Goal: Task Accomplishment & Management: Manage account settings

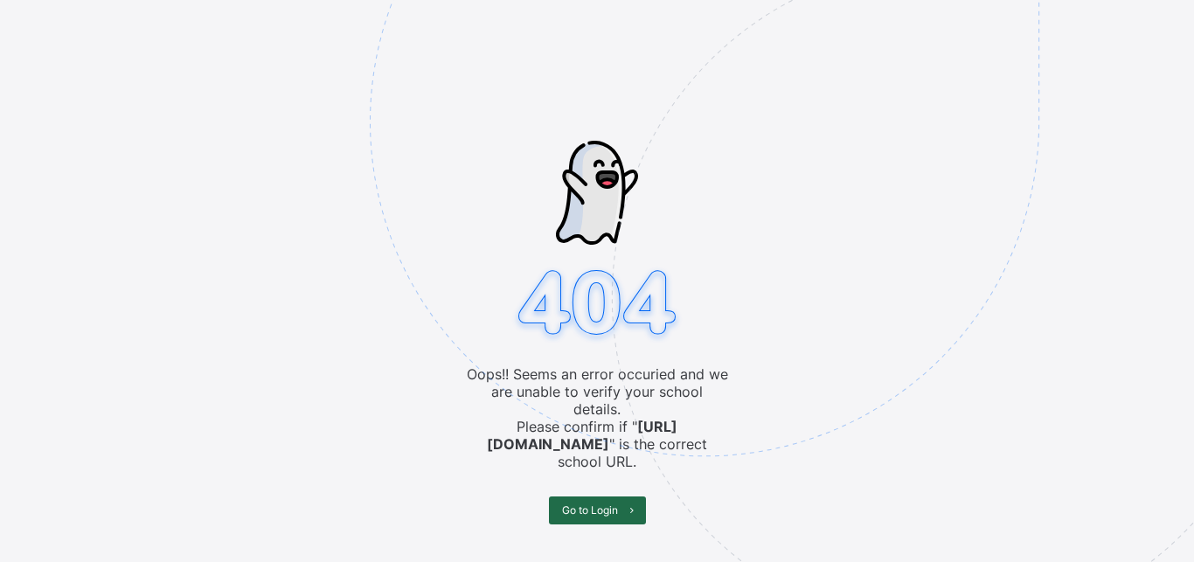
click at [581, 504] on span "Go to Login" at bounding box center [590, 510] width 56 height 13
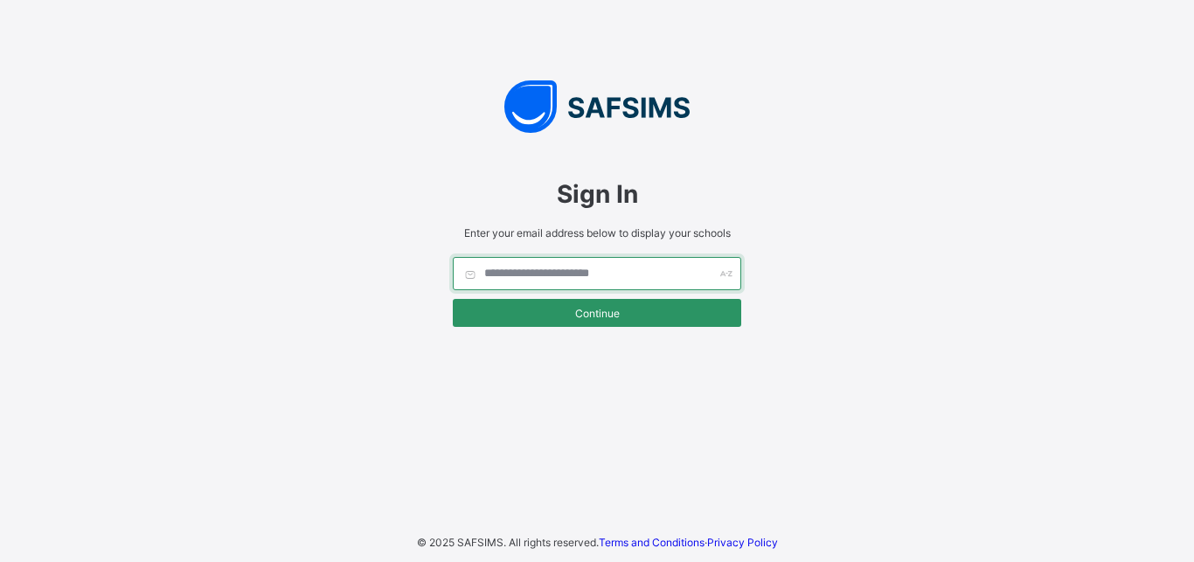
click at [511, 270] on input "text" at bounding box center [597, 273] width 289 height 33
type input "*"
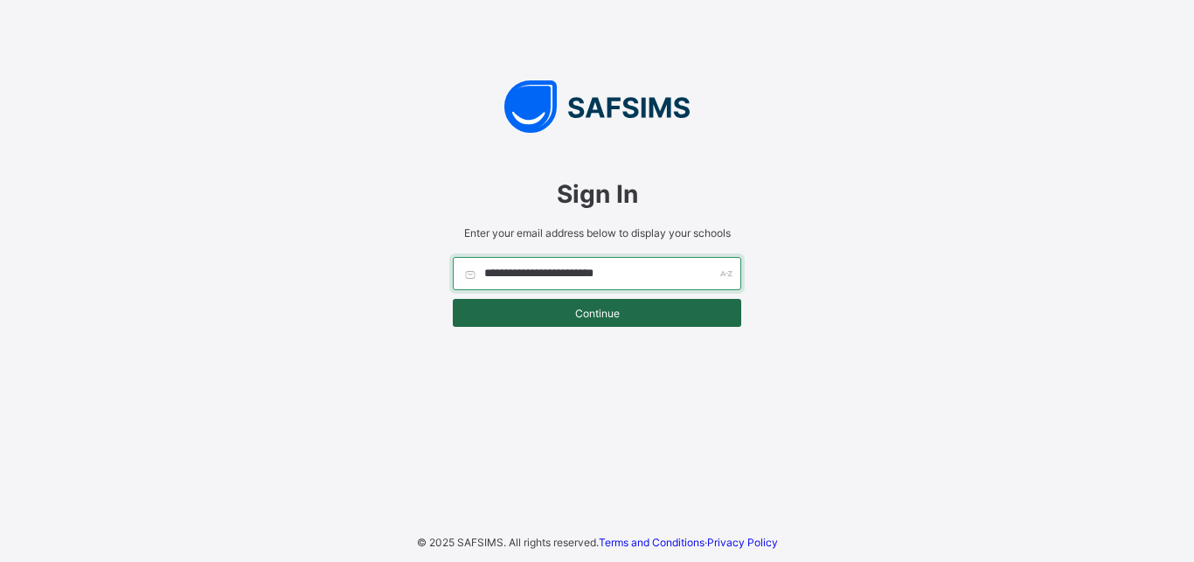
type input "**********"
click at [594, 316] on span "Continue" at bounding box center [597, 313] width 262 height 13
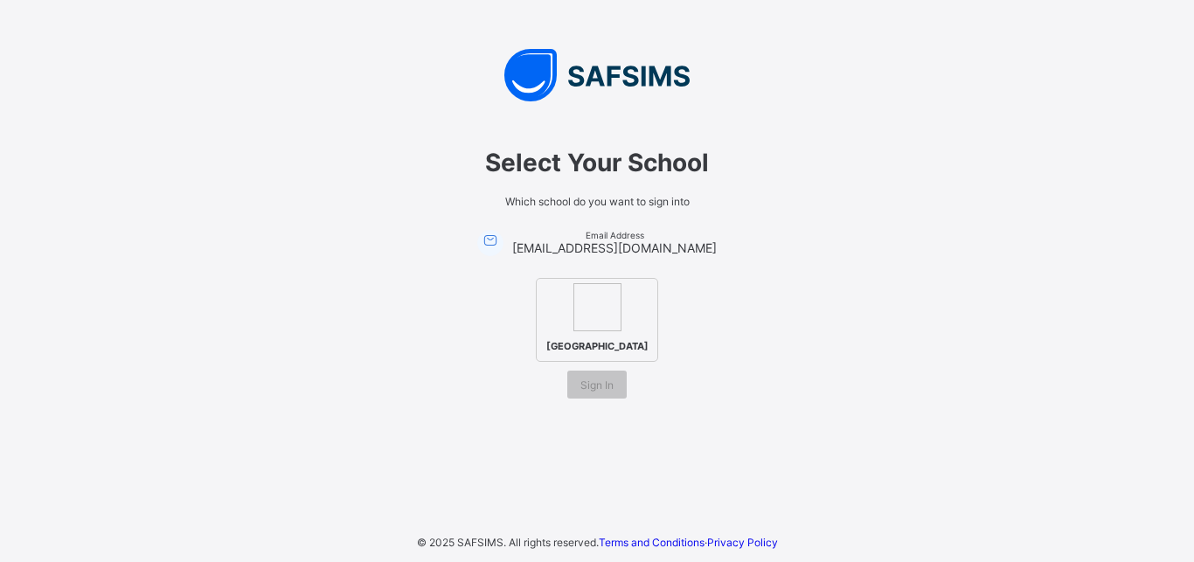
click at [582, 336] on span "[GEOGRAPHIC_DATA]" at bounding box center [597, 346] width 111 height 21
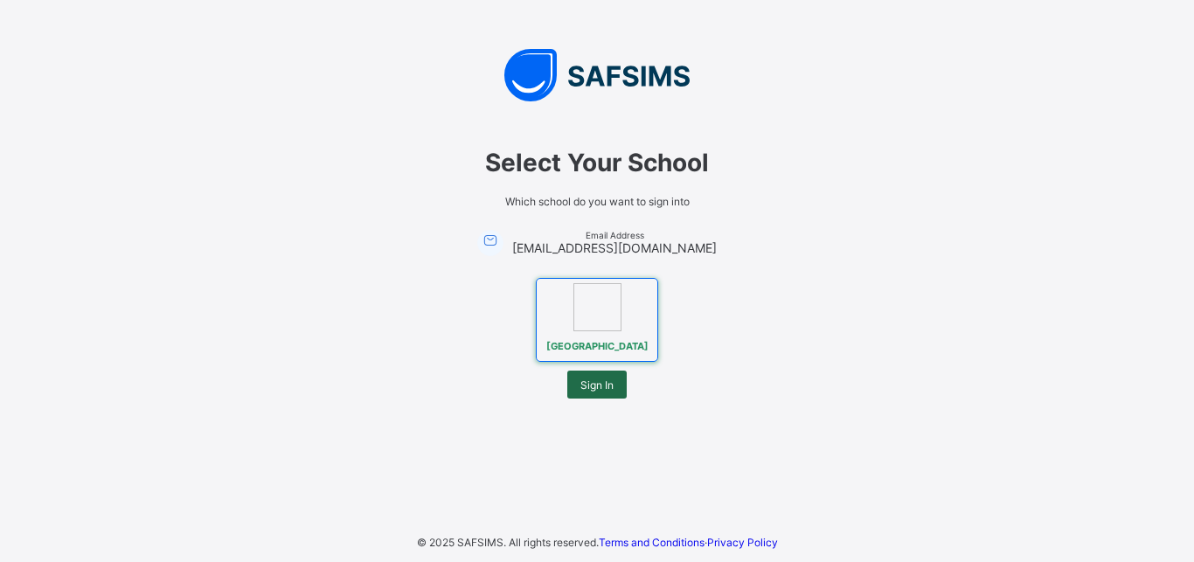
drag, startPoint x: 589, startPoint y: 399, endPoint x: 592, endPoint y: 386, distance: 12.5
click at [590, 392] on span "Sign In" at bounding box center [597, 385] width 33 height 13
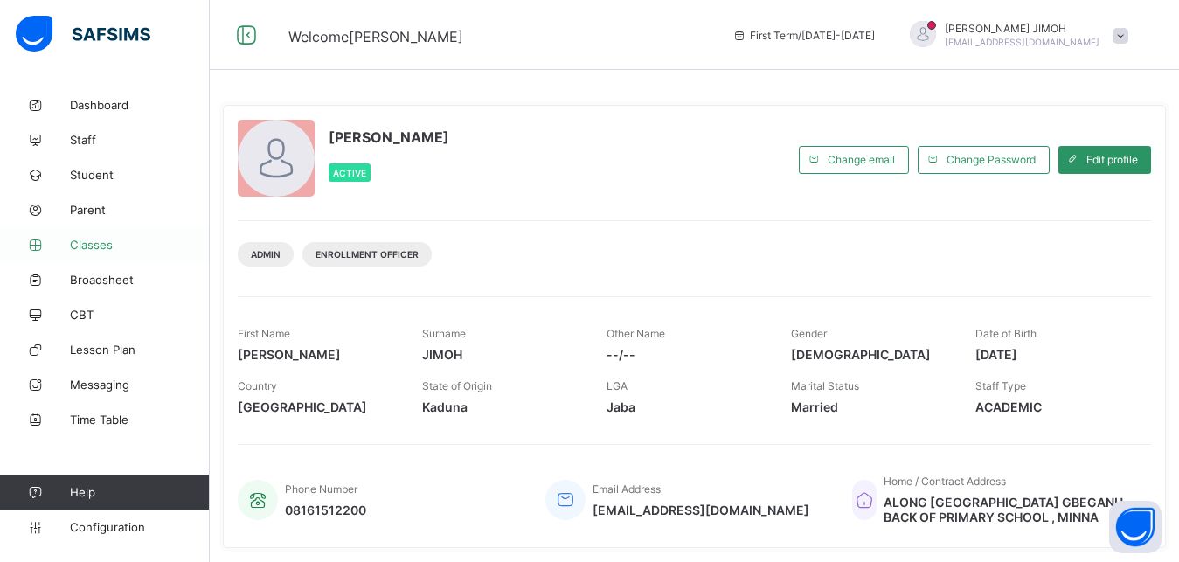
click at [87, 247] on span "Classes" at bounding box center [140, 245] width 140 height 14
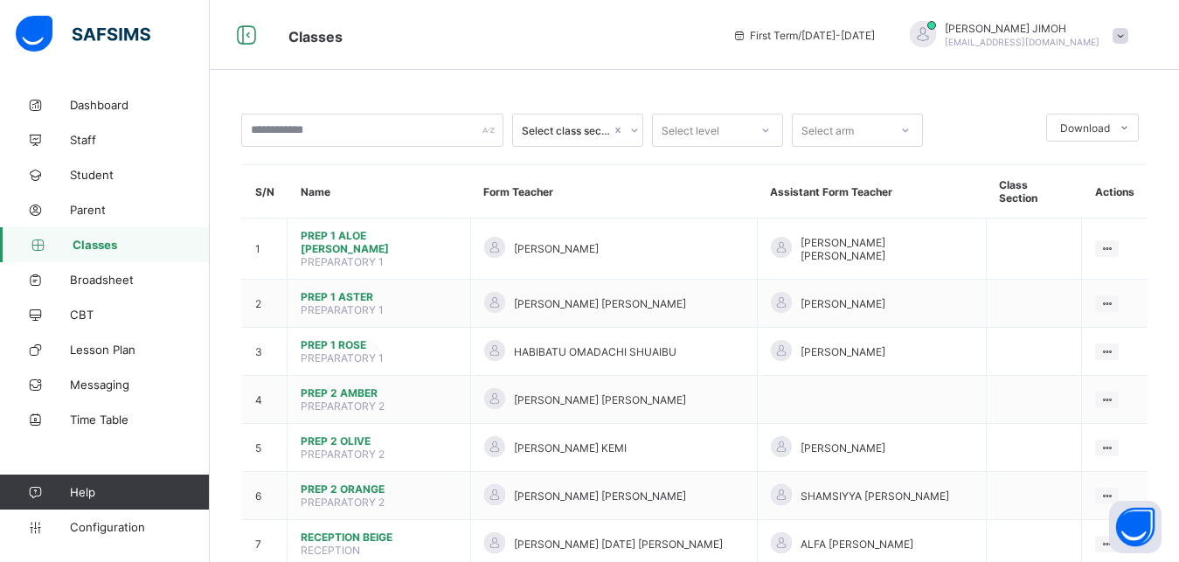
click at [759, 129] on div at bounding box center [766, 130] width 30 height 28
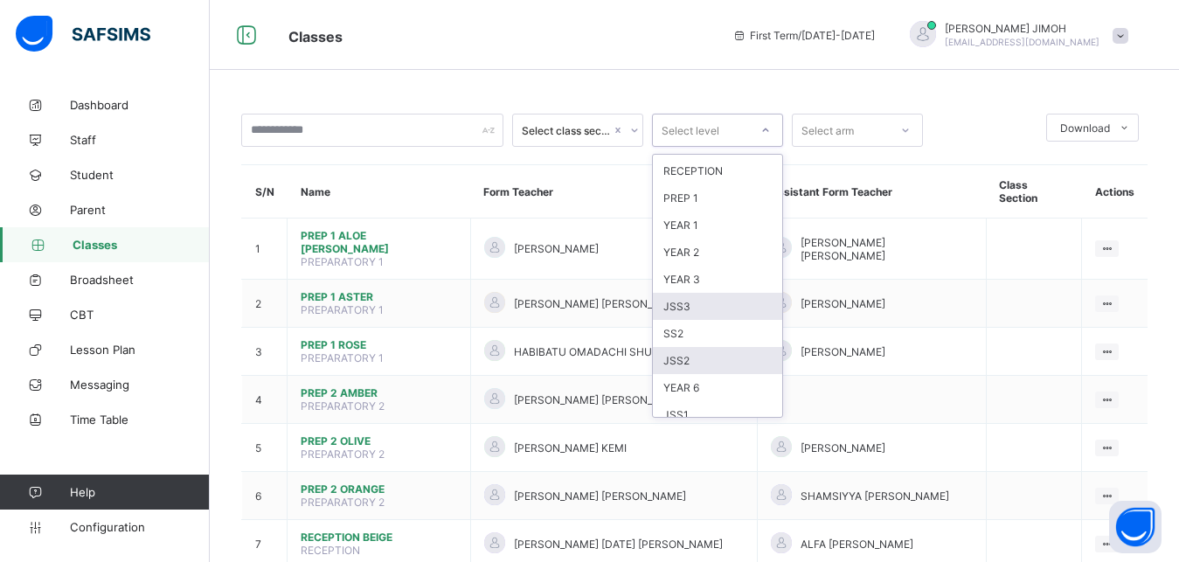
scroll to position [144, 0]
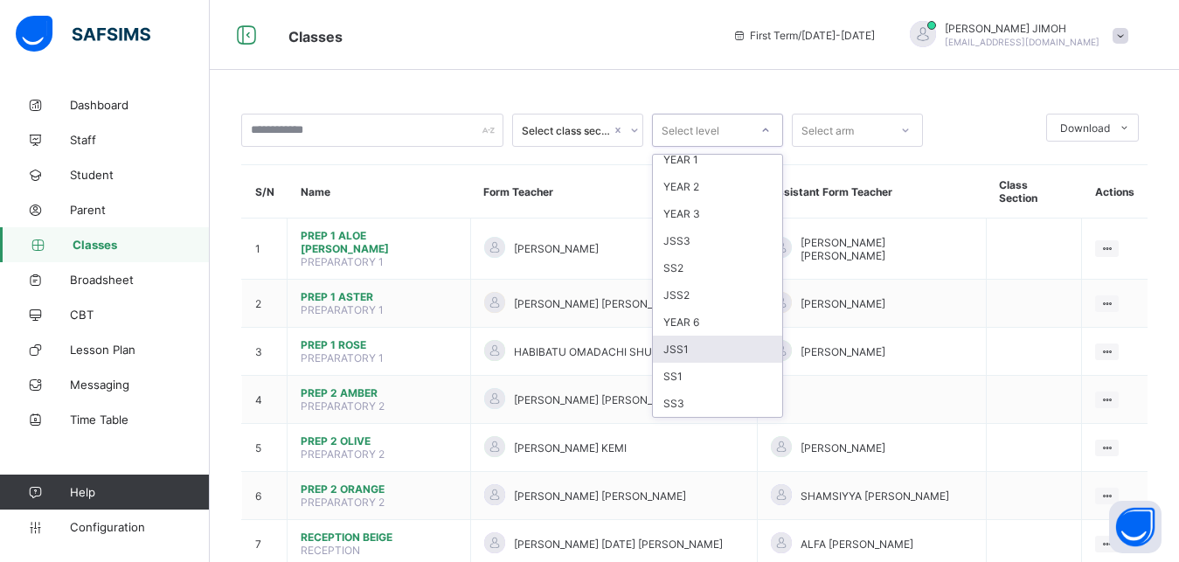
click at [699, 346] on div "JSS1" at bounding box center [717, 349] width 129 height 27
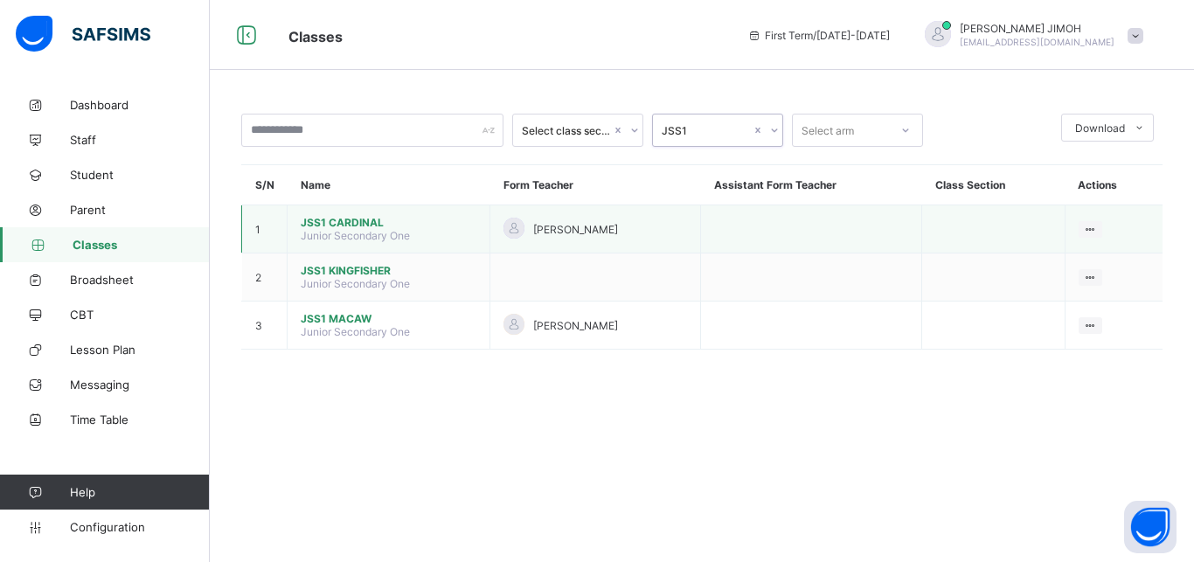
click at [332, 220] on span "JSS1 CARDINAL" at bounding box center [389, 222] width 176 height 13
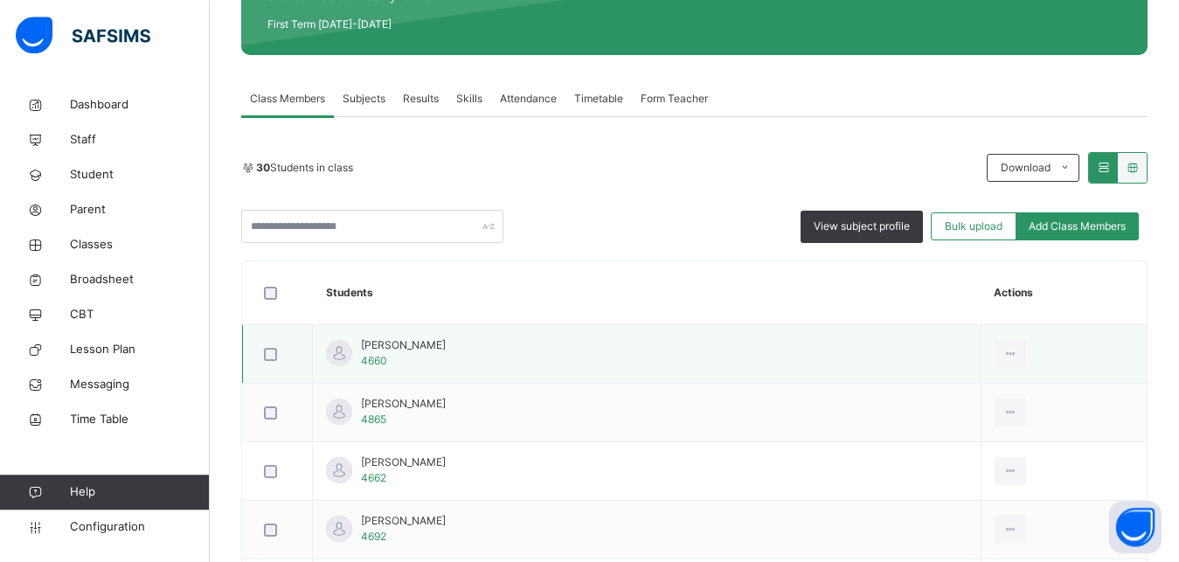
scroll to position [268, 0]
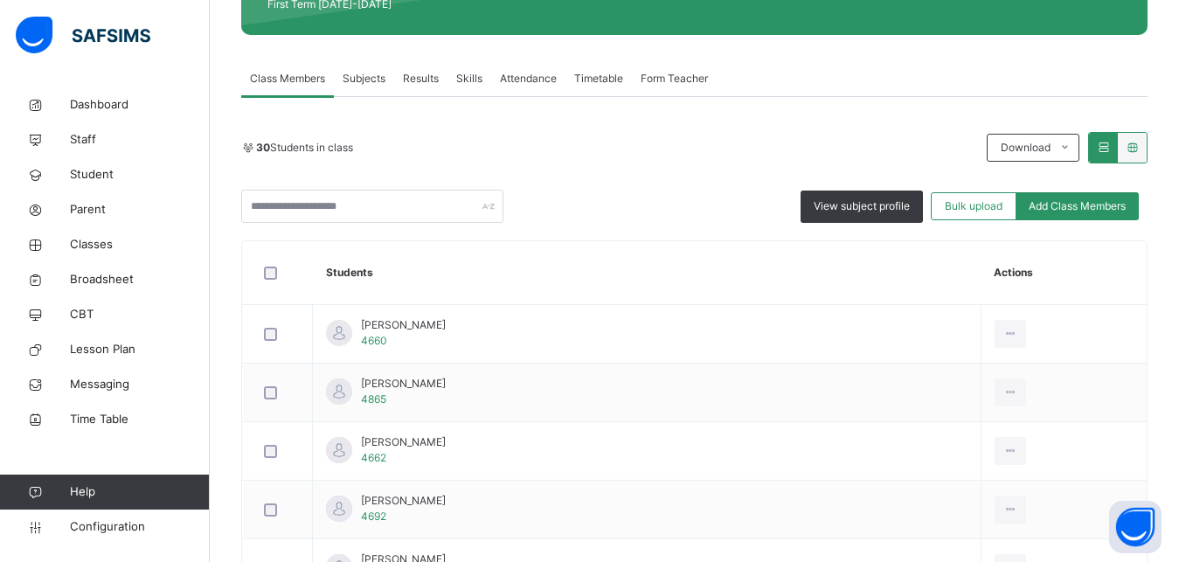
click at [375, 79] on span "Subjects" at bounding box center [364, 79] width 43 height 16
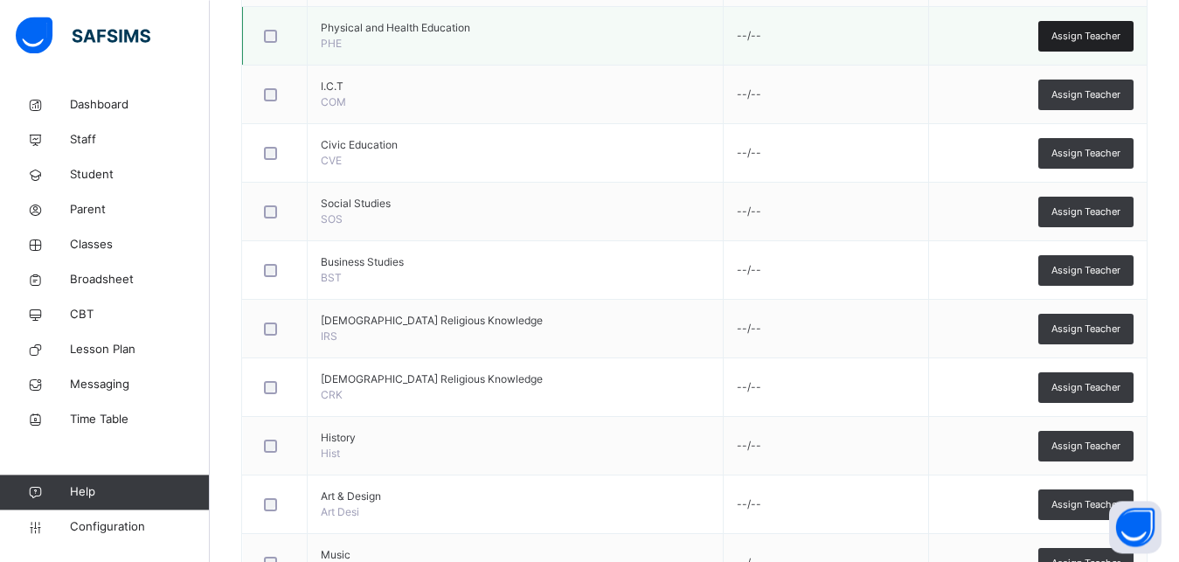
scroll to position [892, 0]
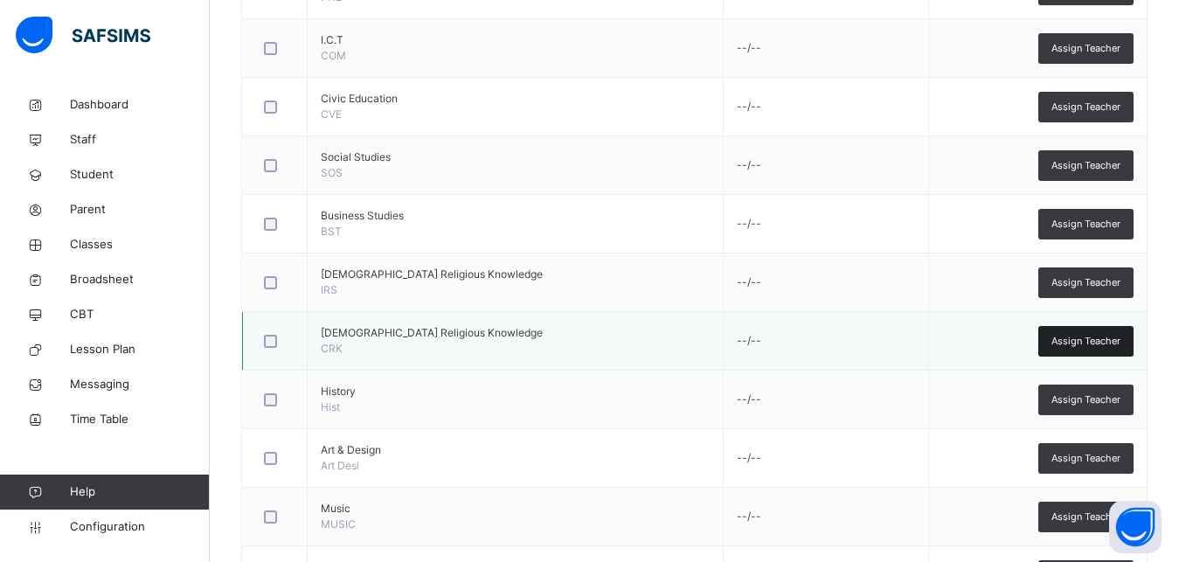
click at [1105, 344] on span "Assign Teacher" at bounding box center [1086, 341] width 69 height 15
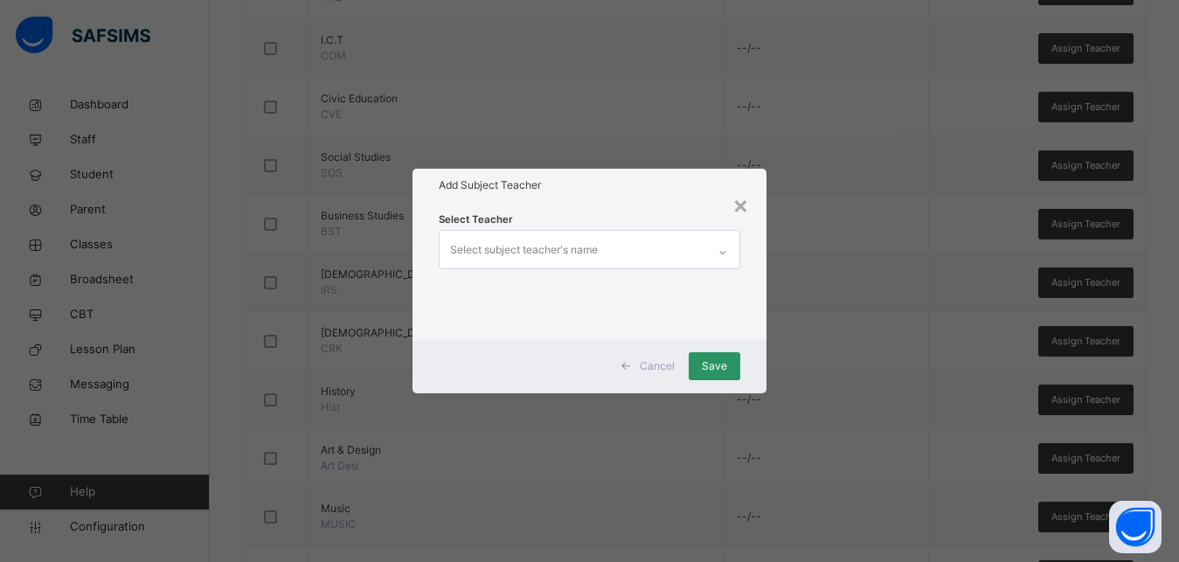
click at [616, 254] on div "Select subject teacher's name" at bounding box center [573, 249] width 267 height 37
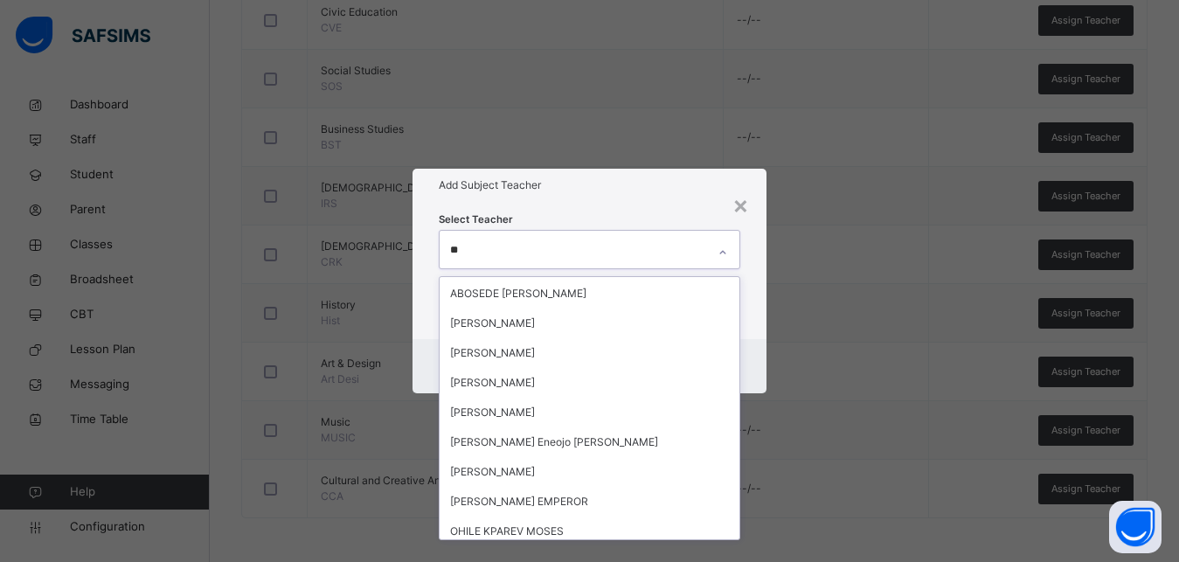
scroll to position [0, 0]
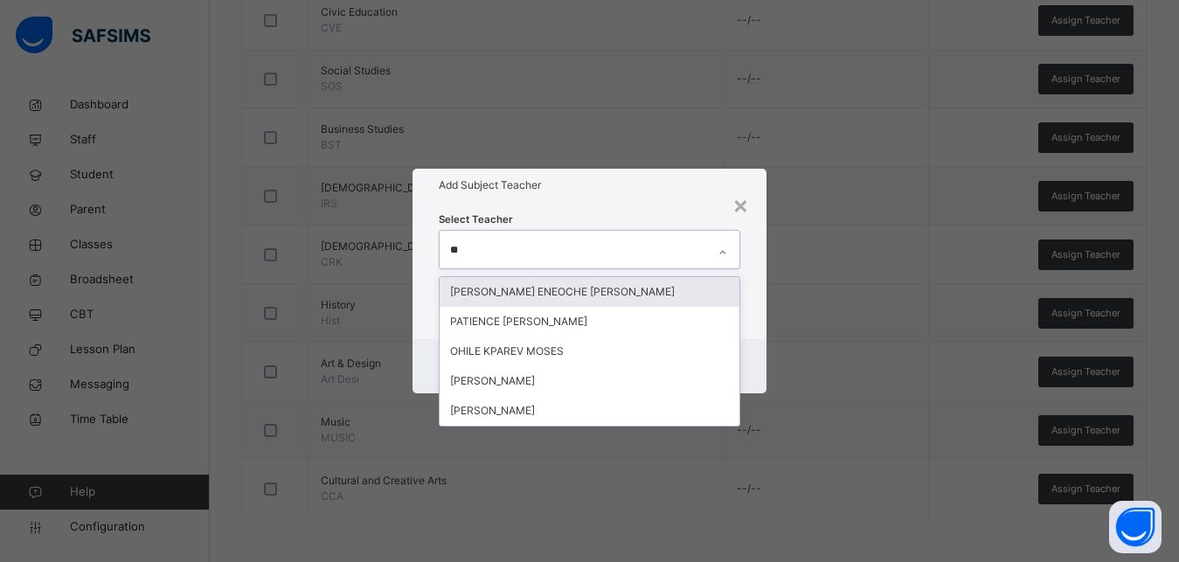
type input "***"
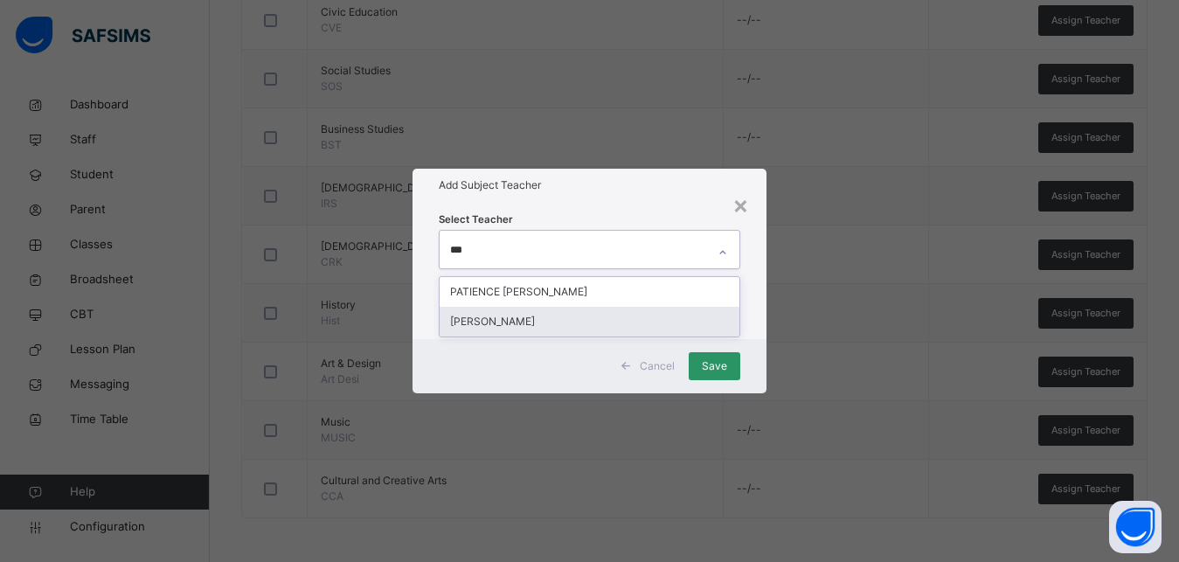
click at [530, 319] on div "[PERSON_NAME]" at bounding box center [590, 322] width 300 height 30
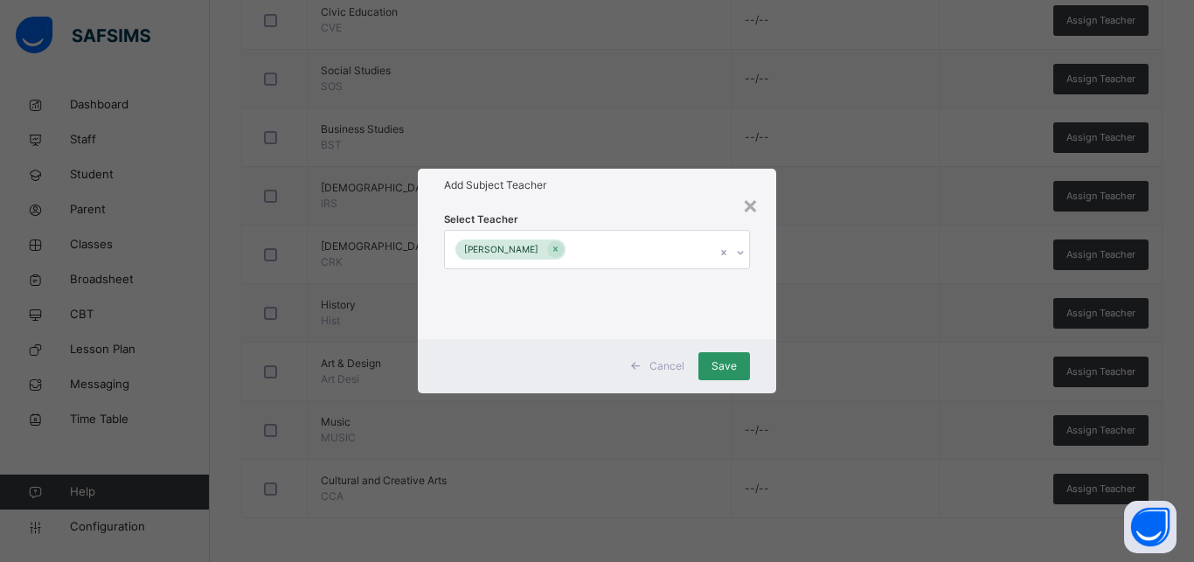
click at [764, 259] on div "Select Teacher [PERSON_NAME]" at bounding box center [597, 270] width 358 height 136
click at [717, 371] on span "Save" at bounding box center [724, 366] width 25 height 16
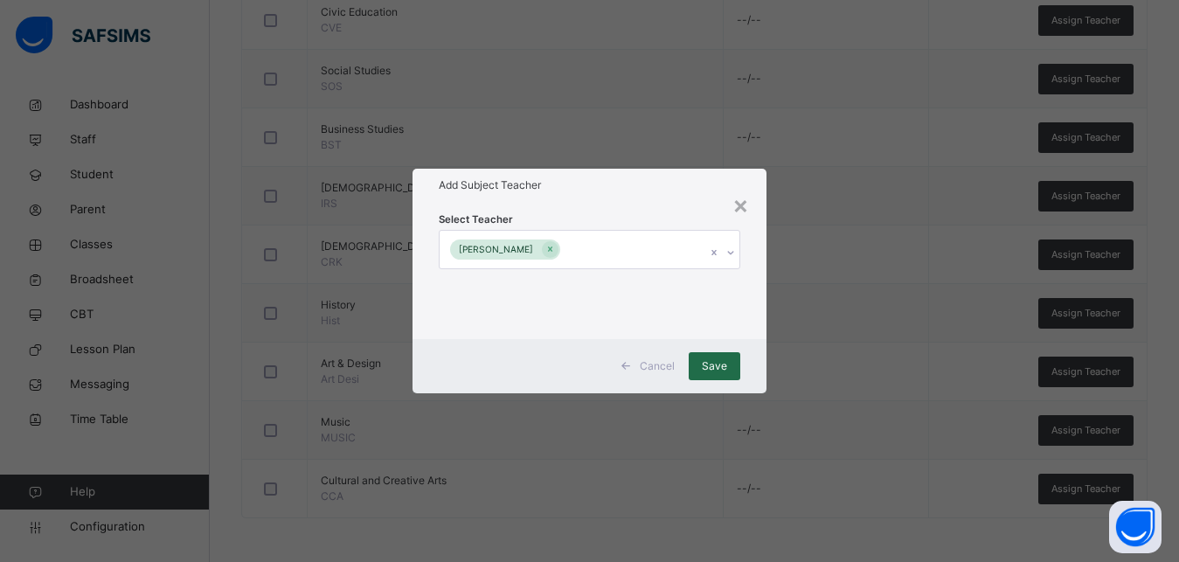
click at [716, 361] on span "Save" at bounding box center [714, 366] width 25 height 16
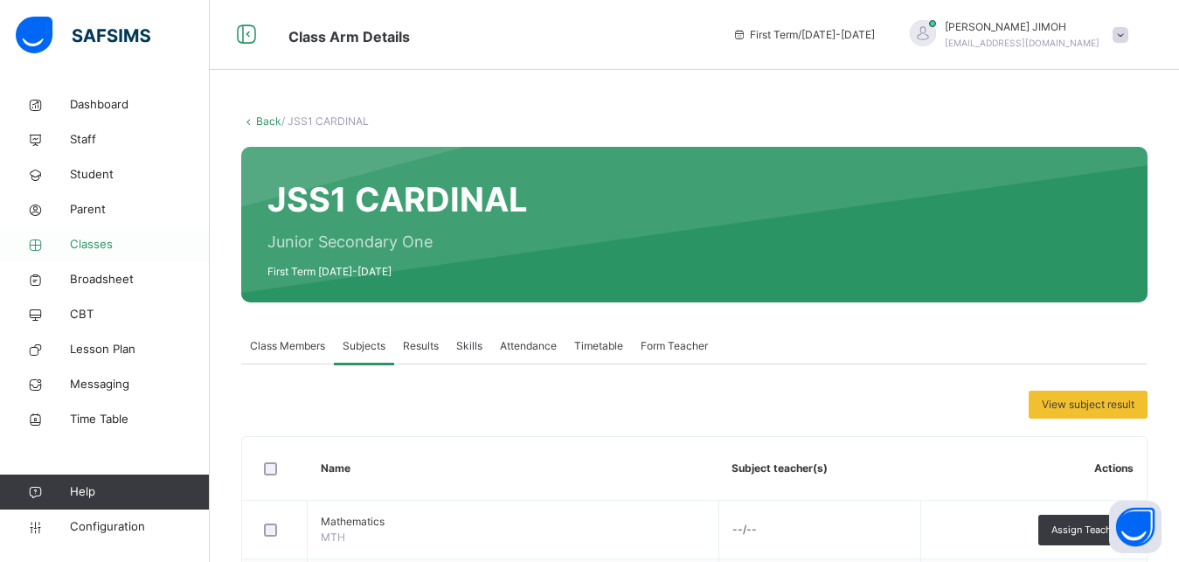
click at [94, 234] on link "Classes" at bounding box center [105, 244] width 210 height 35
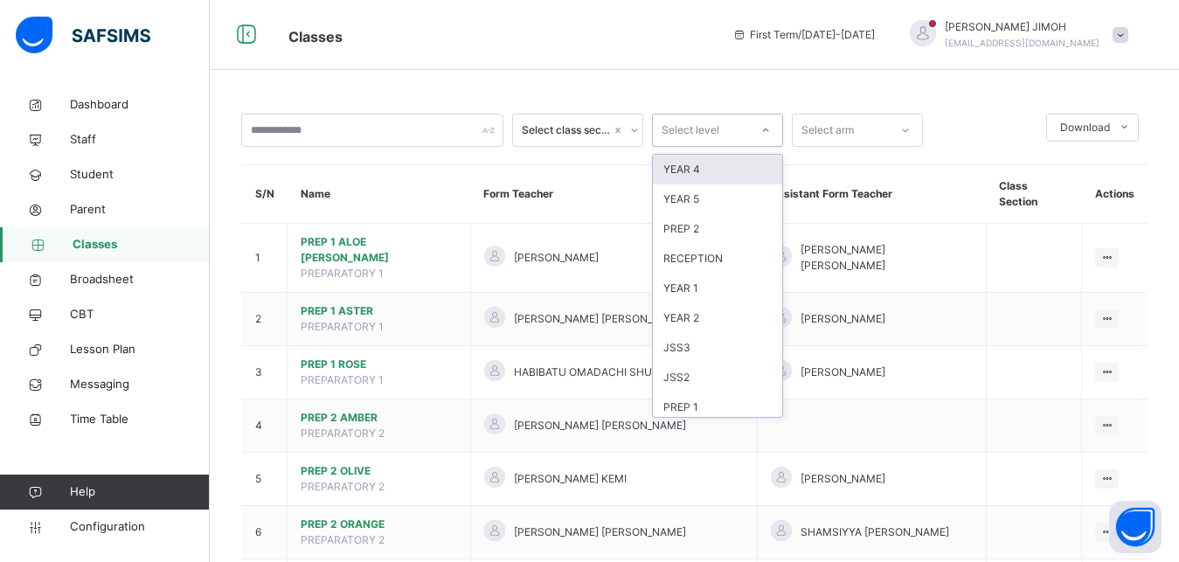
click at [764, 131] on icon at bounding box center [766, 130] width 10 height 17
click at [701, 372] on div "JSS2" at bounding box center [717, 378] width 129 height 30
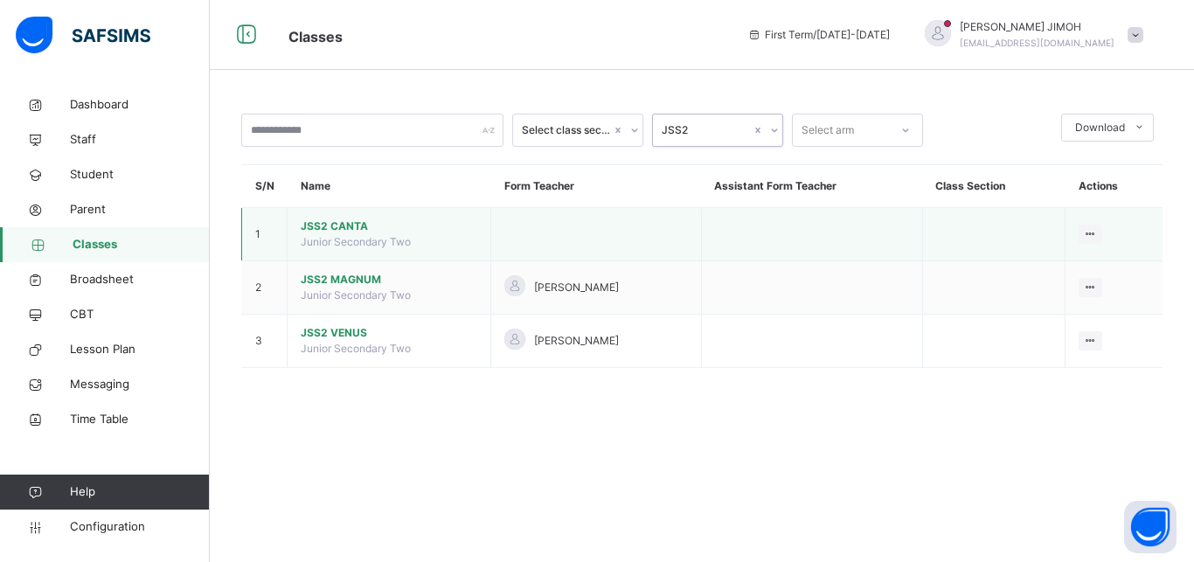
click at [335, 219] on span "JSS2 CANTA" at bounding box center [389, 227] width 177 height 16
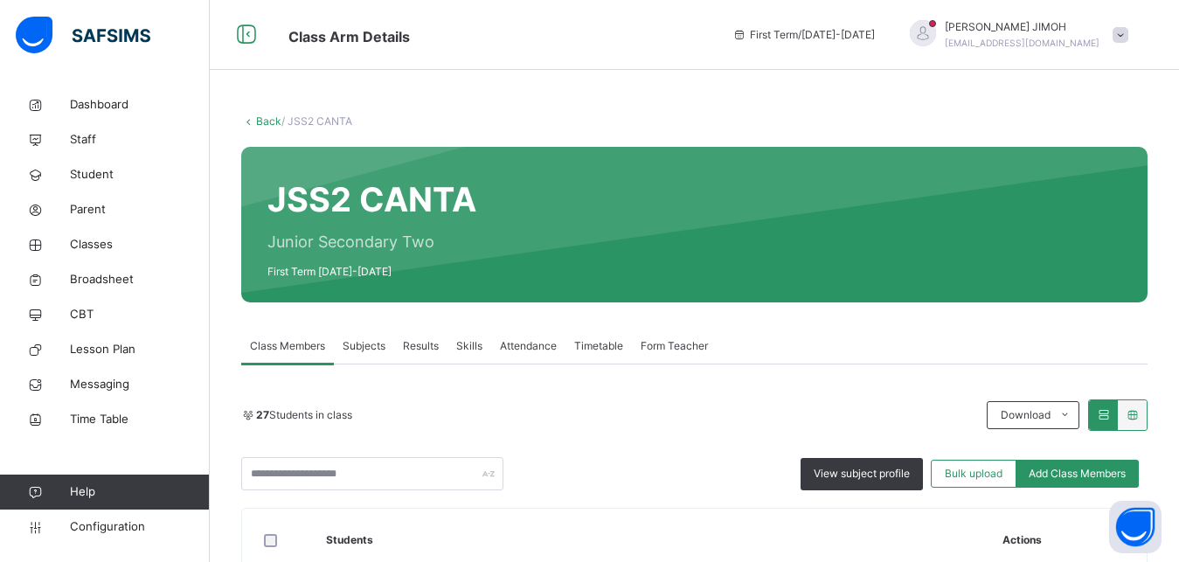
click at [371, 342] on span "Subjects" at bounding box center [364, 346] width 43 height 16
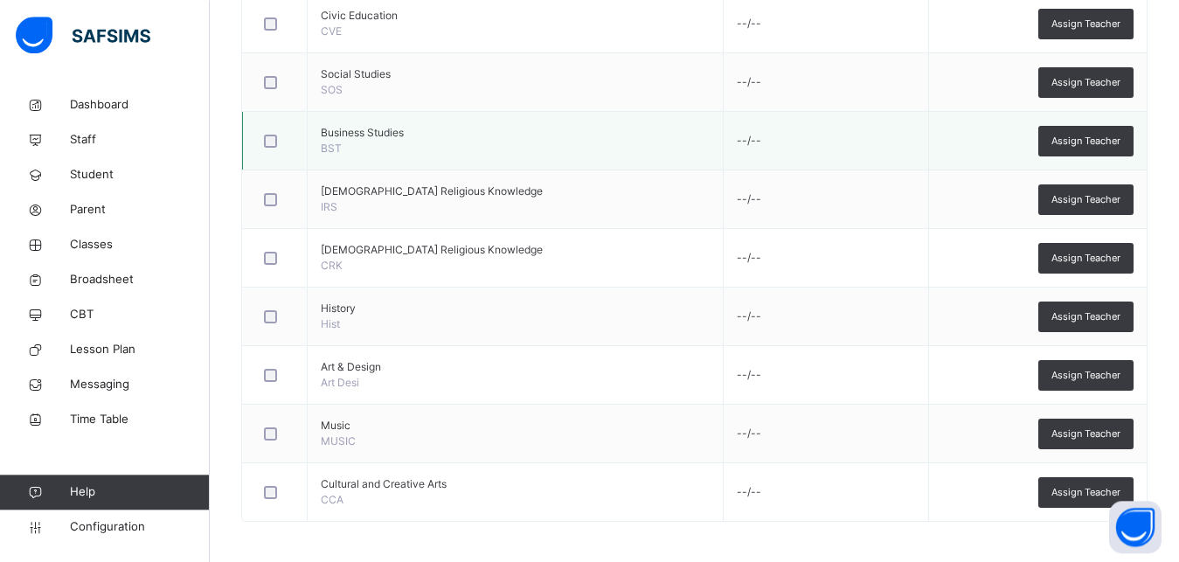
scroll to position [978, 0]
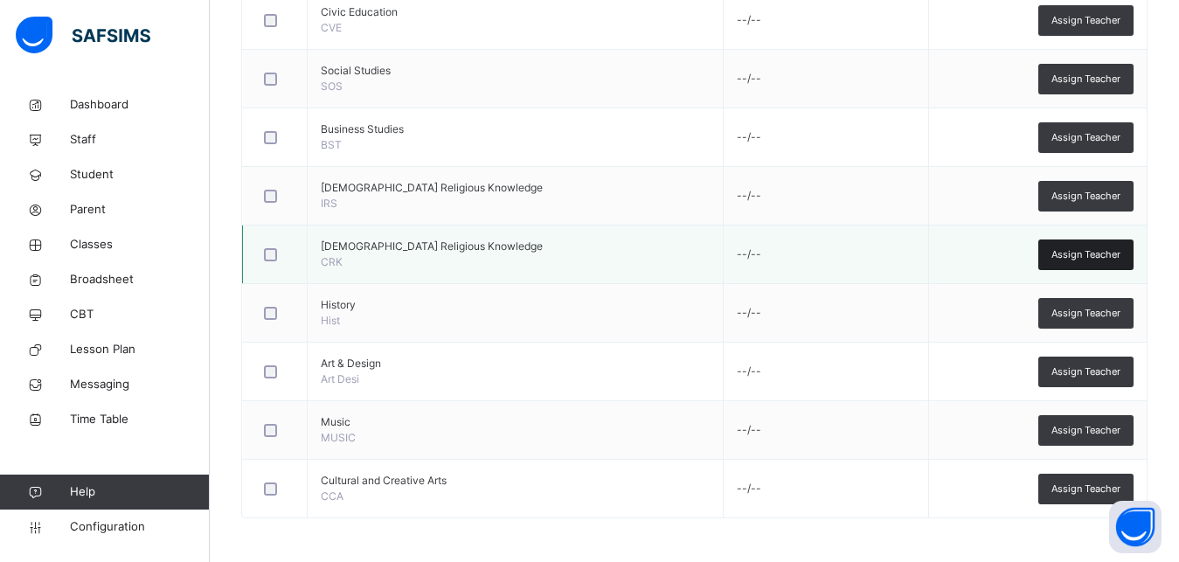
click at [1093, 259] on span "Assign Teacher" at bounding box center [1086, 254] width 69 height 15
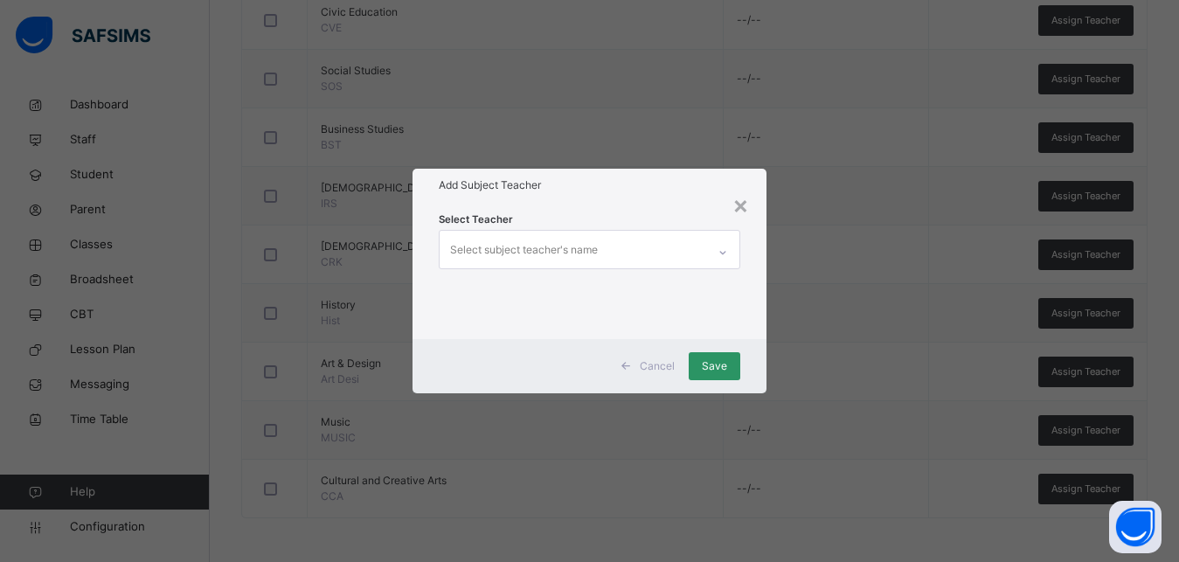
click at [590, 254] on div "Select subject teacher's name" at bounding box center [524, 249] width 148 height 33
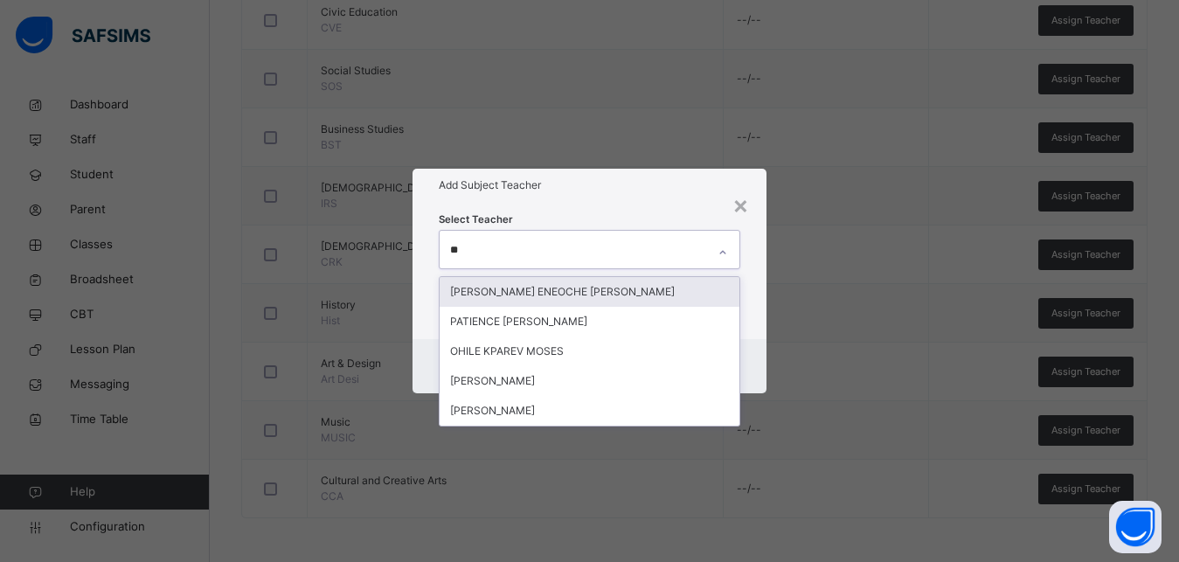
type input "***"
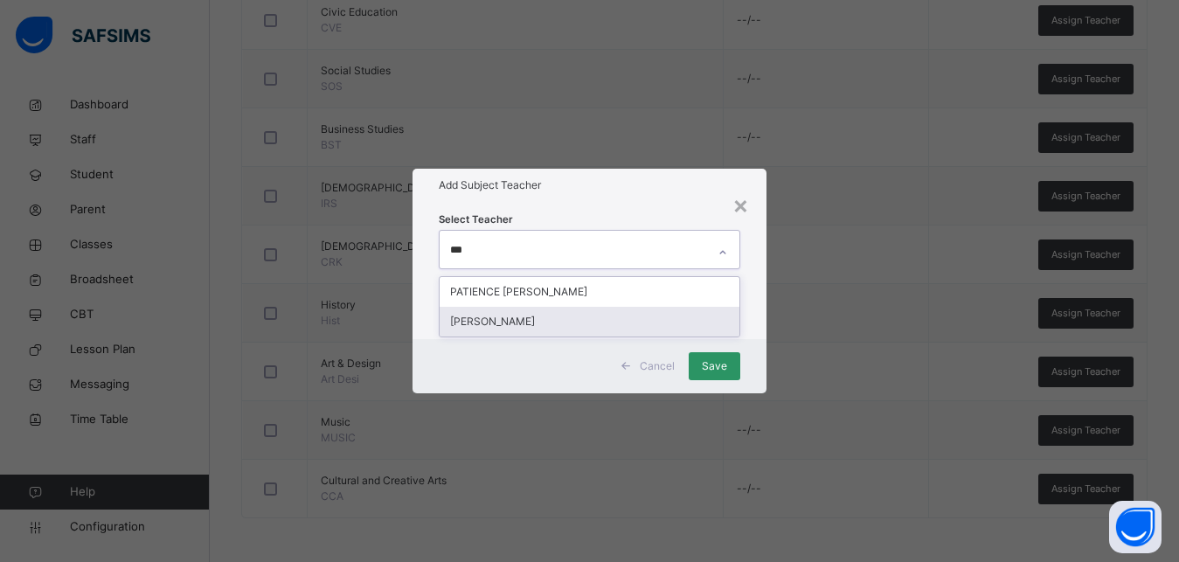
click at [567, 323] on div "[PERSON_NAME]" at bounding box center [590, 322] width 300 height 30
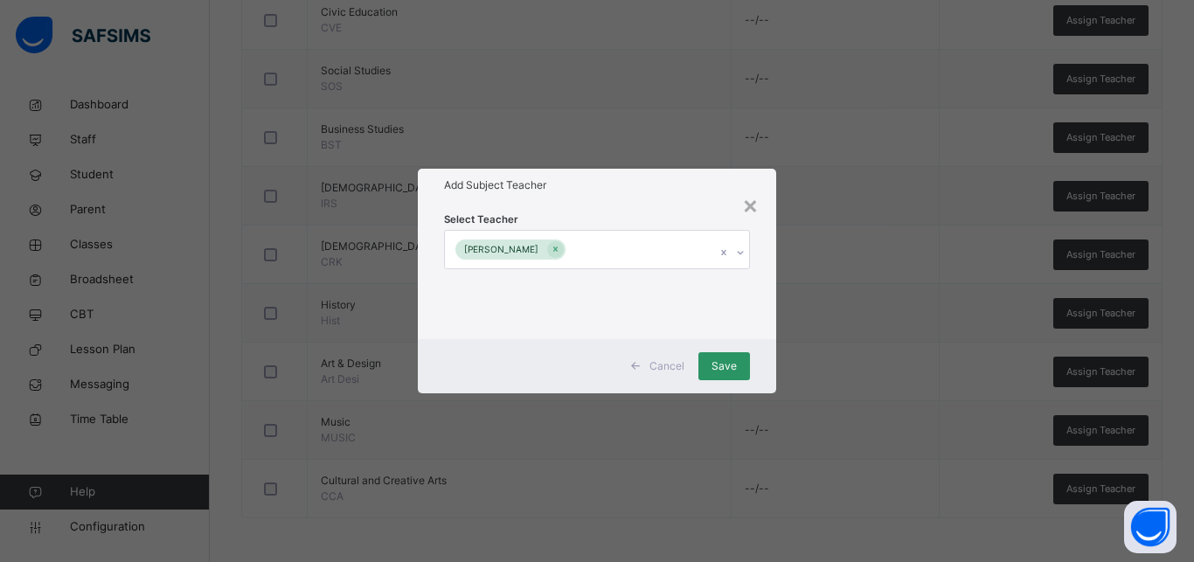
click at [766, 289] on div "Select Teacher [PERSON_NAME]" at bounding box center [597, 270] width 358 height 136
click at [729, 365] on span "Save" at bounding box center [724, 366] width 25 height 16
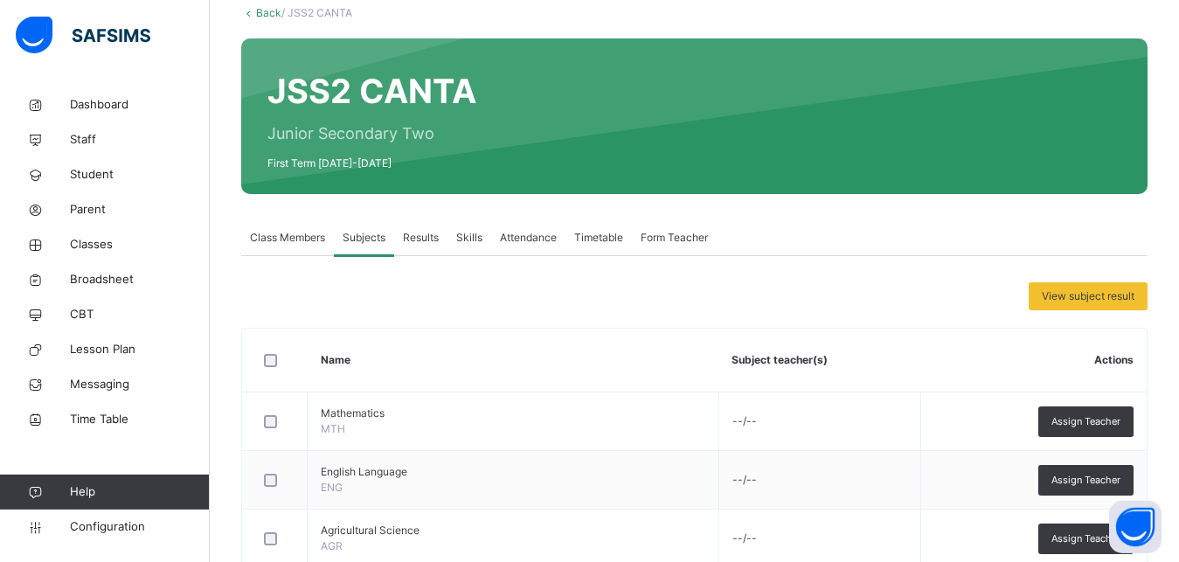
scroll to position [0, 0]
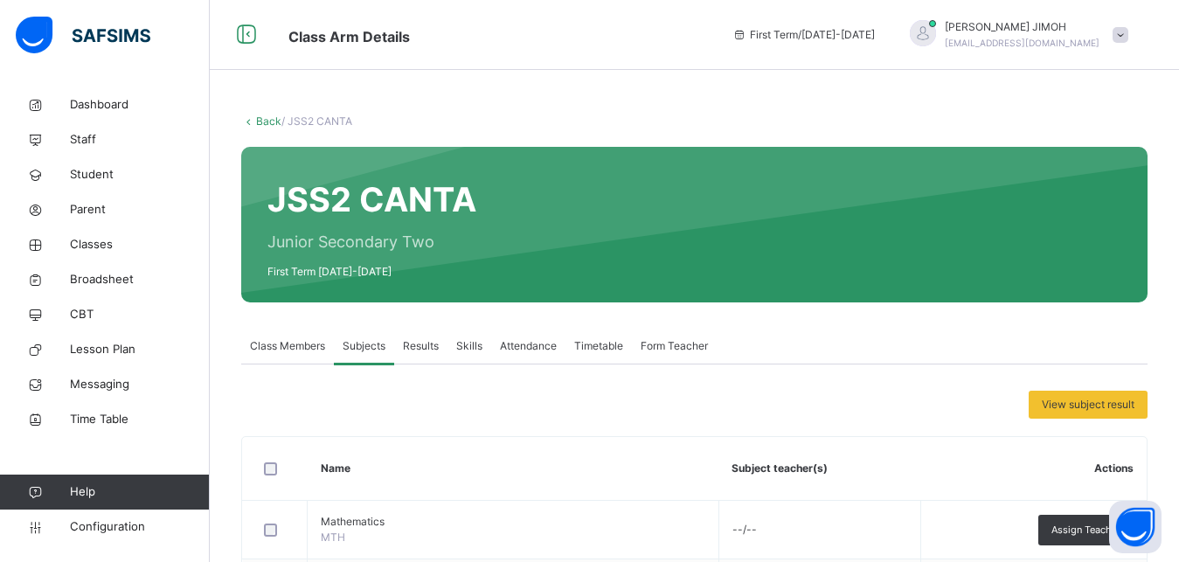
click at [262, 122] on link "Back" at bounding box center [268, 121] width 25 height 13
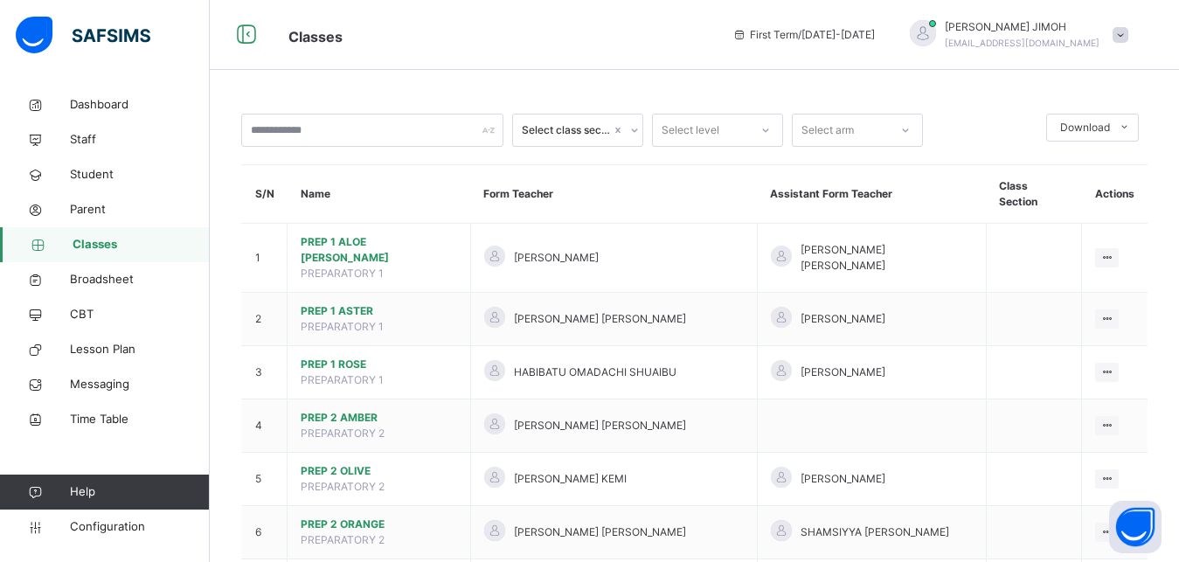
click at [766, 123] on div at bounding box center [766, 130] width 30 height 28
click at [711, 378] on div "JSS2" at bounding box center [717, 378] width 129 height 30
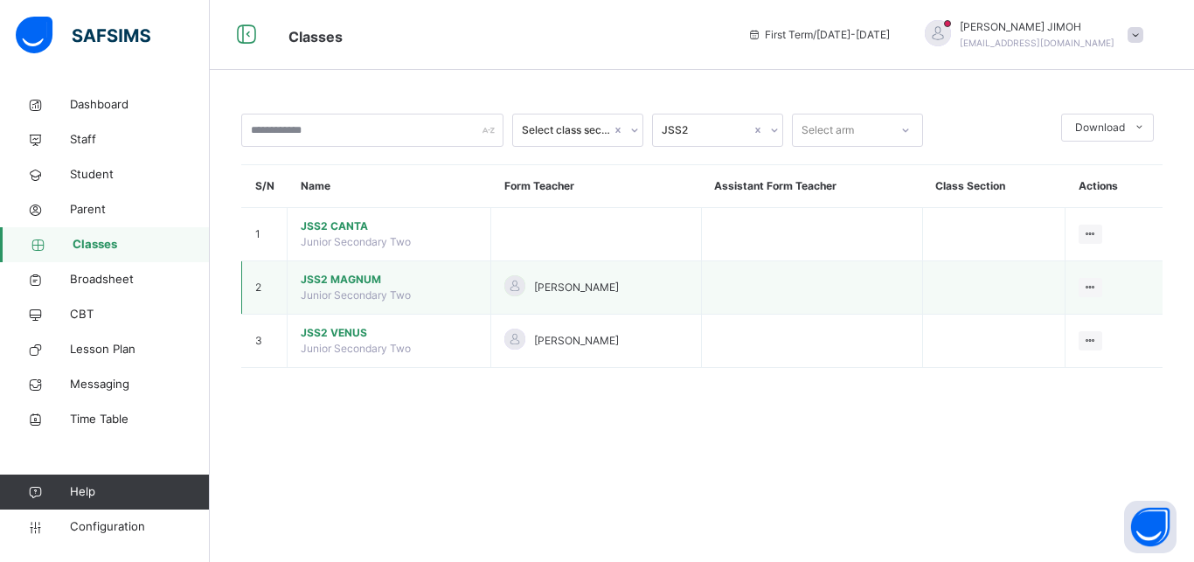
click at [359, 280] on span "JSS2 MAGNUM" at bounding box center [389, 280] width 177 height 16
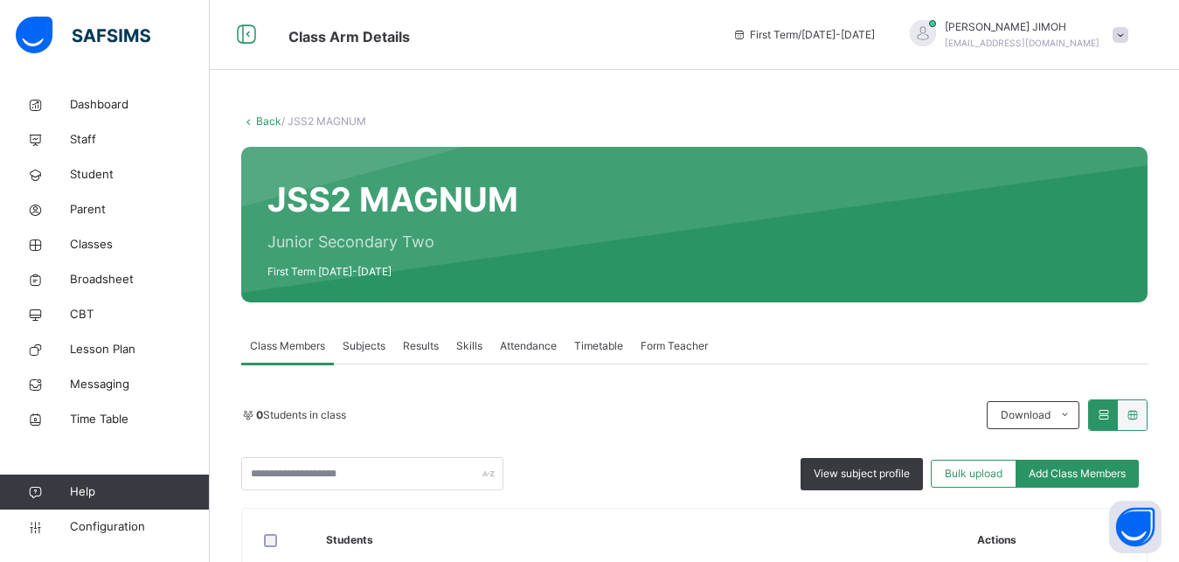
click at [386, 342] on span "Subjects" at bounding box center [364, 346] width 43 height 16
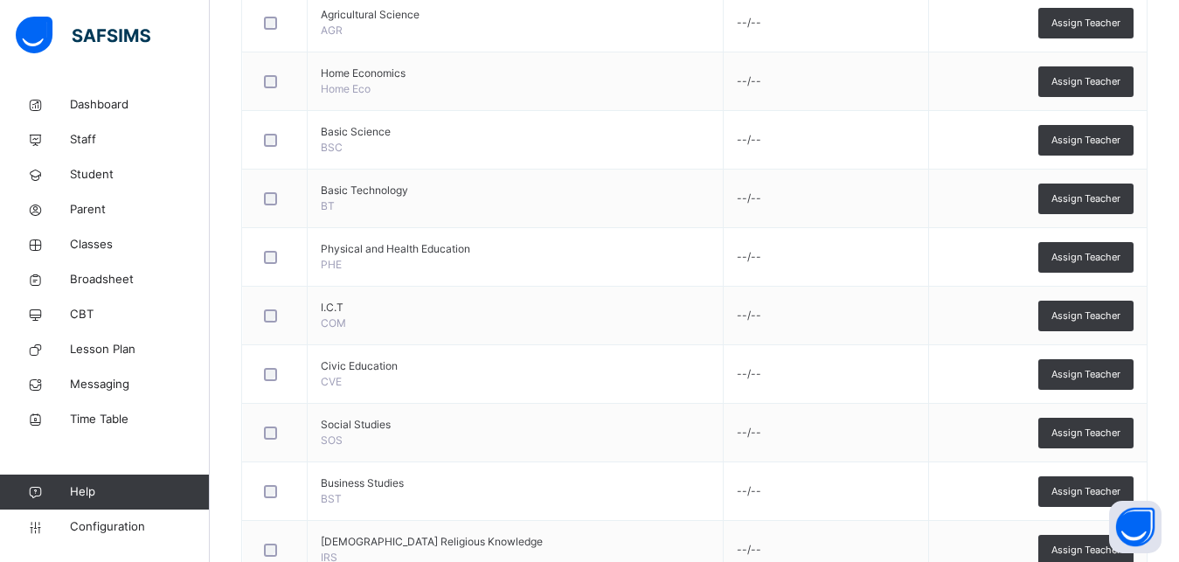
scroll to position [892, 0]
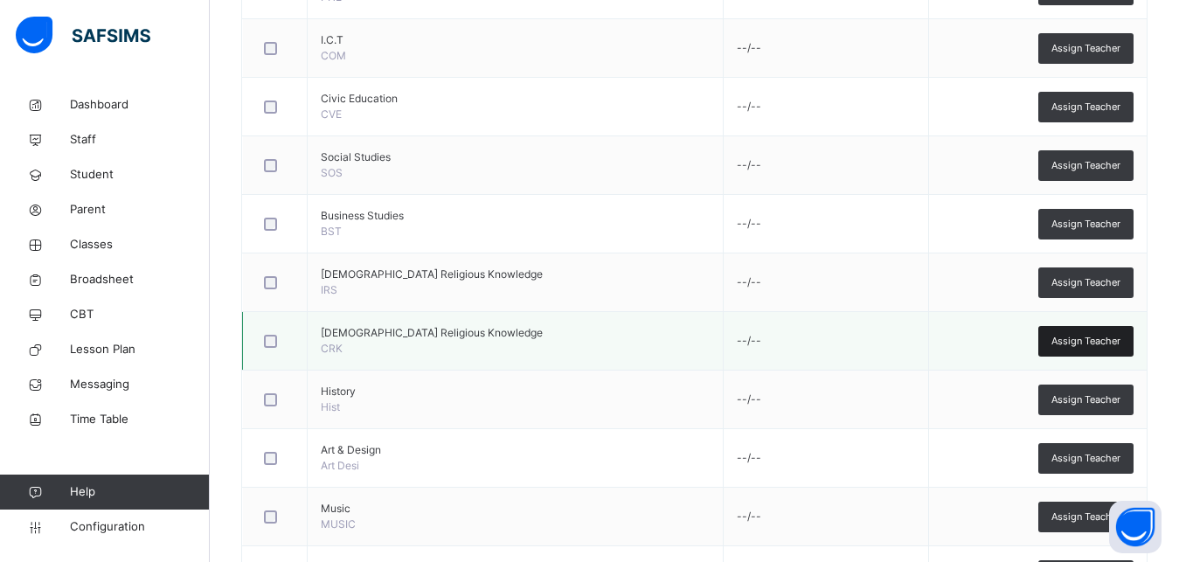
click at [1118, 339] on span "Assign Teacher" at bounding box center [1086, 341] width 69 height 15
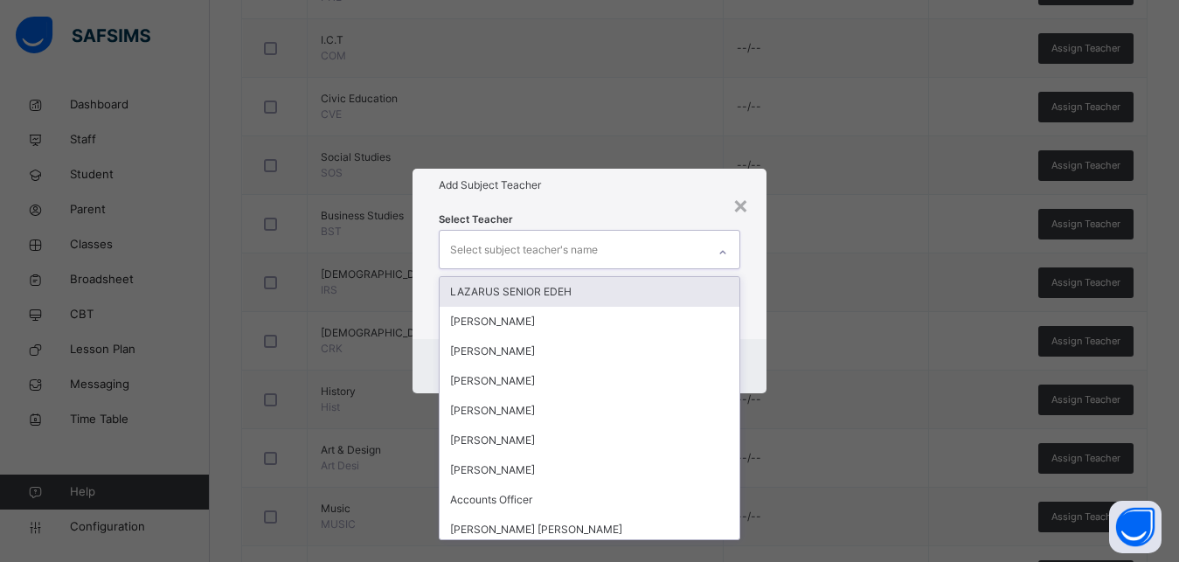
click at [502, 253] on div "Select subject teacher's name" at bounding box center [524, 249] width 148 height 33
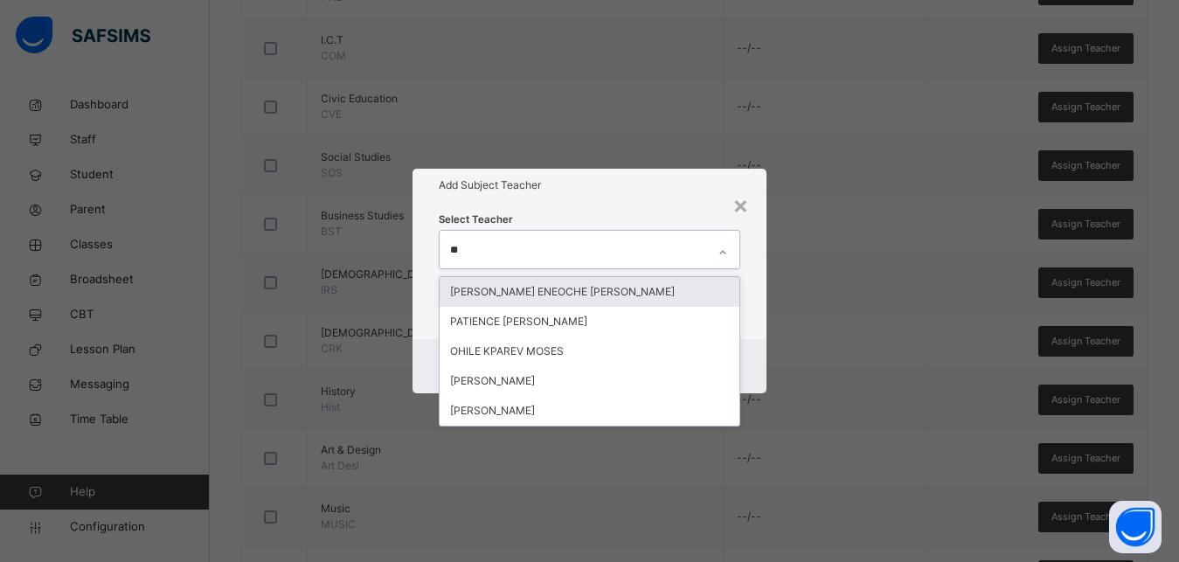
type input "***"
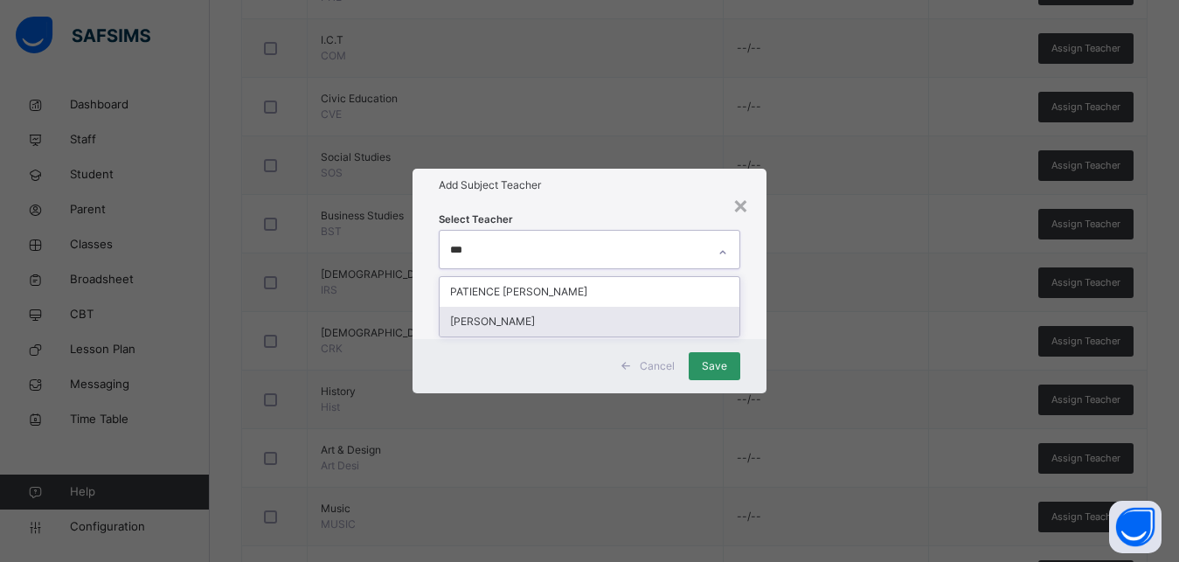
click at [520, 326] on div "[PERSON_NAME]" at bounding box center [590, 322] width 300 height 30
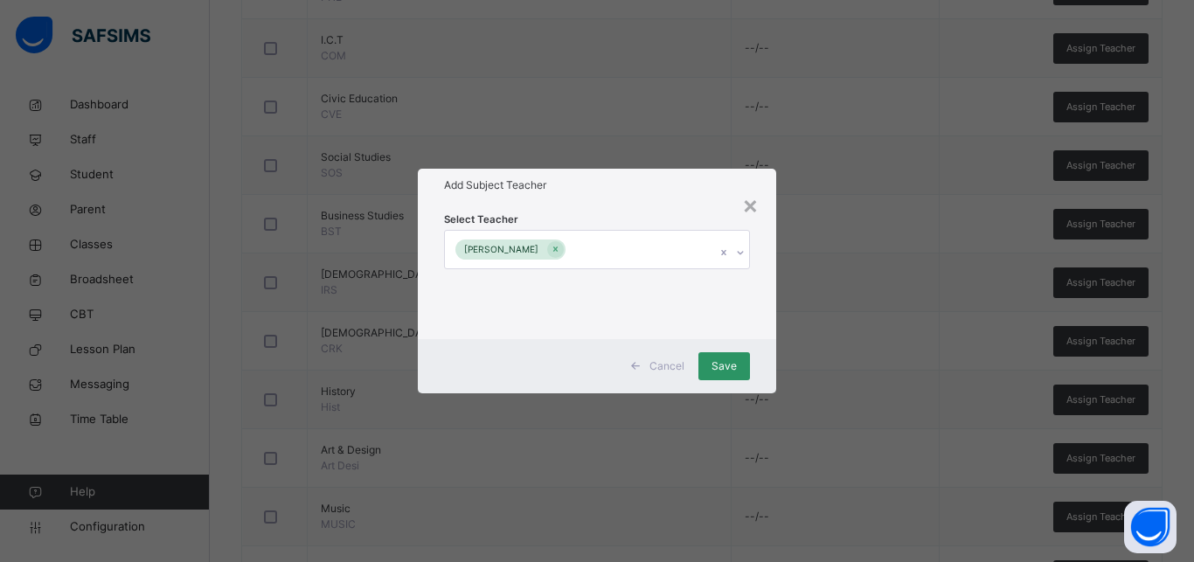
click at [837, 413] on div "× Add Subject Teacher Select Teacher [PERSON_NAME] Cancel Save" at bounding box center [597, 281] width 1194 height 562
click at [716, 373] on span "Save" at bounding box center [724, 366] width 25 height 16
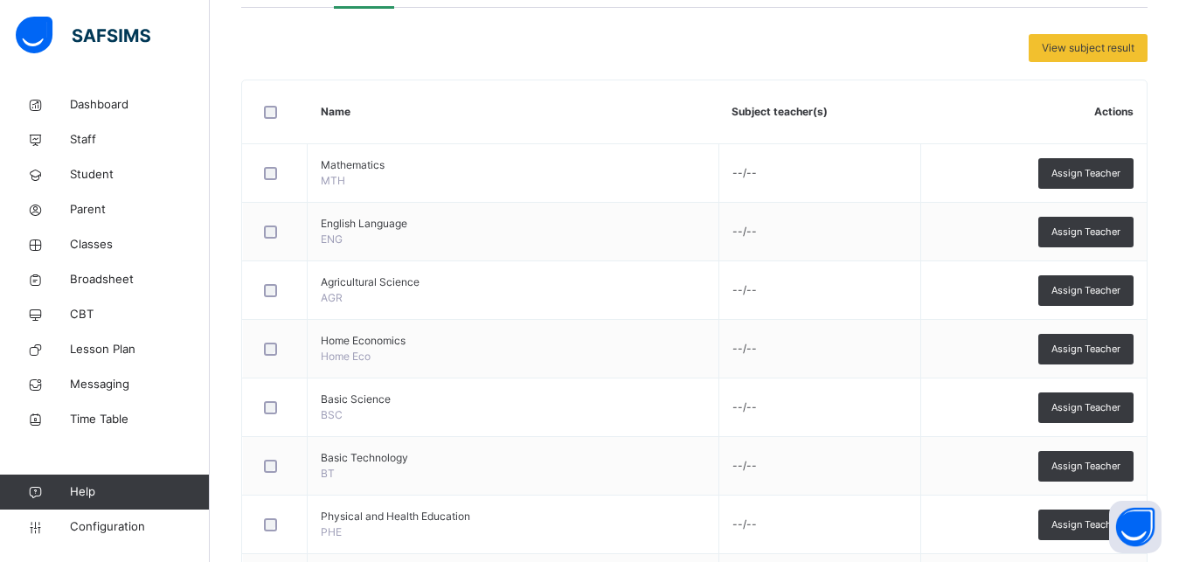
scroll to position [89, 0]
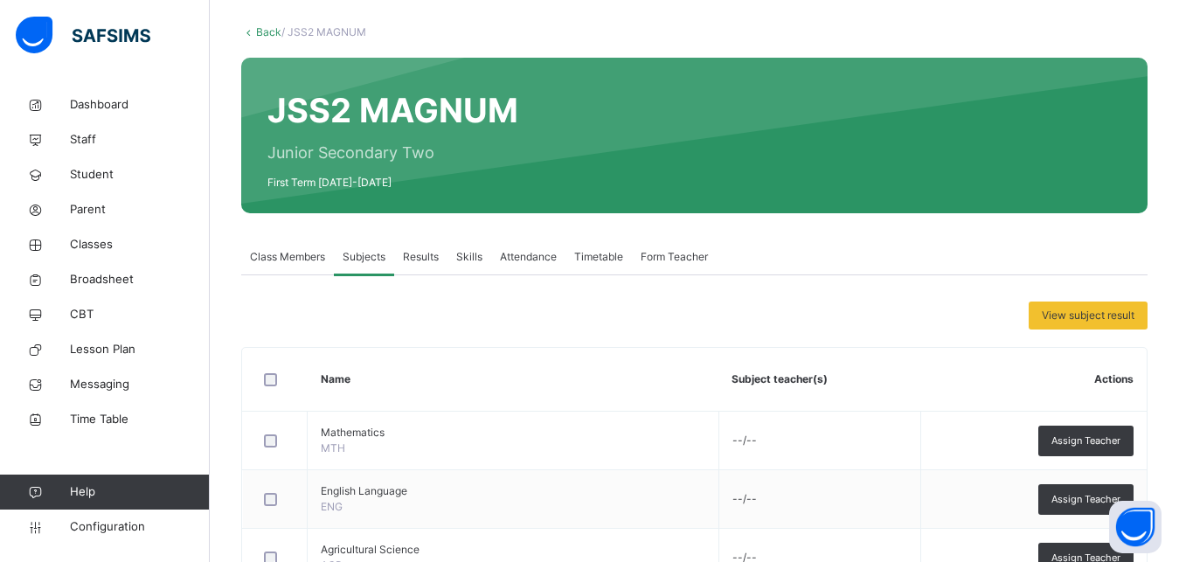
click at [268, 31] on link "Back" at bounding box center [268, 31] width 25 height 13
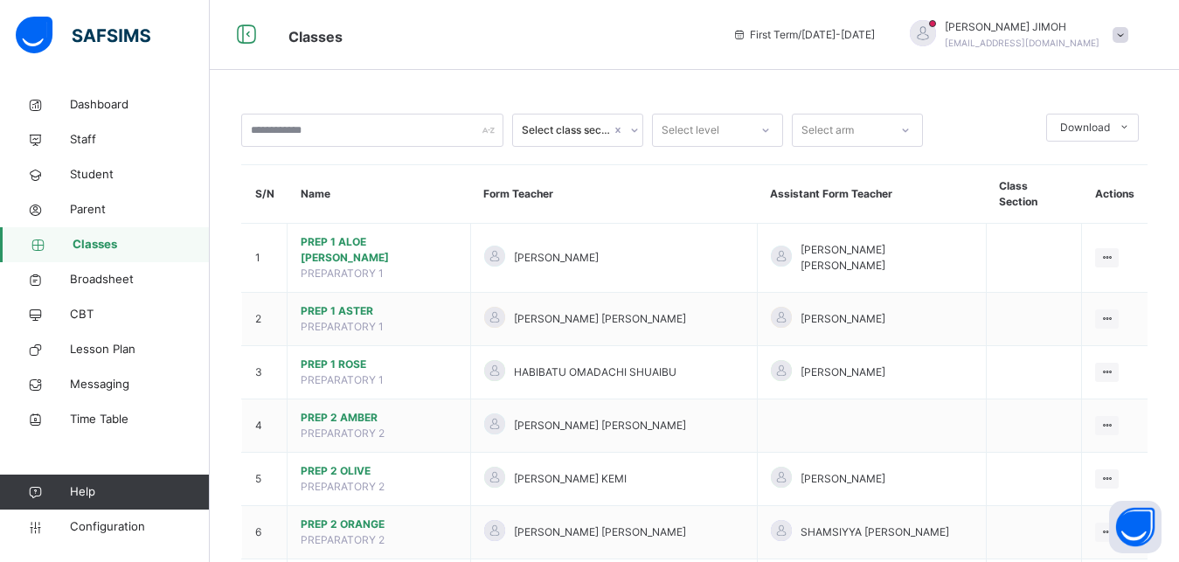
click at [757, 130] on div at bounding box center [766, 130] width 30 height 28
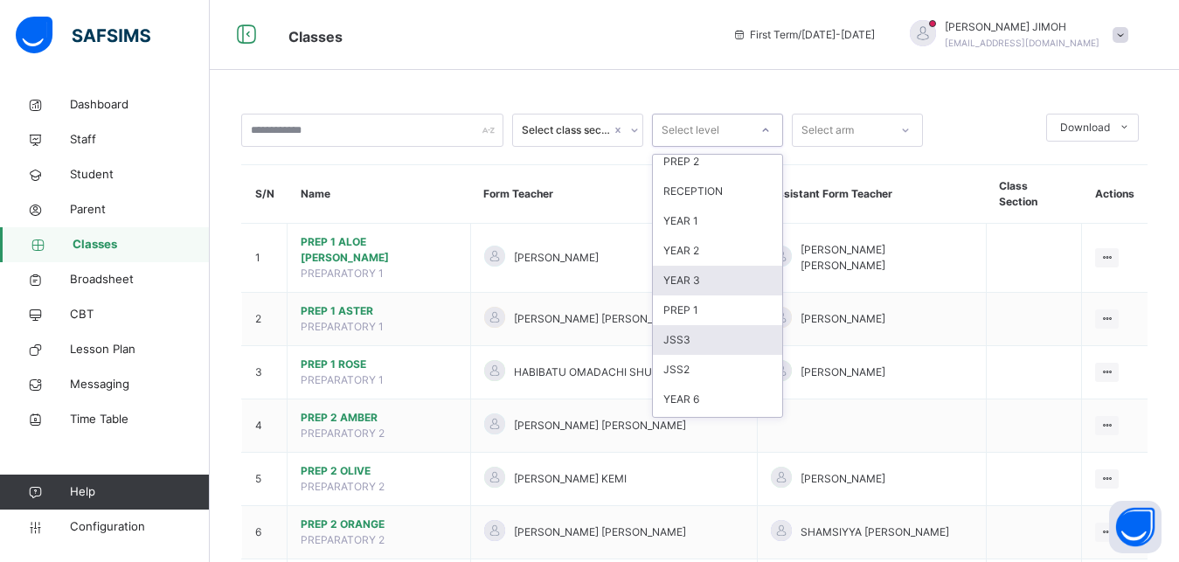
scroll to position [79, 0]
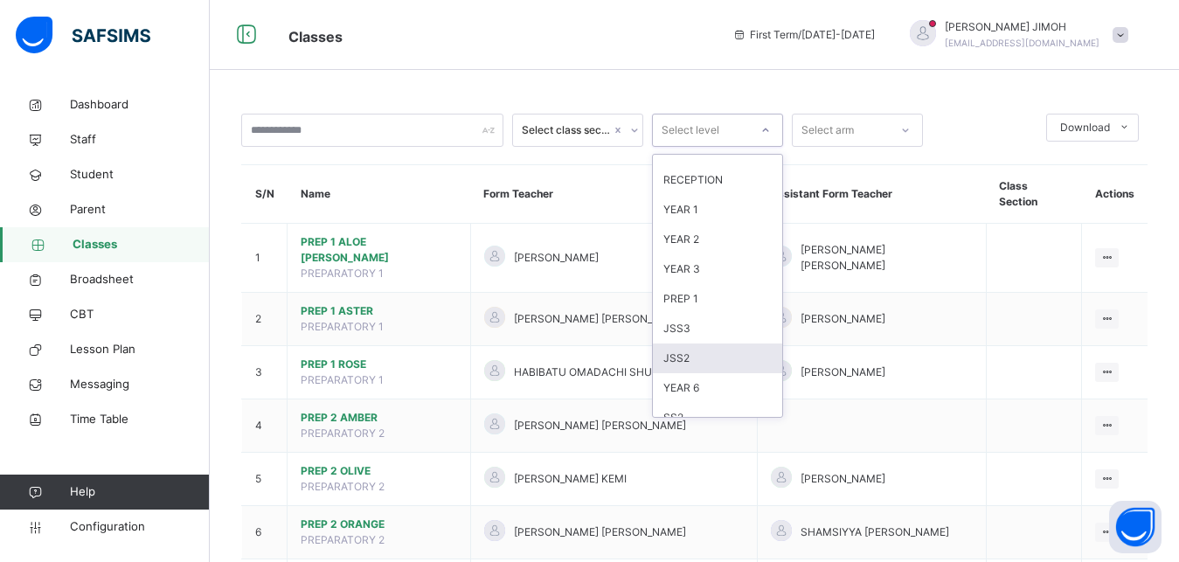
click at [696, 354] on div "JSS2" at bounding box center [717, 359] width 129 height 30
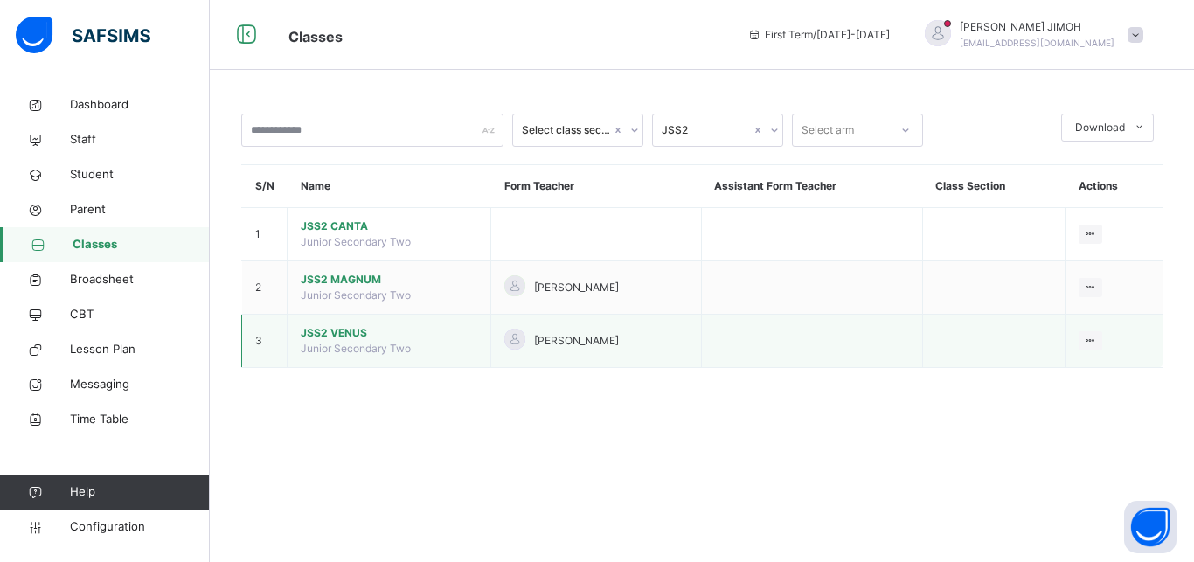
click at [334, 337] on span "JSS2 VENUS" at bounding box center [389, 333] width 177 height 16
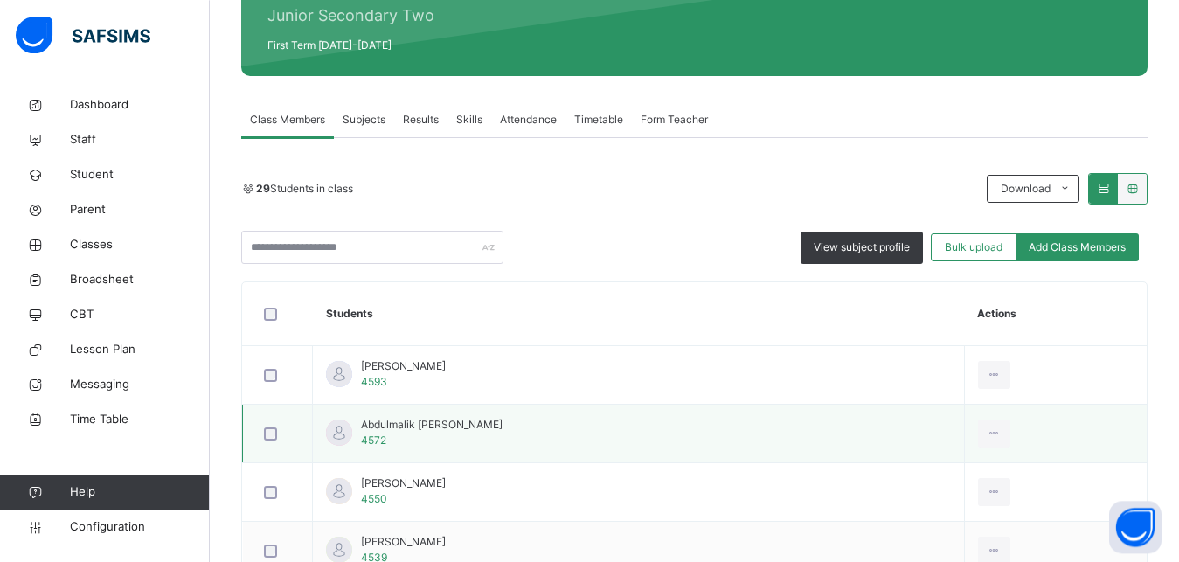
scroll to position [178, 0]
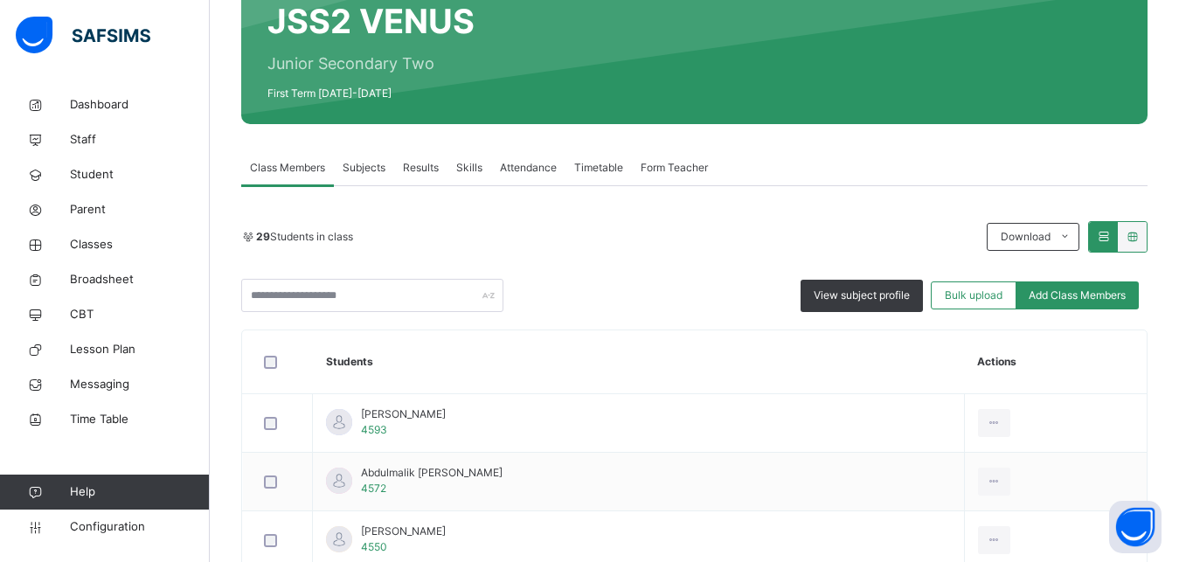
click at [372, 169] on span "Subjects" at bounding box center [364, 168] width 43 height 16
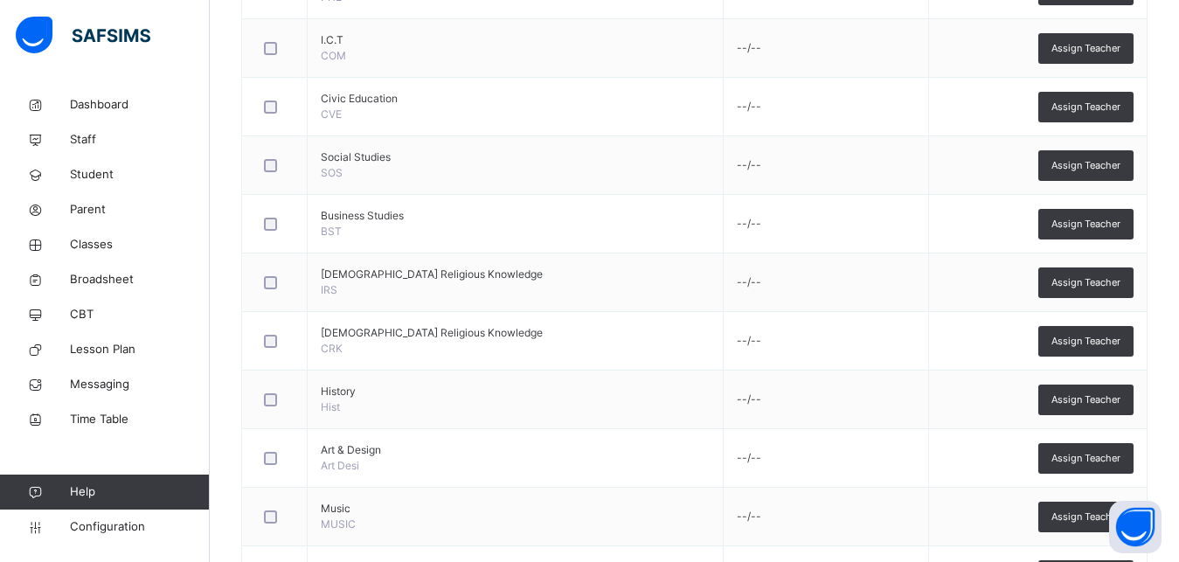
scroll to position [978, 0]
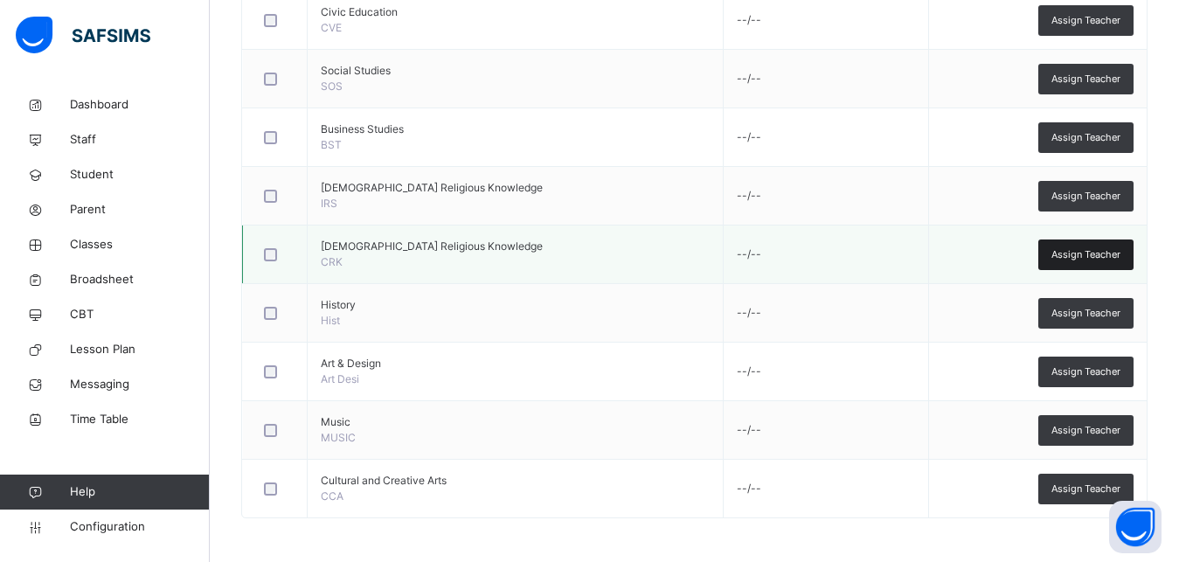
click at [1101, 254] on span "Assign Teacher" at bounding box center [1086, 254] width 69 height 15
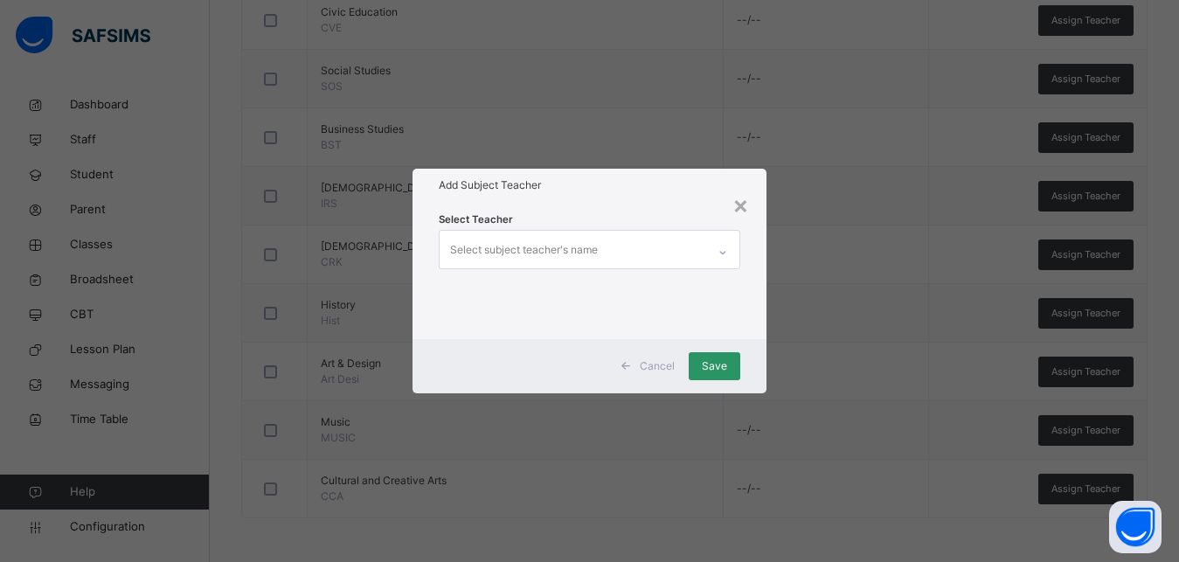
click at [536, 238] on div "Select subject teacher's name" at bounding box center [524, 249] width 148 height 33
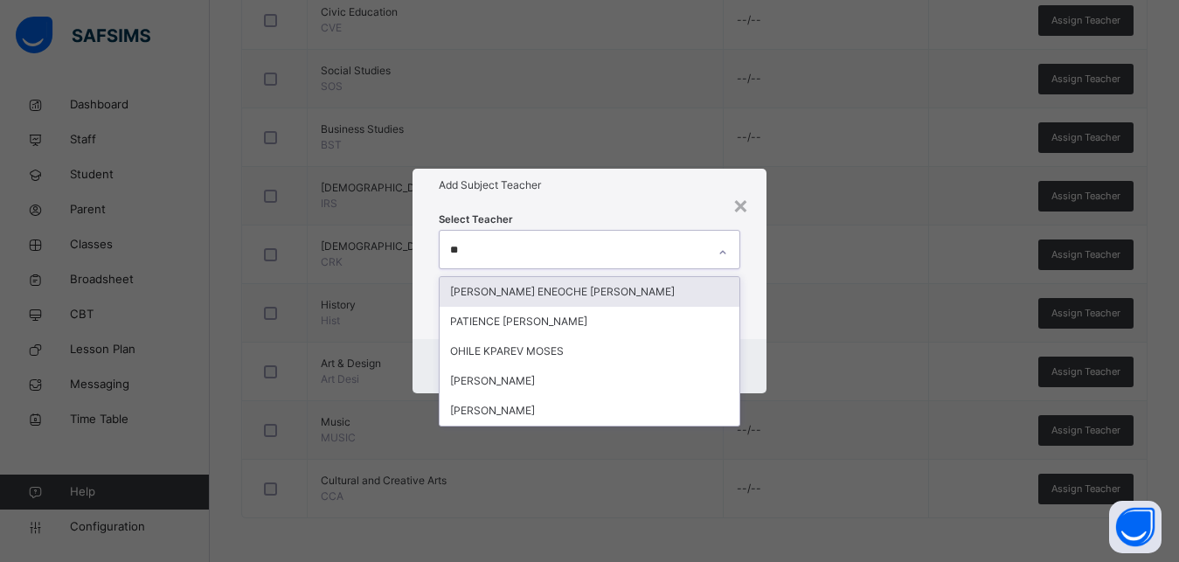
type input "***"
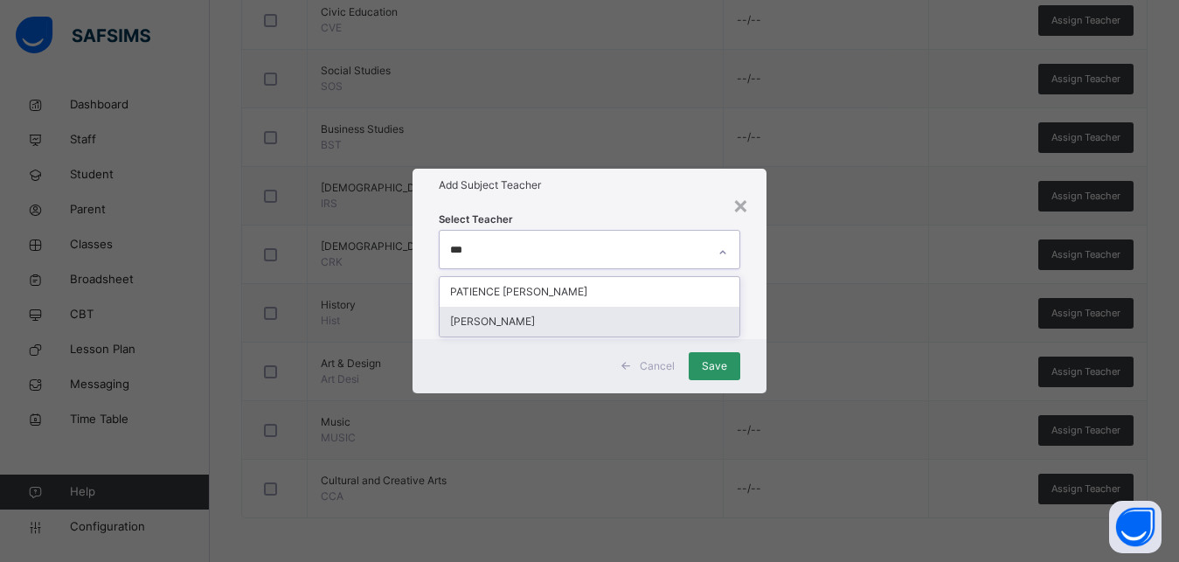
click at [540, 318] on div "[PERSON_NAME]" at bounding box center [590, 322] width 300 height 30
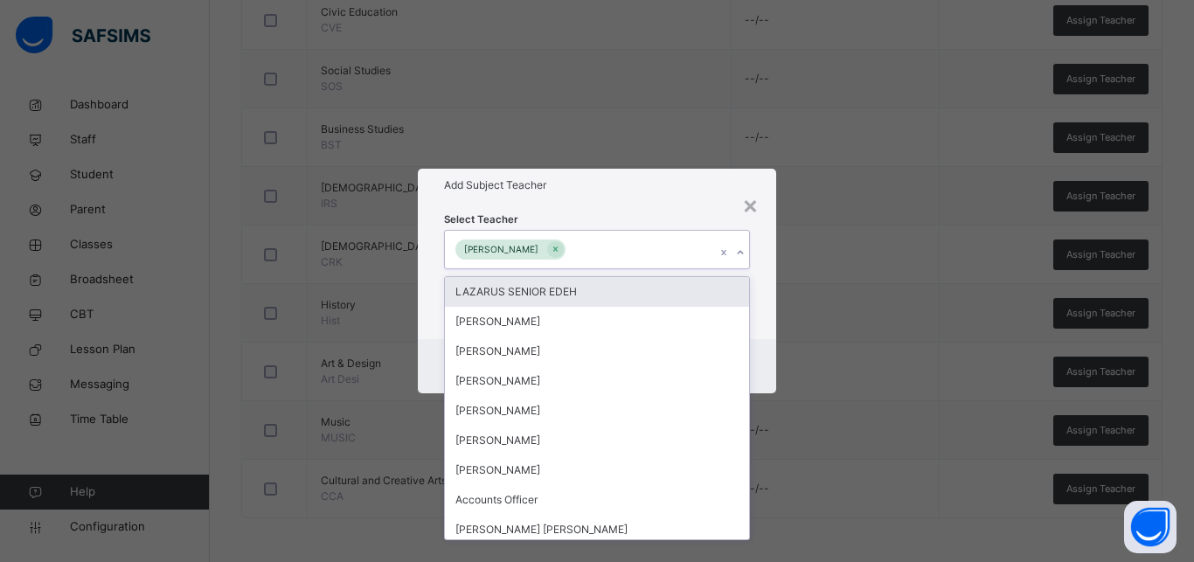
click at [764, 280] on div "Select Teacher option [PERSON_NAME], selected. option LAZARUS SENIOR EDEH focus…" at bounding box center [597, 270] width 358 height 136
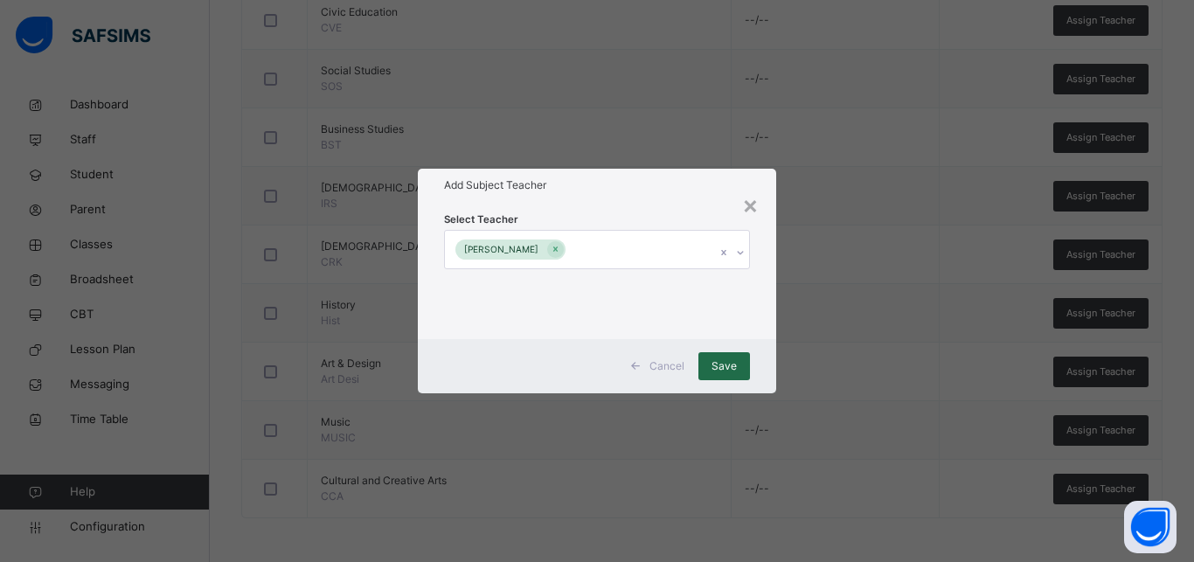
click at [718, 364] on span "Save" at bounding box center [724, 366] width 25 height 16
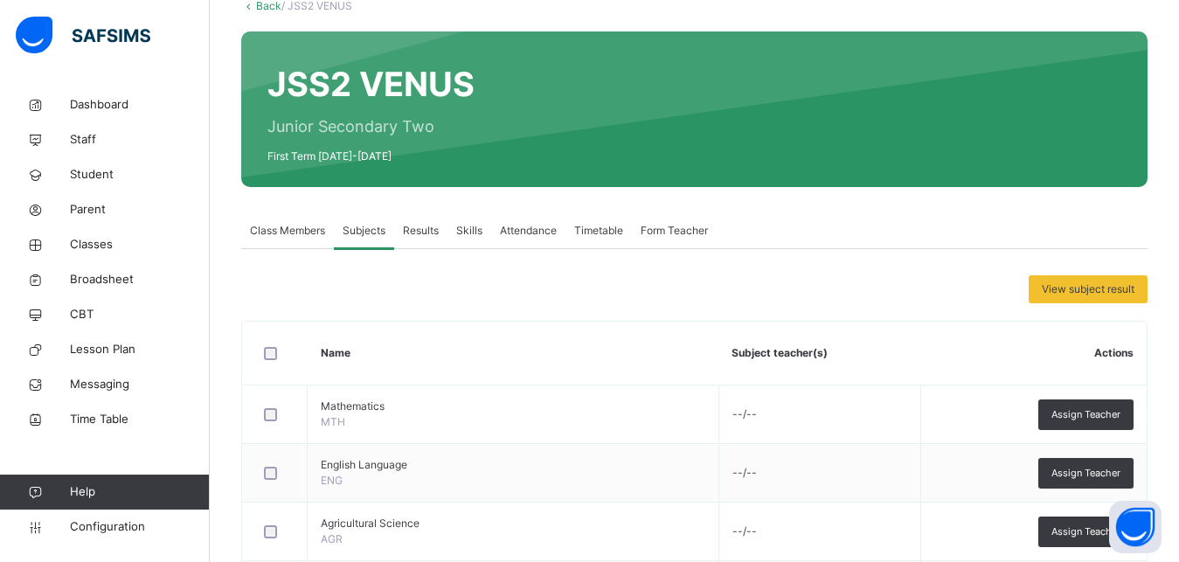
scroll to position [87, 0]
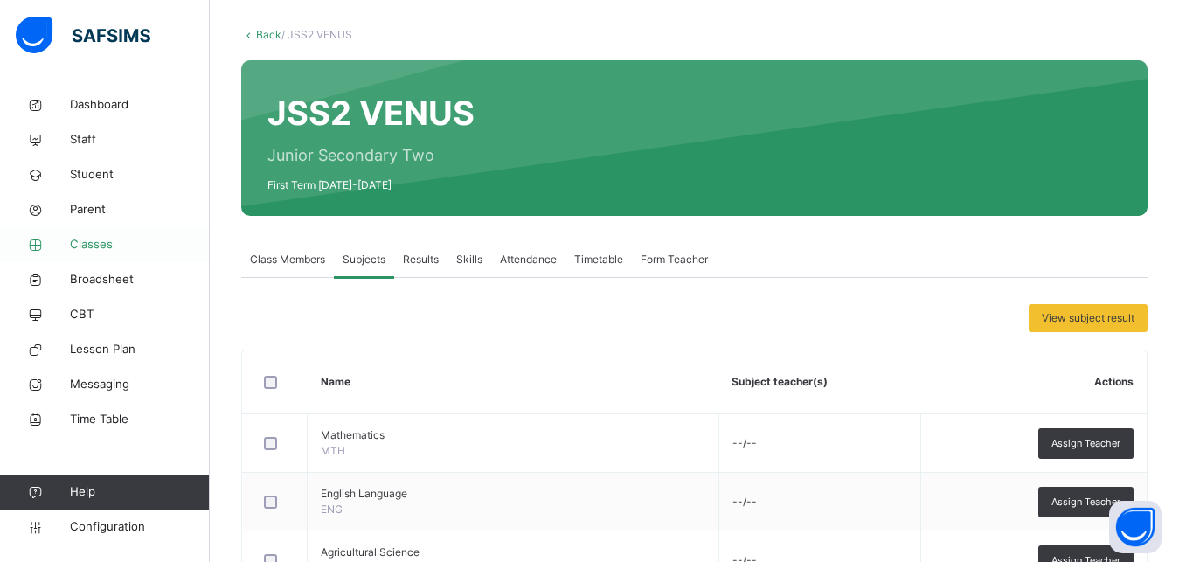
click at [101, 247] on span "Classes" at bounding box center [140, 244] width 140 height 17
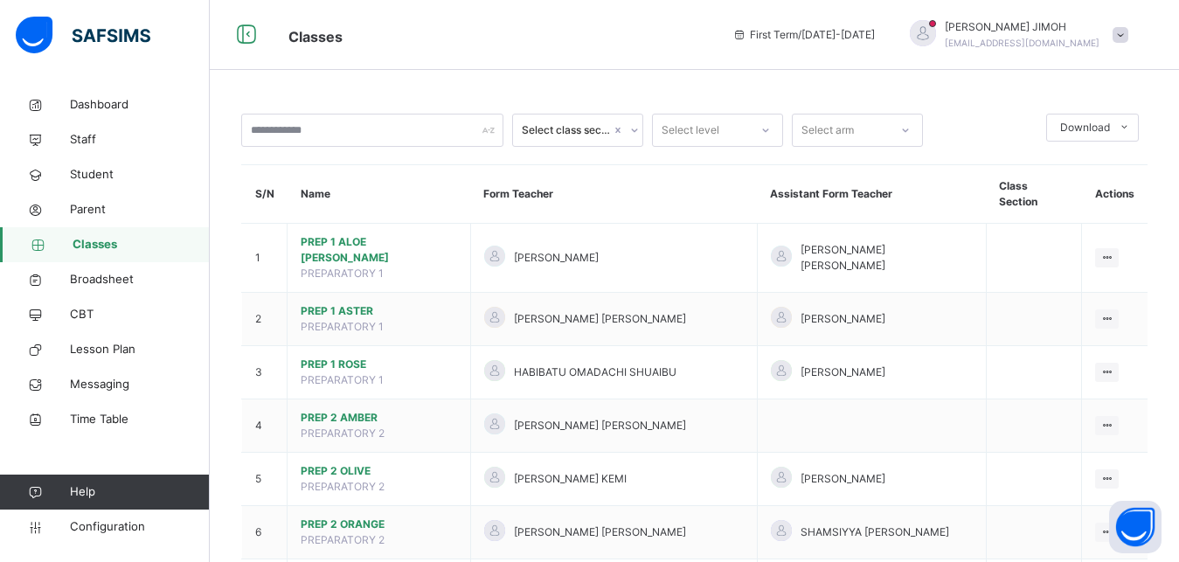
click at [773, 136] on div at bounding box center [766, 130] width 30 height 28
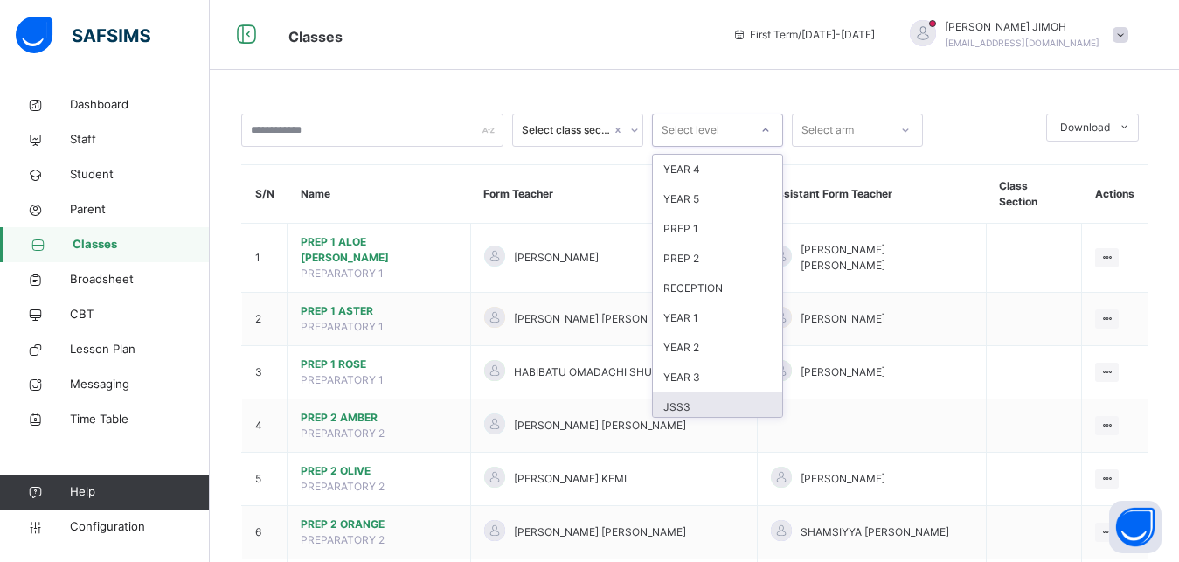
click at [688, 403] on div "JSS3" at bounding box center [717, 408] width 129 height 30
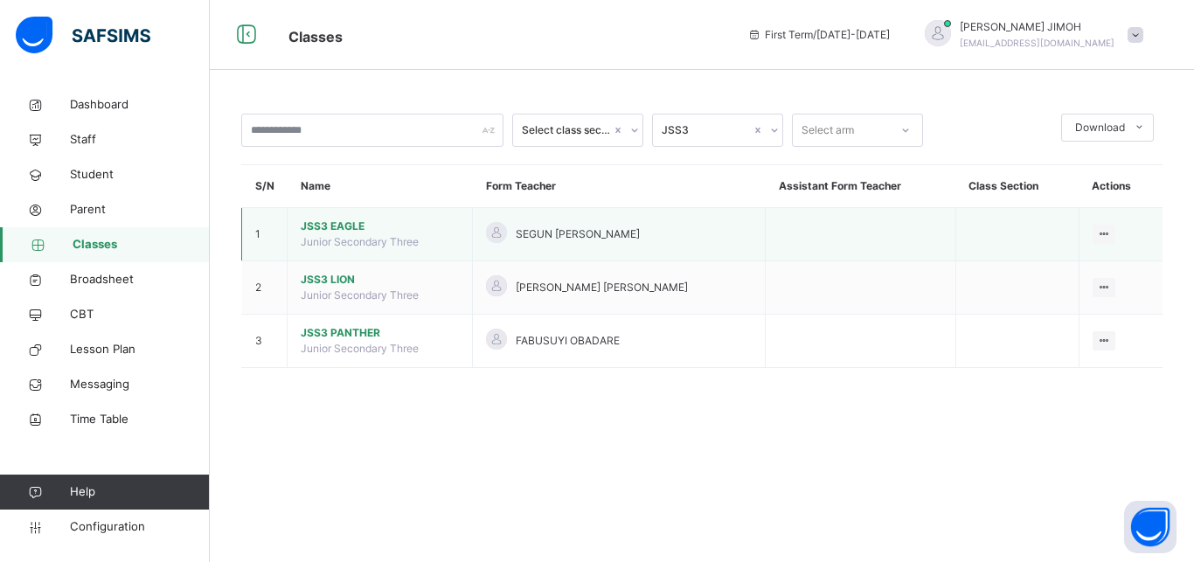
click at [331, 222] on span "JSS3 EAGLE" at bounding box center [380, 227] width 158 height 16
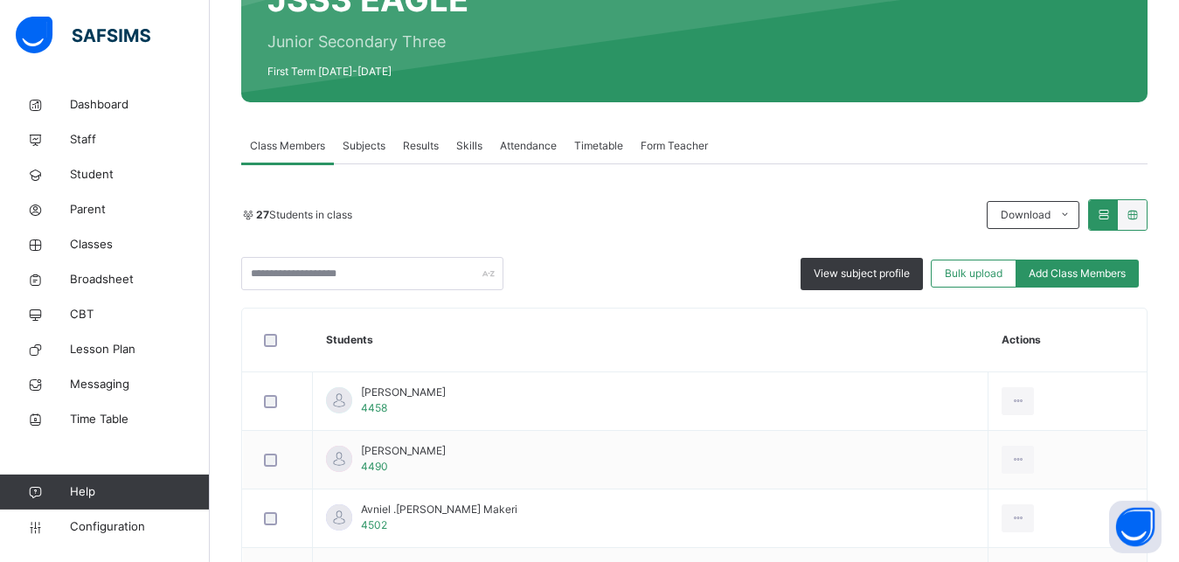
scroll to position [178, 0]
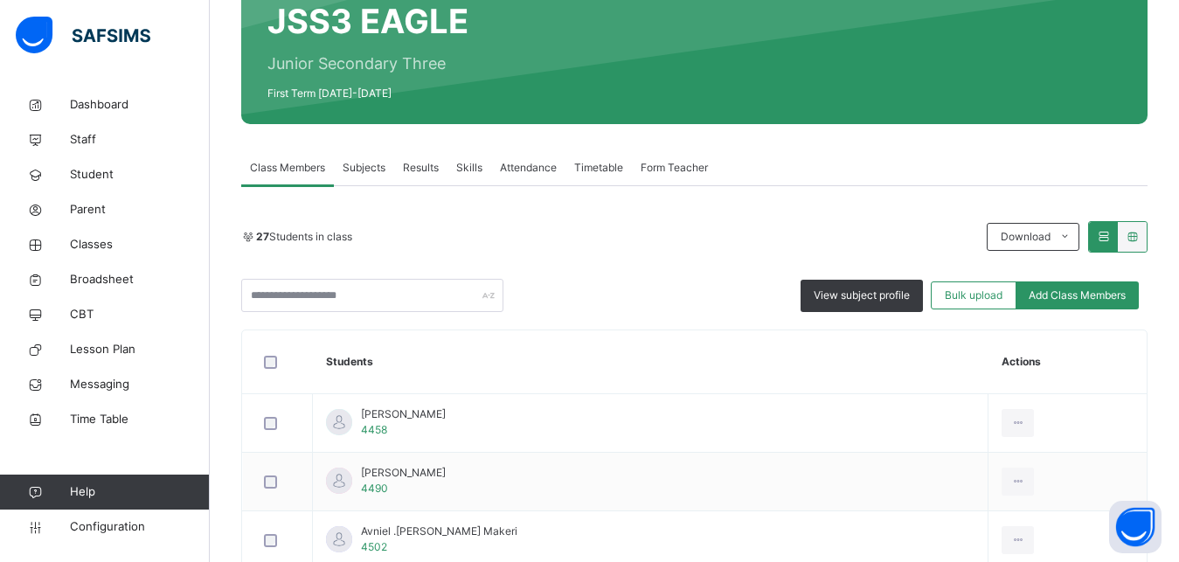
click at [356, 161] on span "Subjects" at bounding box center [364, 168] width 43 height 16
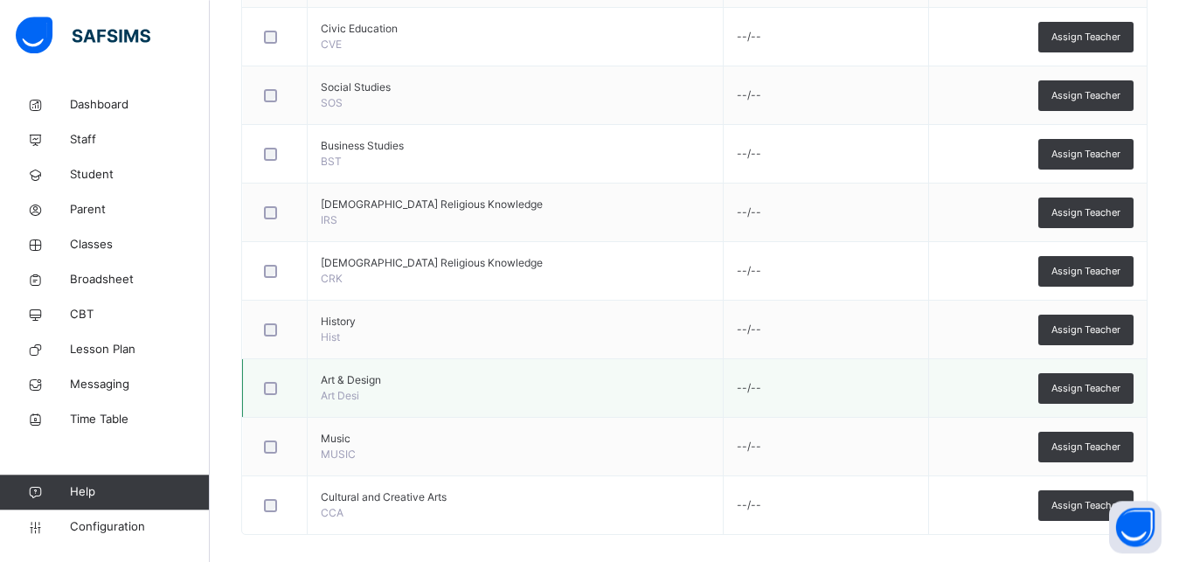
scroll to position [978, 0]
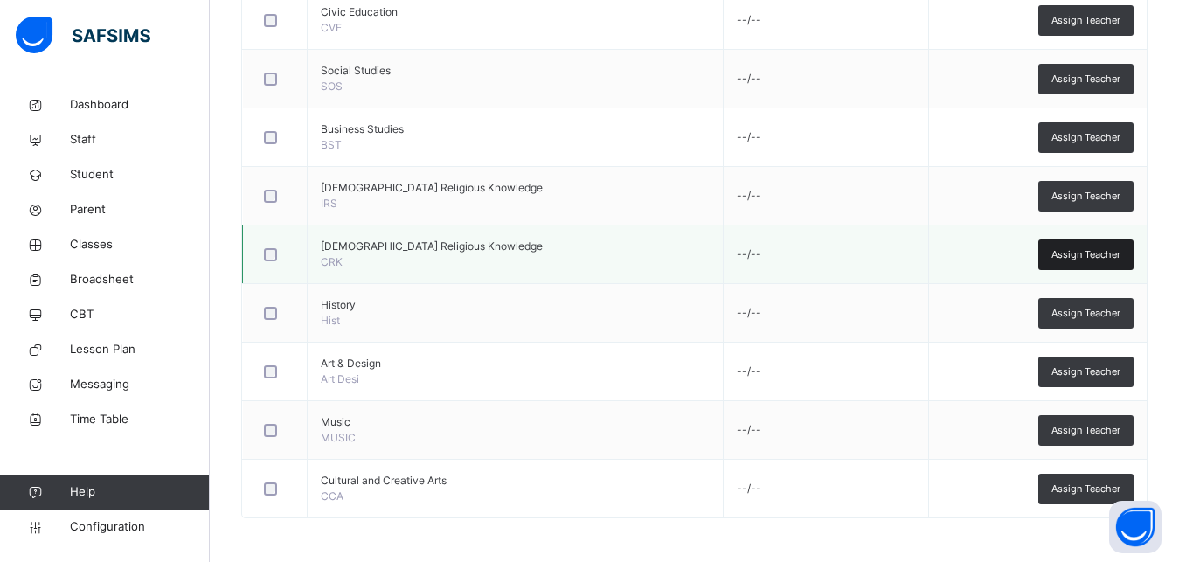
click at [1096, 252] on span "Assign Teacher" at bounding box center [1086, 254] width 69 height 15
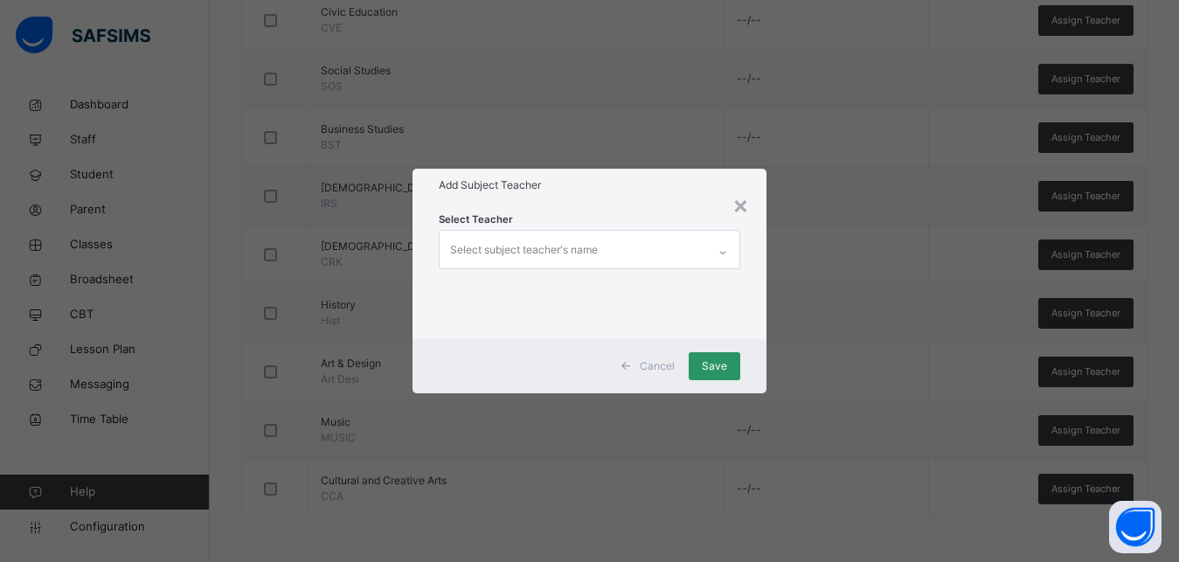
click at [565, 242] on div "Select subject teacher's name" at bounding box center [524, 249] width 148 height 33
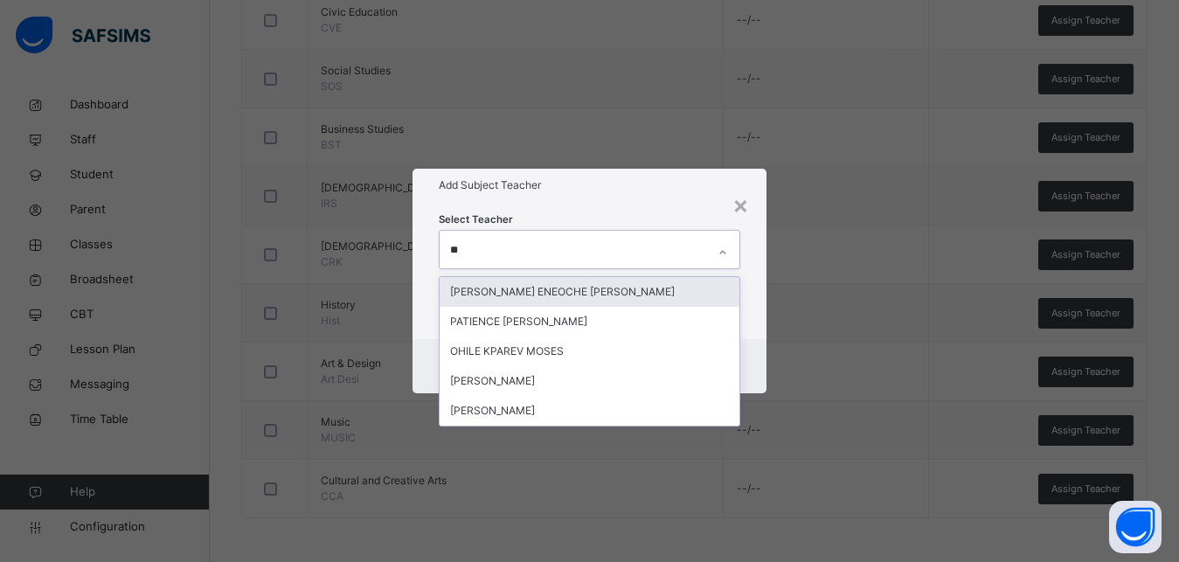
type input "***"
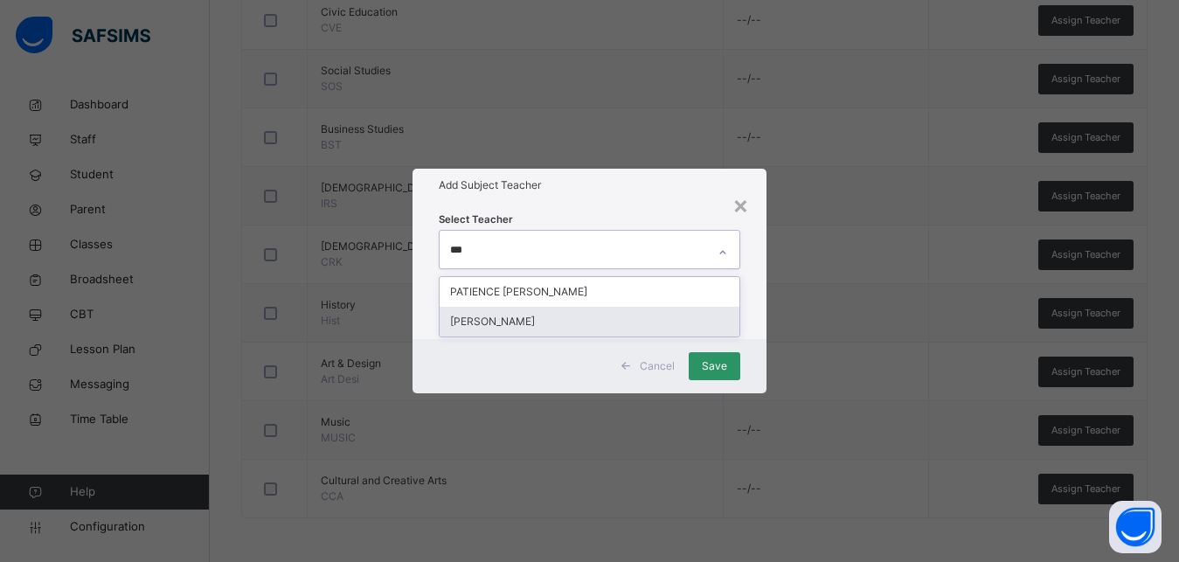
click at [555, 321] on div "[PERSON_NAME]" at bounding box center [590, 322] width 300 height 30
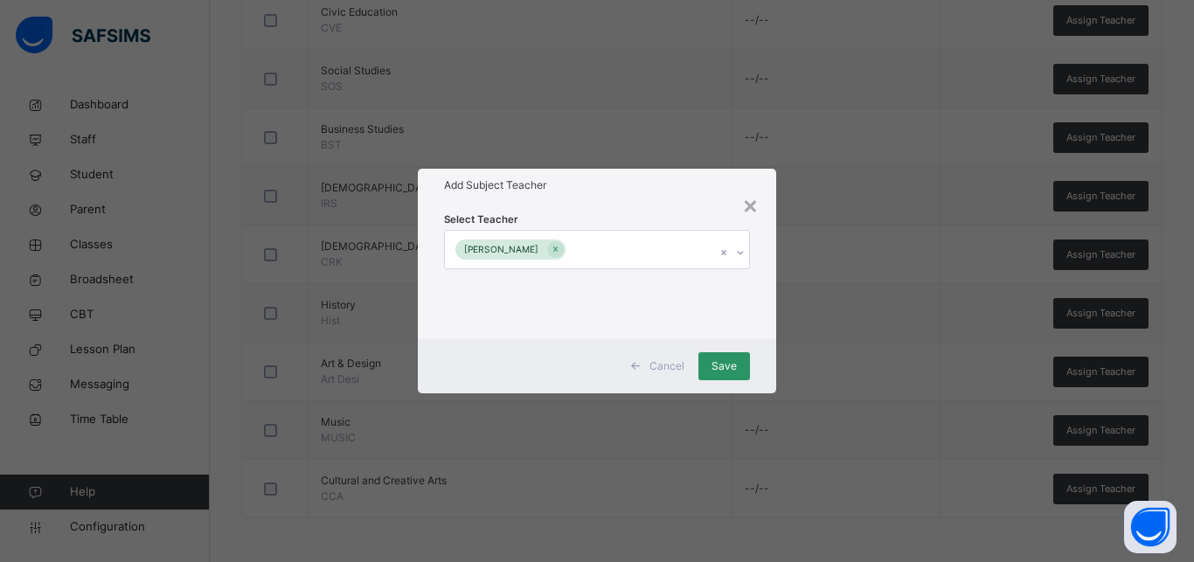
click at [770, 264] on div "Select Teacher [PERSON_NAME]" at bounding box center [597, 270] width 358 height 136
click at [717, 358] on div "Save" at bounding box center [725, 366] width 52 height 28
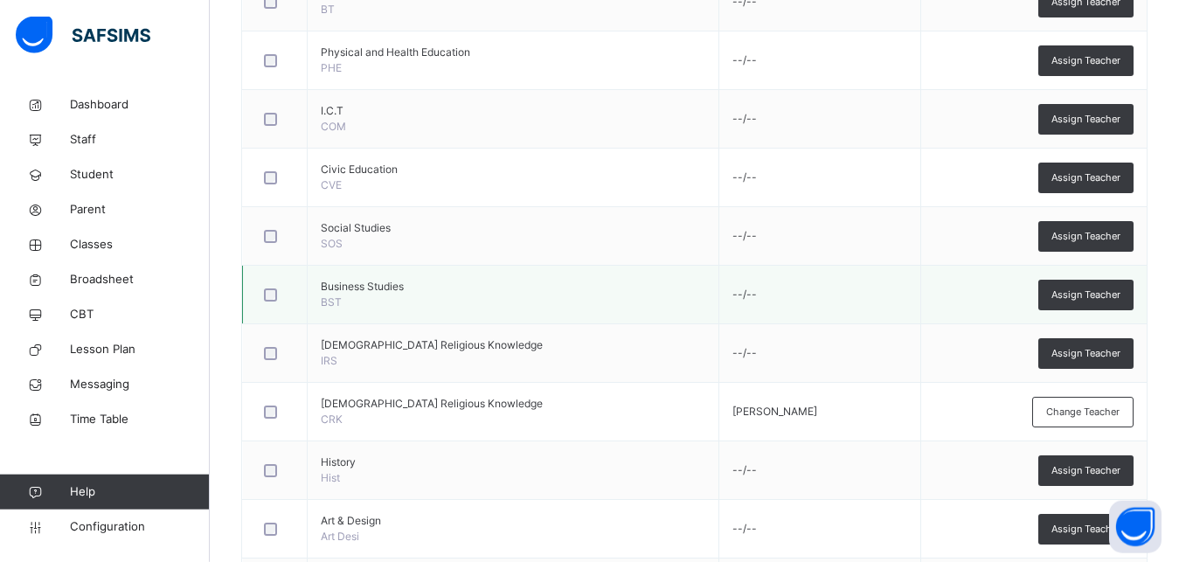
scroll to position [800, 0]
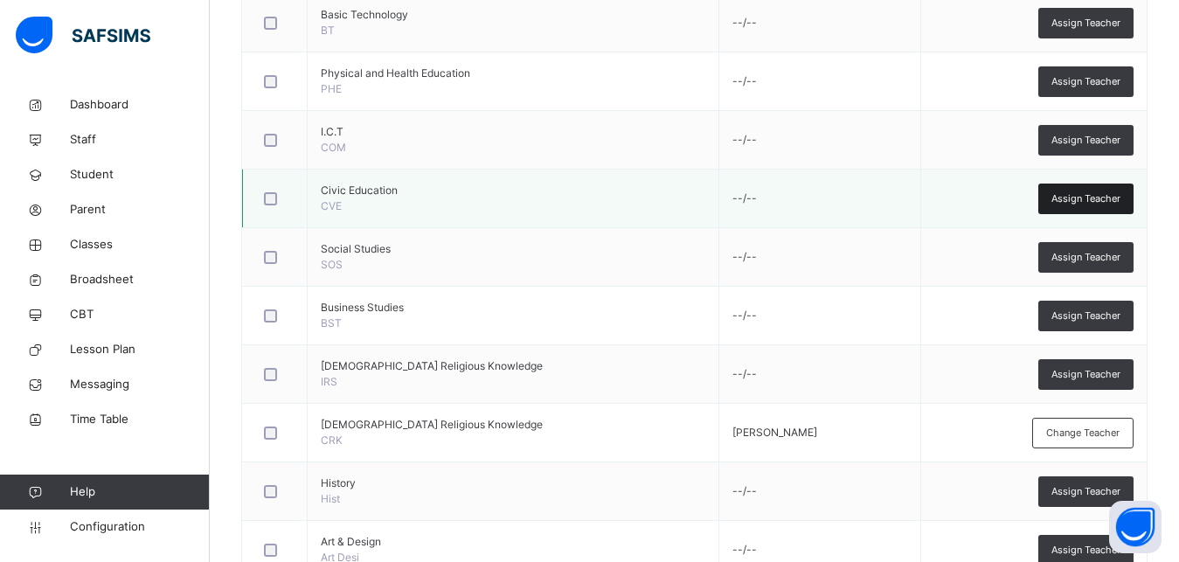
click at [1090, 202] on span "Assign Teacher" at bounding box center [1086, 198] width 69 height 15
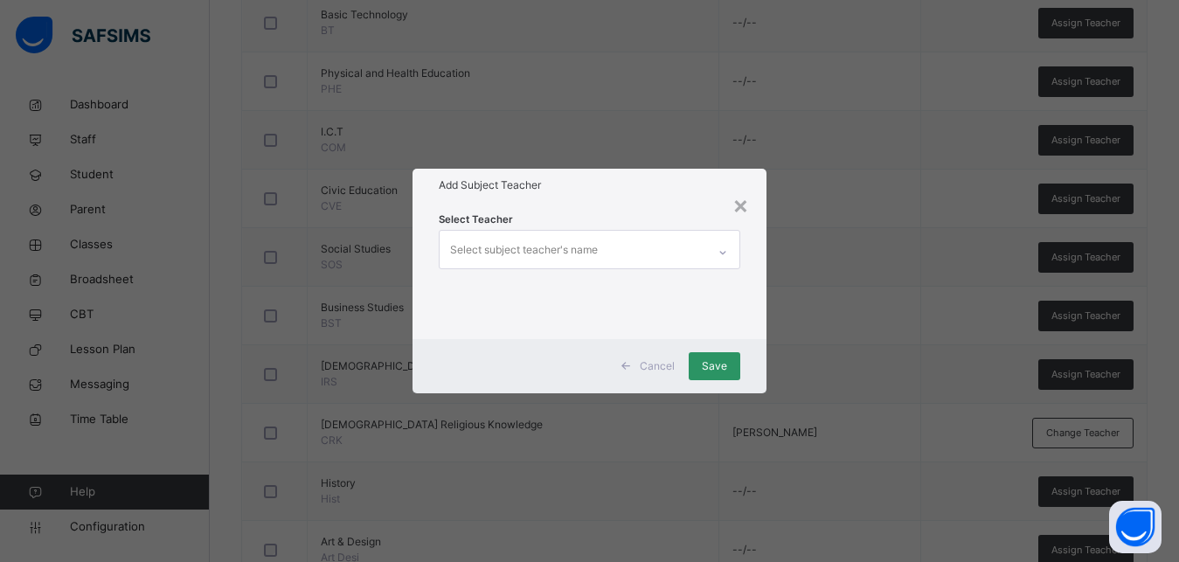
click at [526, 233] on div "Select subject teacher's name" at bounding box center [524, 249] width 148 height 33
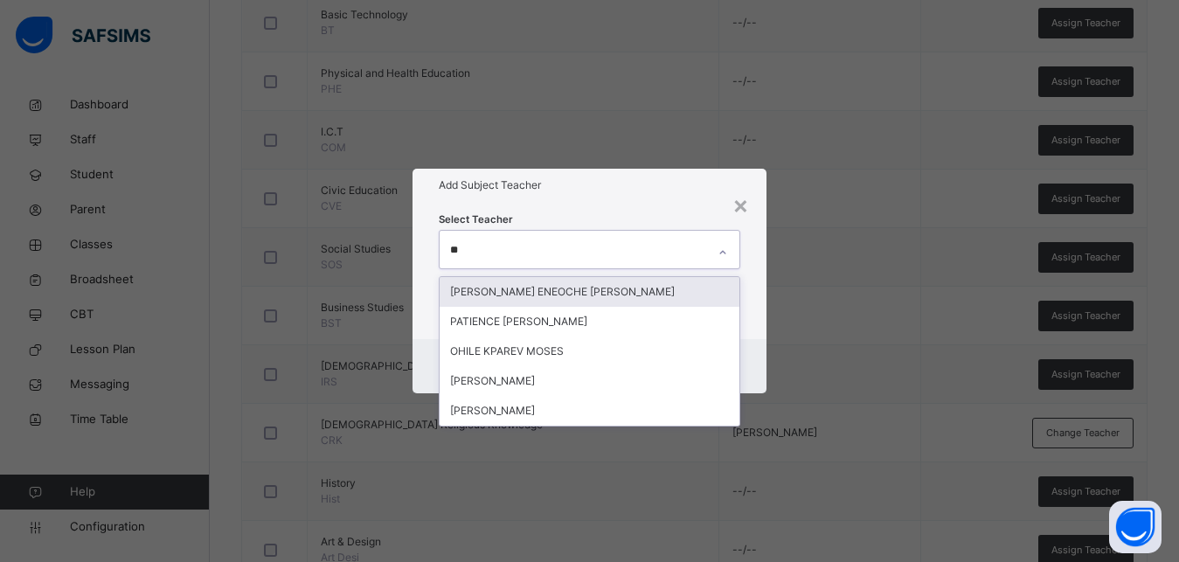
type input "***"
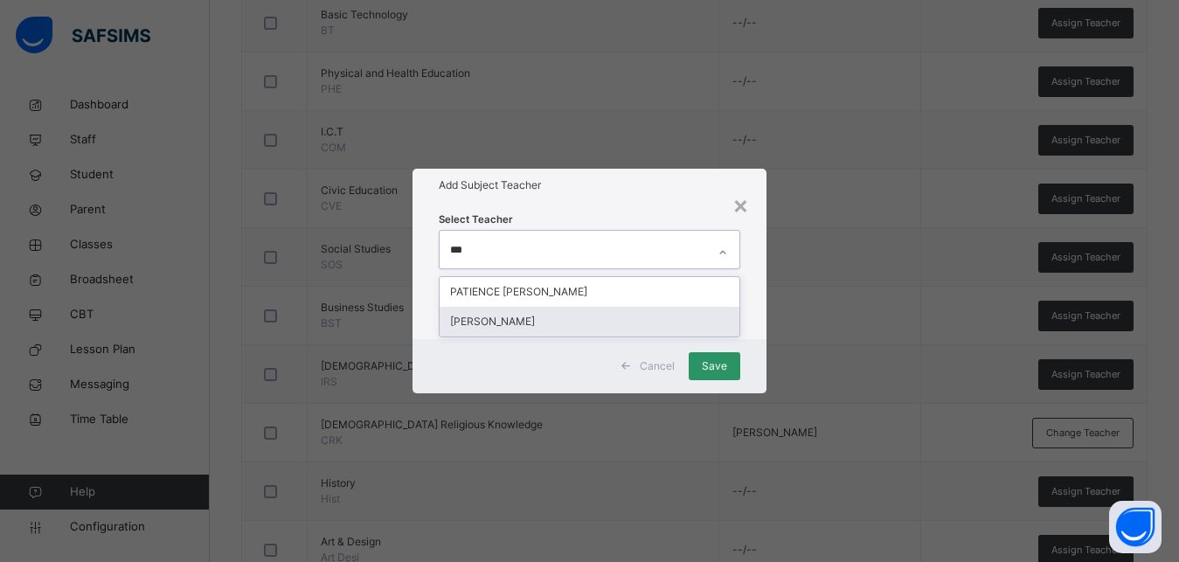
click at [532, 315] on div "[PERSON_NAME]" at bounding box center [590, 322] width 300 height 30
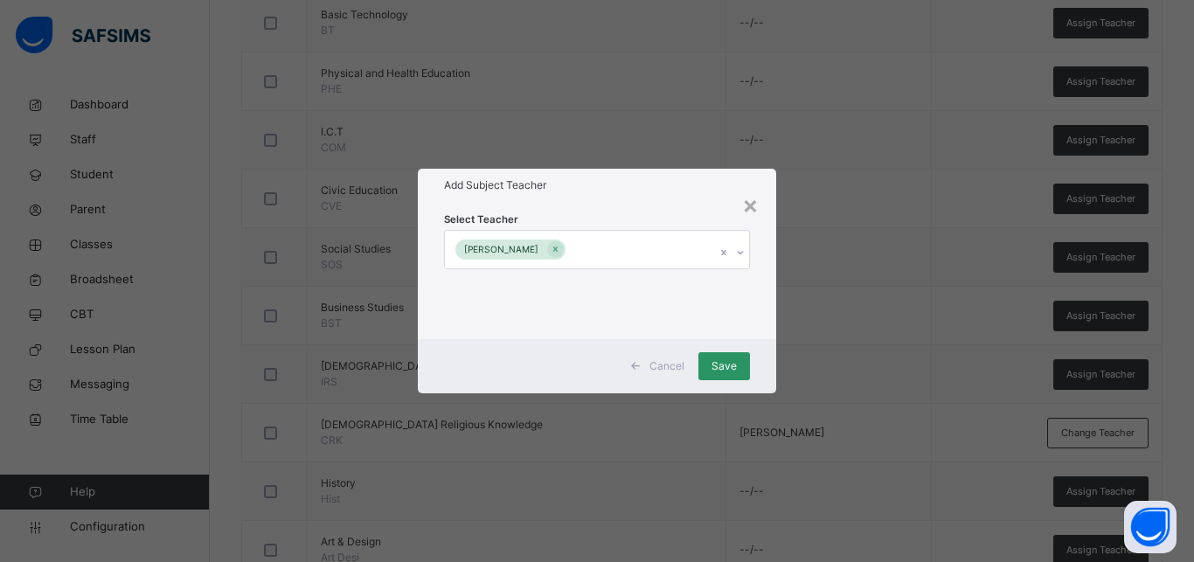
click at [757, 303] on div "Select Teacher [PERSON_NAME]" at bounding box center [597, 270] width 358 height 136
click at [734, 366] on span "Save" at bounding box center [724, 366] width 25 height 16
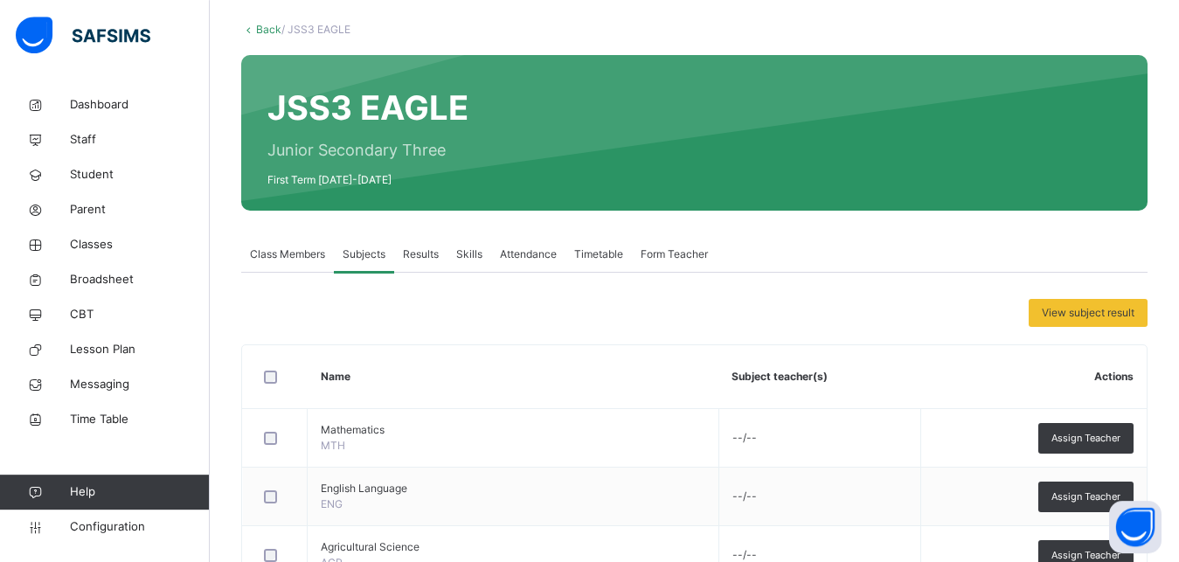
scroll to position [87, 0]
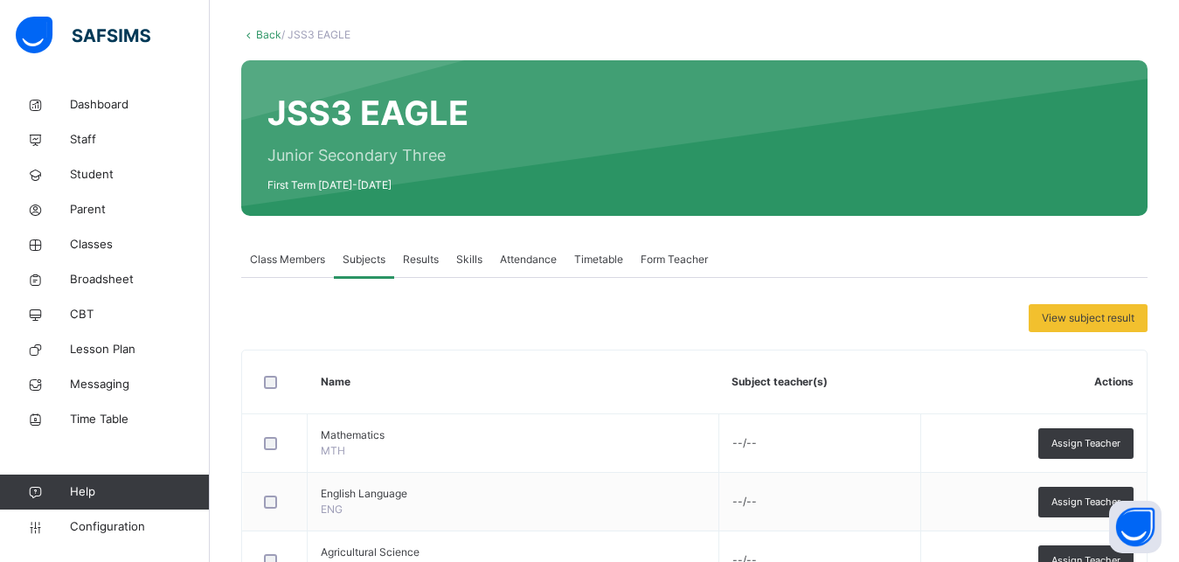
click at [266, 29] on link "Back" at bounding box center [268, 34] width 25 height 13
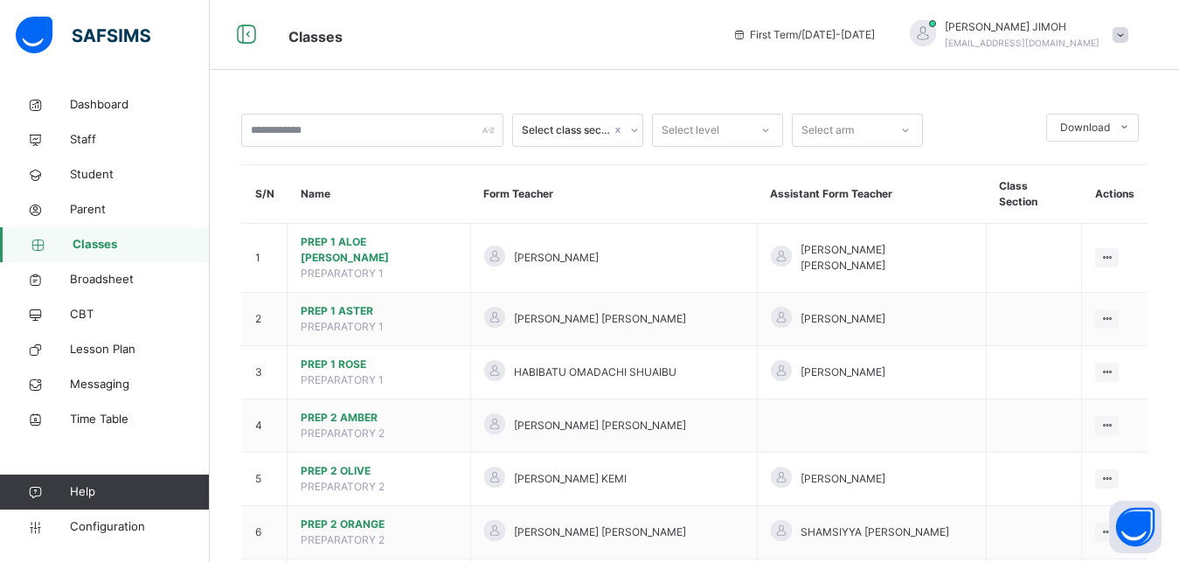
click at [772, 133] on div at bounding box center [766, 130] width 30 height 28
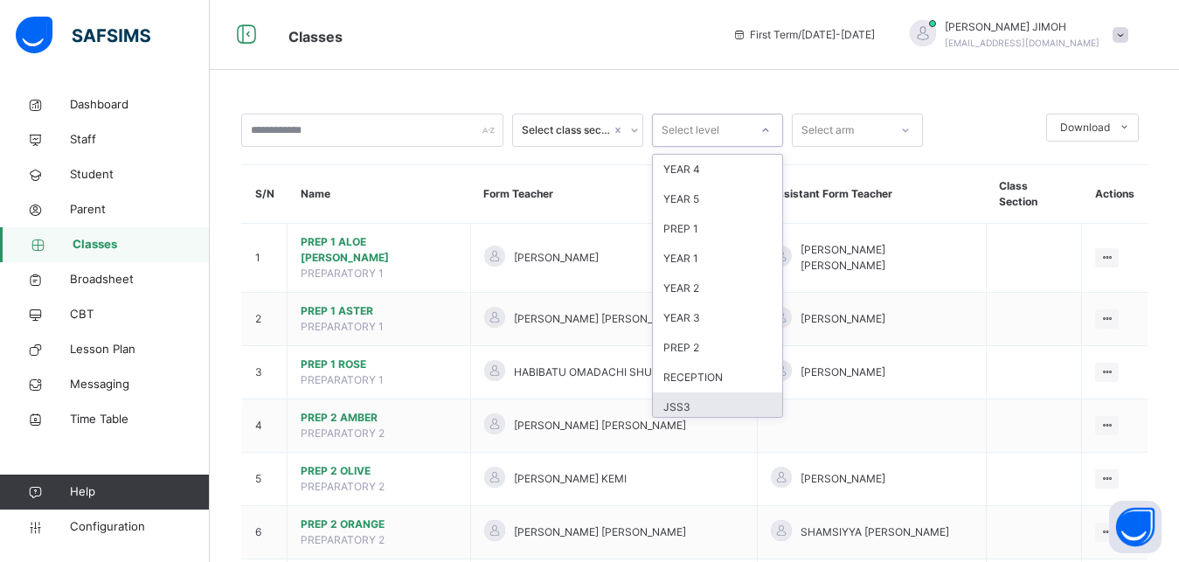
click at [720, 396] on div "JSS3" at bounding box center [717, 408] width 129 height 30
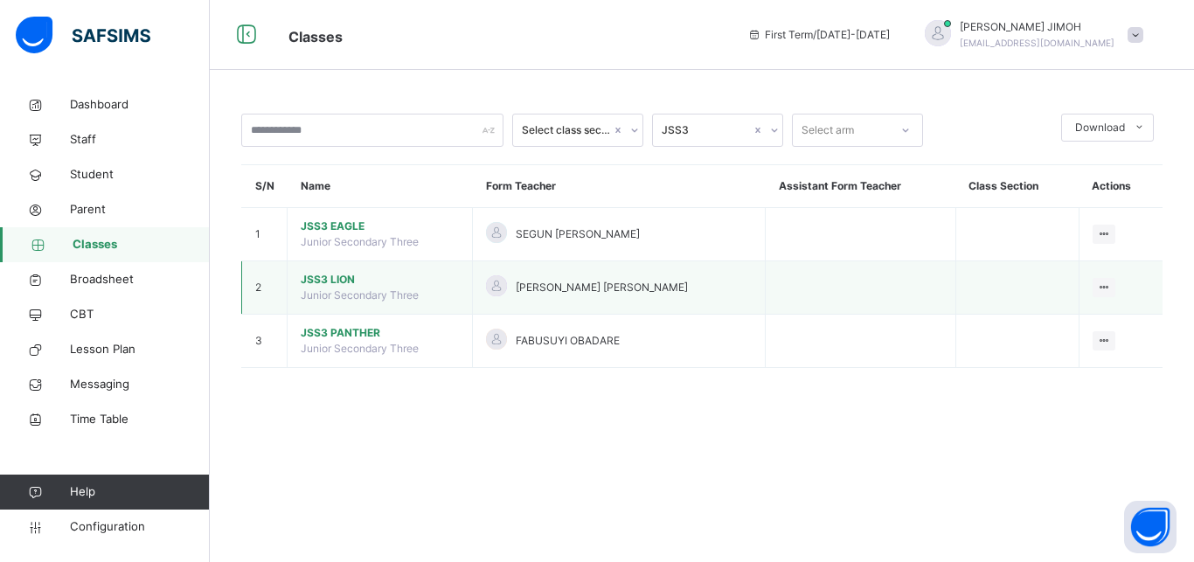
click at [337, 276] on span "JSS3 LION" at bounding box center [380, 280] width 158 height 16
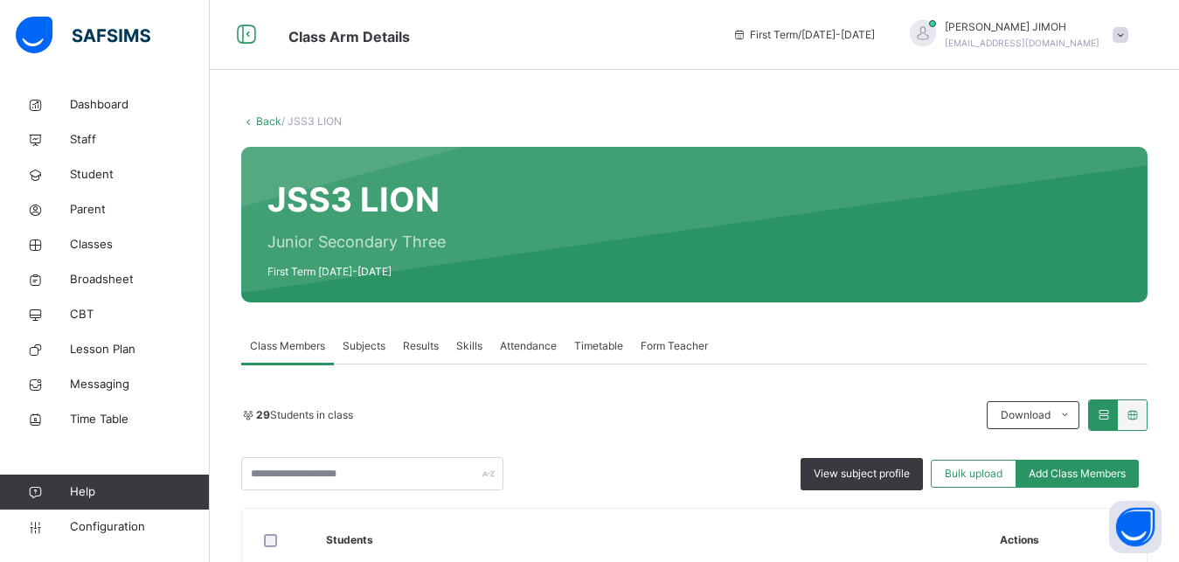
click at [369, 347] on span "Subjects" at bounding box center [364, 346] width 43 height 16
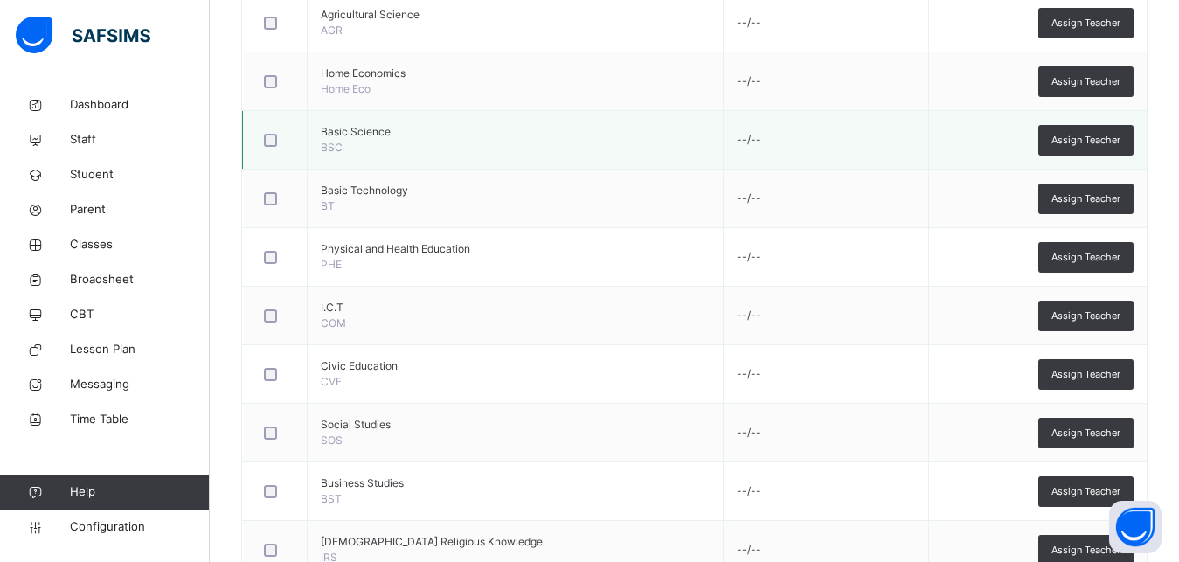
scroll to position [978, 0]
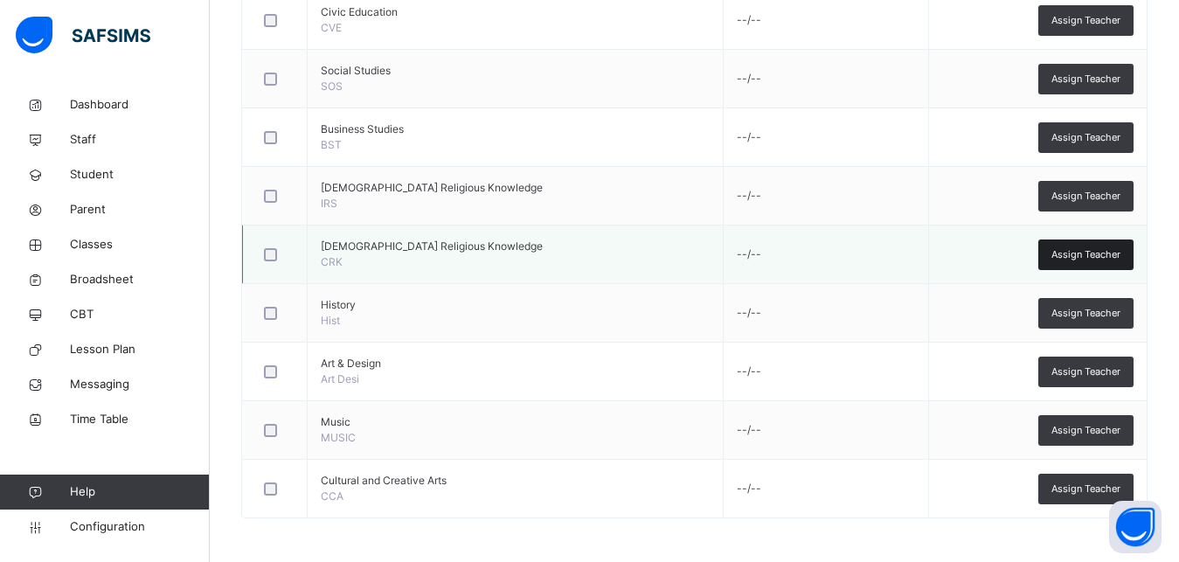
click at [1116, 250] on span "Assign Teacher" at bounding box center [1086, 254] width 69 height 15
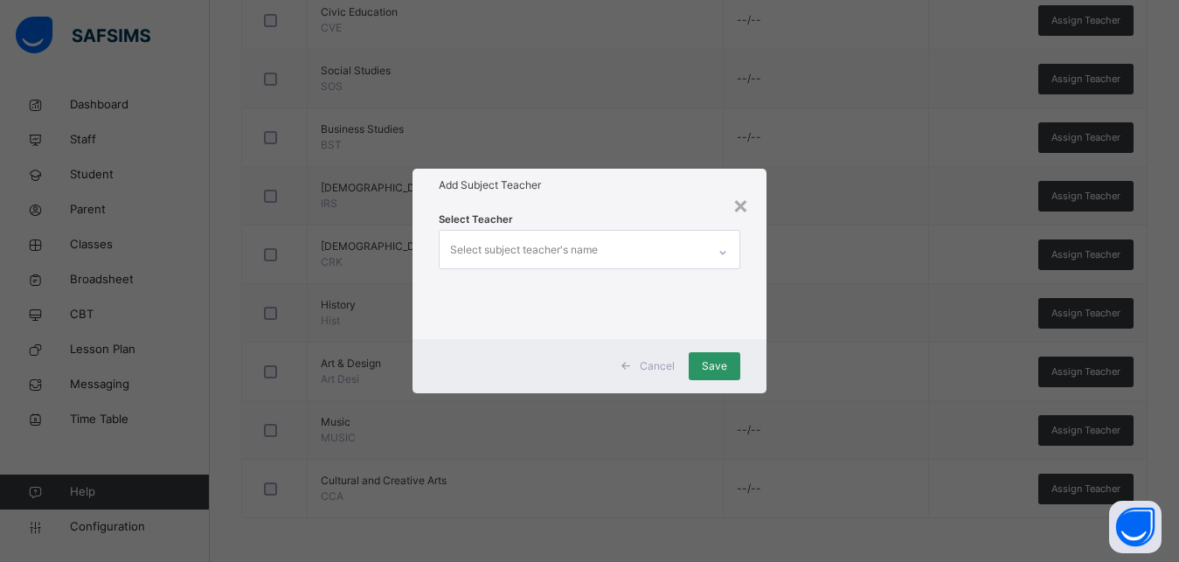
click at [520, 239] on div "Select subject teacher's name" at bounding box center [524, 249] width 148 height 33
click at [517, 254] on div "Select subject teacher's name" at bounding box center [524, 249] width 148 height 33
click at [518, 255] on div "Select subject teacher's name" at bounding box center [524, 249] width 148 height 33
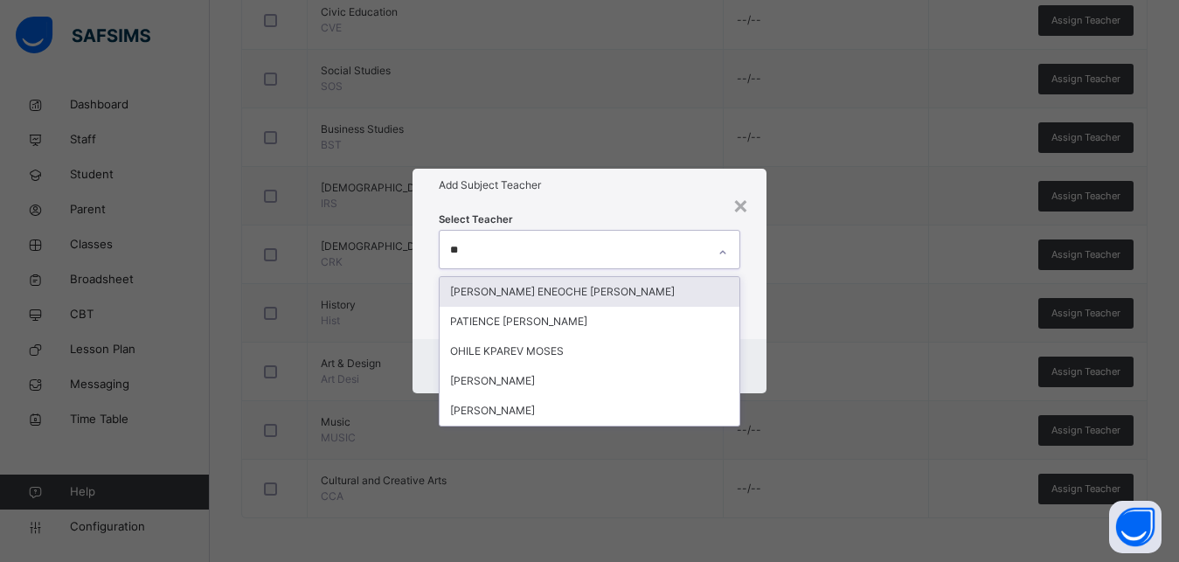
type input "***"
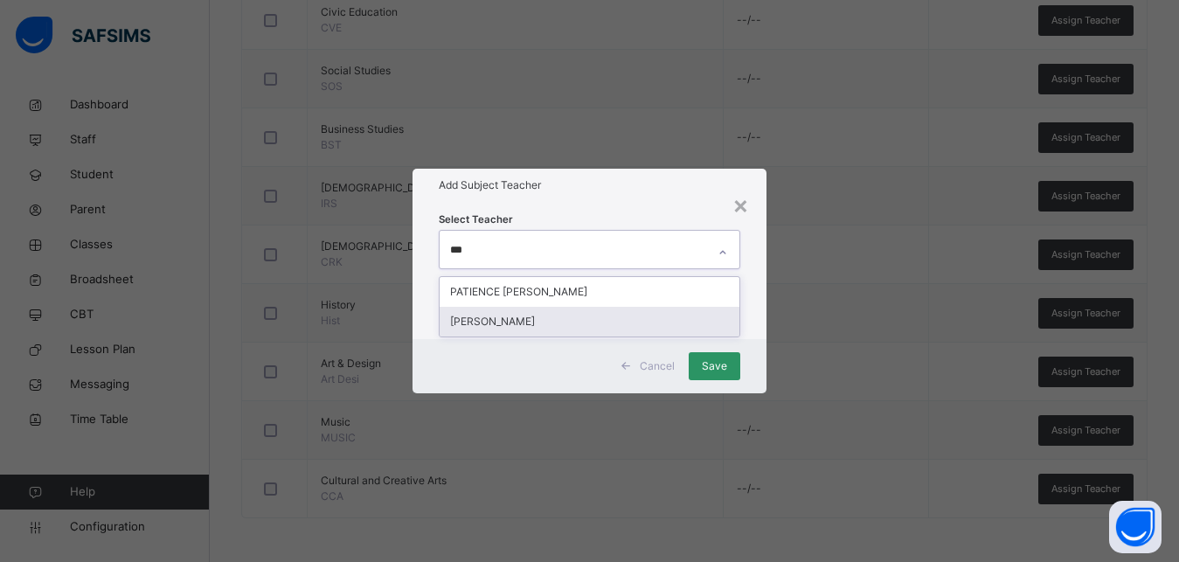
click at [509, 323] on div "[PERSON_NAME]" at bounding box center [590, 322] width 300 height 30
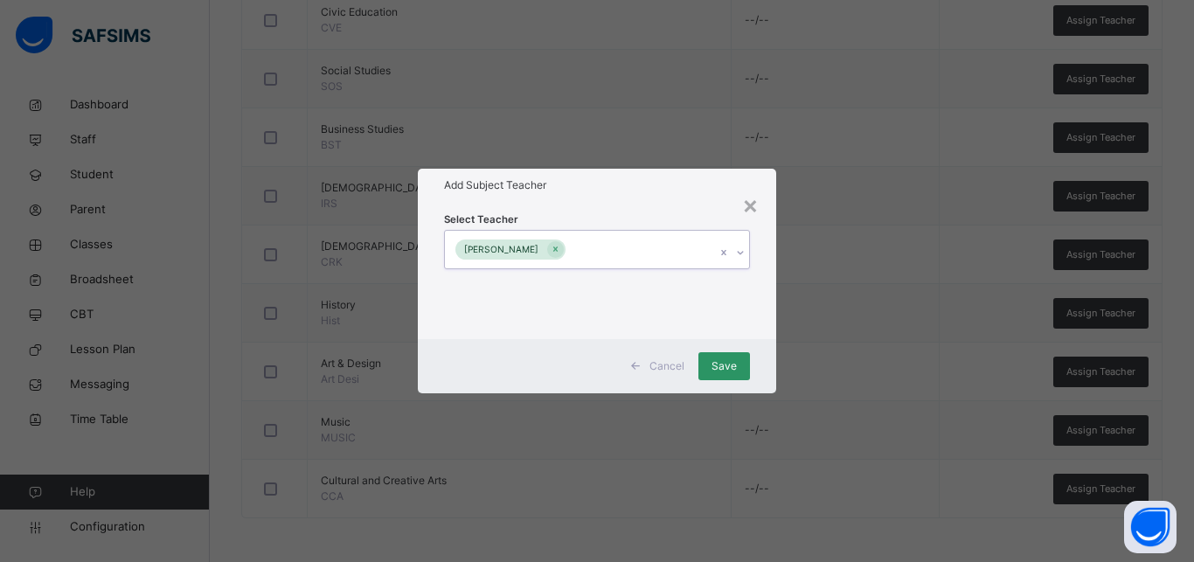
click at [688, 247] on div "[PERSON_NAME]" at bounding box center [580, 249] width 271 height 37
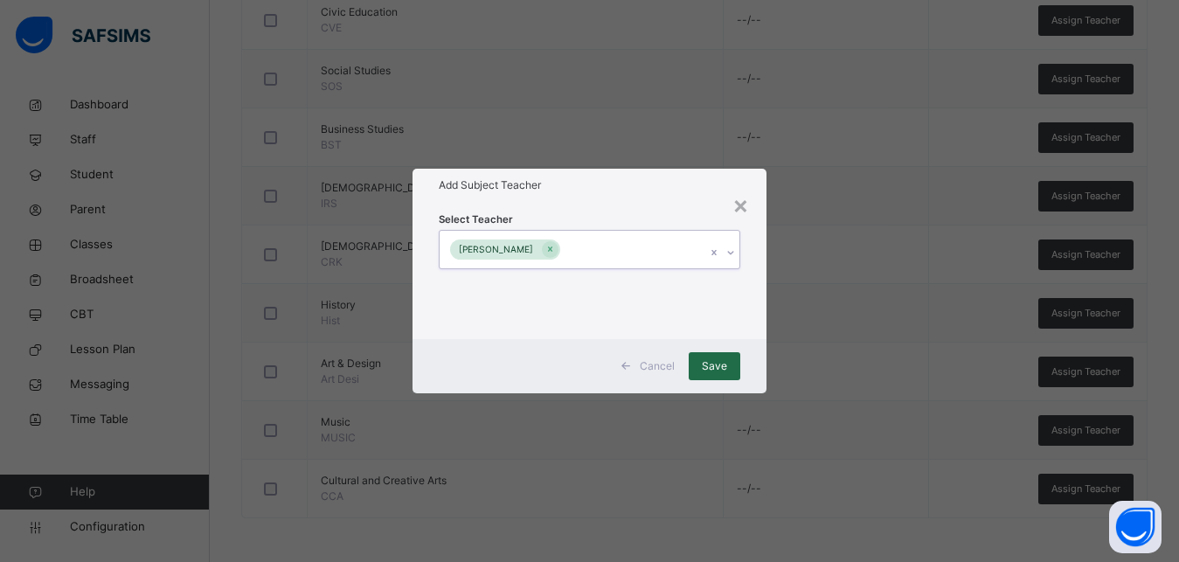
click at [727, 372] on span "Save" at bounding box center [714, 366] width 25 height 16
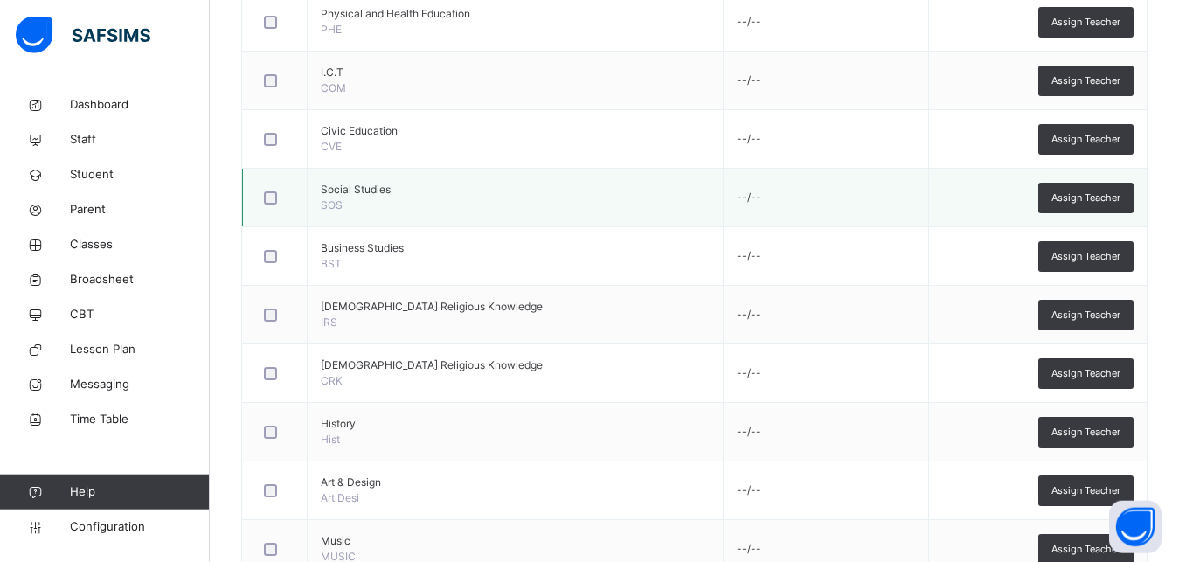
scroll to position [800, 0]
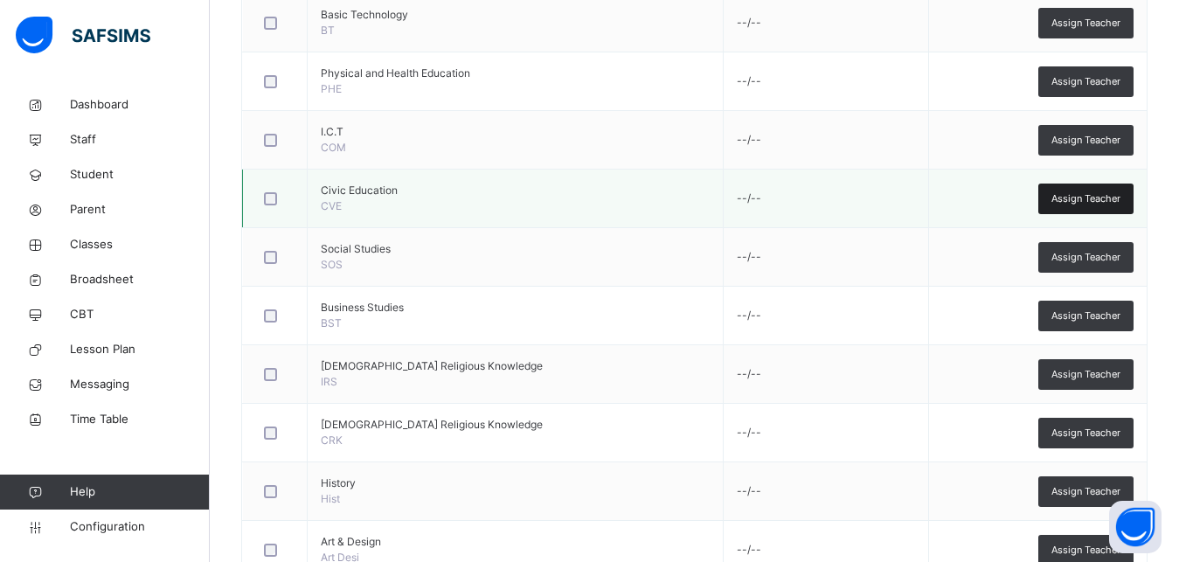
click at [1080, 195] on span "Assign Teacher" at bounding box center [1086, 198] width 69 height 15
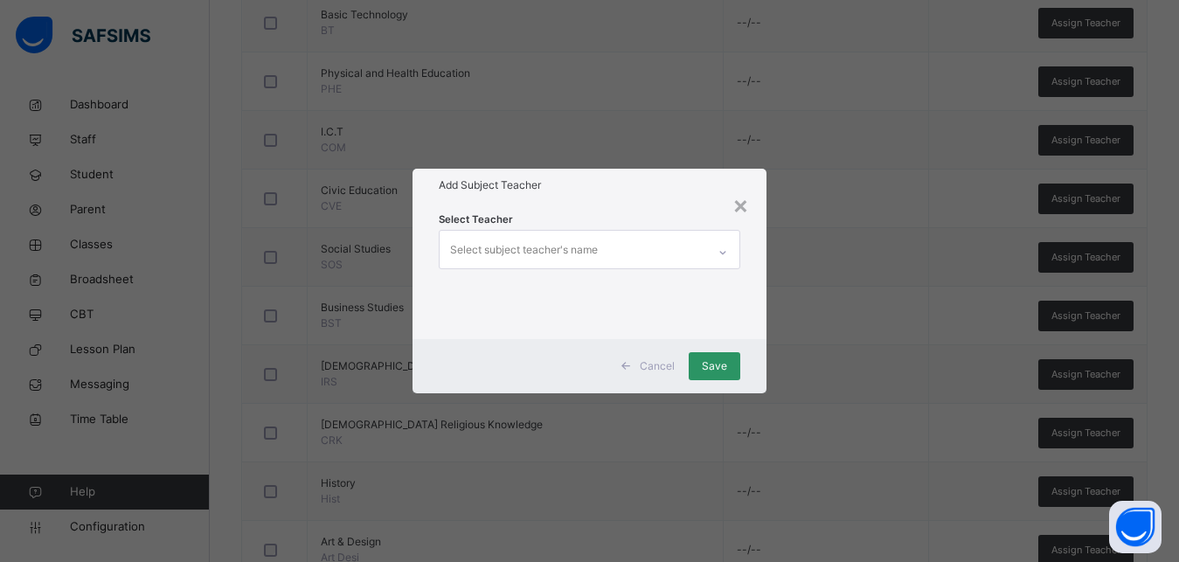
click at [534, 247] on div "Select subject teacher's name" at bounding box center [524, 249] width 148 height 33
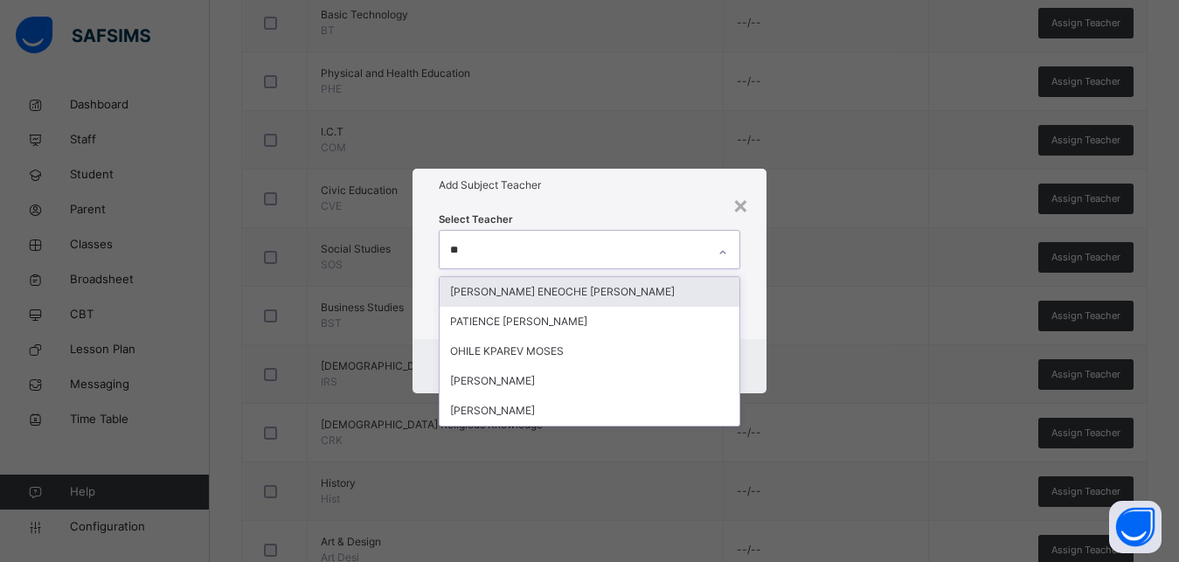
type input "***"
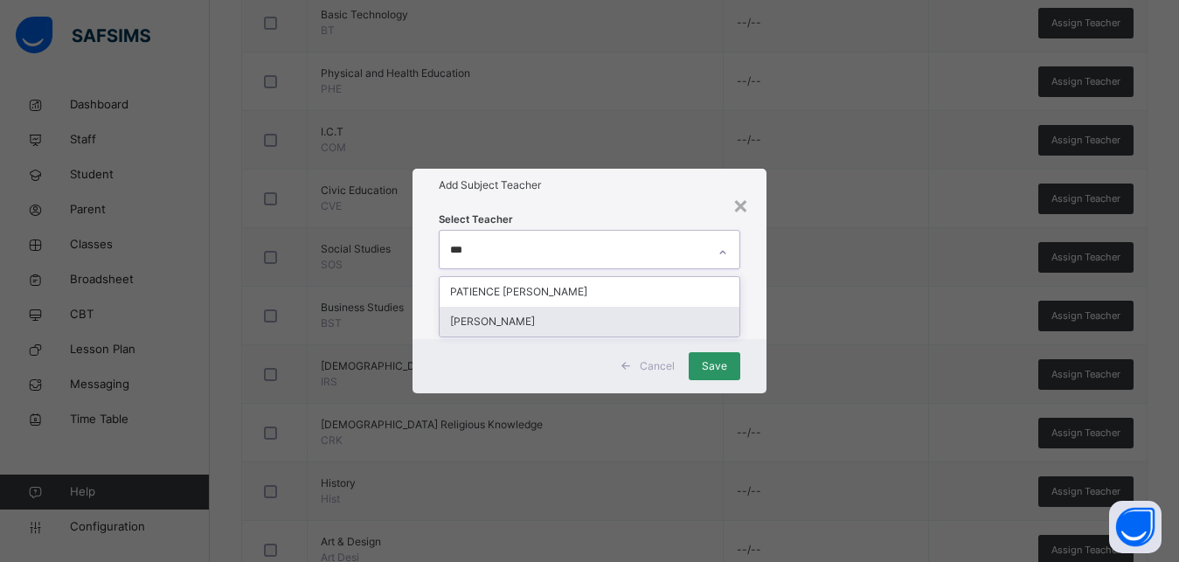
click at [540, 325] on div "[PERSON_NAME]" at bounding box center [590, 322] width 300 height 30
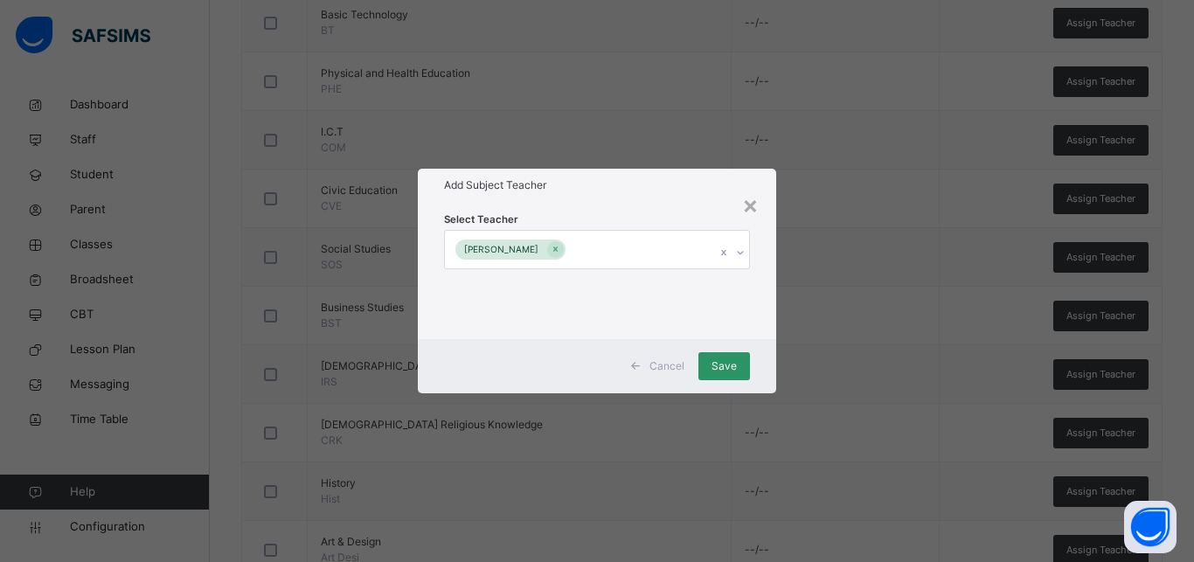
click at [768, 308] on div "Select Teacher [PERSON_NAME]" at bounding box center [597, 270] width 358 height 136
click at [737, 371] on div "Save" at bounding box center [725, 366] width 52 height 28
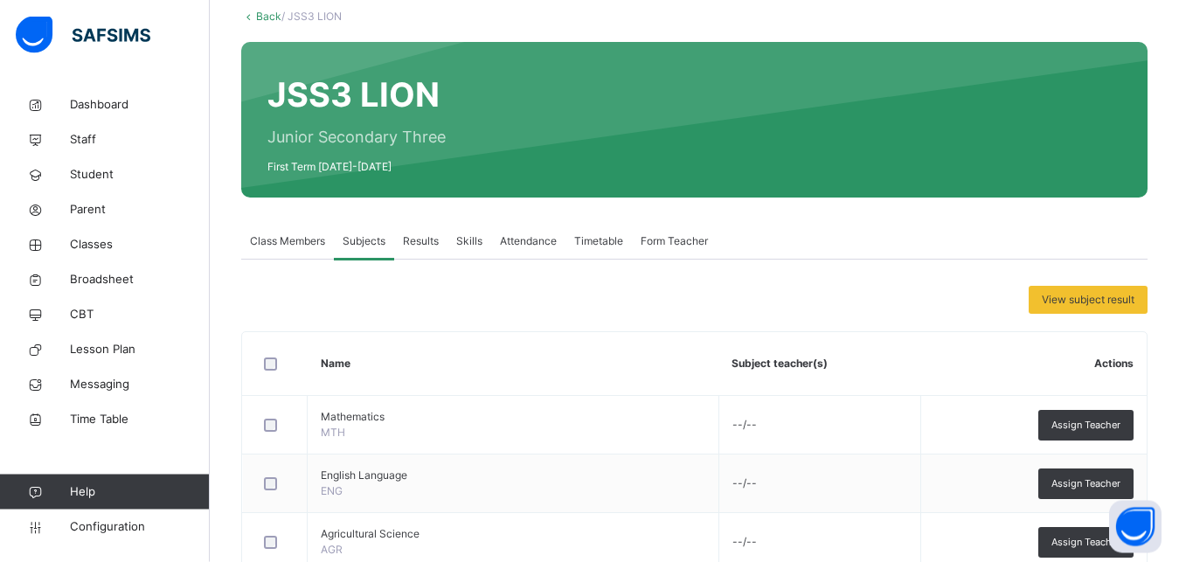
scroll to position [87, 0]
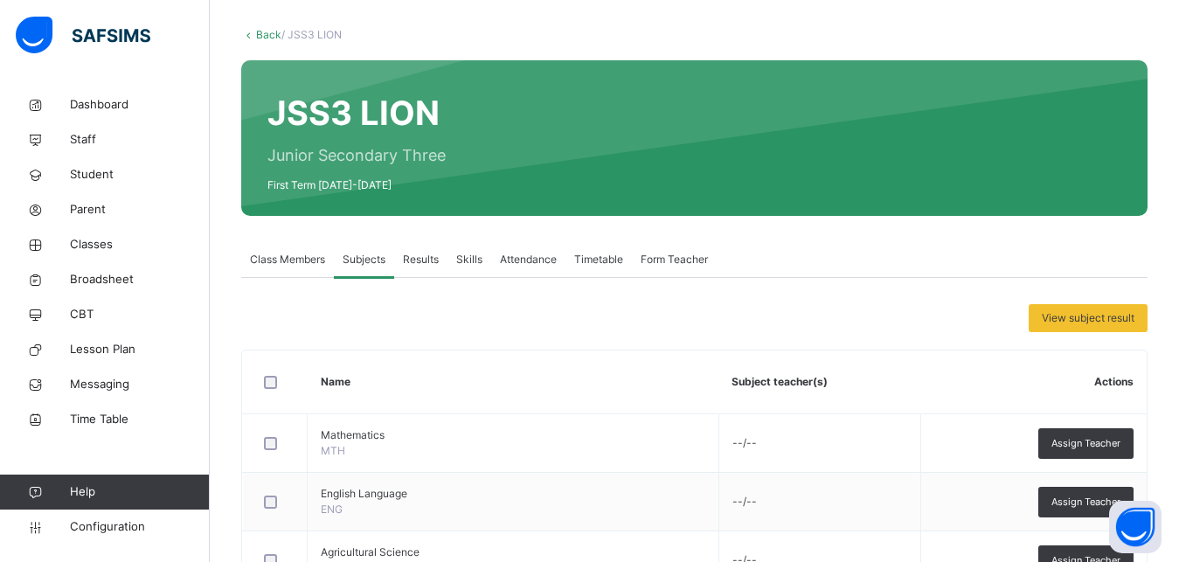
click at [285, 255] on span "Class Members" at bounding box center [287, 260] width 75 height 16
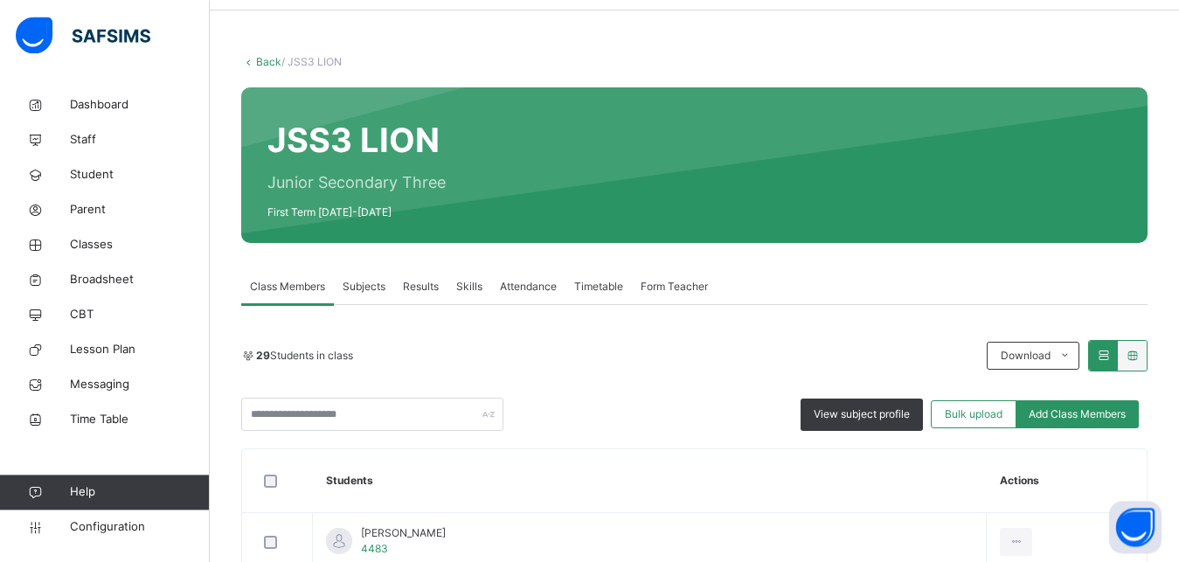
scroll to position [0, 0]
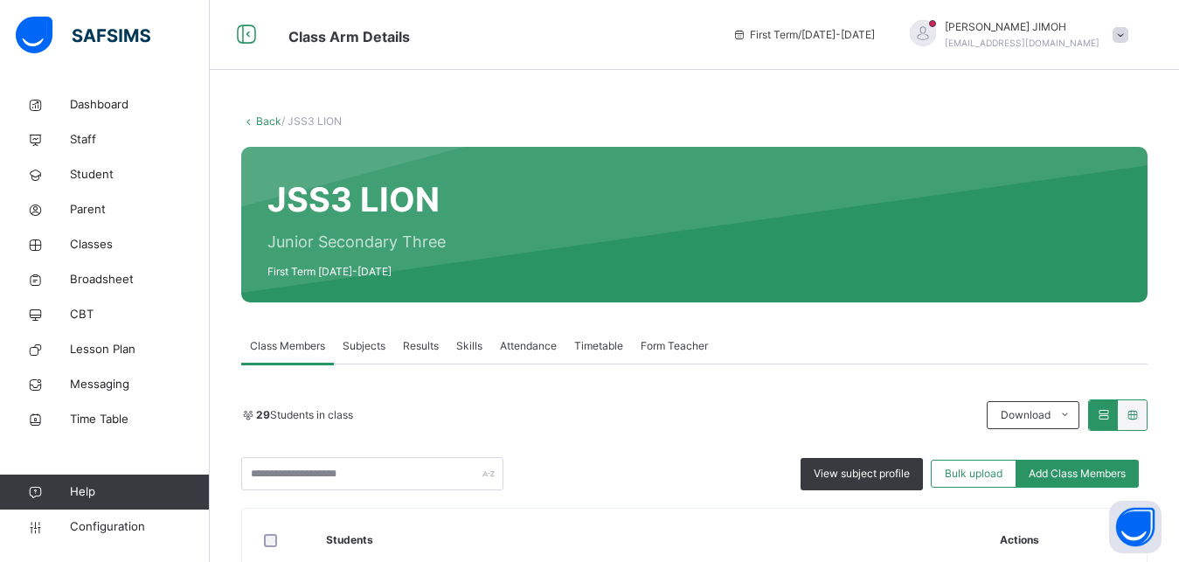
click at [266, 115] on link "Back" at bounding box center [268, 121] width 25 height 13
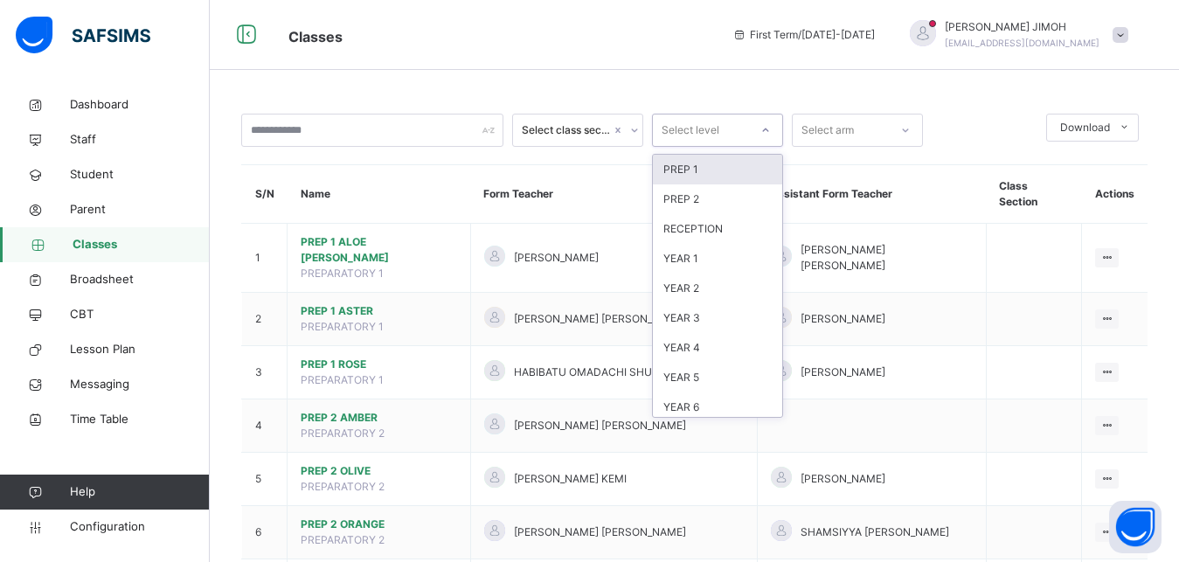
click at [762, 125] on div at bounding box center [766, 130] width 30 height 28
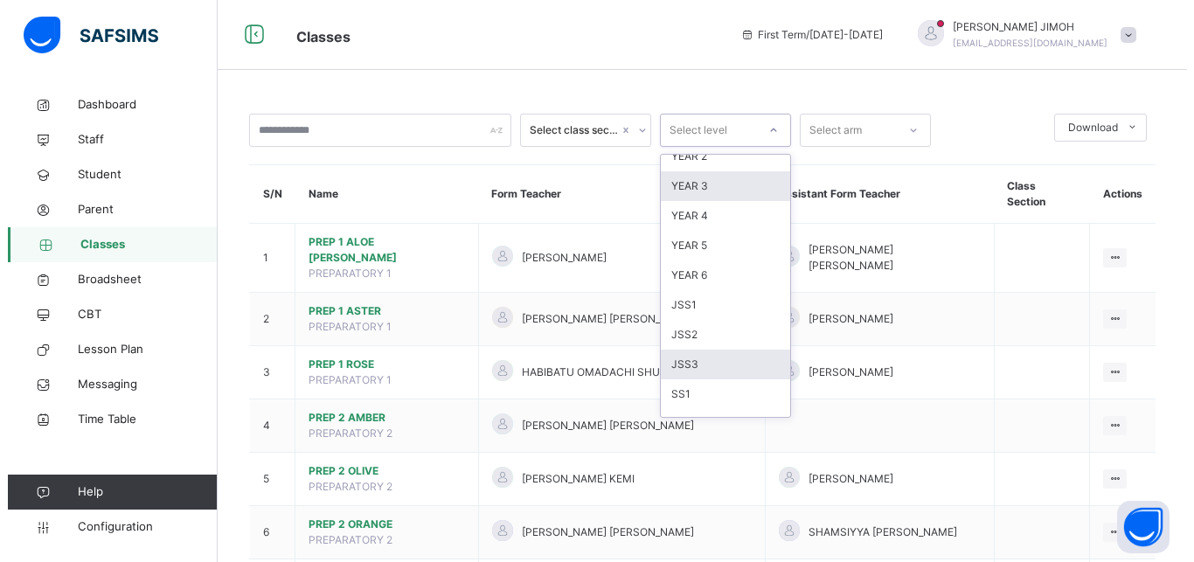
scroll to position [184, 0]
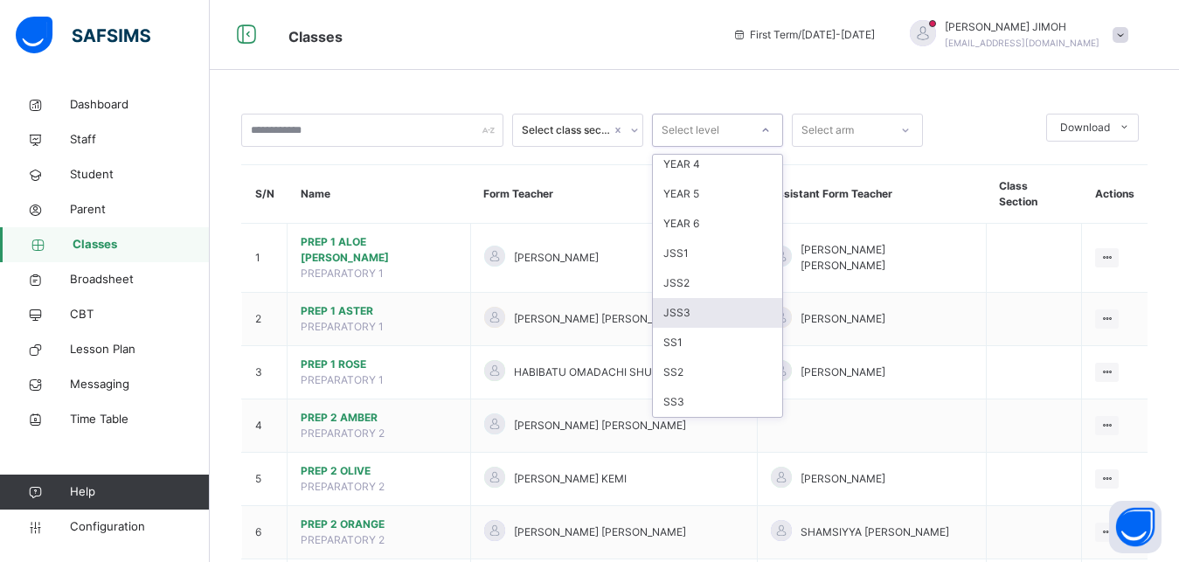
click at [708, 317] on div "JSS3" at bounding box center [717, 313] width 129 height 30
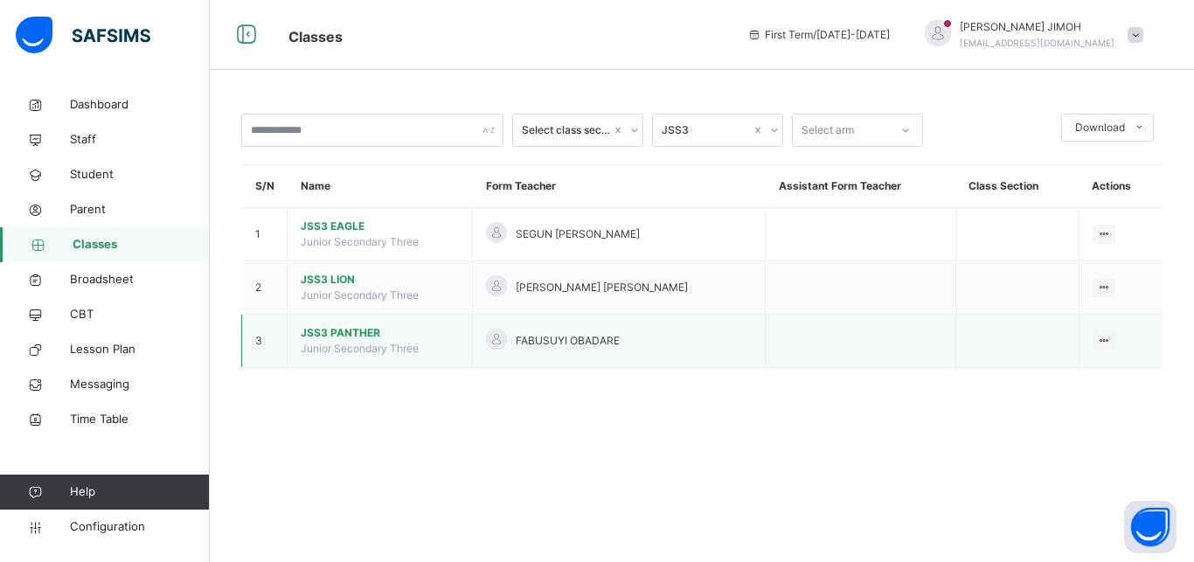
click at [344, 332] on span "JSS3 PANTHER" at bounding box center [380, 333] width 158 height 16
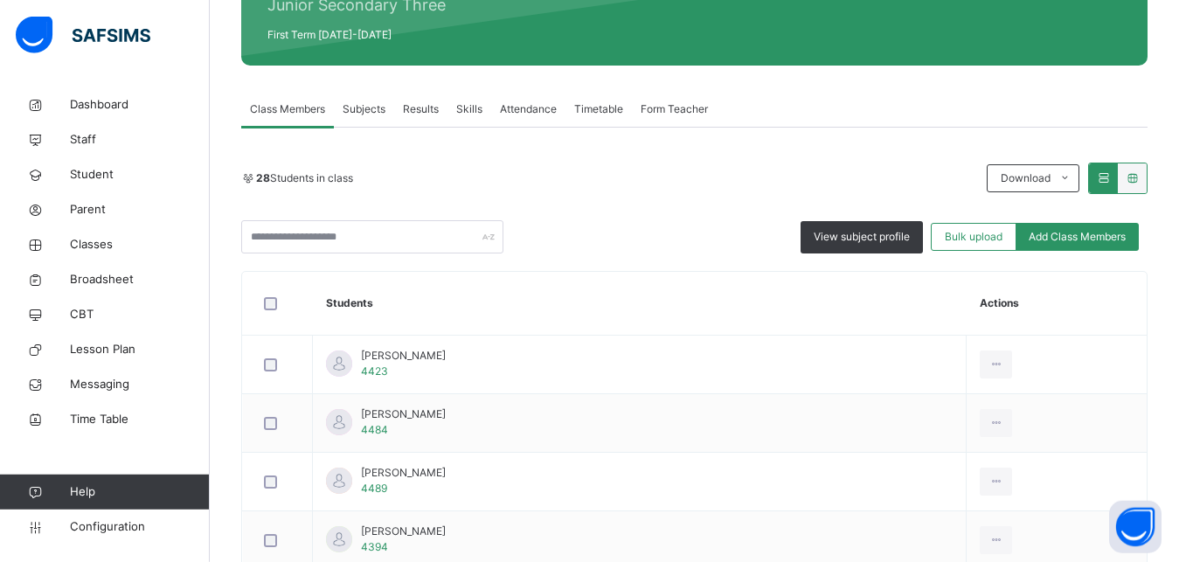
scroll to position [178, 0]
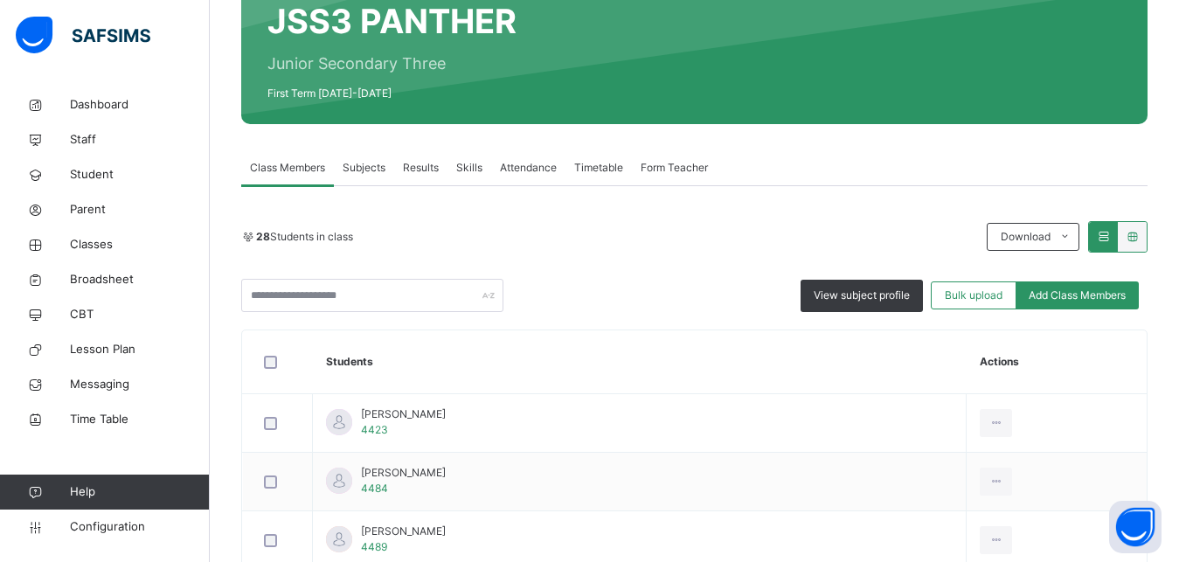
click at [362, 169] on span "Subjects" at bounding box center [364, 168] width 43 height 16
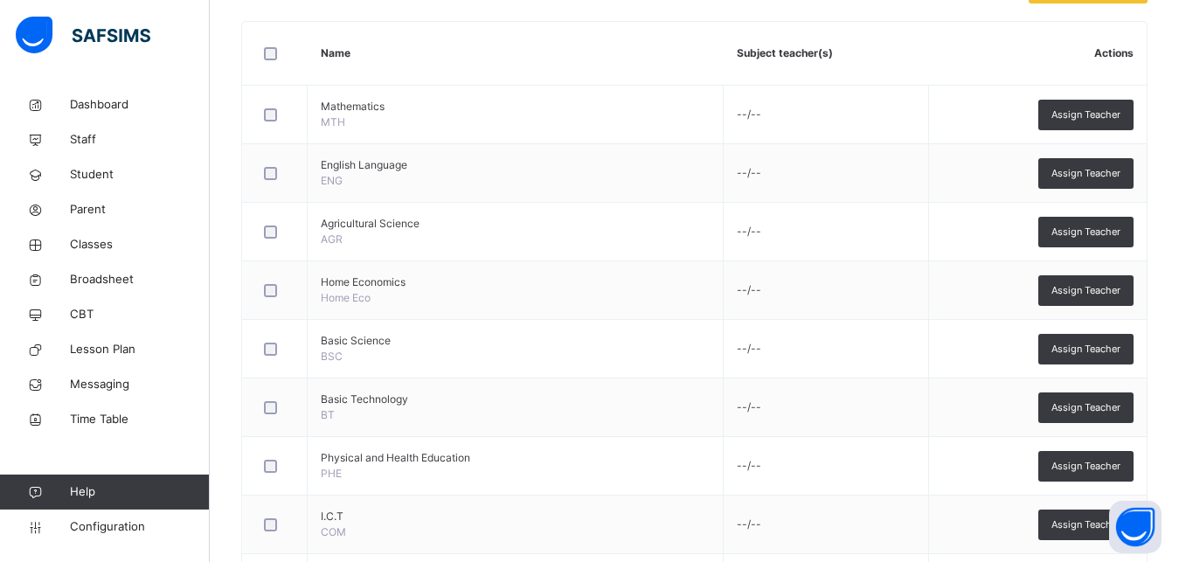
scroll to position [978, 0]
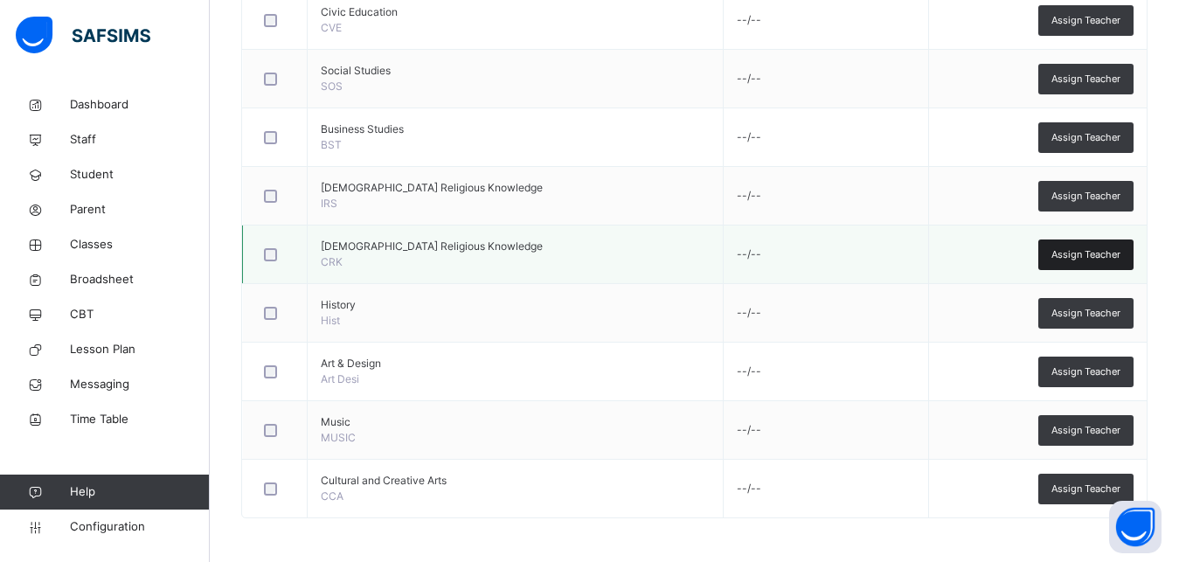
click at [1096, 250] on span "Assign Teacher" at bounding box center [1086, 254] width 69 height 15
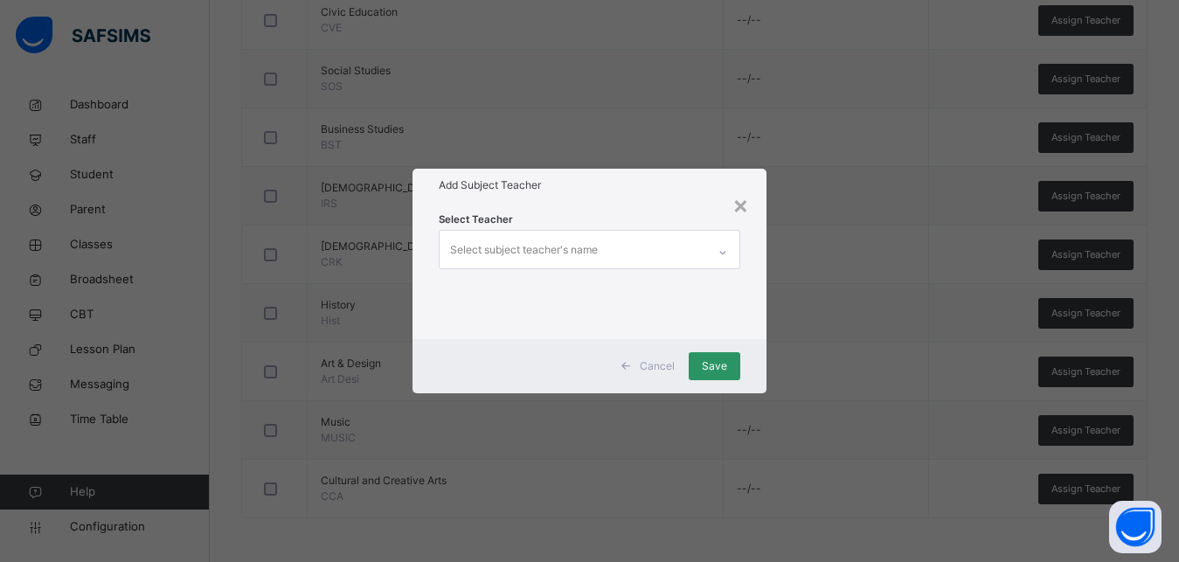
click at [498, 245] on div "Select subject teacher's name" at bounding box center [524, 249] width 148 height 33
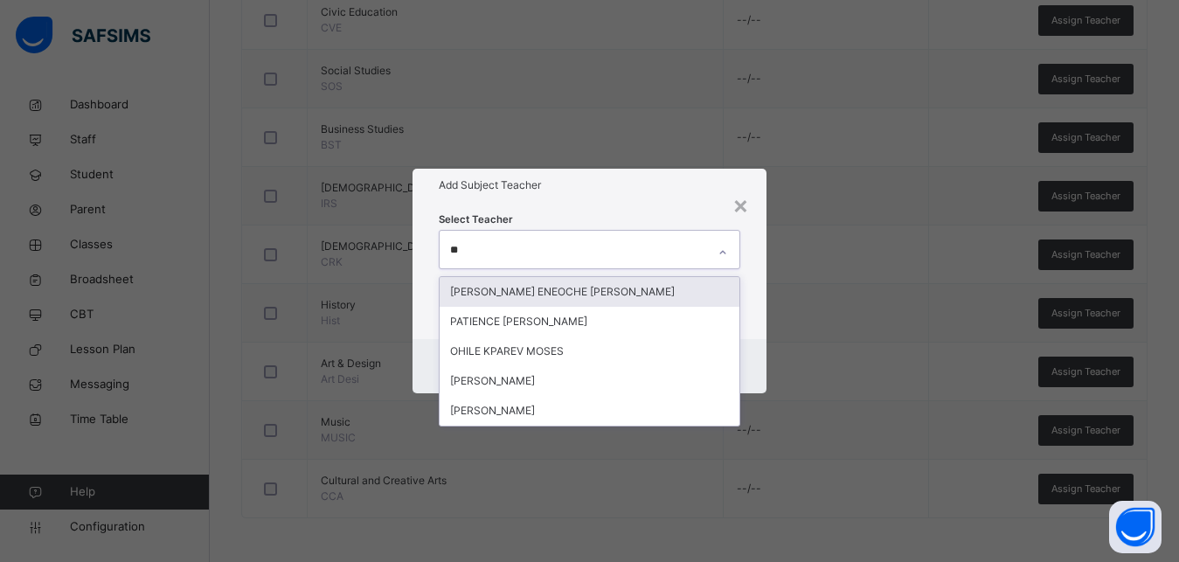
type input "***"
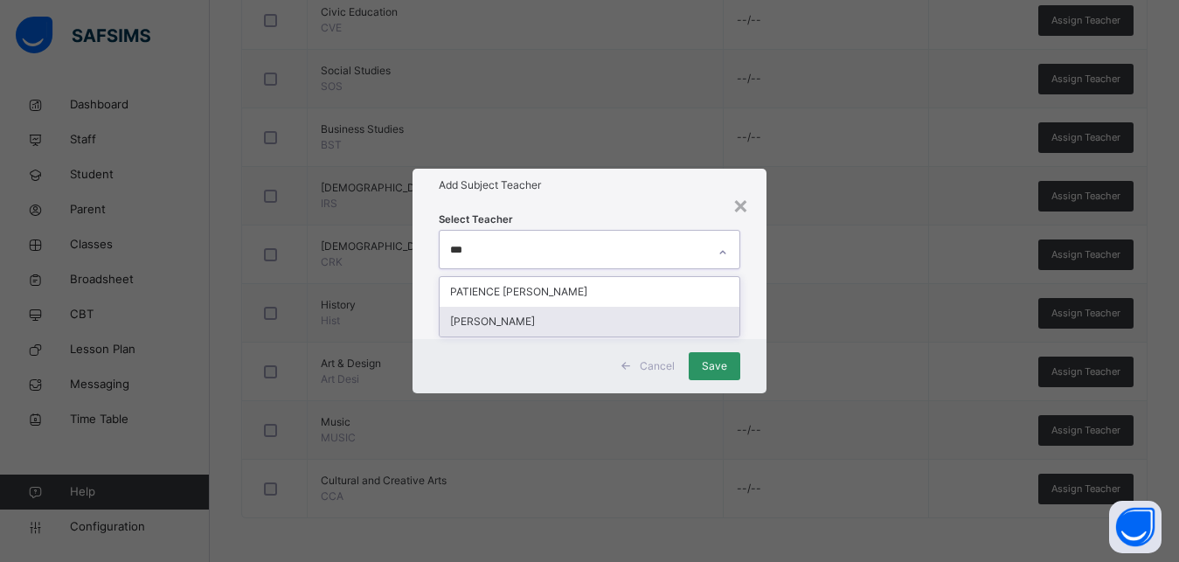
click at [524, 314] on div "[PERSON_NAME]" at bounding box center [590, 322] width 300 height 30
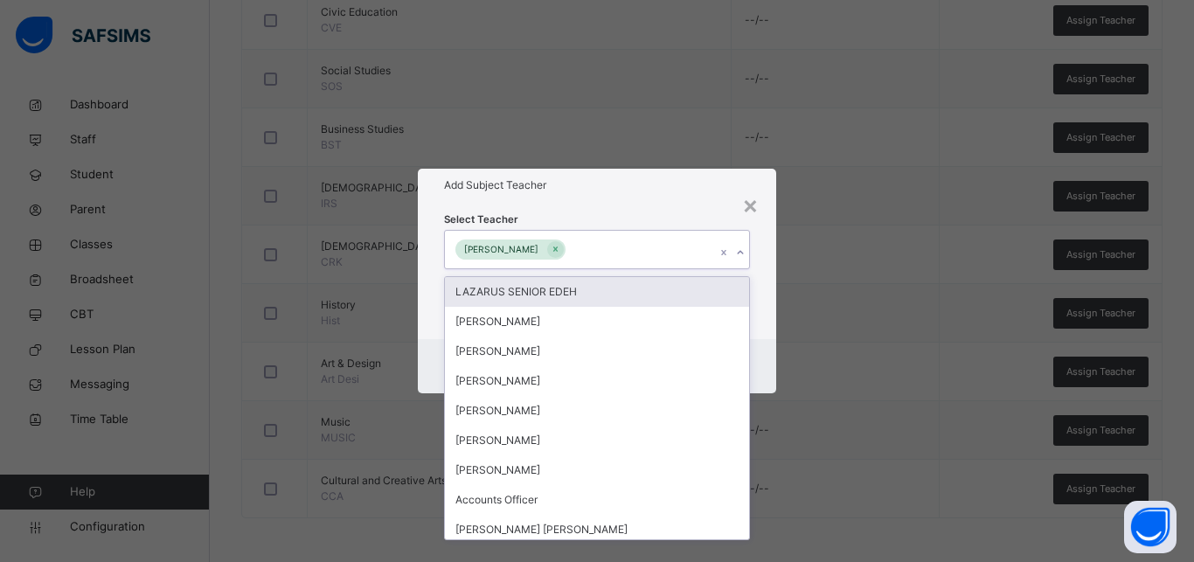
click at [762, 349] on div "Cancel Save" at bounding box center [597, 366] width 358 height 54
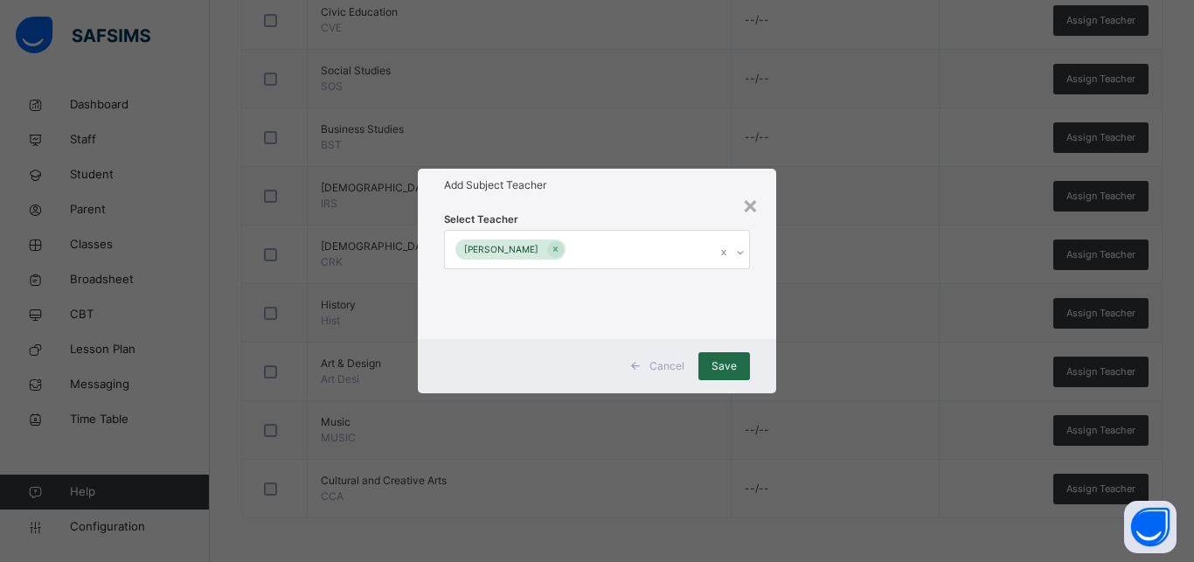
click at [729, 367] on span "Save" at bounding box center [724, 366] width 25 height 16
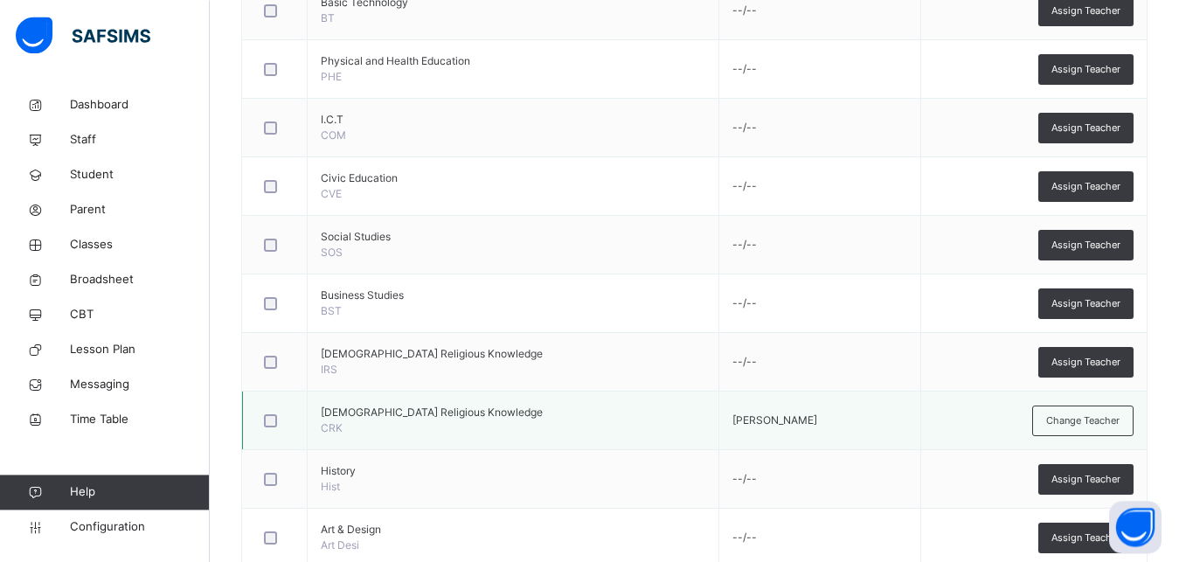
scroll to position [800, 0]
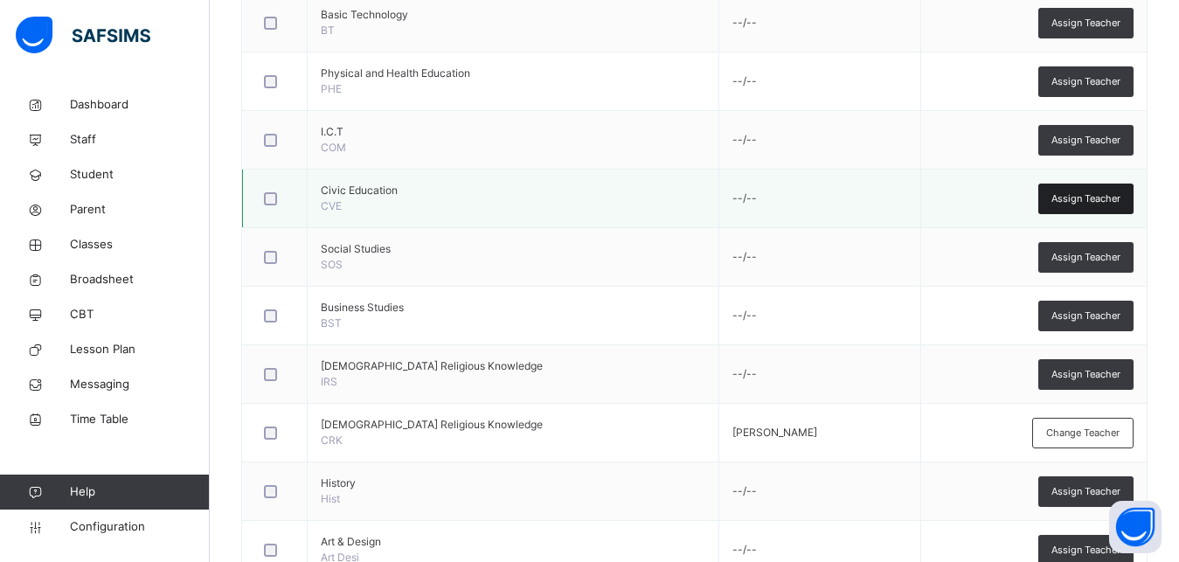
click at [1111, 200] on span "Assign Teacher" at bounding box center [1086, 198] width 69 height 15
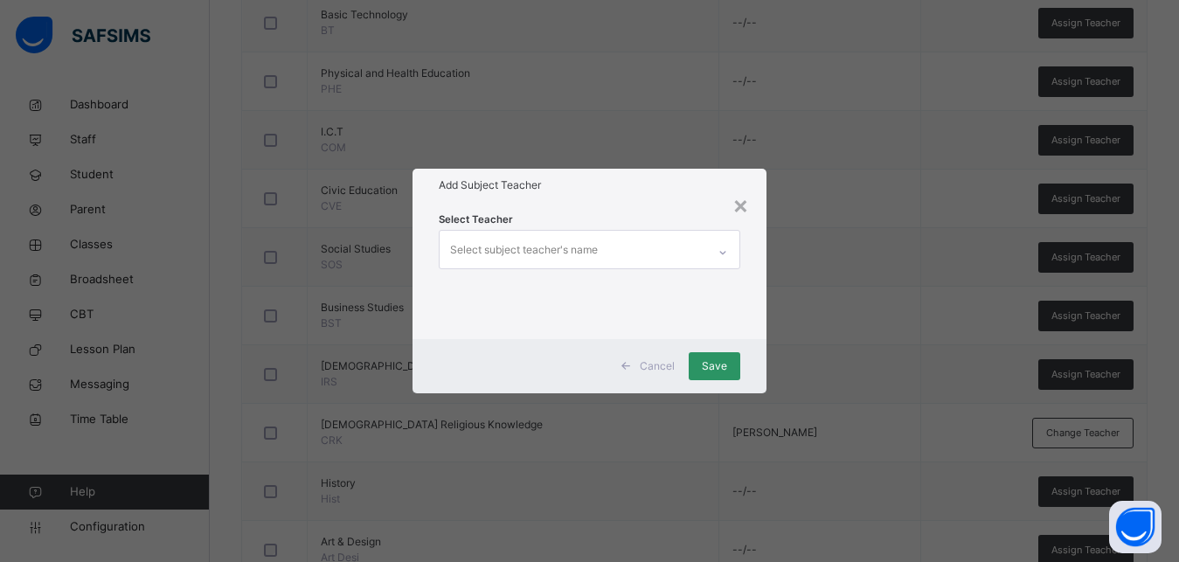
click at [525, 249] on div "Select subject teacher's name" at bounding box center [524, 249] width 148 height 33
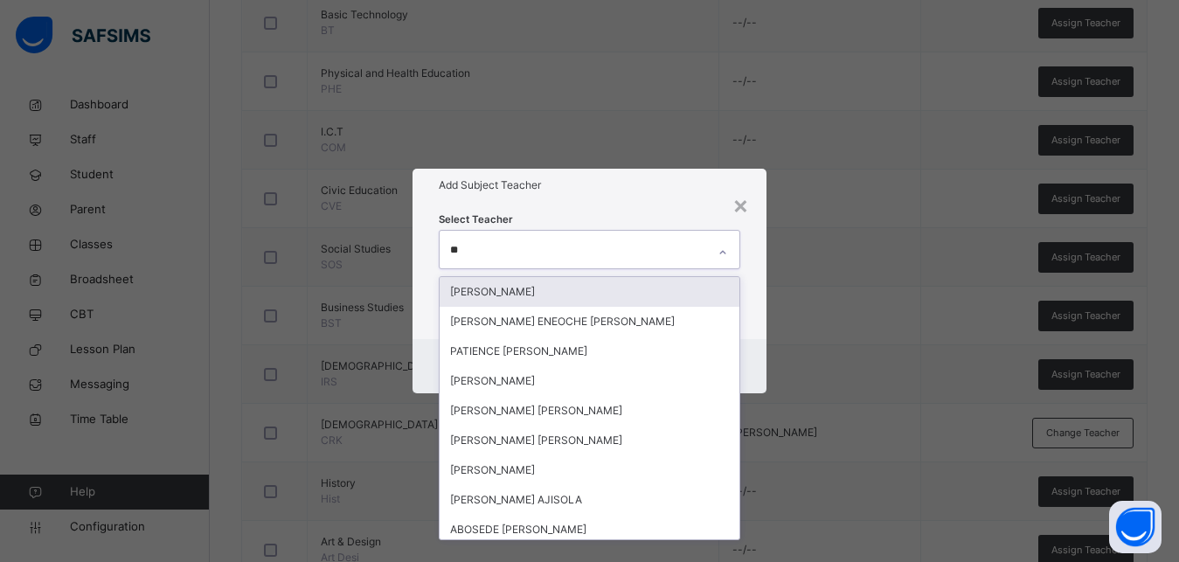
type input "***"
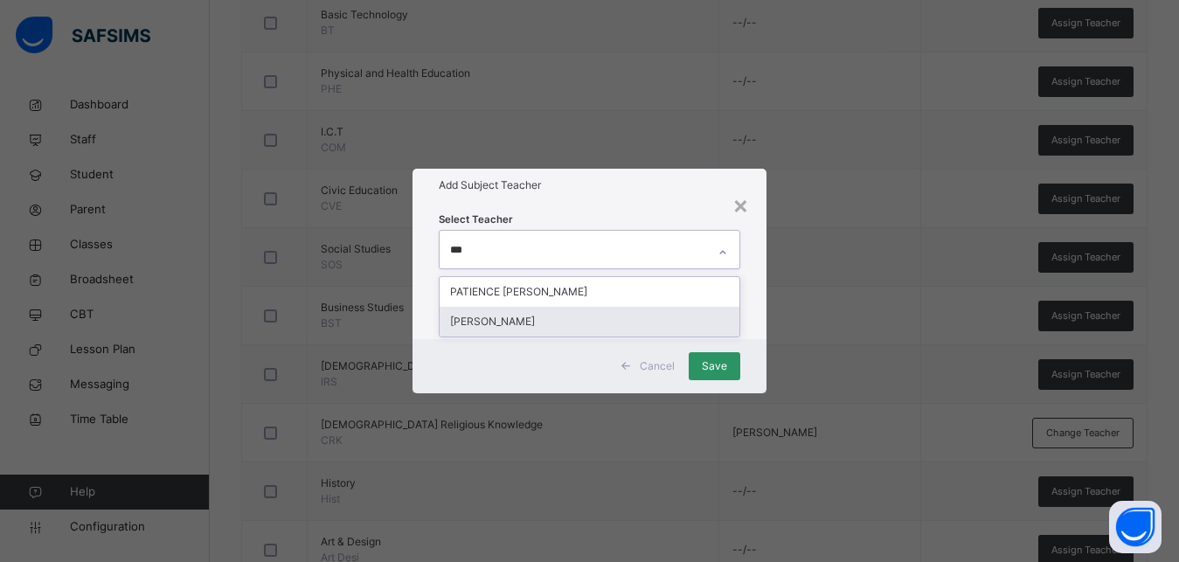
click at [525, 320] on div "[PERSON_NAME]" at bounding box center [590, 322] width 300 height 30
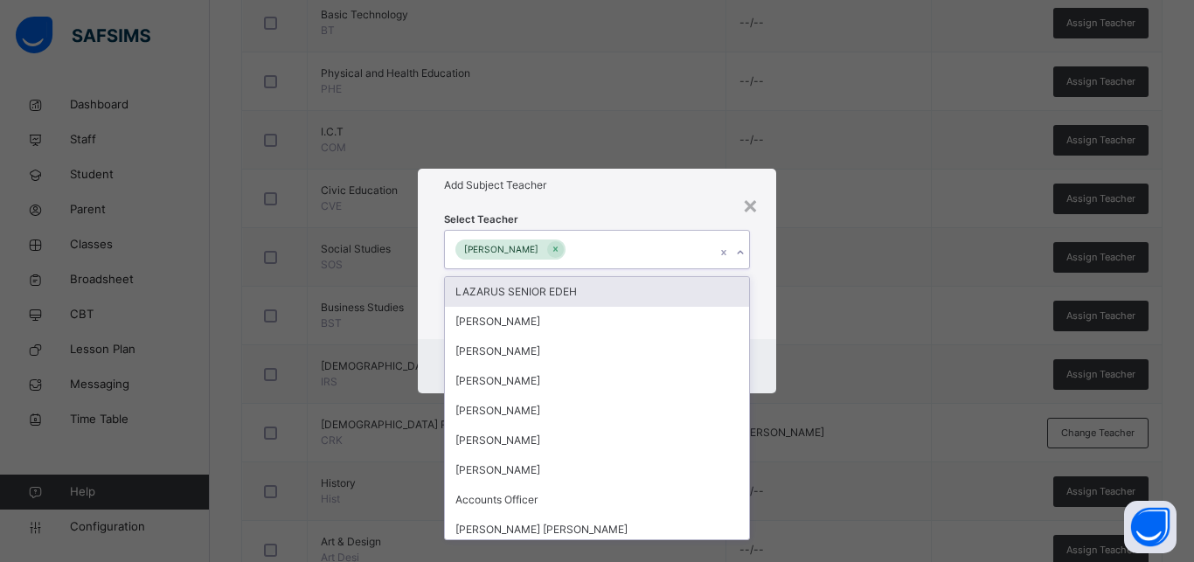
click at [760, 292] on div "Select Teacher option [PERSON_NAME], selected. option LAZARUS SENIOR EDEH focus…" at bounding box center [597, 270] width 358 height 136
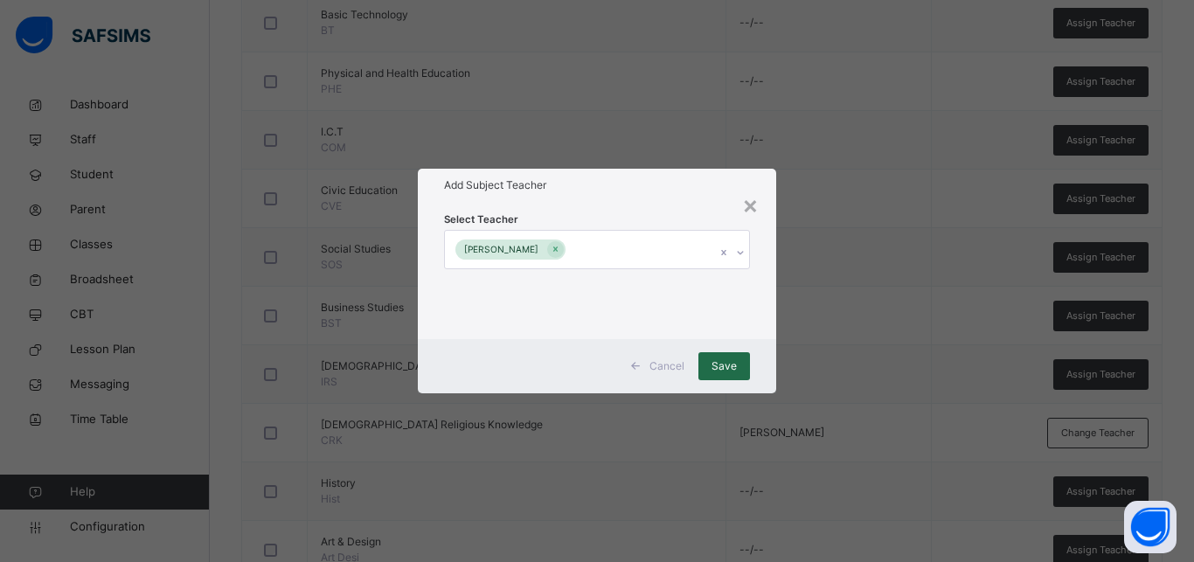
click at [720, 358] on span "Save" at bounding box center [724, 366] width 25 height 16
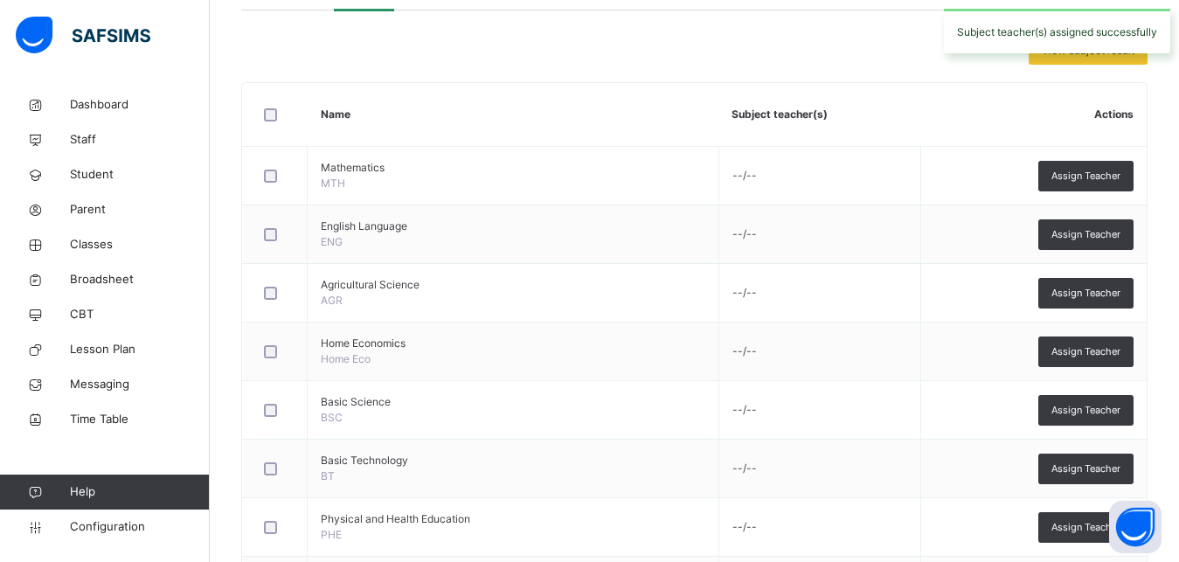
scroll to position [0, 0]
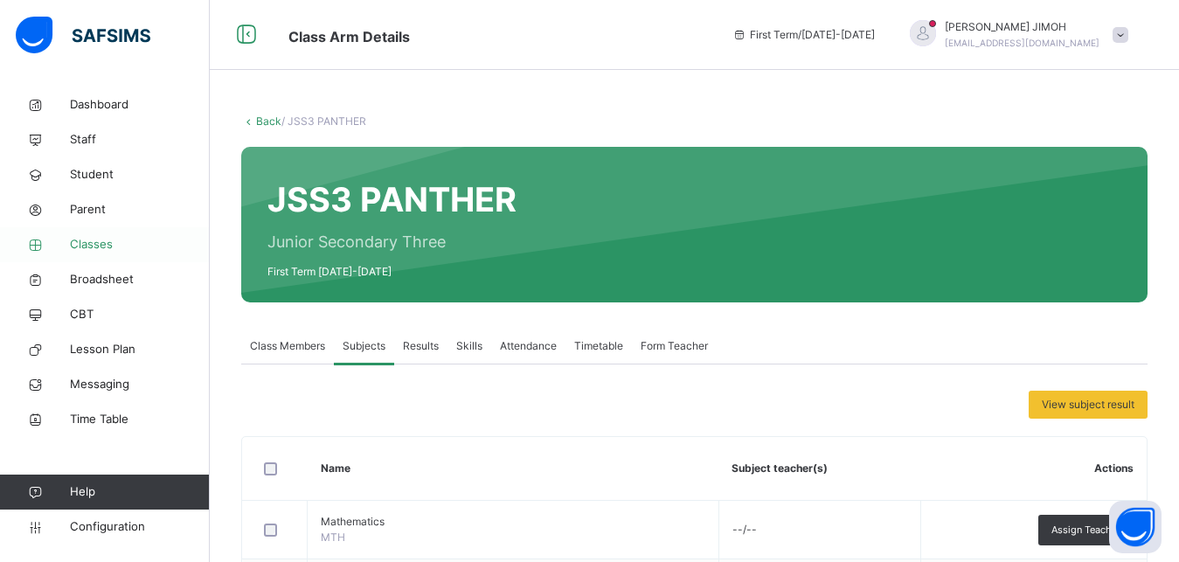
click at [96, 237] on span "Classes" at bounding box center [140, 244] width 140 height 17
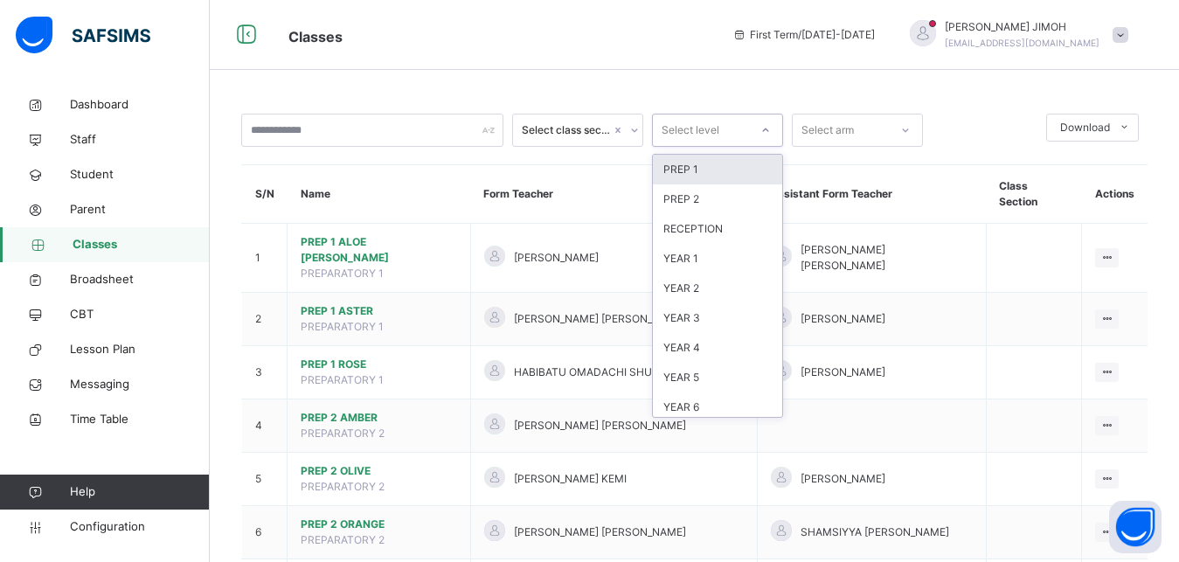
click at [765, 128] on icon at bounding box center [766, 130] width 10 height 17
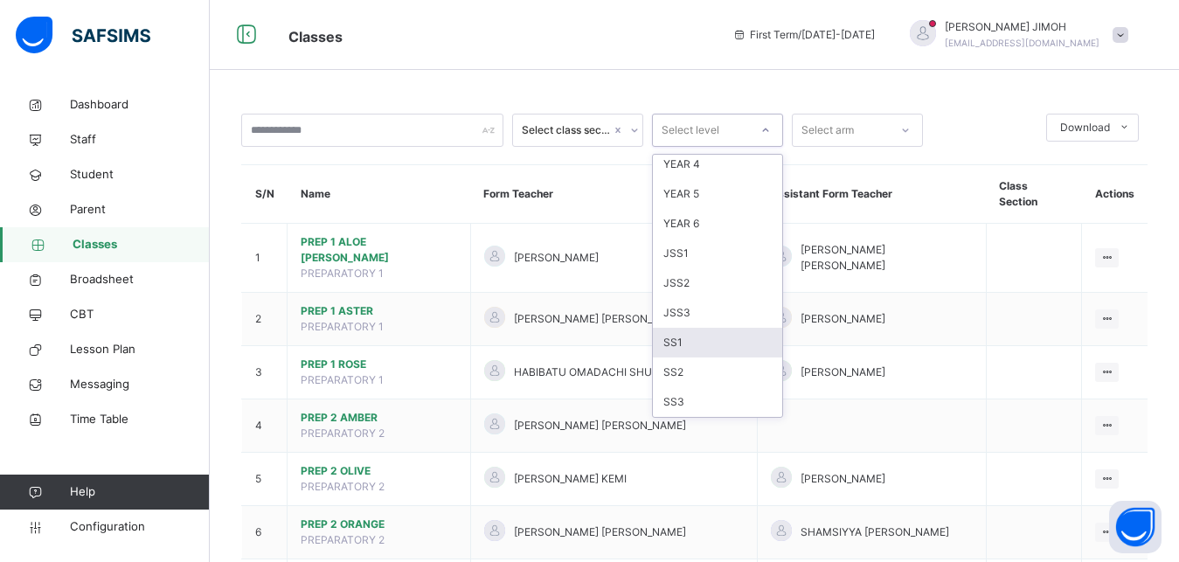
click at [709, 335] on div "SS1" at bounding box center [717, 343] width 129 height 30
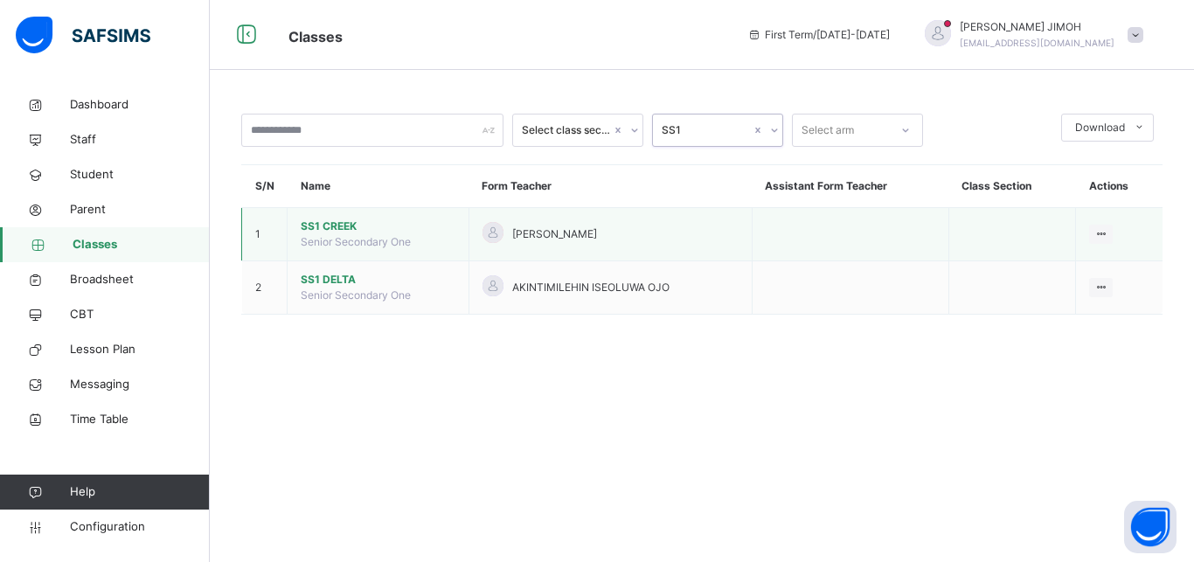
click at [335, 225] on span "SS1 CREEK" at bounding box center [378, 227] width 155 height 16
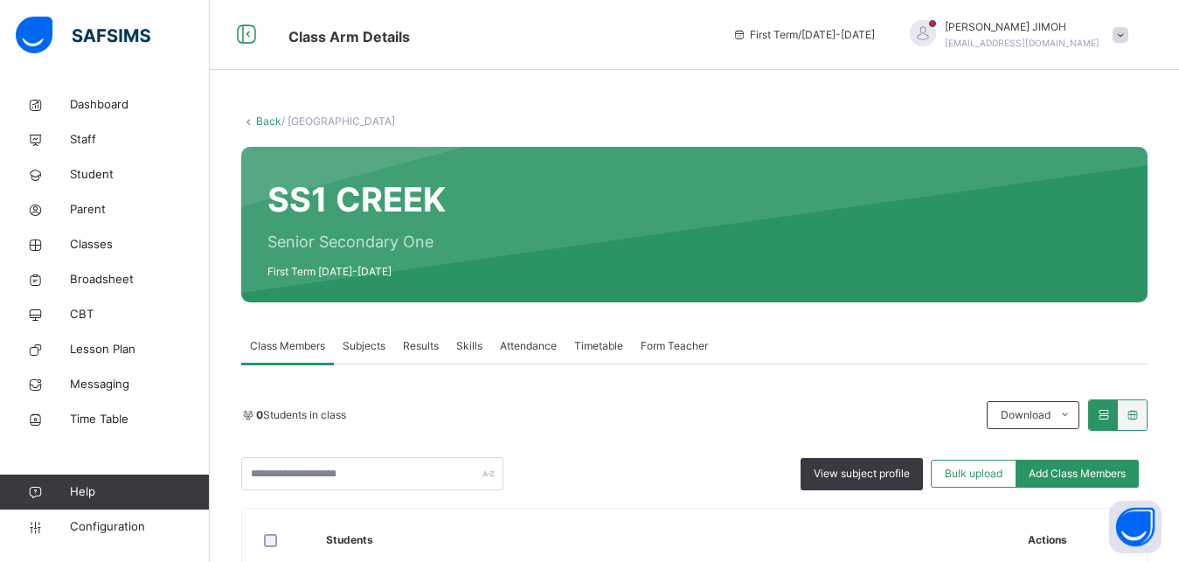
click at [368, 345] on span "Subjects" at bounding box center [364, 346] width 43 height 16
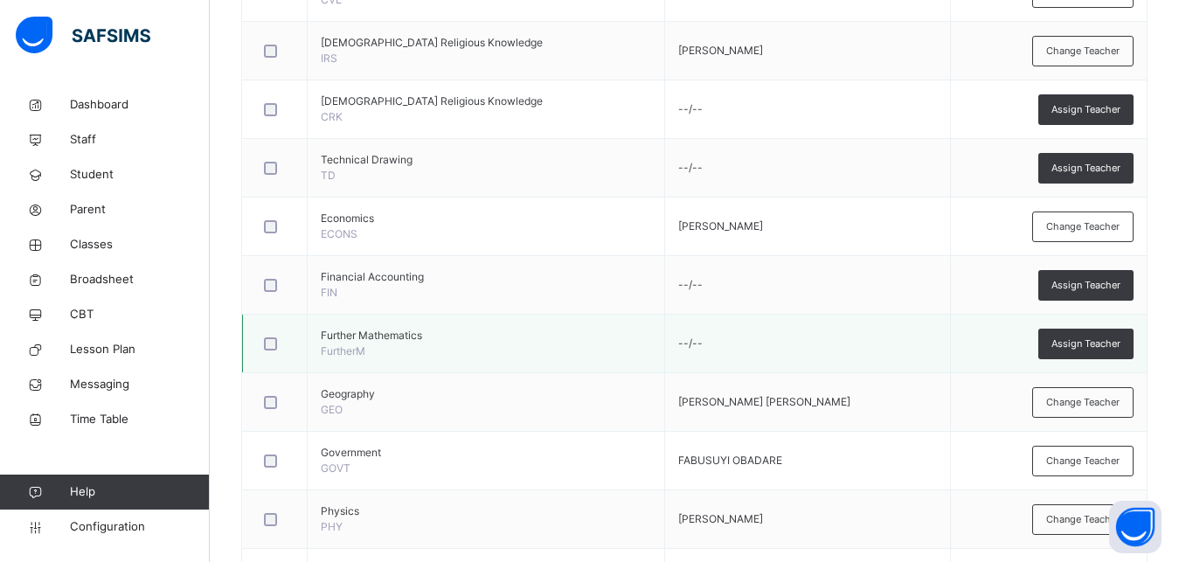
scroll to position [917, 0]
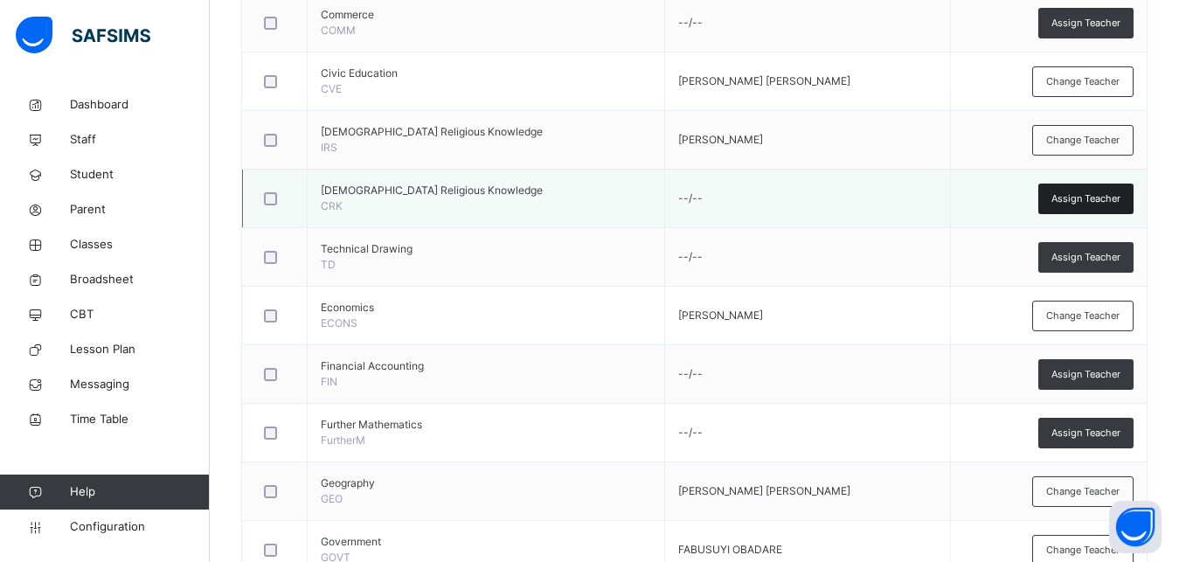
click at [1089, 203] on span "Assign Teacher" at bounding box center [1086, 198] width 69 height 15
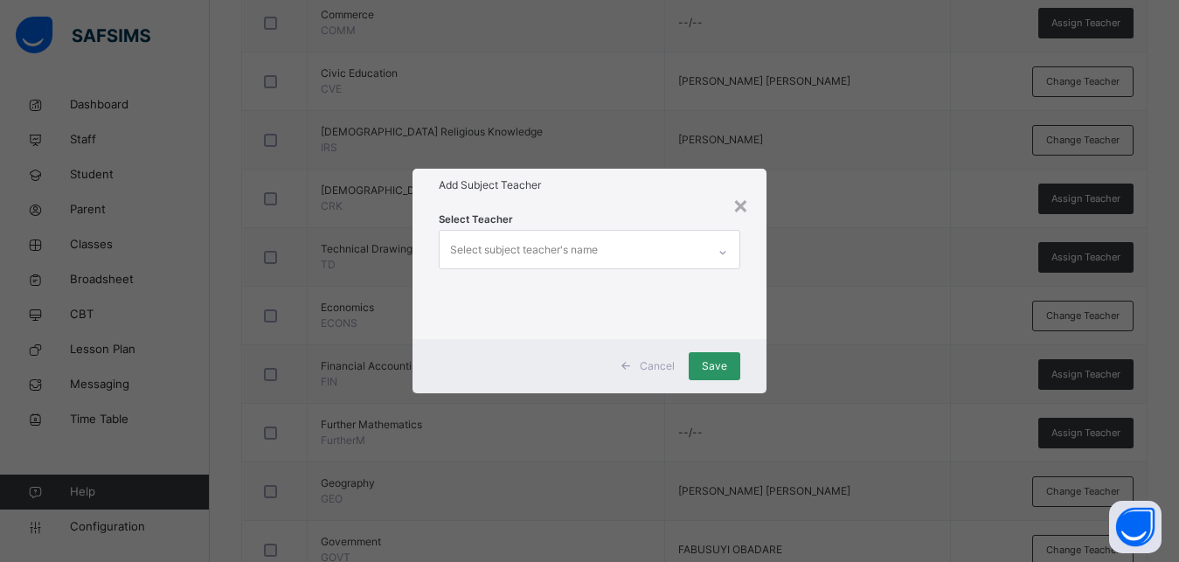
click at [499, 240] on div "Select subject teacher's name" at bounding box center [524, 249] width 148 height 33
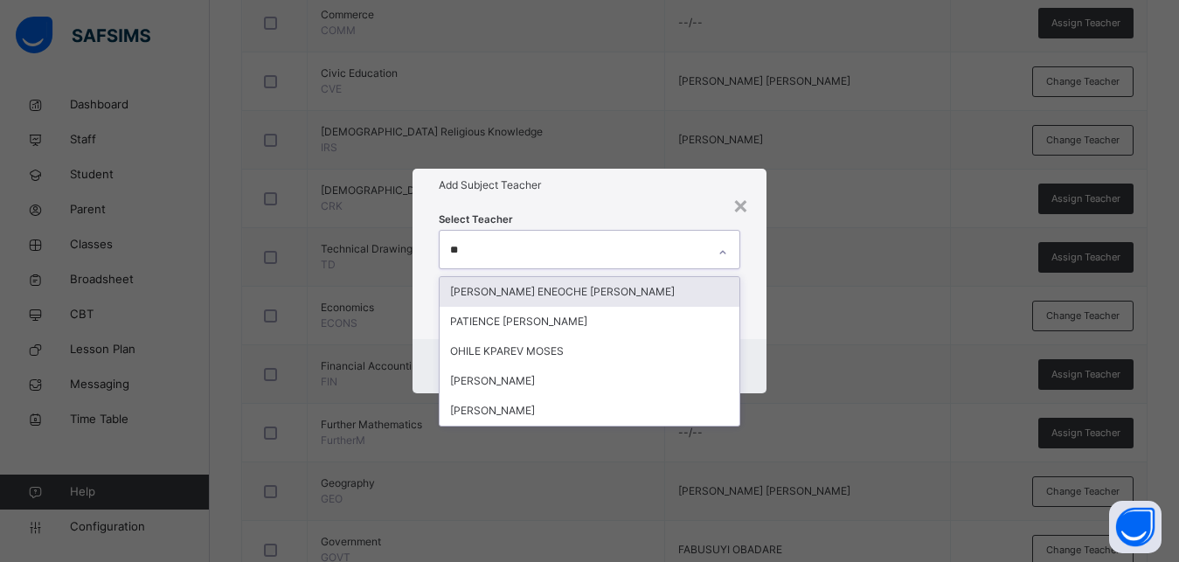
type input "***"
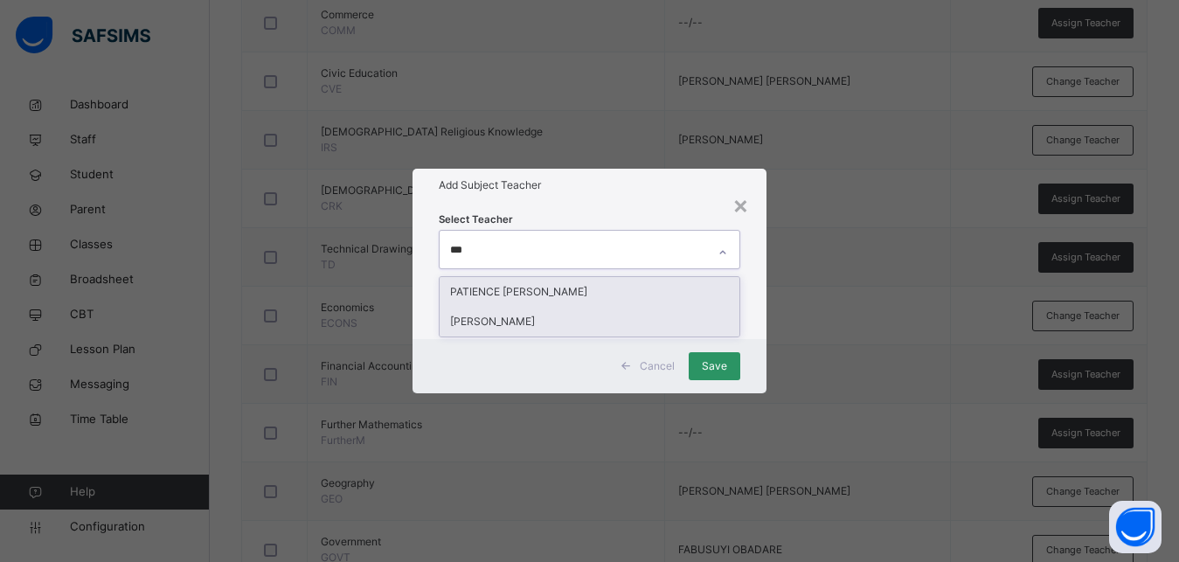
click at [490, 317] on div "[PERSON_NAME]" at bounding box center [590, 322] width 300 height 30
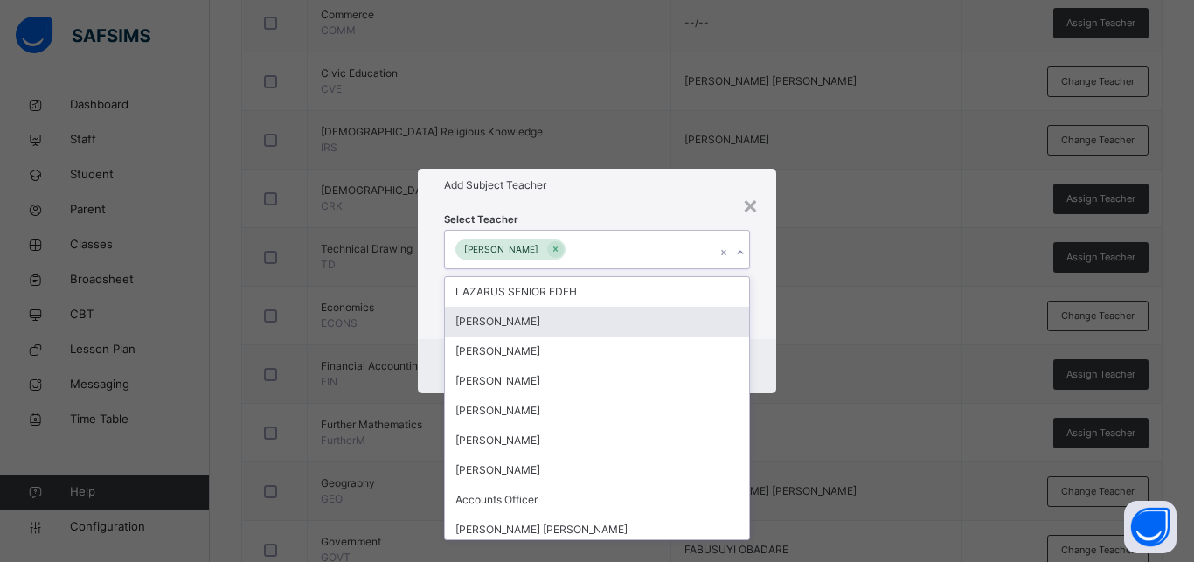
click at [761, 285] on div "Select Teacher option [PERSON_NAME], selected. option [PERSON_NAME] focused, 2 …" at bounding box center [597, 270] width 358 height 136
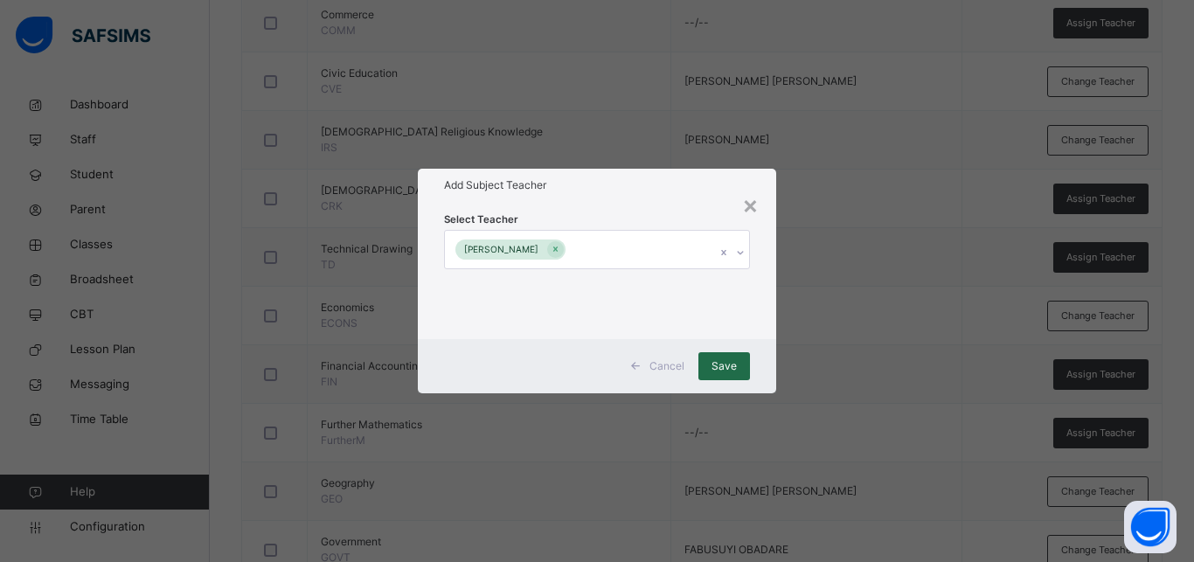
click at [710, 363] on div "Save" at bounding box center [725, 366] width 52 height 28
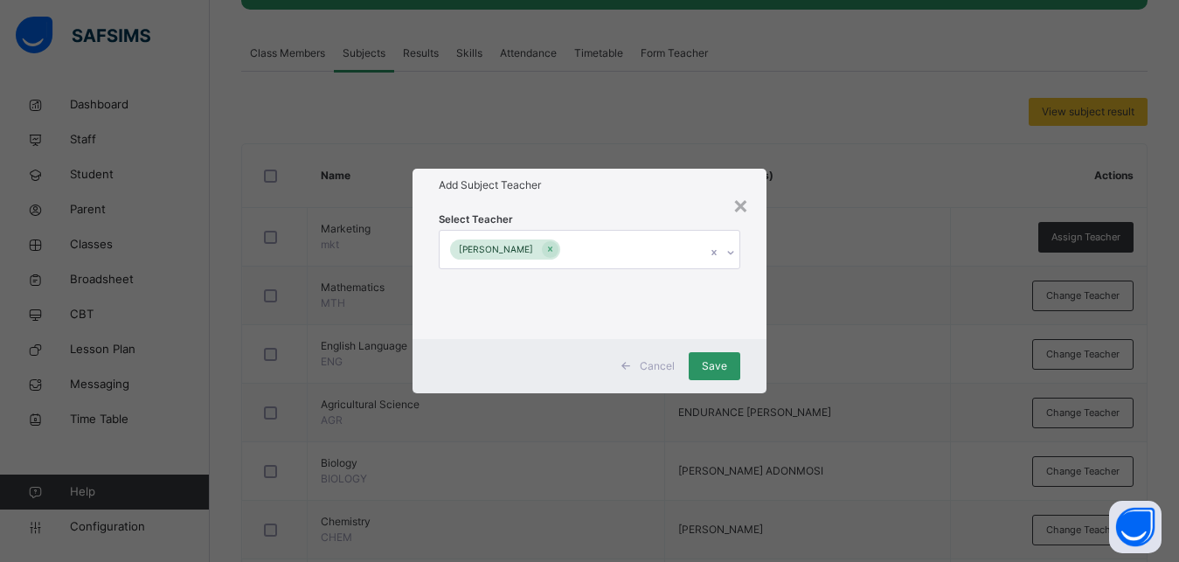
scroll to position [471, 0]
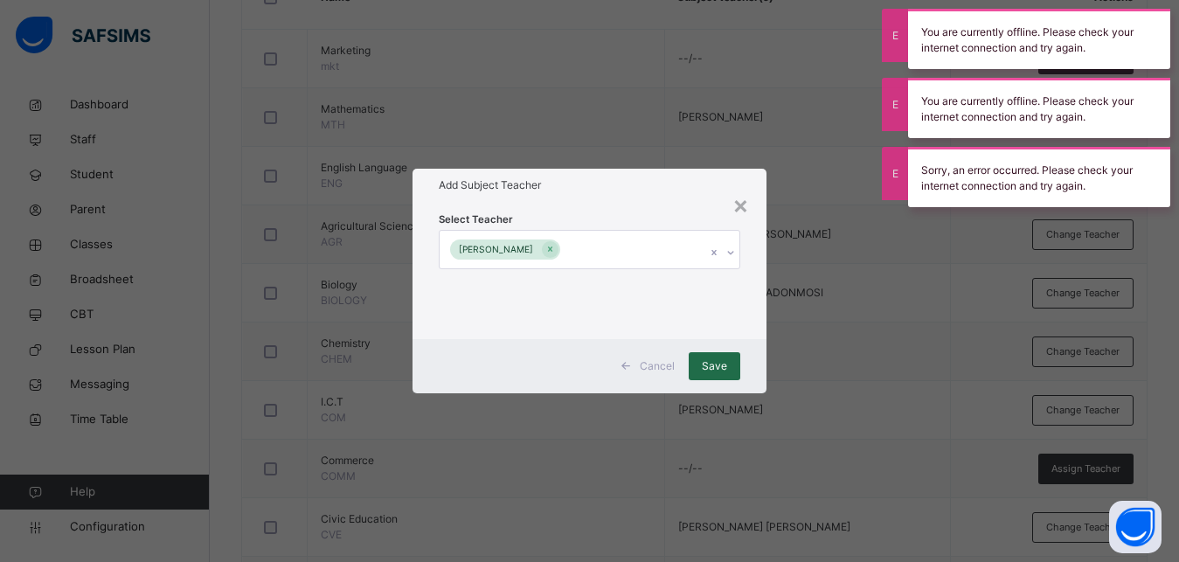
click at [714, 356] on div "Save" at bounding box center [715, 366] width 52 height 28
click at [720, 358] on div "Save" at bounding box center [715, 366] width 52 height 28
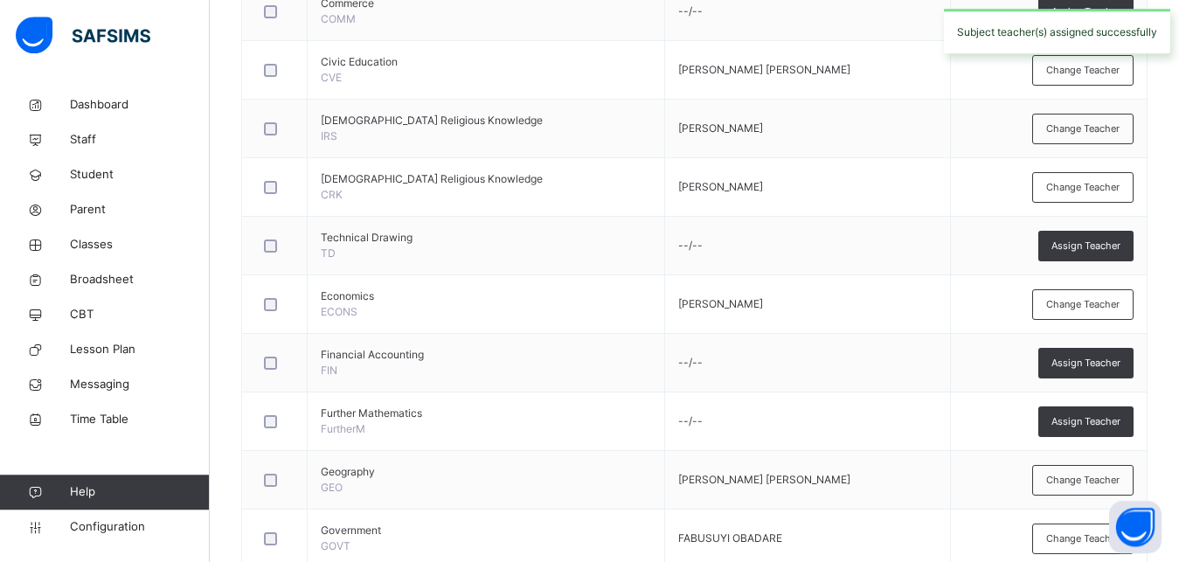
scroll to position [1006, 0]
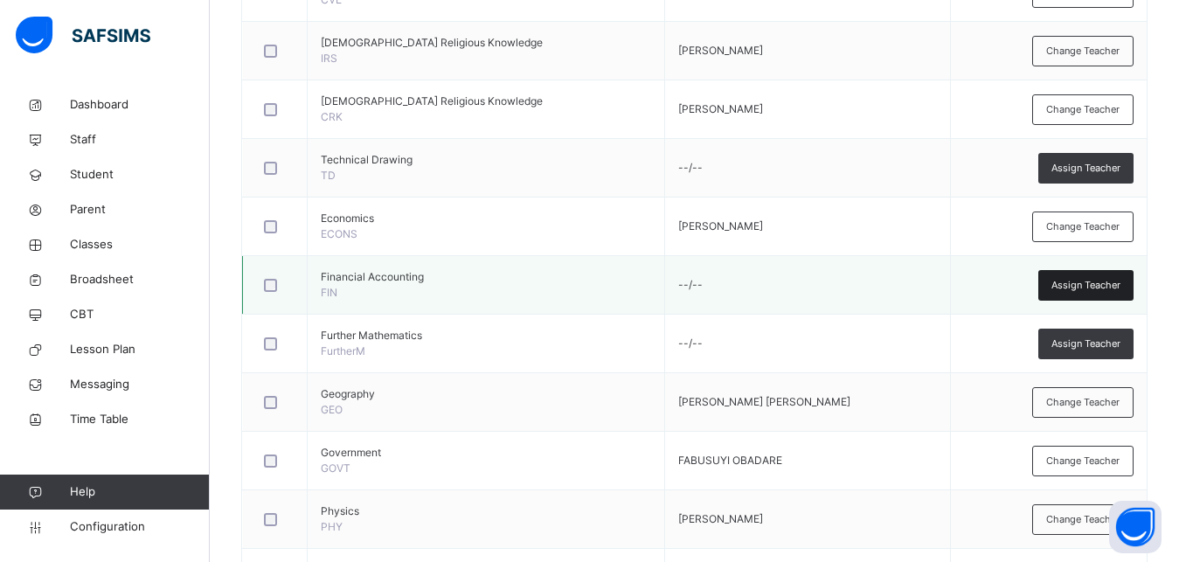
click at [1100, 285] on span "Assign Teacher" at bounding box center [1086, 285] width 69 height 15
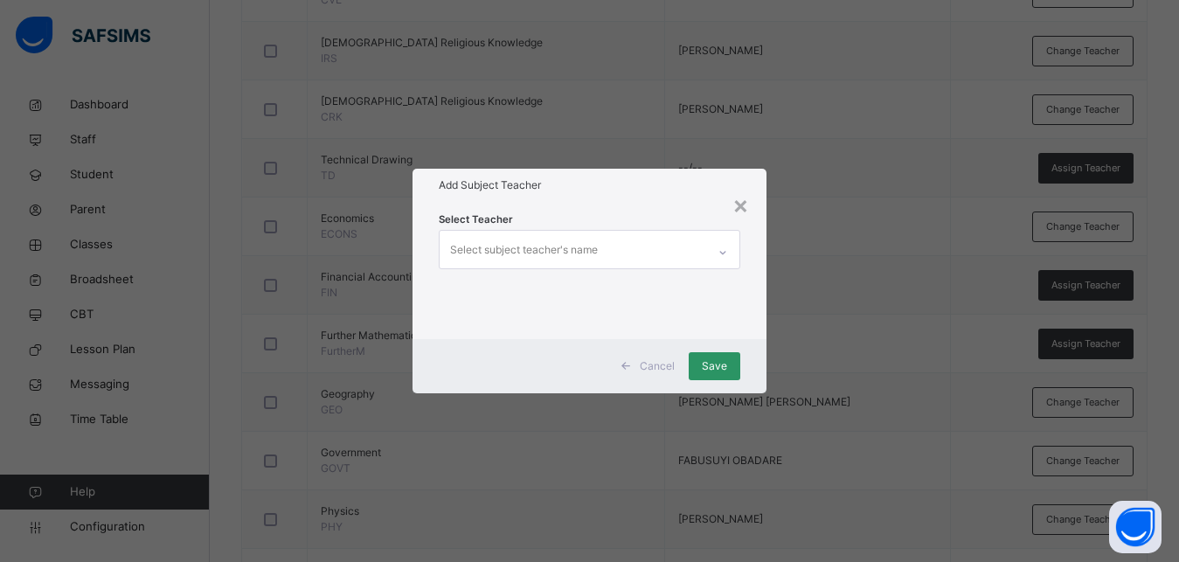
click at [470, 247] on div "Select subject teacher's name" at bounding box center [524, 249] width 148 height 33
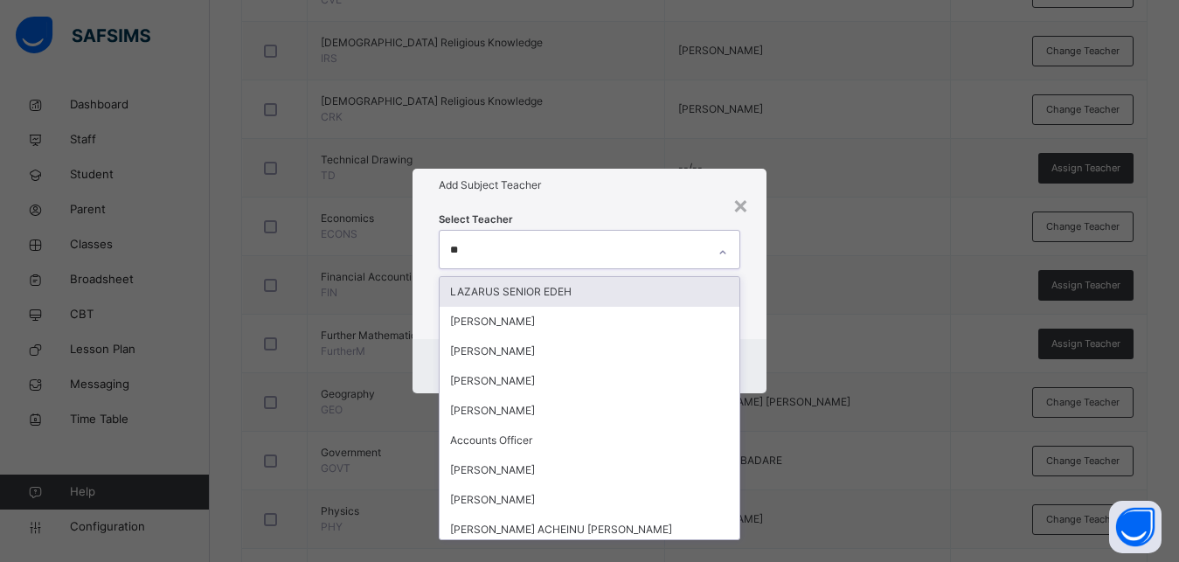
type input "***"
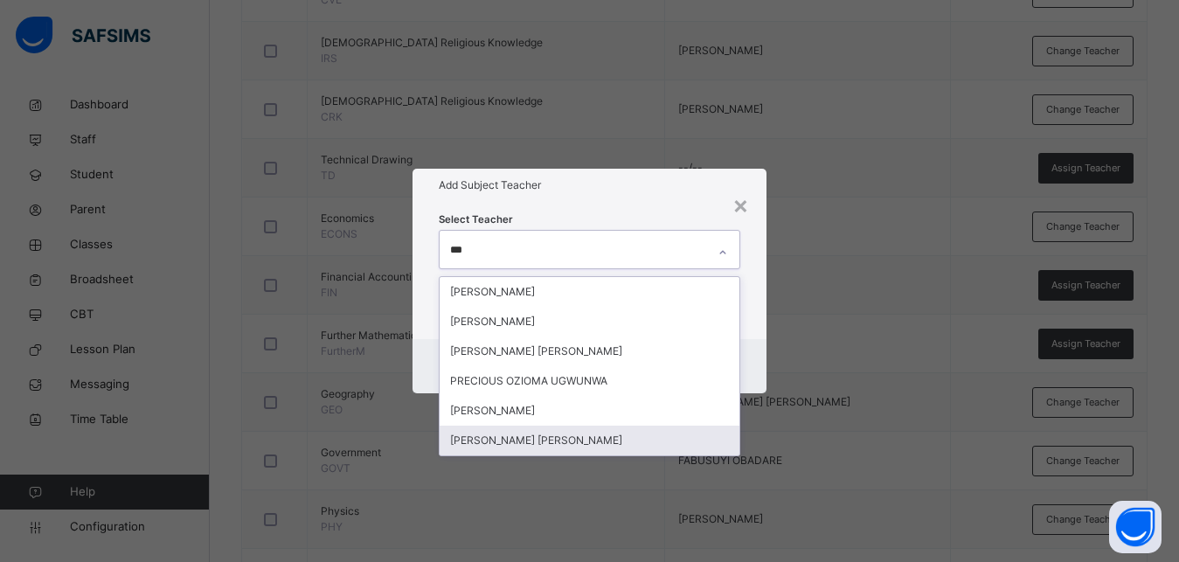
click at [466, 436] on div "[PERSON_NAME] [PERSON_NAME]" at bounding box center [590, 441] width 300 height 30
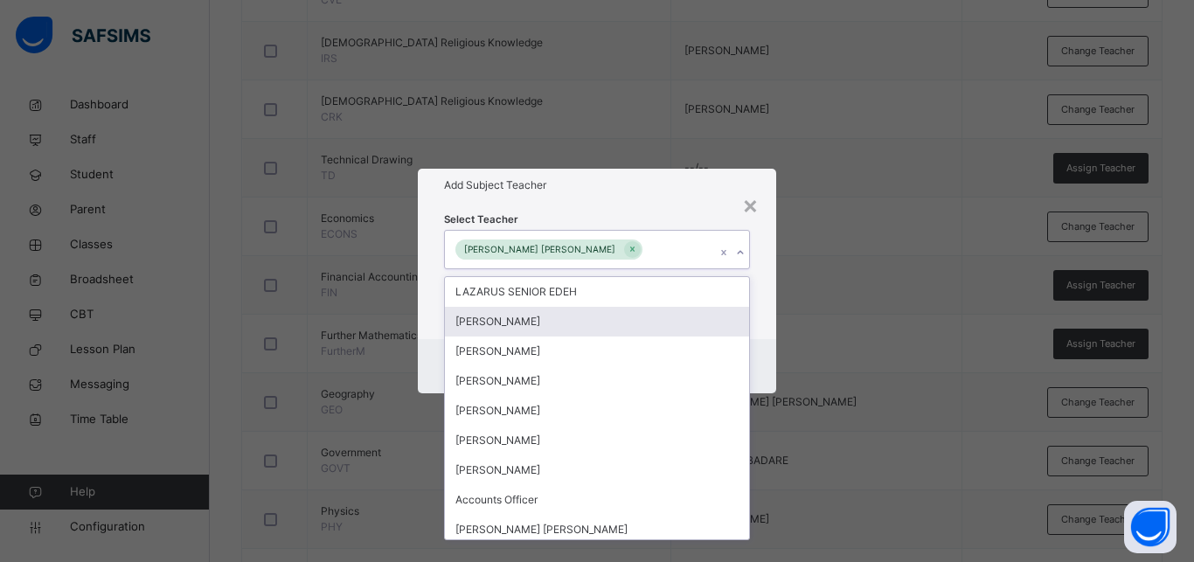
click at [766, 312] on div "Select Teacher option [PERSON_NAME] [PERSON_NAME], selected. option [PERSON_NAM…" at bounding box center [597, 270] width 358 height 136
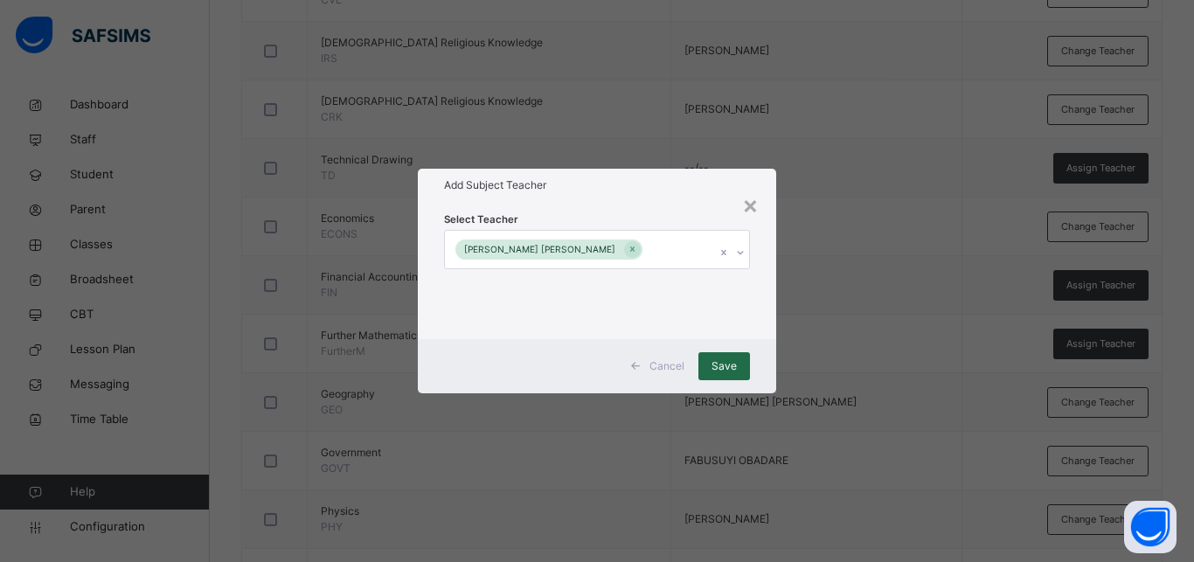
click at [730, 368] on span "Save" at bounding box center [724, 366] width 25 height 16
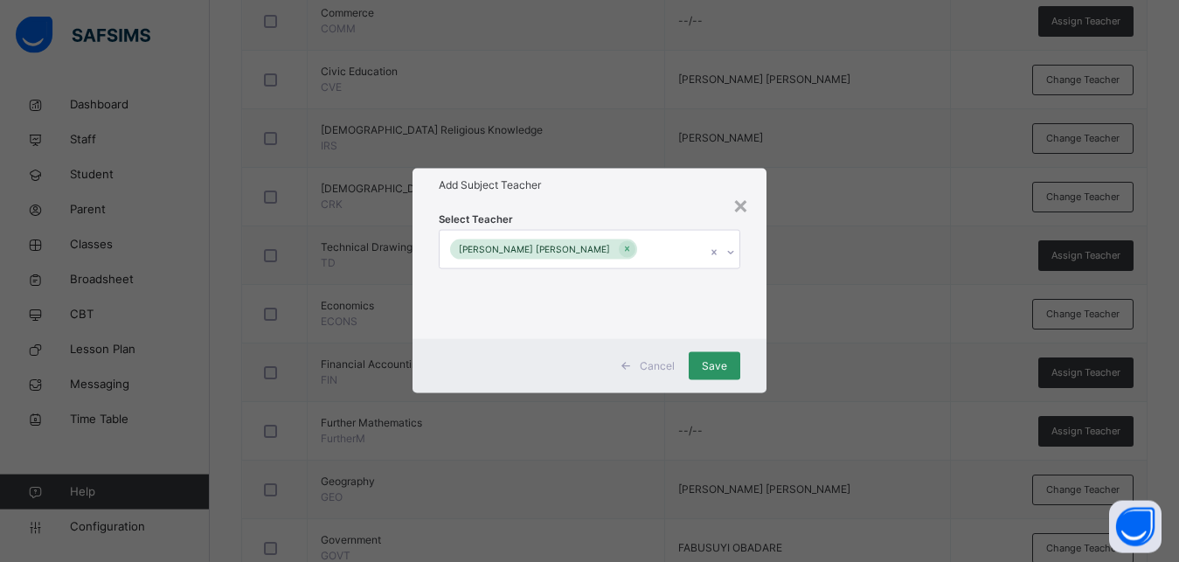
scroll to position [917, 0]
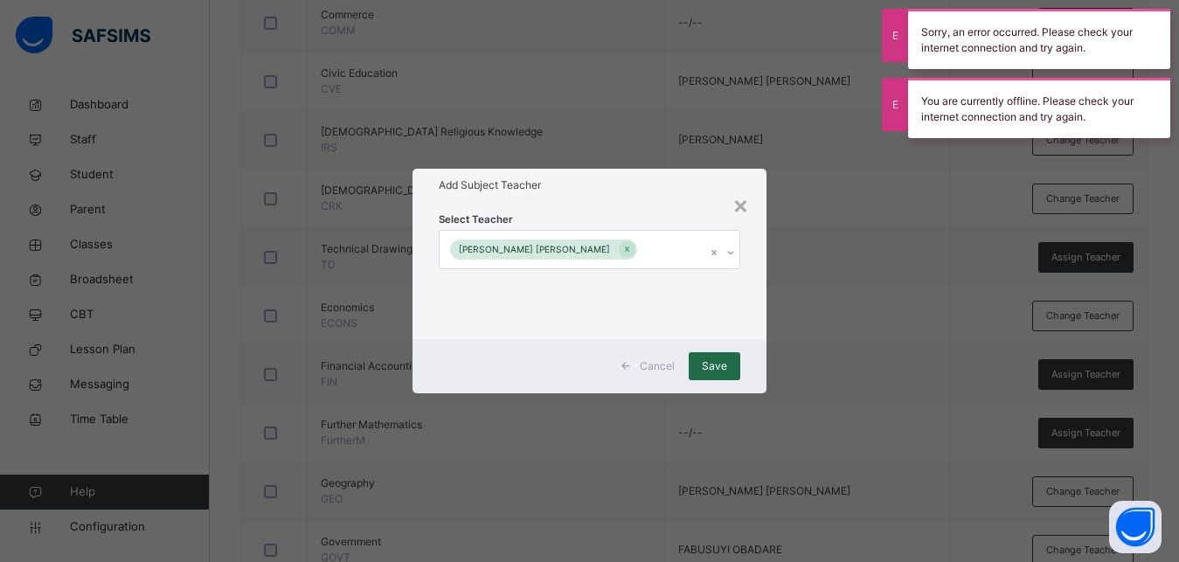
click at [708, 375] on div "Save" at bounding box center [715, 366] width 52 height 28
click at [707, 365] on span "Save" at bounding box center [714, 366] width 25 height 16
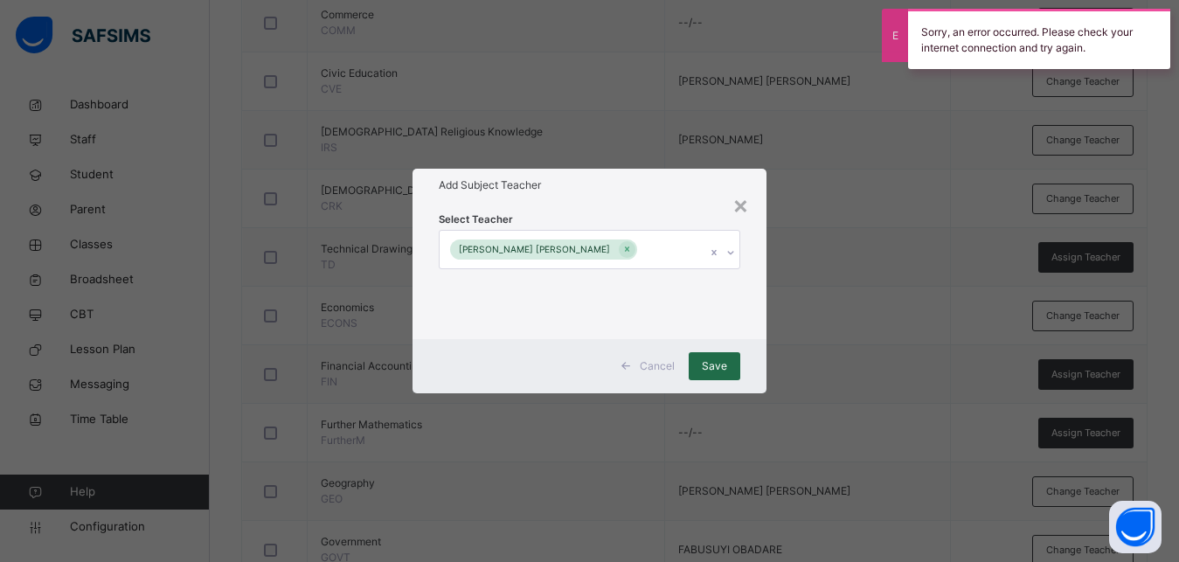
click at [711, 359] on span "Save" at bounding box center [714, 366] width 25 height 16
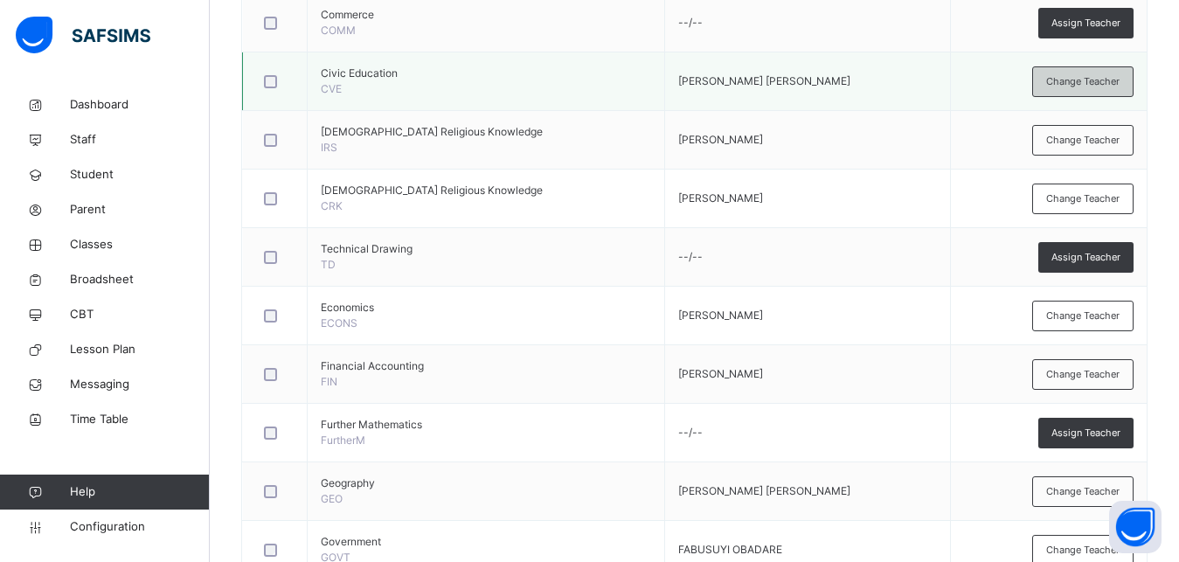
click at [1070, 73] on div "Change Teacher" at bounding box center [1083, 81] width 101 height 31
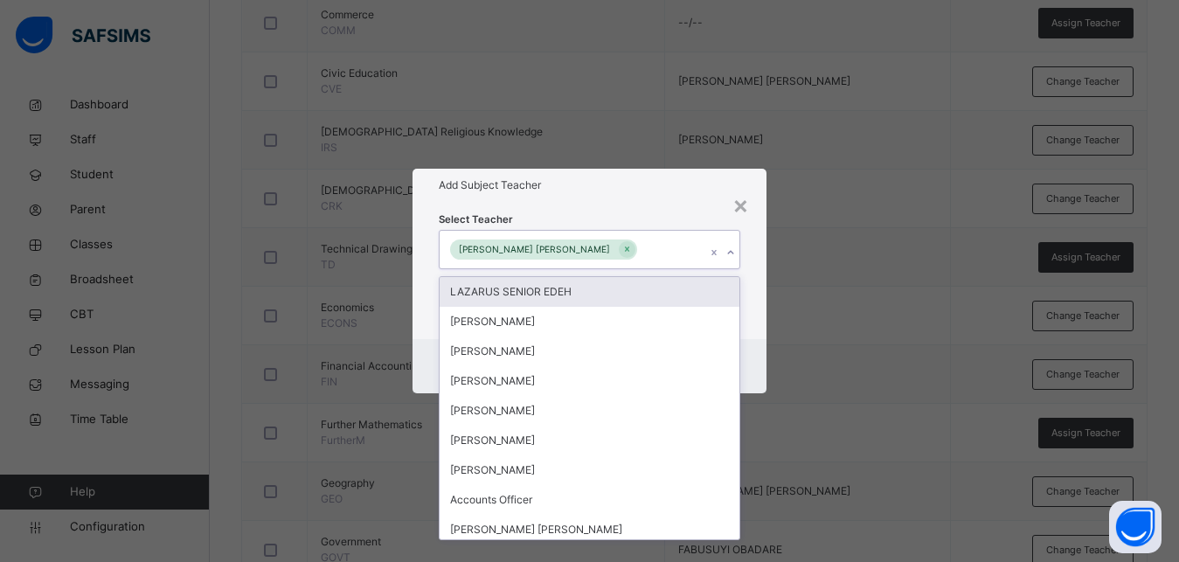
click at [692, 249] on div "[PERSON_NAME] [PERSON_NAME]" at bounding box center [573, 249] width 267 height 37
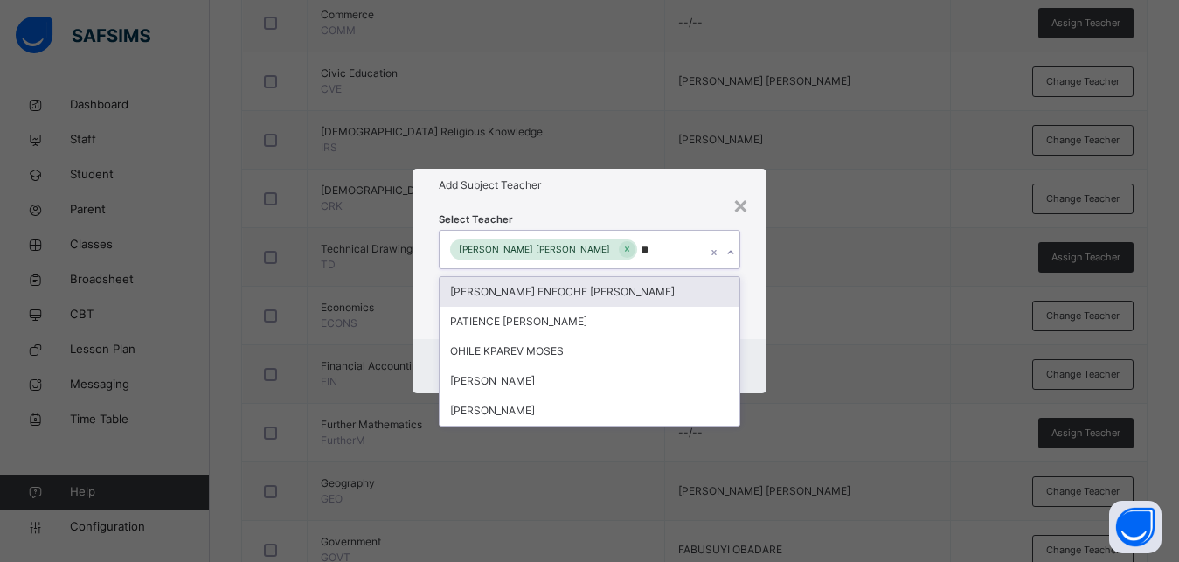
type input "***"
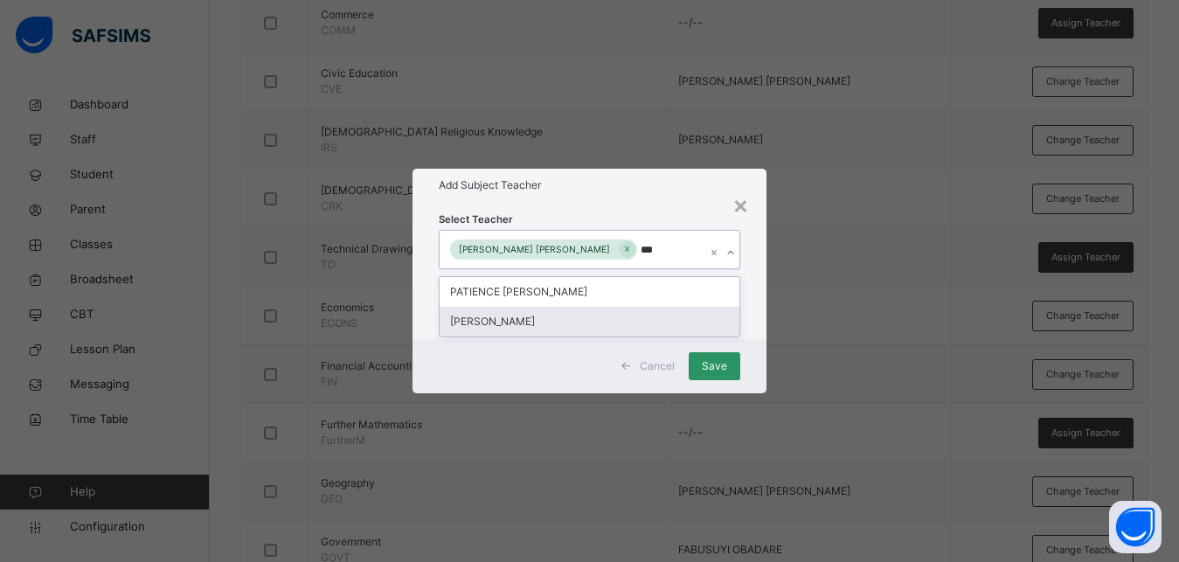
click at [487, 310] on div "[PERSON_NAME]" at bounding box center [590, 322] width 300 height 30
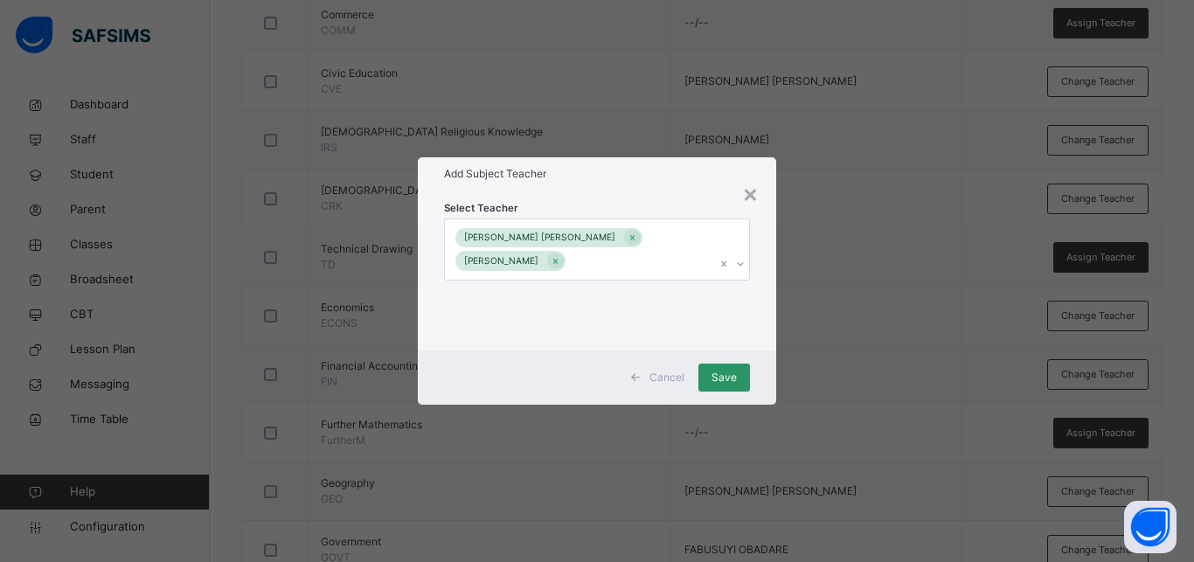
click at [768, 340] on div "Select Teacher [PERSON_NAME] [PERSON_NAME] [PERSON_NAME]" at bounding box center [597, 271] width 358 height 160
click at [723, 375] on span "Save" at bounding box center [724, 378] width 25 height 16
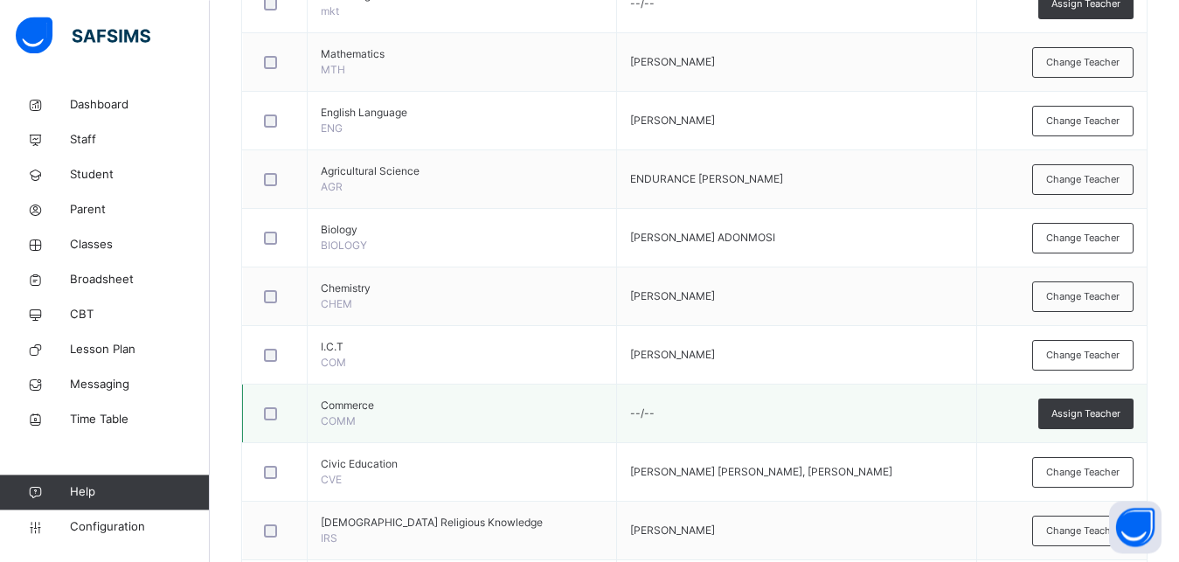
scroll to position [471, 0]
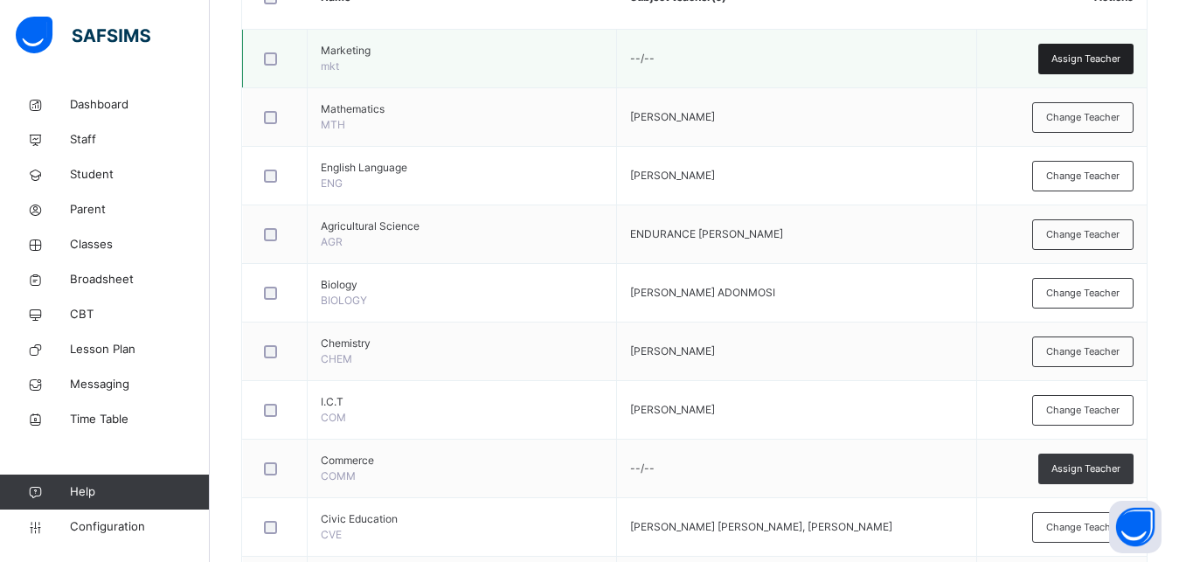
click at [1089, 55] on span "Assign Teacher" at bounding box center [1086, 59] width 69 height 15
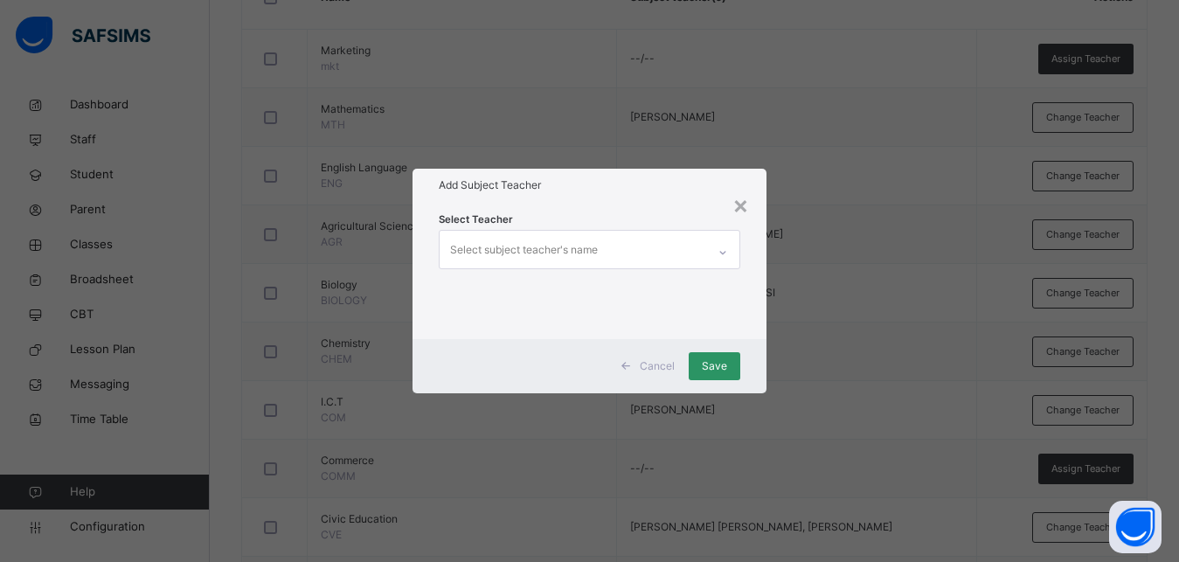
click at [516, 242] on div "Select subject teacher's name" at bounding box center [524, 249] width 148 height 33
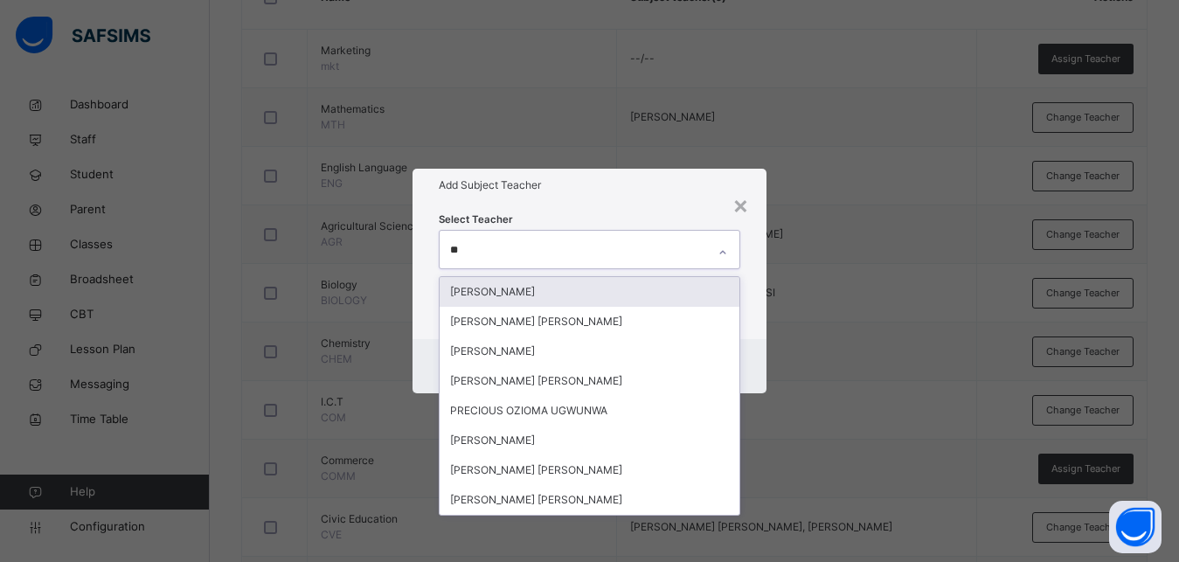
type input "***"
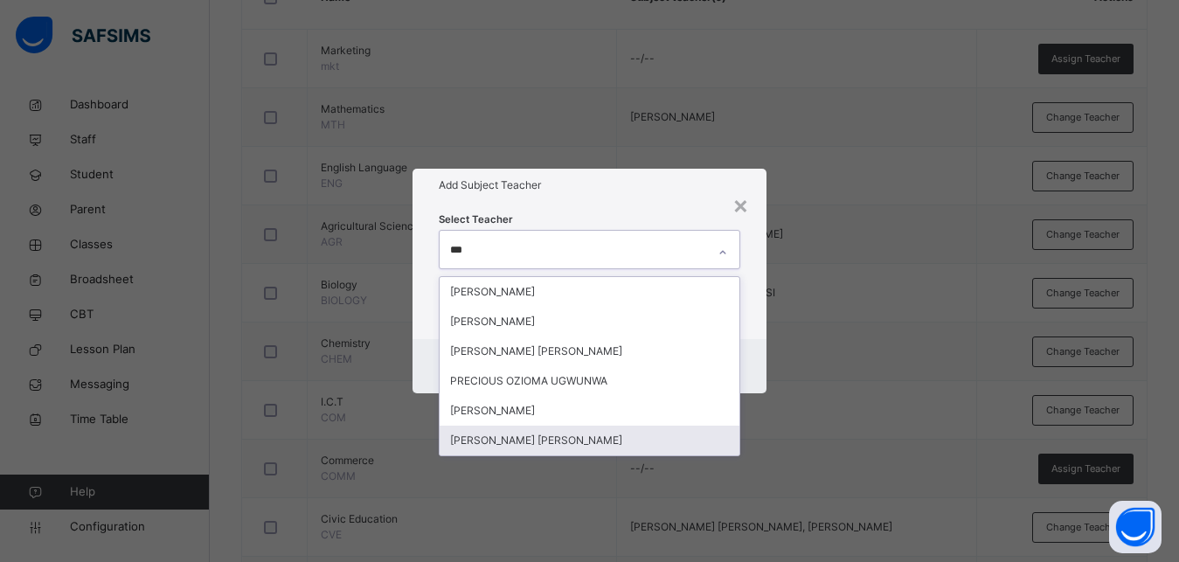
click at [523, 435] on div "[PERSON_NAME] [PERSON_NAME]" at bounding box center [590, 441] width 300 height 30
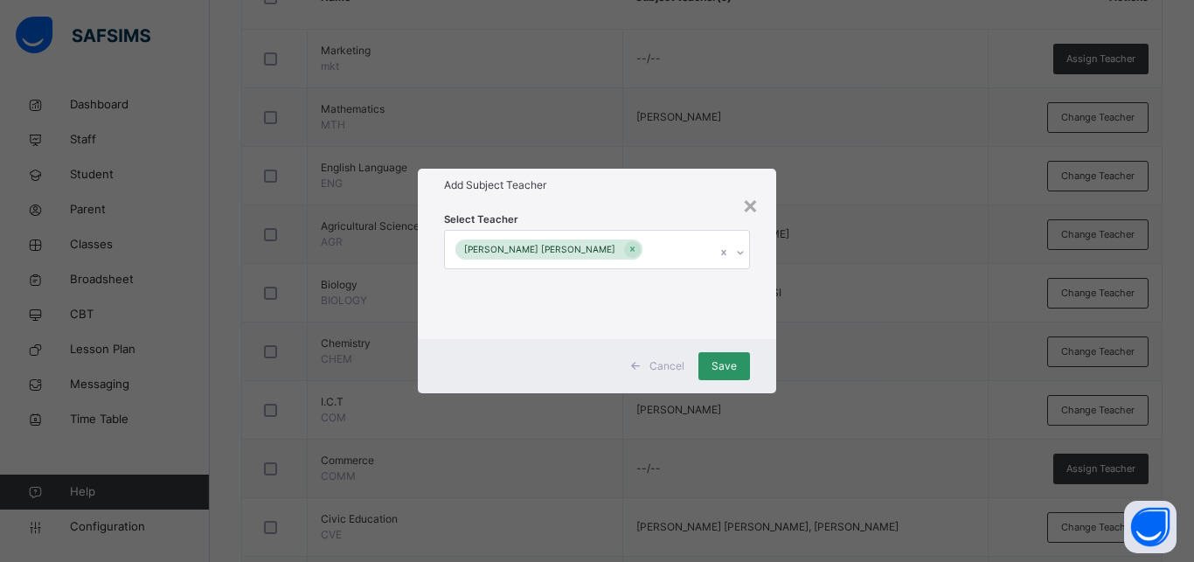
click at [760, 260] on div "Select Teacher [PERSON_NAME] [PERSON_NAME]" at bounding box center [597, 270] width 358 height 136
click at [720, 365] on span "Save" at bounding box center [724, 366] width 25 height 16
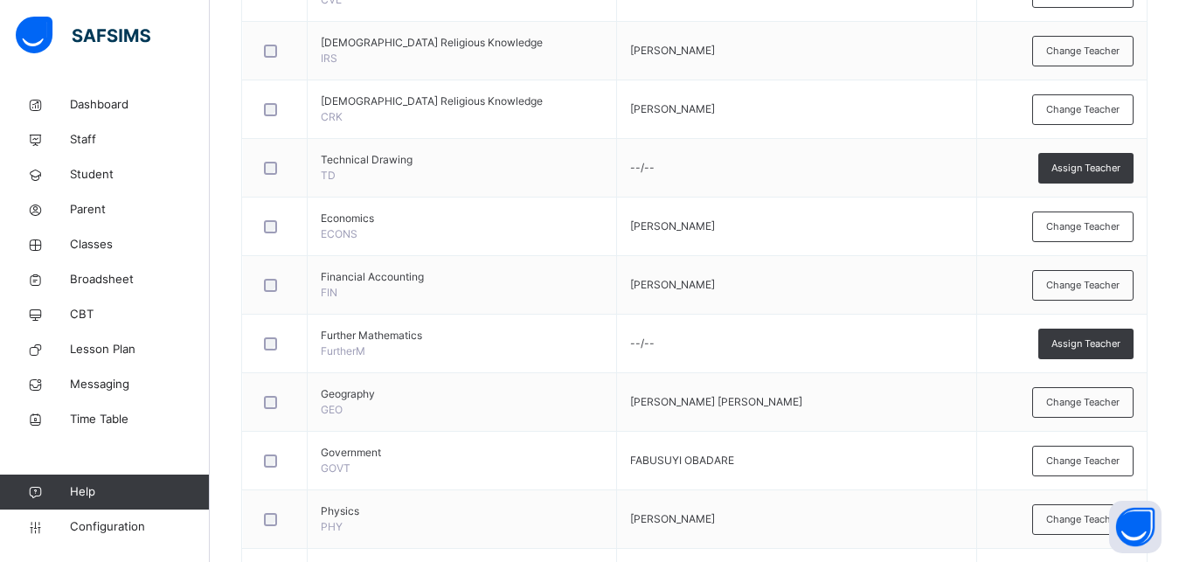
scroll to position [115, 0]
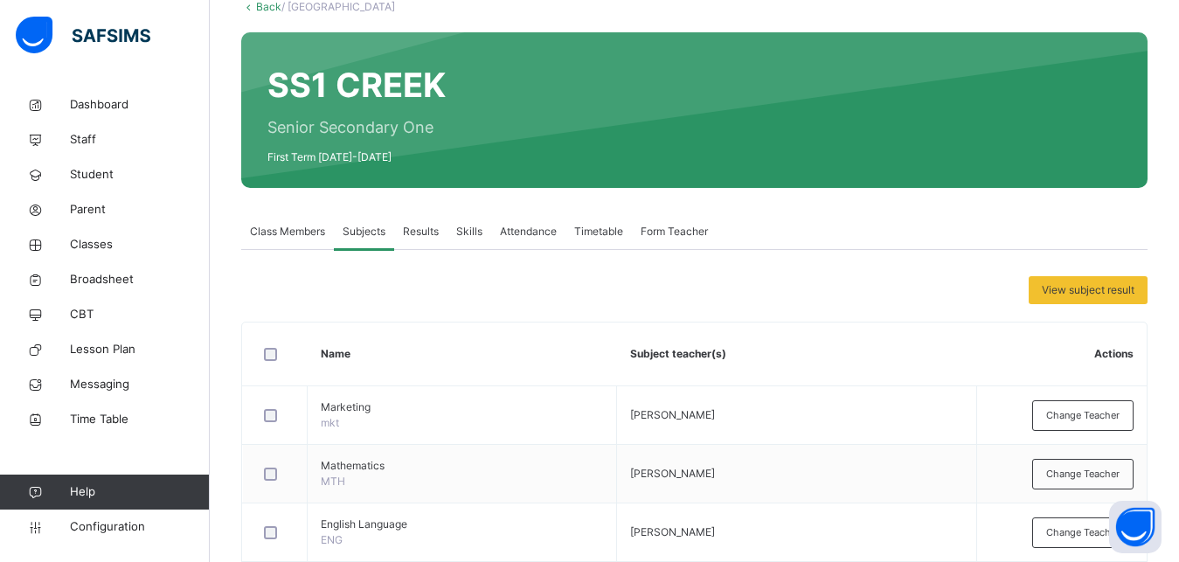
click at [303, 232] on span "Class Members" at bounding box center [287, 232] width 75 height 16
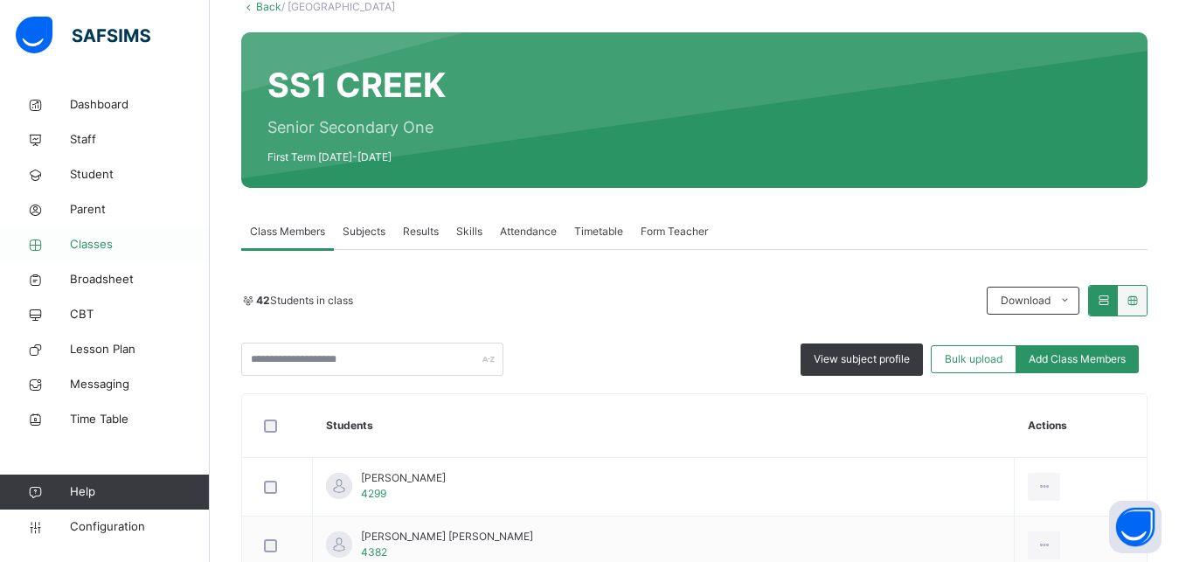
click at [76, 242] on span "Classes" at bounding box center [140, 244] width 140 height 17
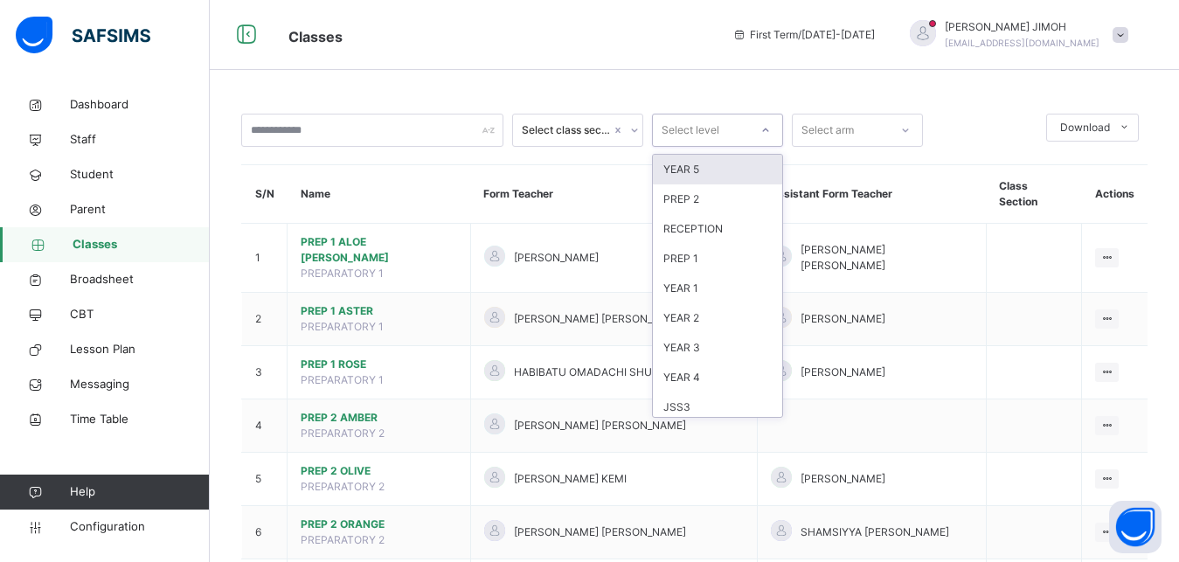
click at [770, 132] on icon at bounding box center [766, 130] width 10 height 17
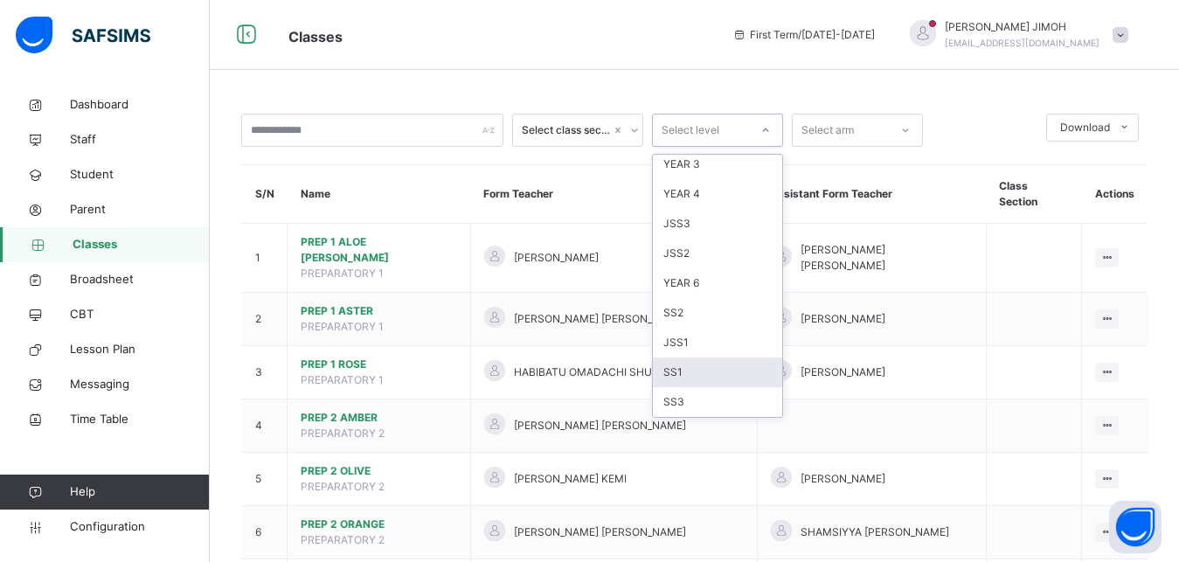
click at [685, 372] on div "SS1" at bounding box center [717, 373] width 129 height 30
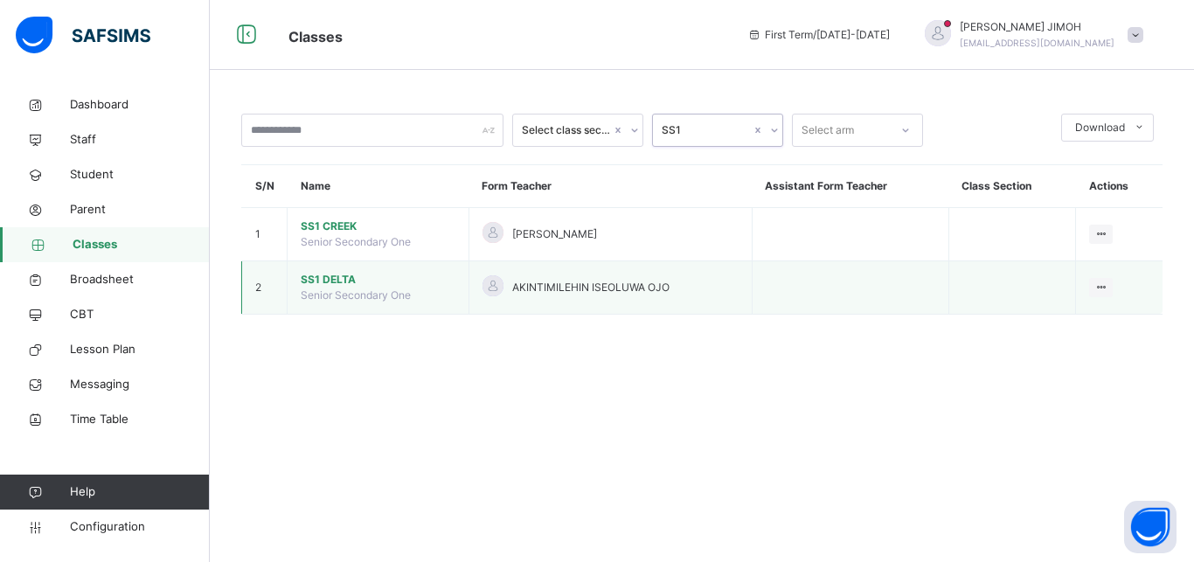
click at [325, 278] on span "SS1 DELTA" at bounding box center [378, 280] width 155 height 16
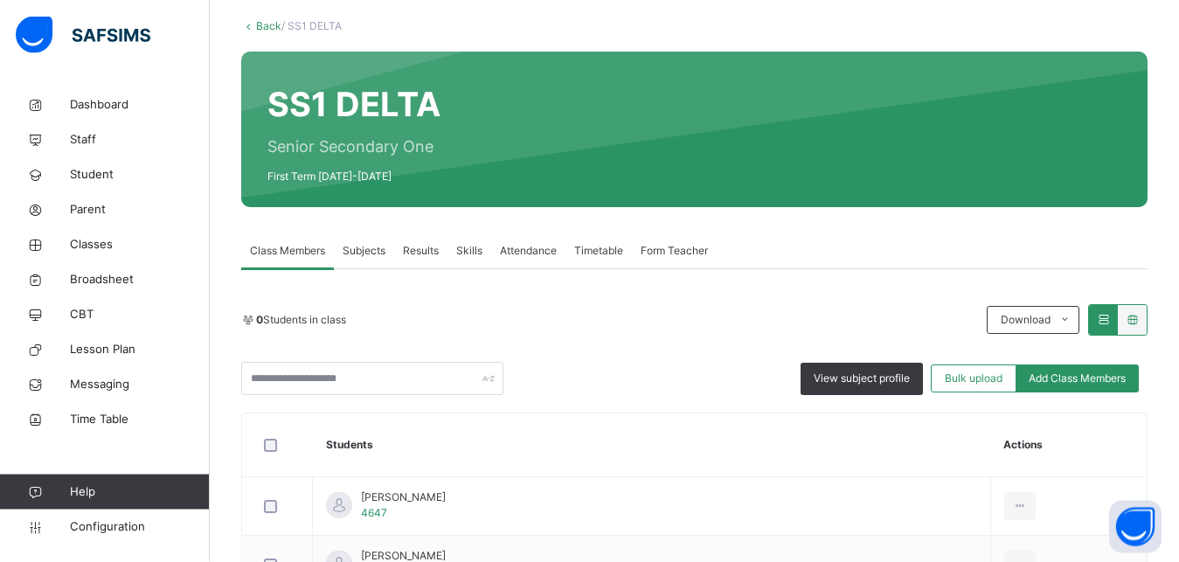
scroll to position [89, 0]
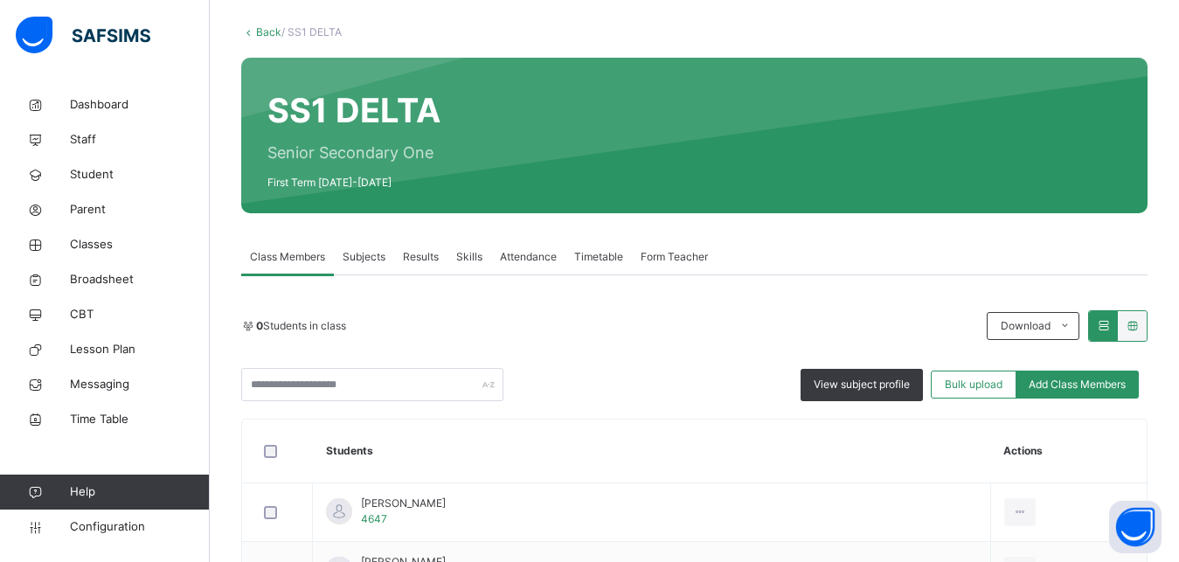
click at [377, 252] on span "Subjects" at bounding box center [364, 257] width 43 height 16
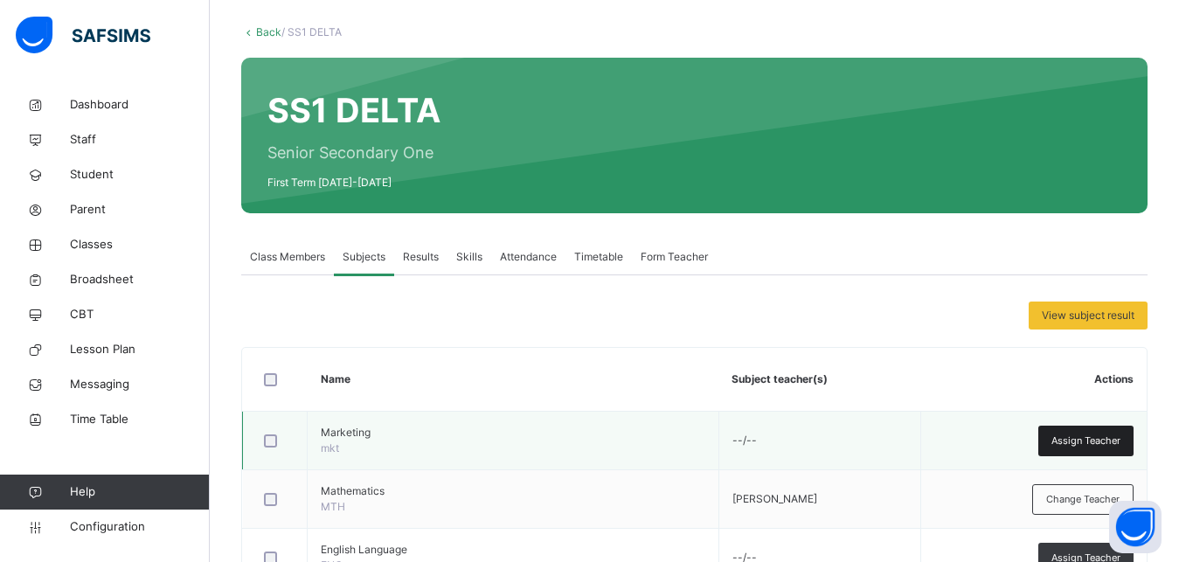
click at [1098, 445] on span "Assign Teacher" at bounding box center [1086, 441] width 69 height 15
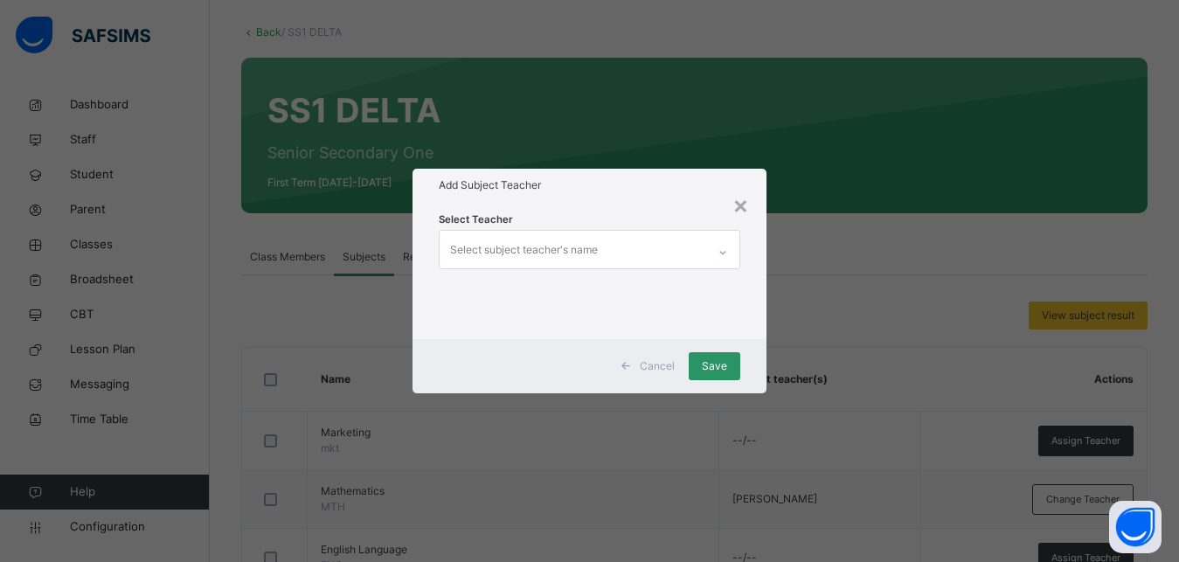
click at [521, 251] on div "Select subject teacher's name" at bounding box center [524, 249] width 148 height 33
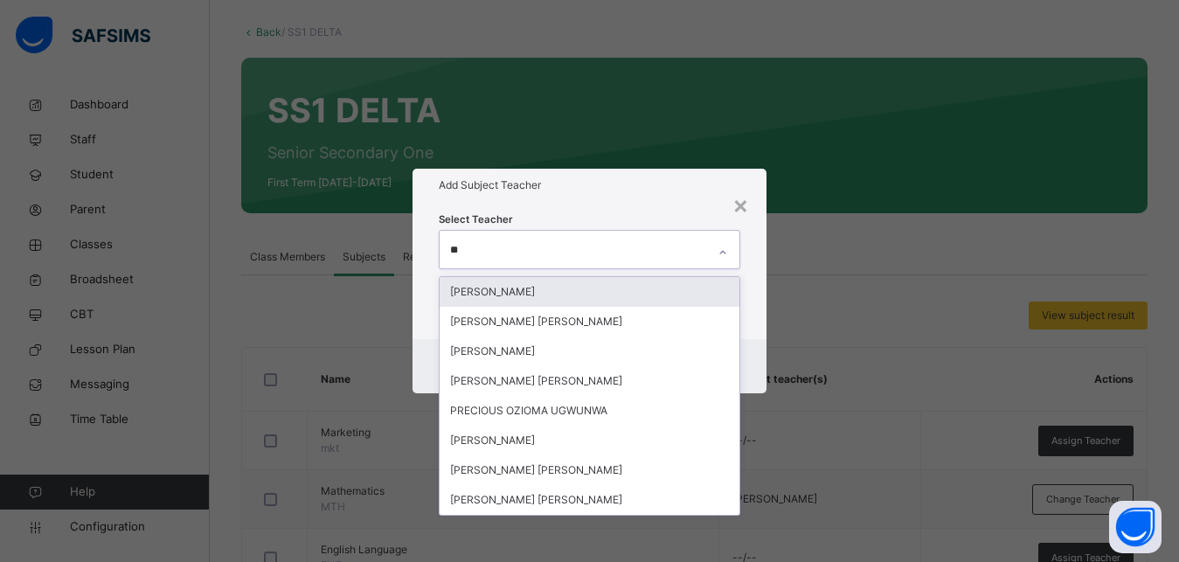
type input "***"
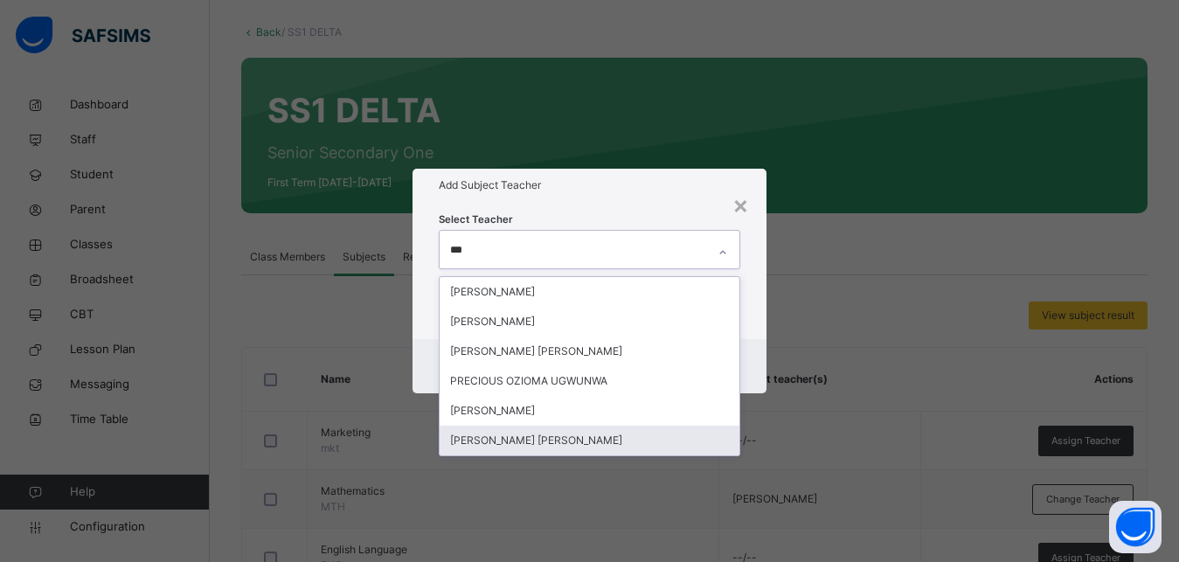
click at [506, 440] on div "[PERSON_NAME] [PERSON_NAME]" at bounding box center [590, 441] width 300 height 30
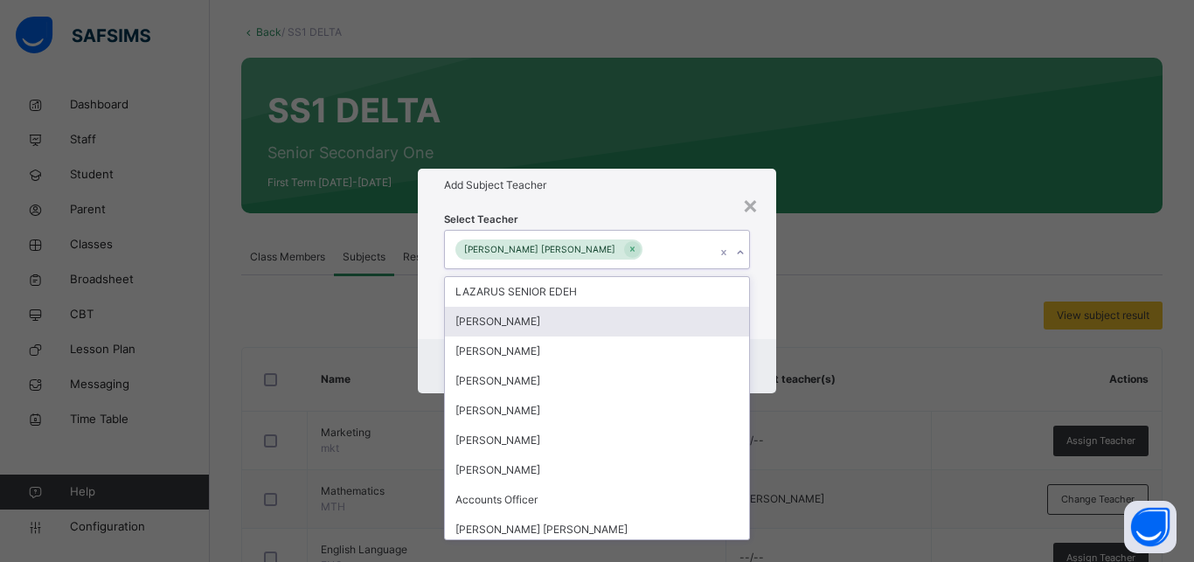
click at [762, 316] on div "Select Teacher option [PERSON_NAME] [PERSON_NAME], selected. option [PERSON_NAM…" at bounding box center [597, 270] width 358 height 136
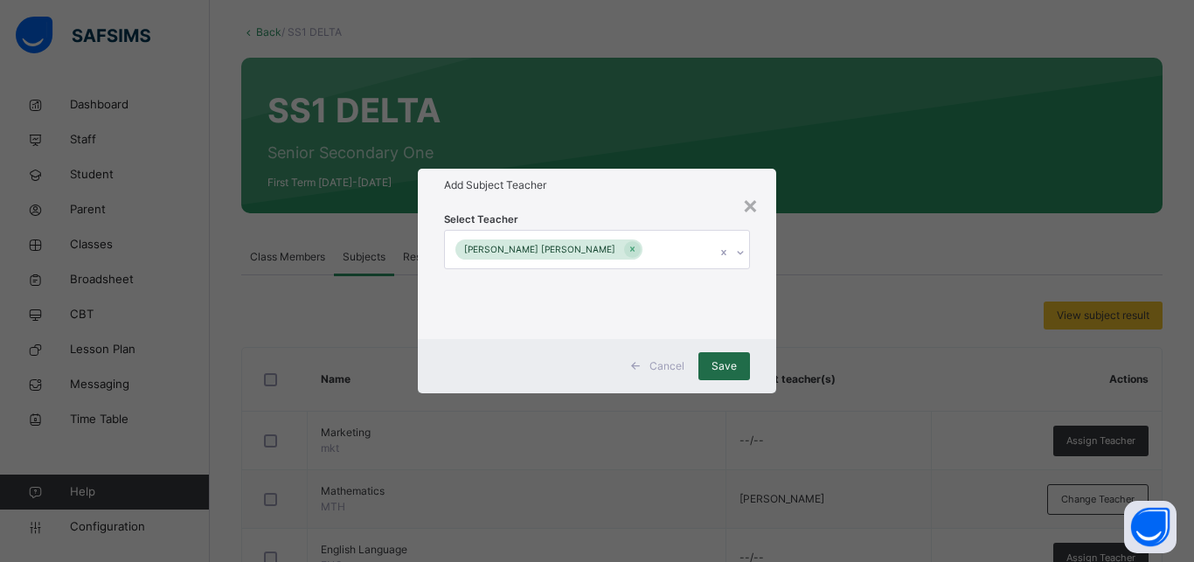
click at [716, 358] on span "Save" at bounding box center [724, 366] width 25 height 16
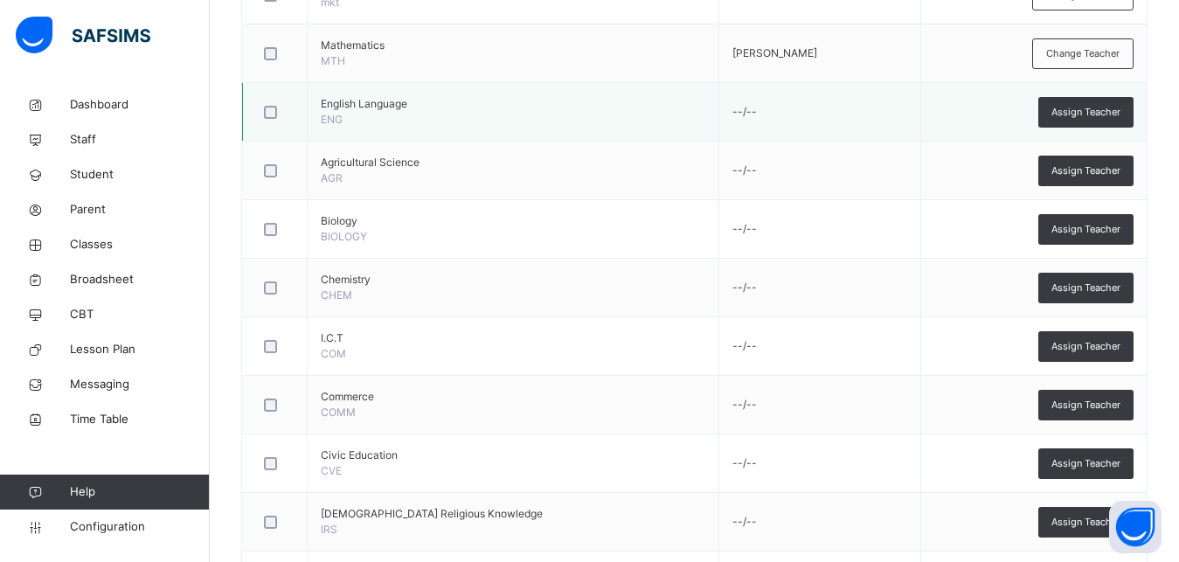
scroll to position [713, 0]
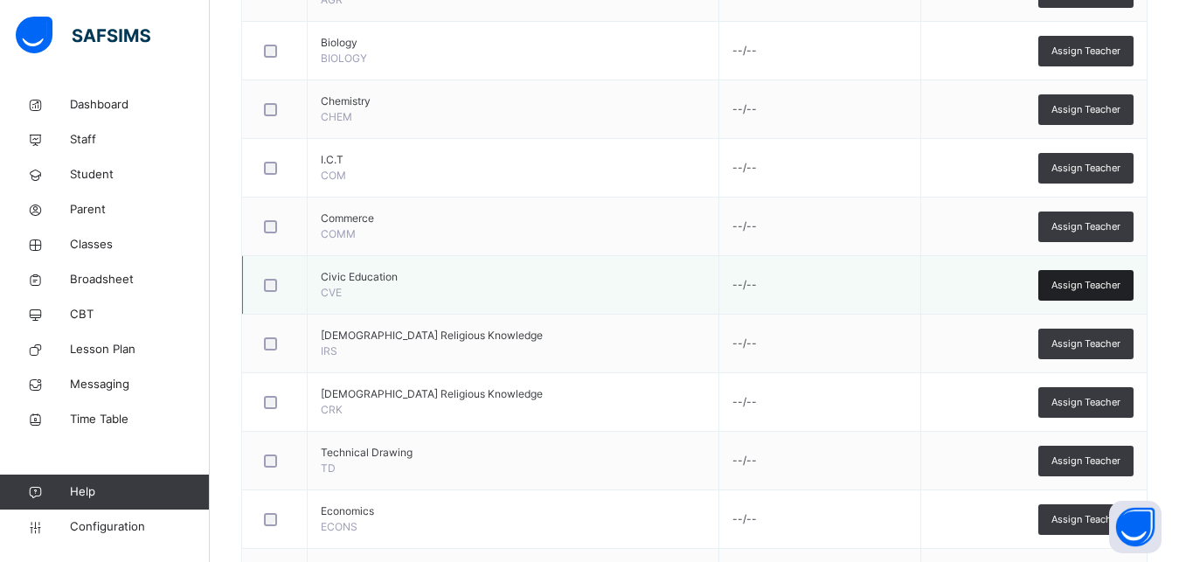
click at [1078, 282] on span "Assign Teacher" at bounding box center [1086, 285] width 69 height 15
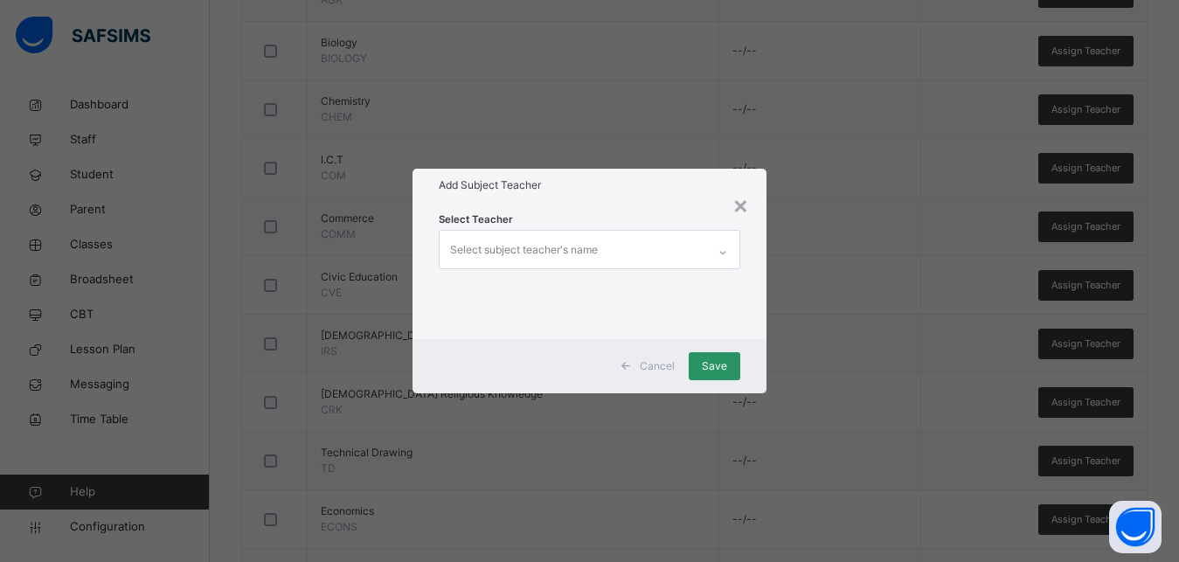
click at [545, 253] on div "Select subject teacher's name" at bounding box center [524, 249] width 148 height 33
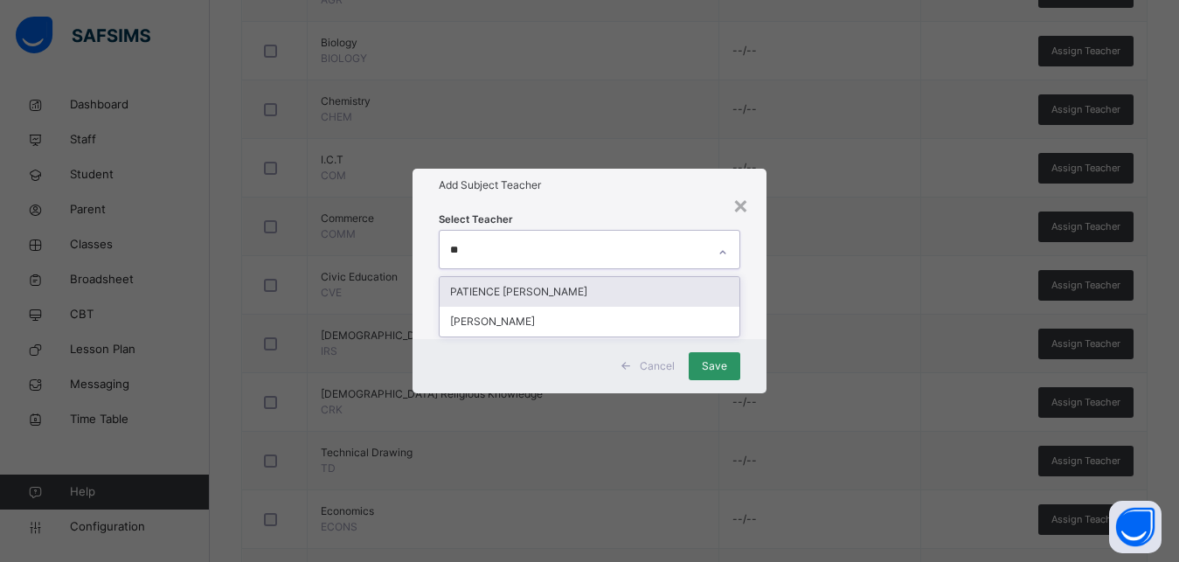
type input "***"
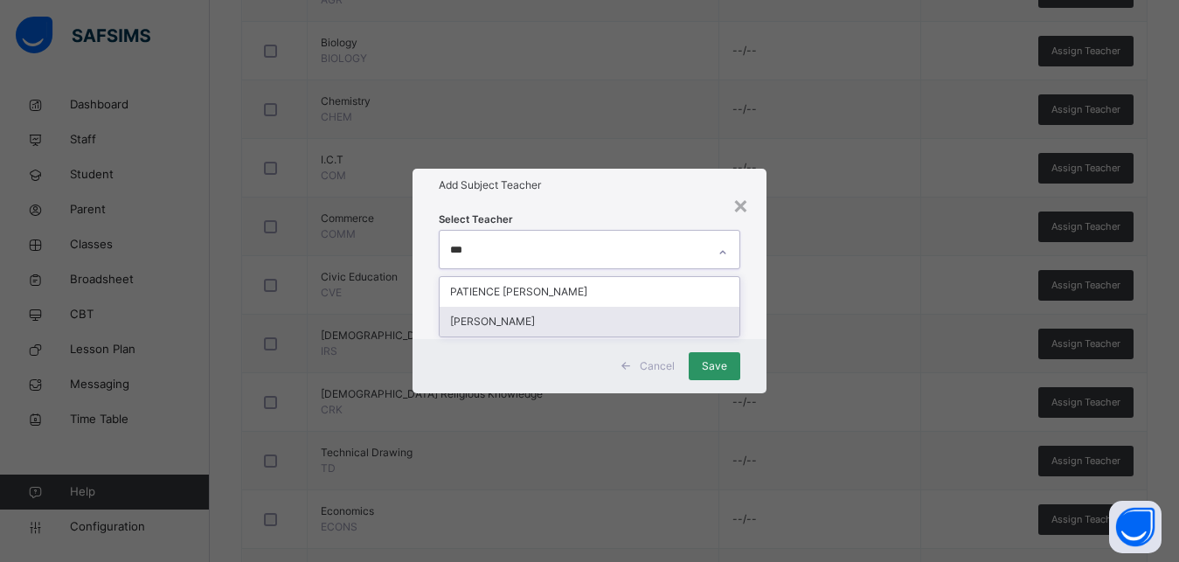
click at [501, 315] on div "[PERSON_NAME]" at bounding box center [590, 322] width 300 height 30
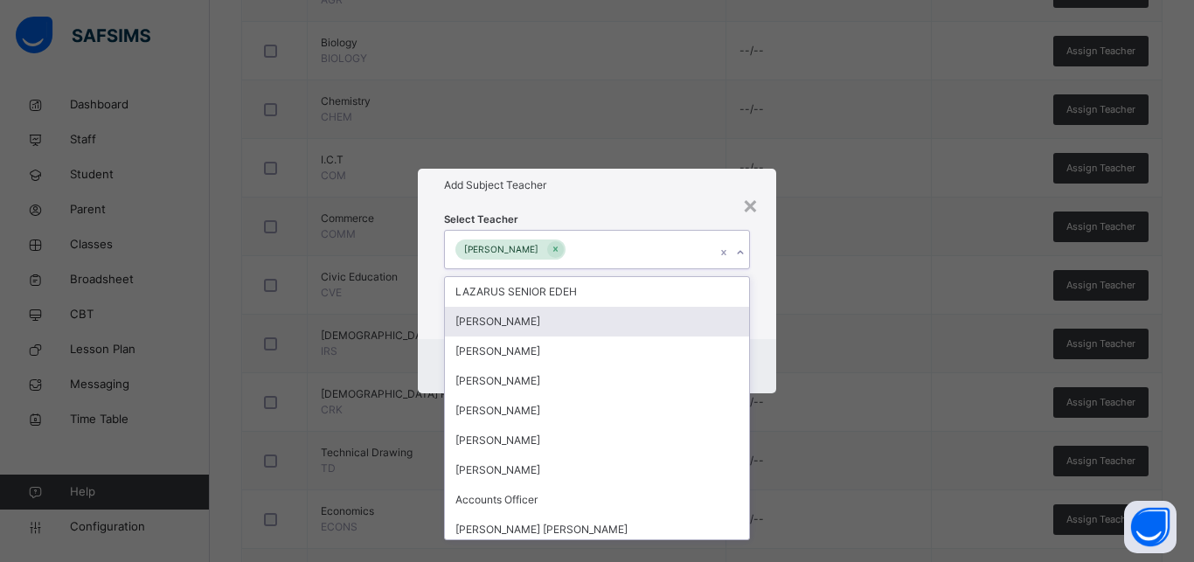
click at [769, 337] on div "Select Teacher option [PERSON_NAME], selected. option [PERSON_NAME] focused, 2 …" at bounding box center [597, 270] width 358 height 136
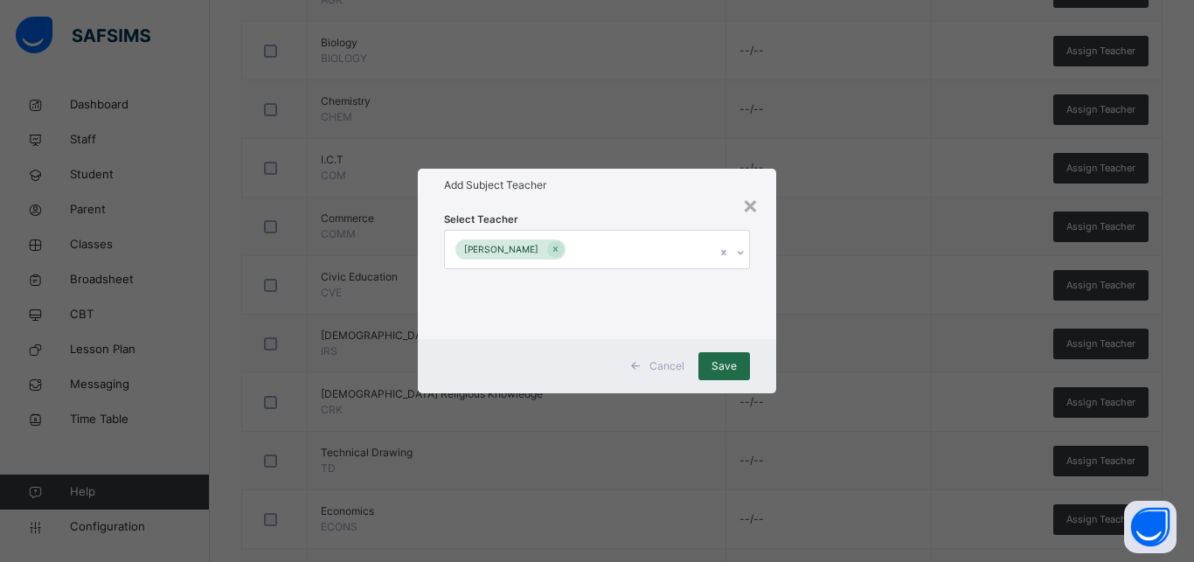
click at [734, 369] on span "Save" at bounding box center [724, 366] width 25 height 16
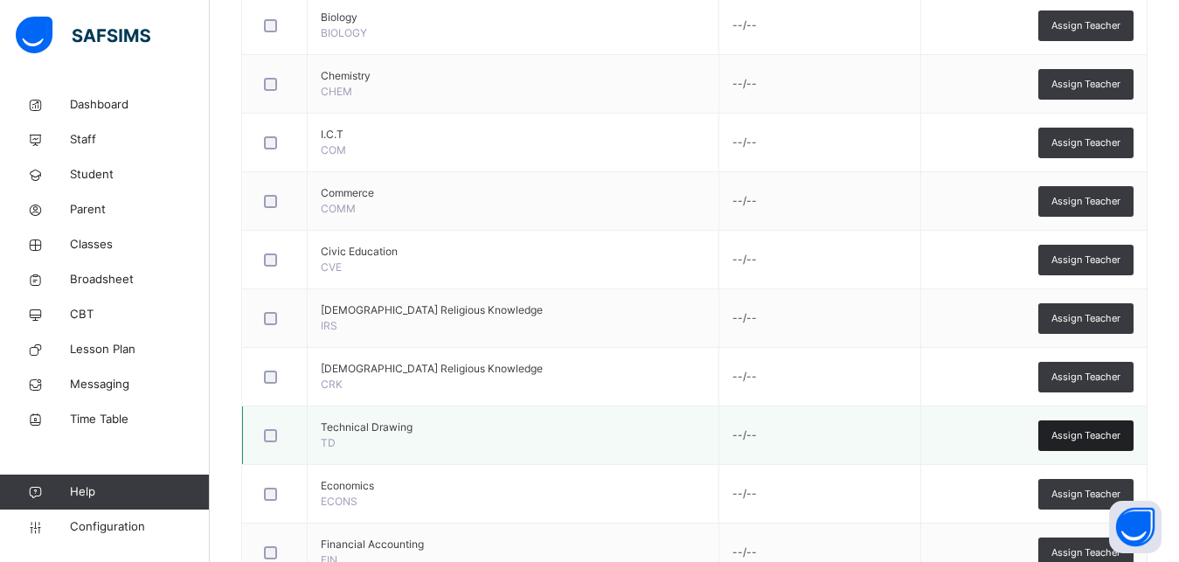
scroll to position [828, 0]
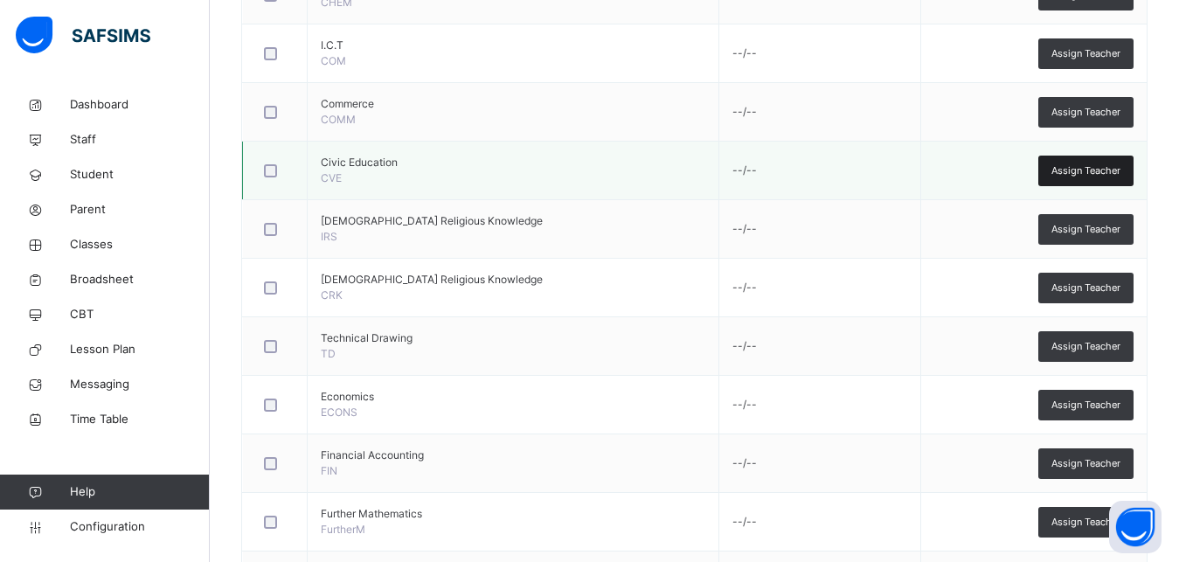
click at [1097, 164] on span "Assign Teacher" at bounding box center [1086, 170] width 69 height 15
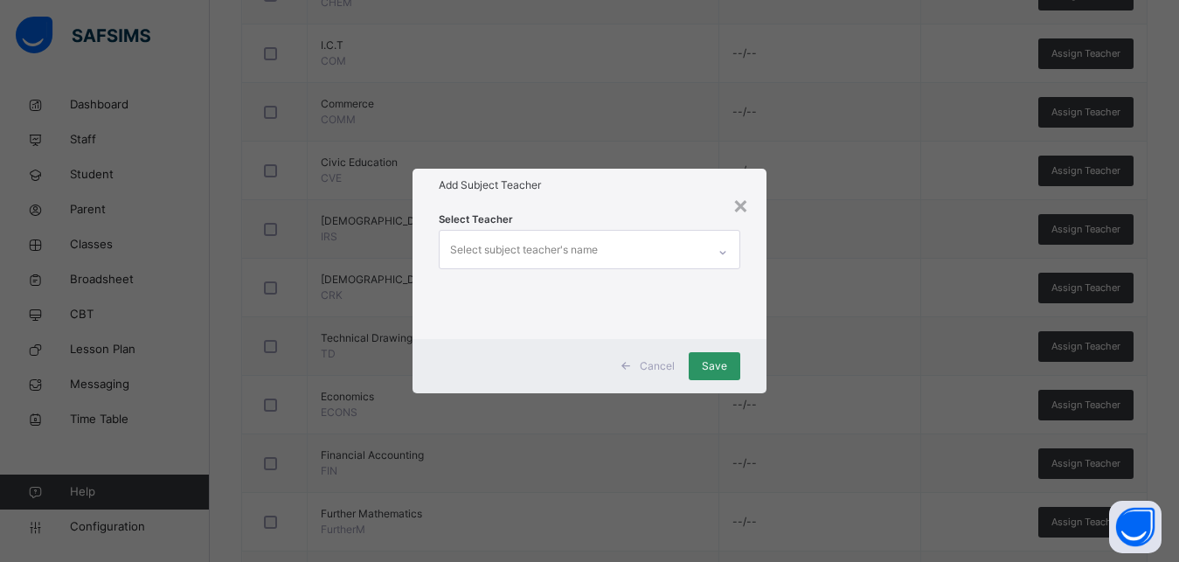
click at [480, 245] on div "Select subject teacher's name" at bounding box center [524, 249] width 148 height 33
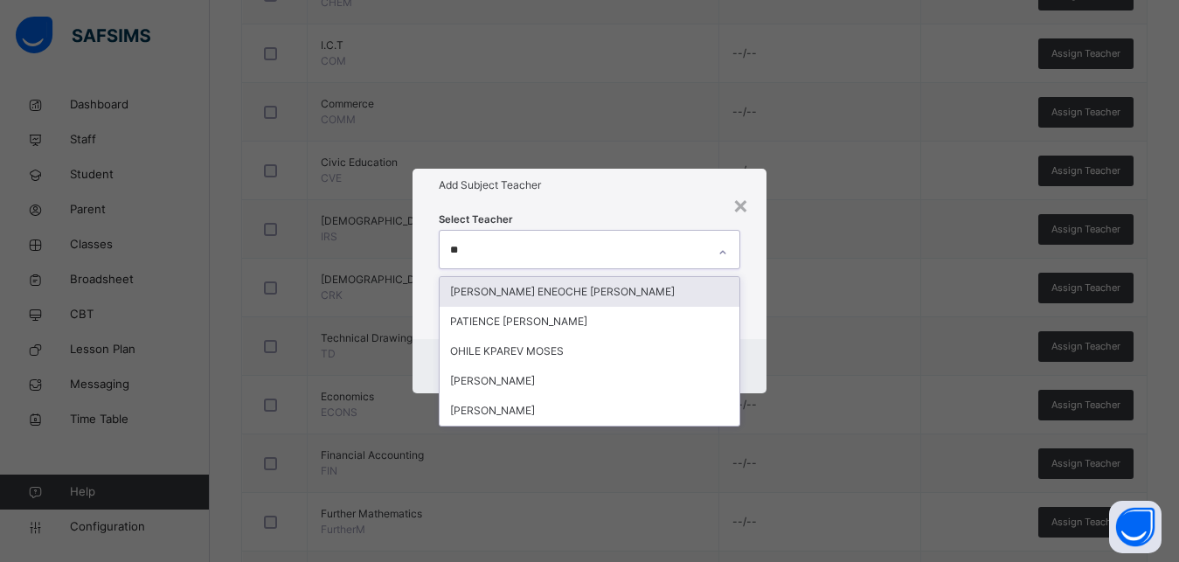
type input "***"
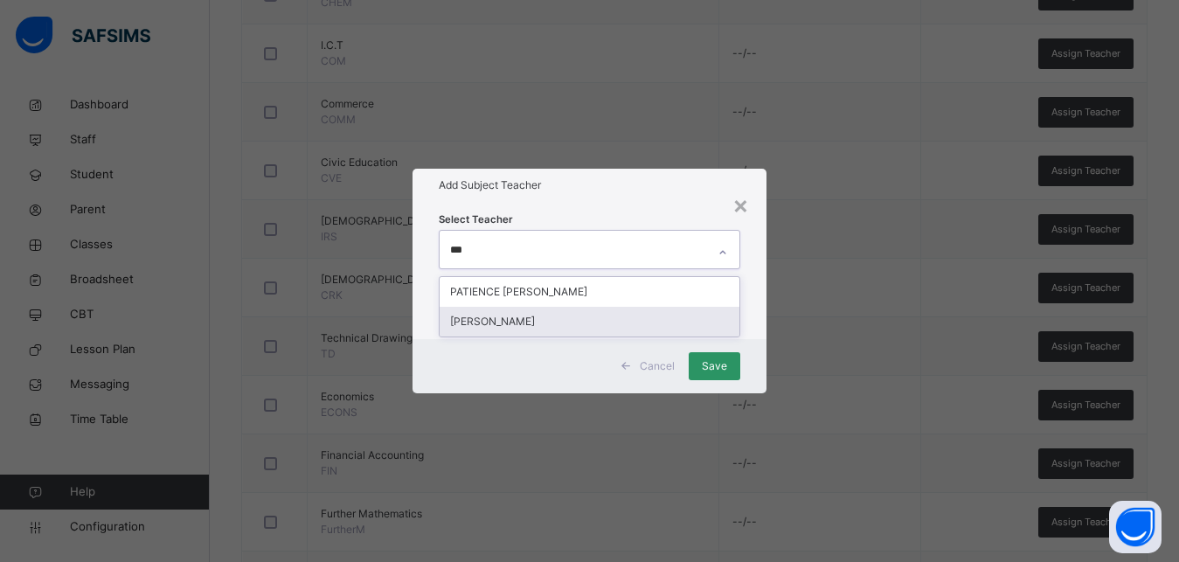
click at [497, 322] on div "[PERSON_NAME]" at bounding box center [590, 322] width 300 height 30
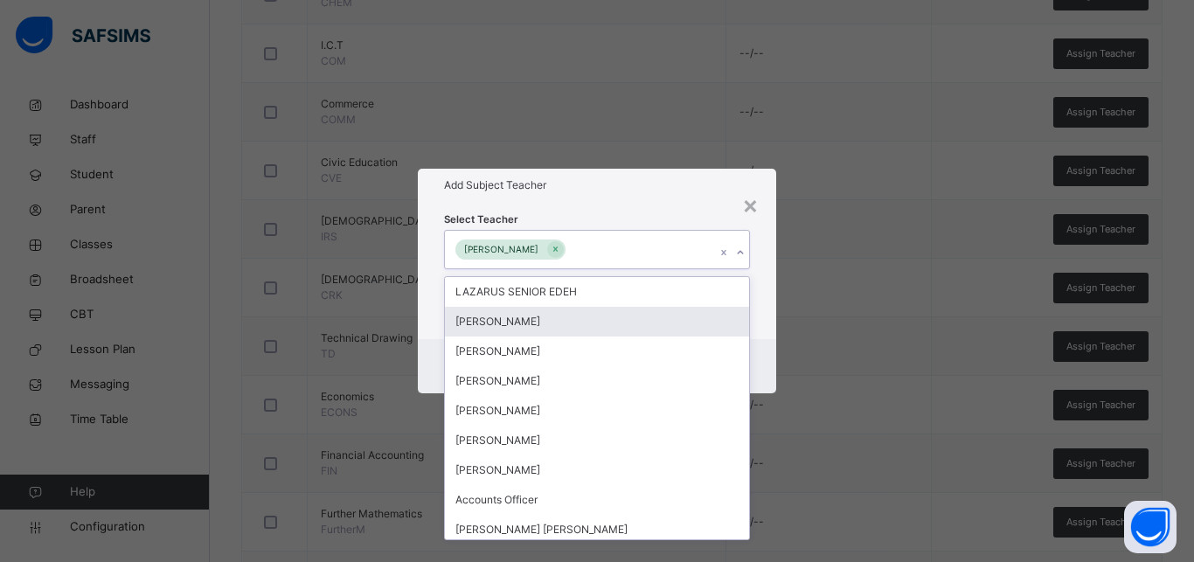
click at [770, 345] on div "Cancel Save" at bounding box center [597, 366] width 358 height 54
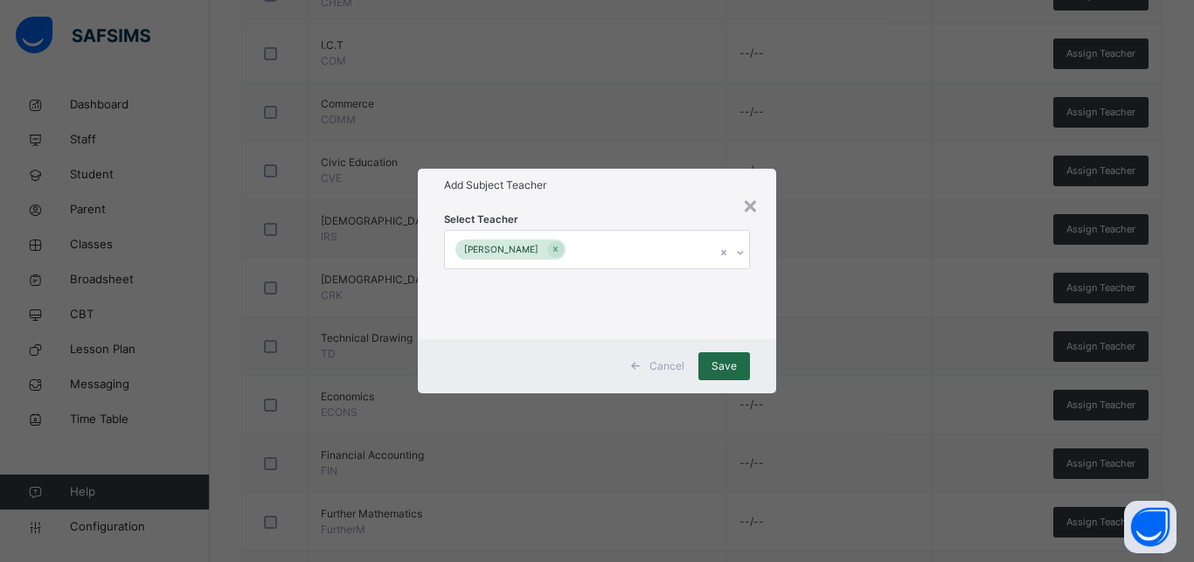
click at [729, 368] on span "Save" at bounding box center [724, 366] width 25 height 16
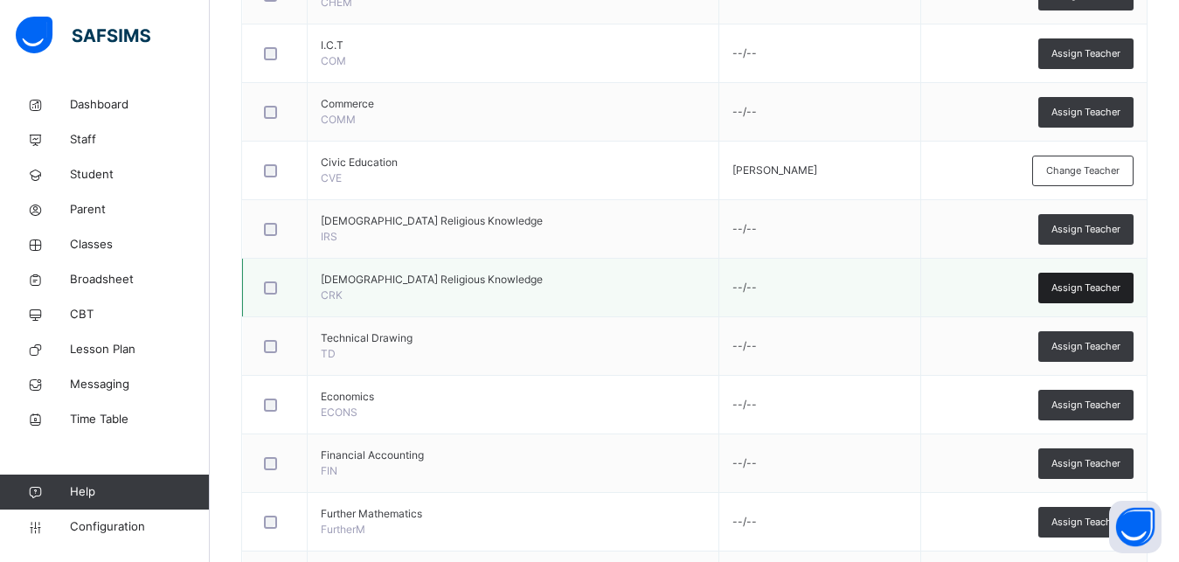
click at [1089, 283] on span "Assign Teacher" at bounding box center [1086, 288] width 69 height 15
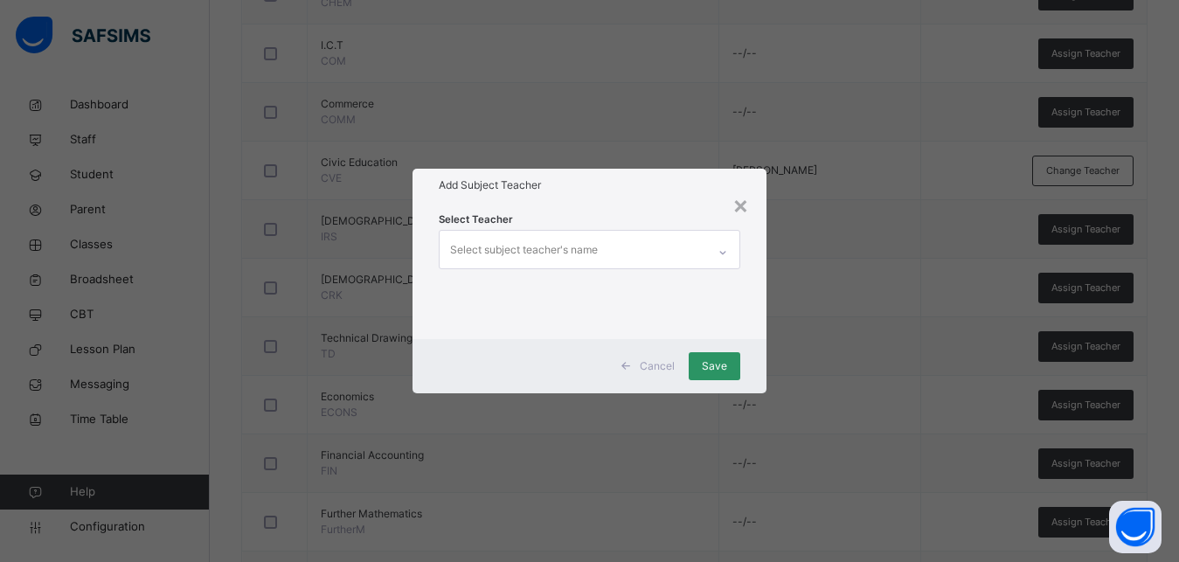
click at [541, 244] on div "Select subject teacher's name" at bounding box center [524, 249] width 148 height 33
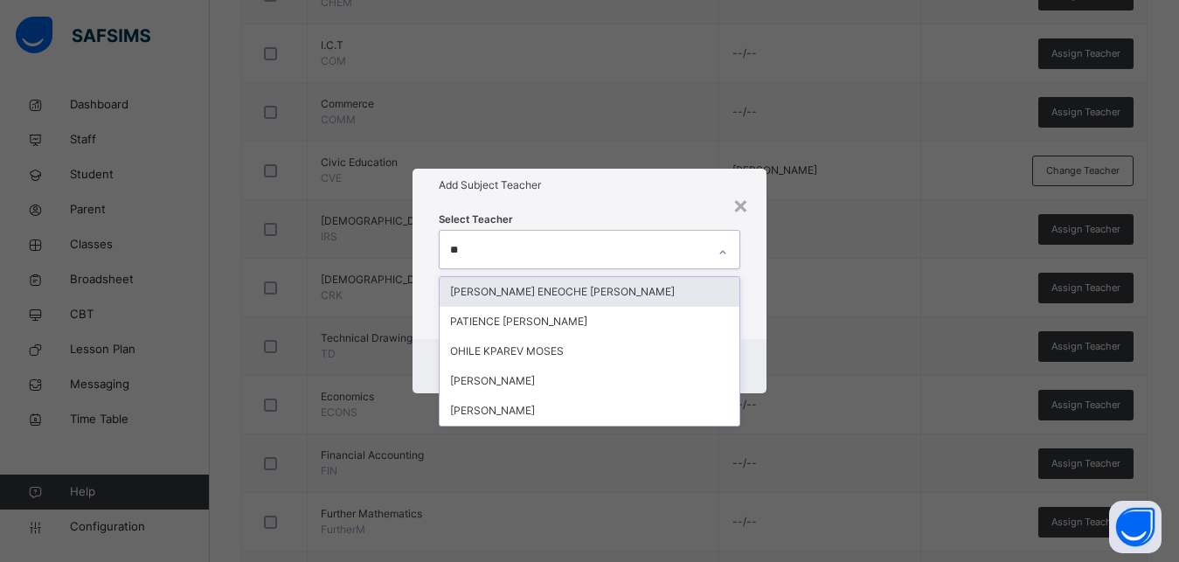
type input "***"
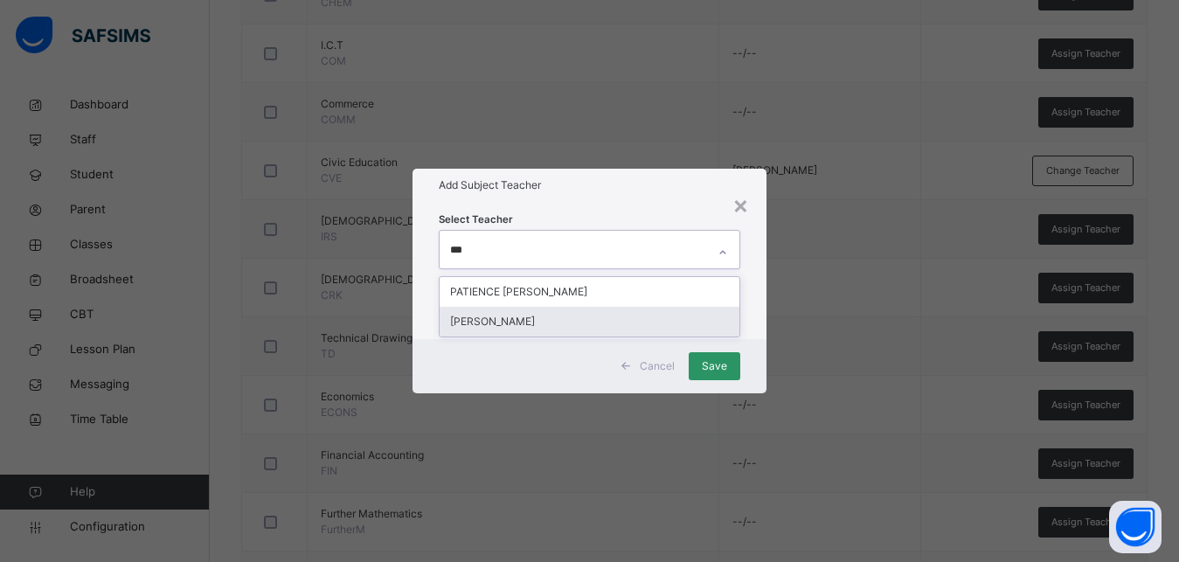
click at [487, 320] on div "[PERSON_NAME]" at bounding box center [590, 322] width 300 height 30
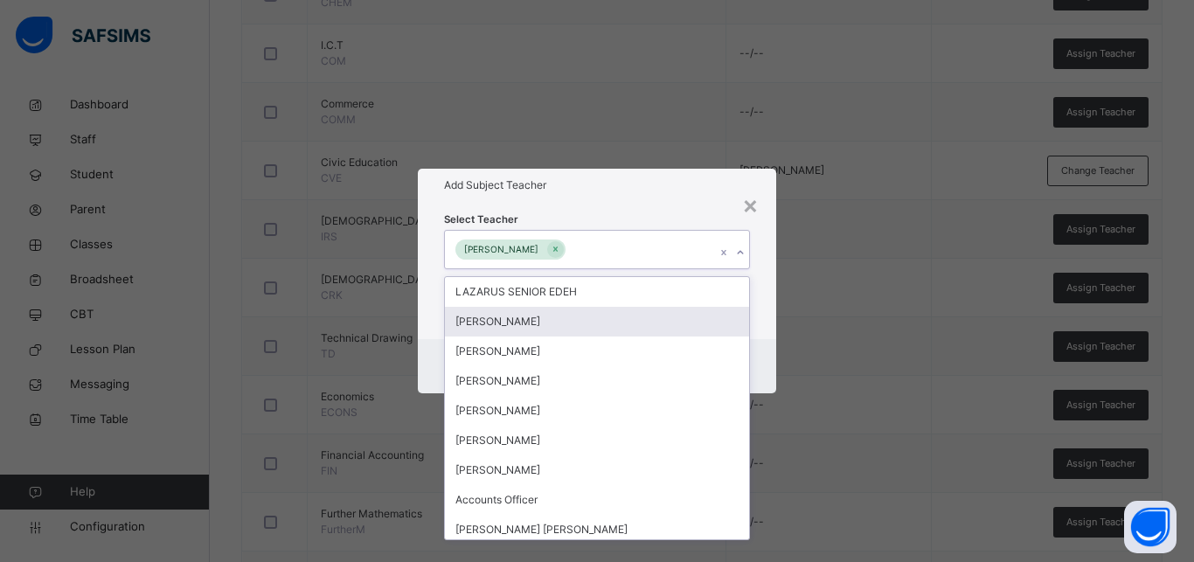
click at [759, 303] on div "Select Teacher option [PERSON_NAME], selected. option [PERSON_NAME] focused, 2 …" at bounding box center [597, 270] width 358 height 136
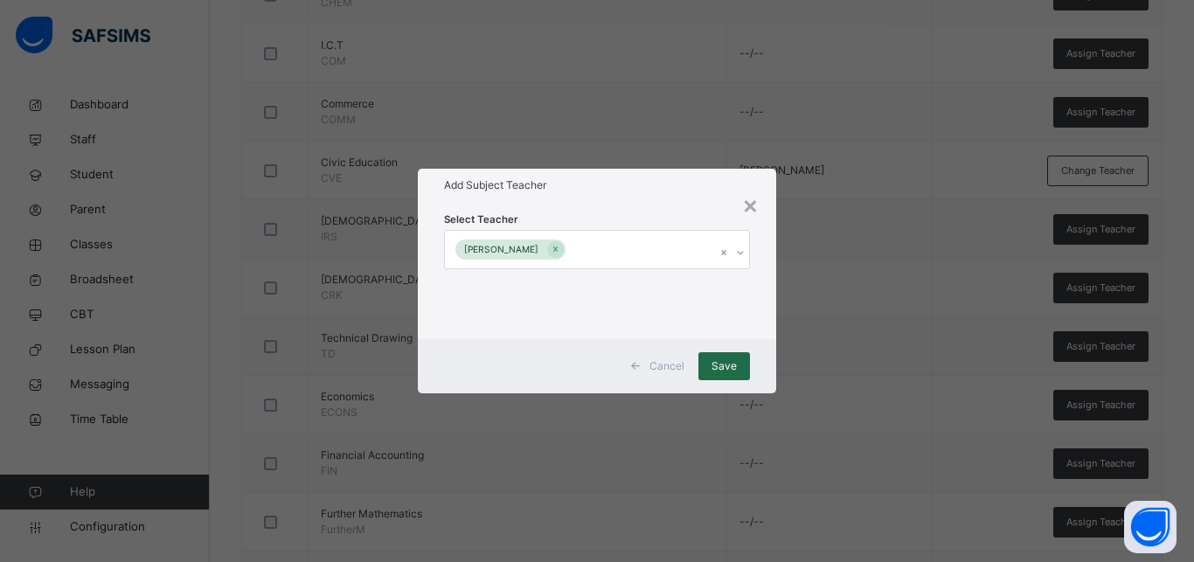
click at [722, 365] on span "Save" at bounding box center [724, 366] width 25 height 16
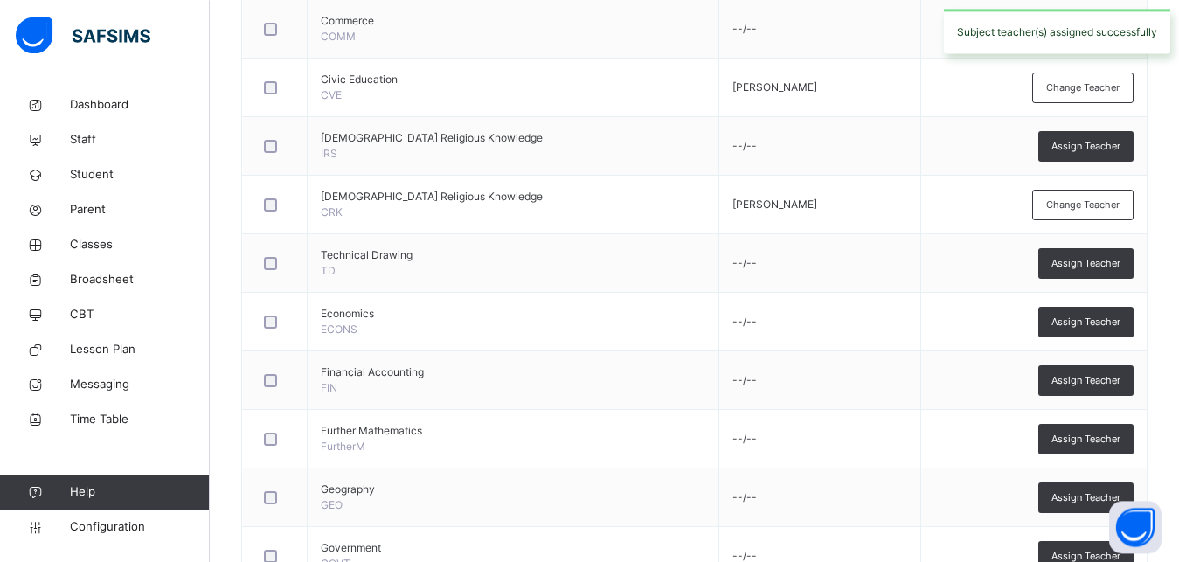
scroll to position [917, 0]
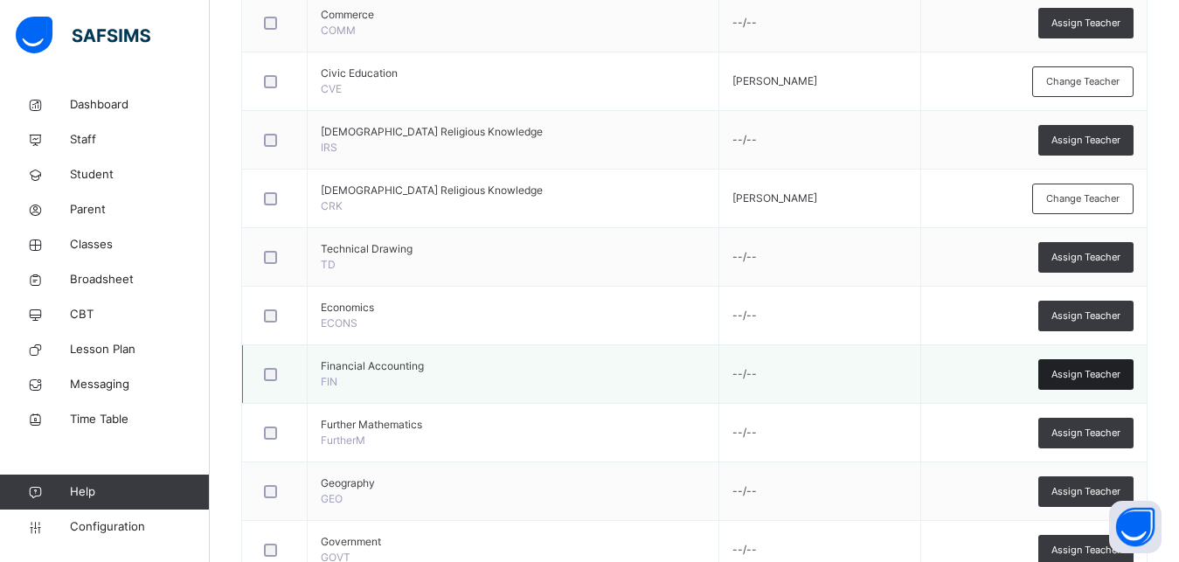
click at [1114, 377] on span "Assign Teacher" at bounding box center [1086, 374] width 69 height 15
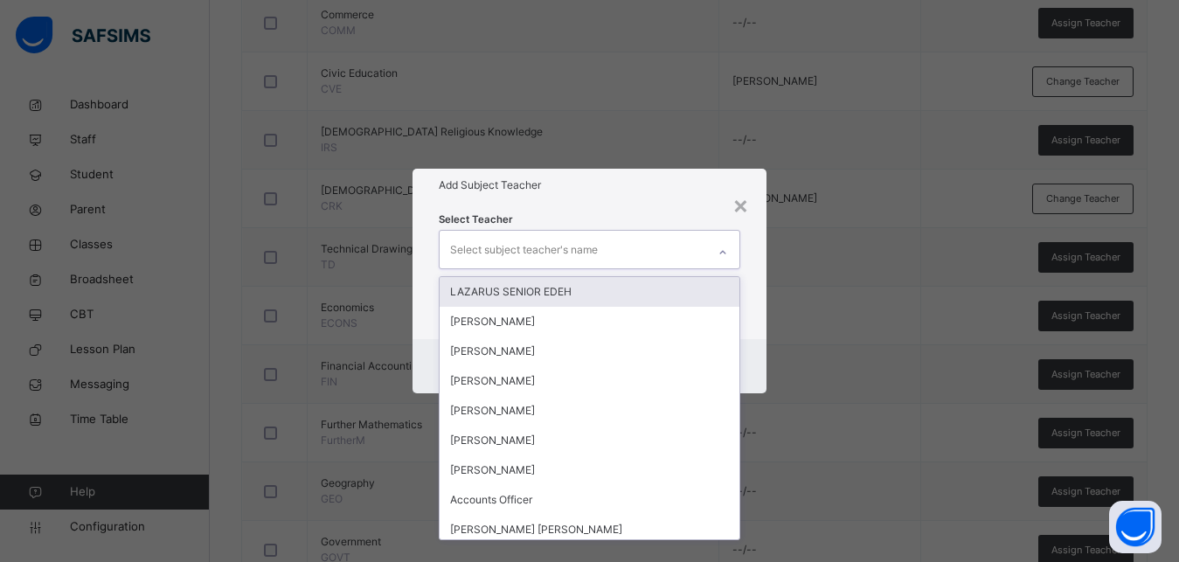
click at [489, 251] on div "Select subject teacher's name" at bounding box center [524, 249] width 148 height 33
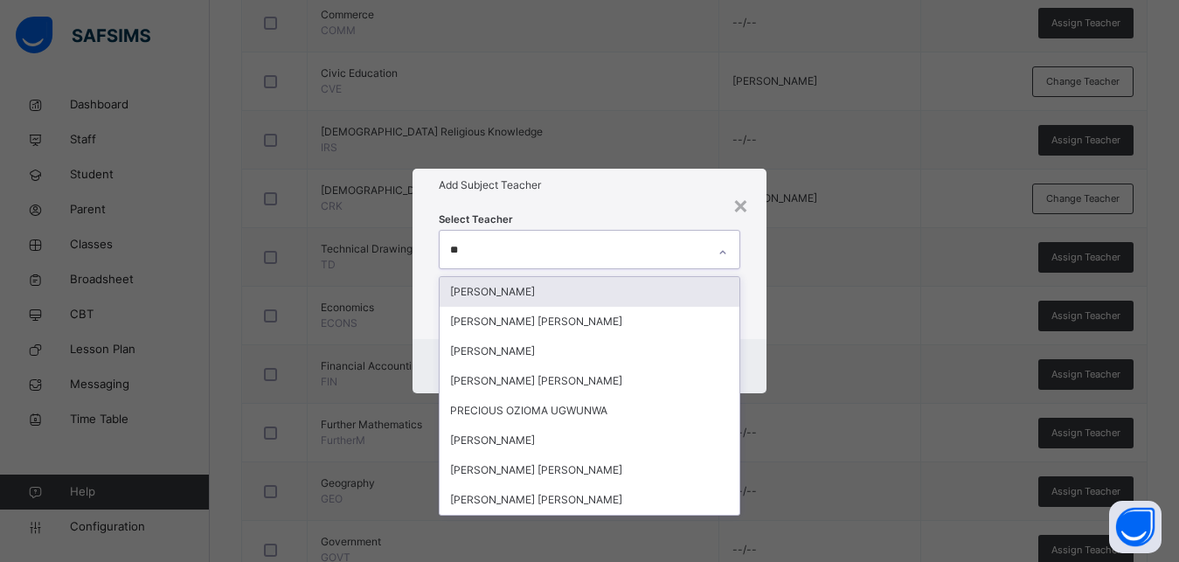
type input "***"
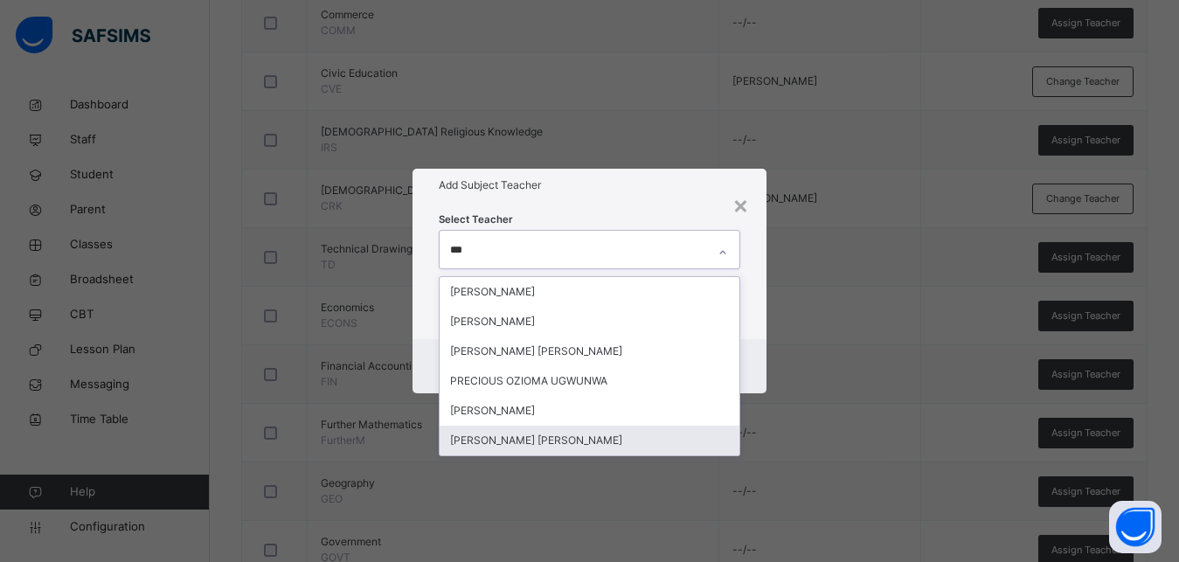
click at [512, 435] on div "[PERSON_NAME] [PERSON_NAME]" at bounding box center [590, 441] width 300 height 30
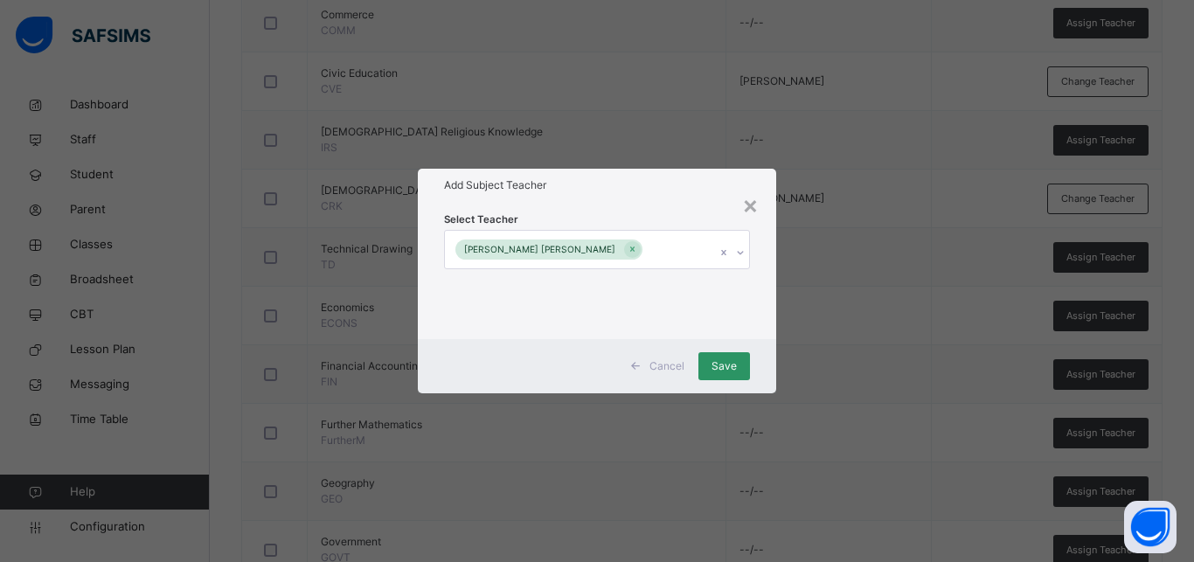
click at [755, 285] on div "Select Teacher [PERSON_NAME] [PERSON_NAME]" at bounding box center [597, 270] width 358 height 136
click at [724, 360] on span "Save" at bounding box center [724, 366] width 25 height 16
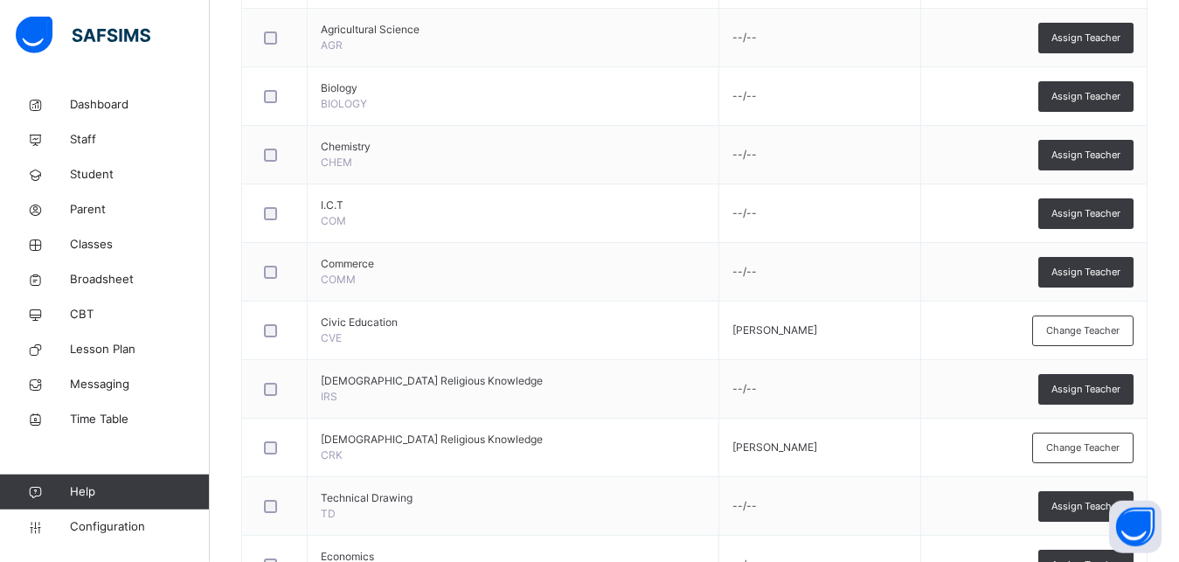
scroll to position [471, 0]
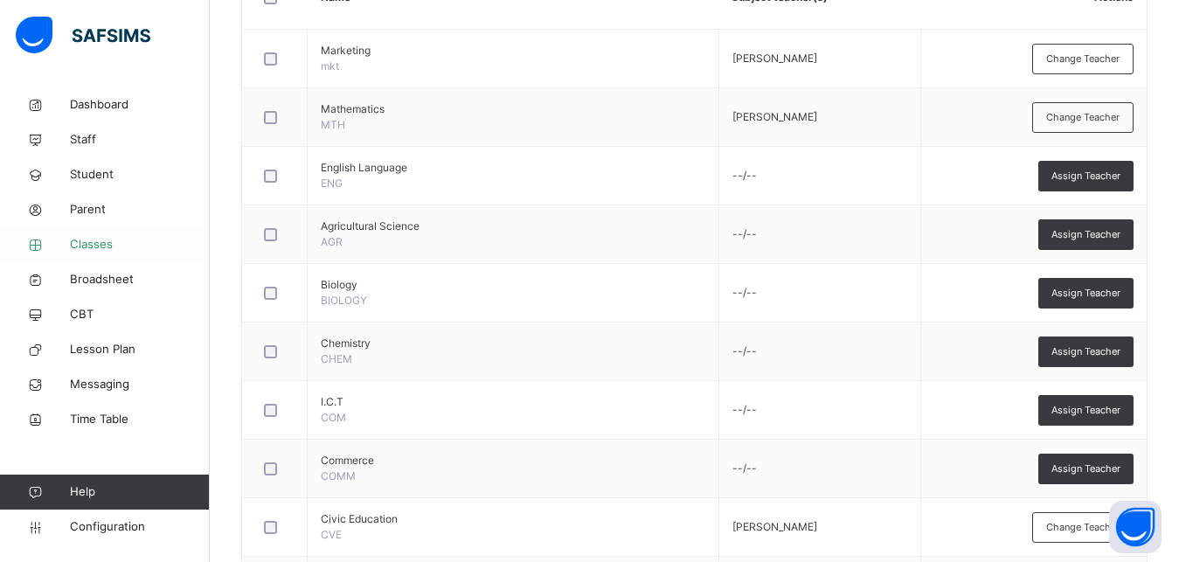
click at [87, 241] on span "Classes" at bounding box center [140, 244] width 140 height 17
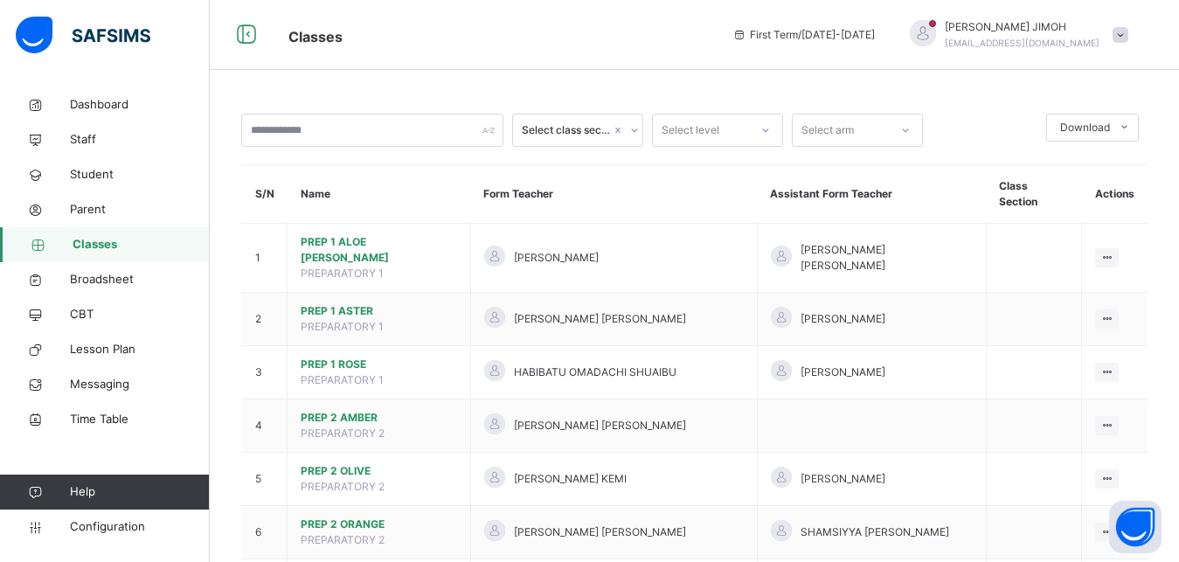
click at [766, 128] on icon at bounding box center [766, 130] width 10 height 17
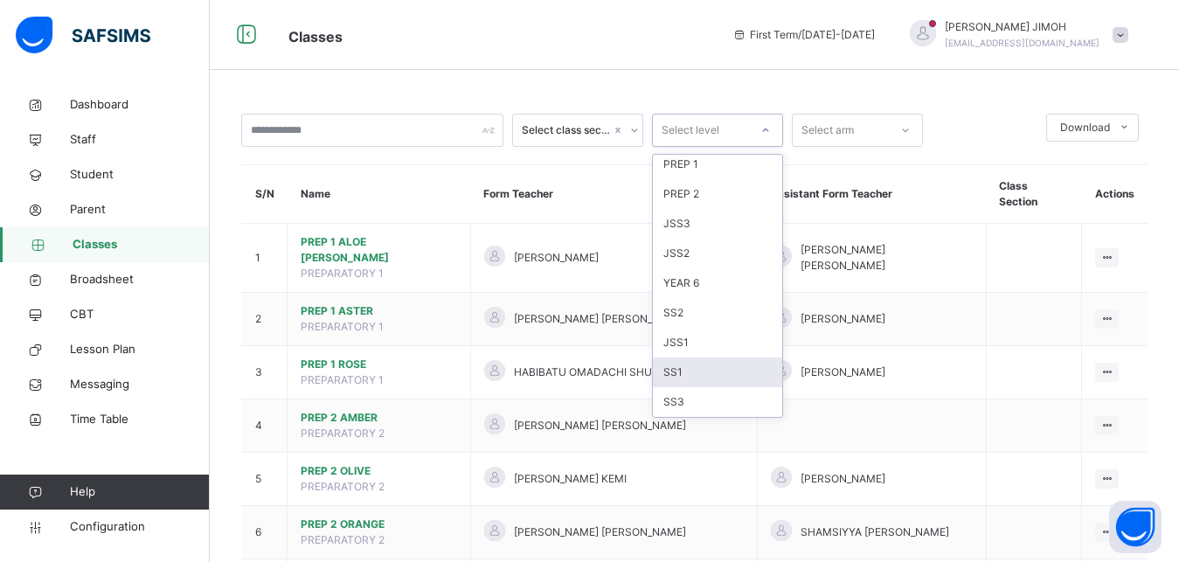
click at [735, 369] on div "SS1" at bounding box center [717, 373] width 129 height 30
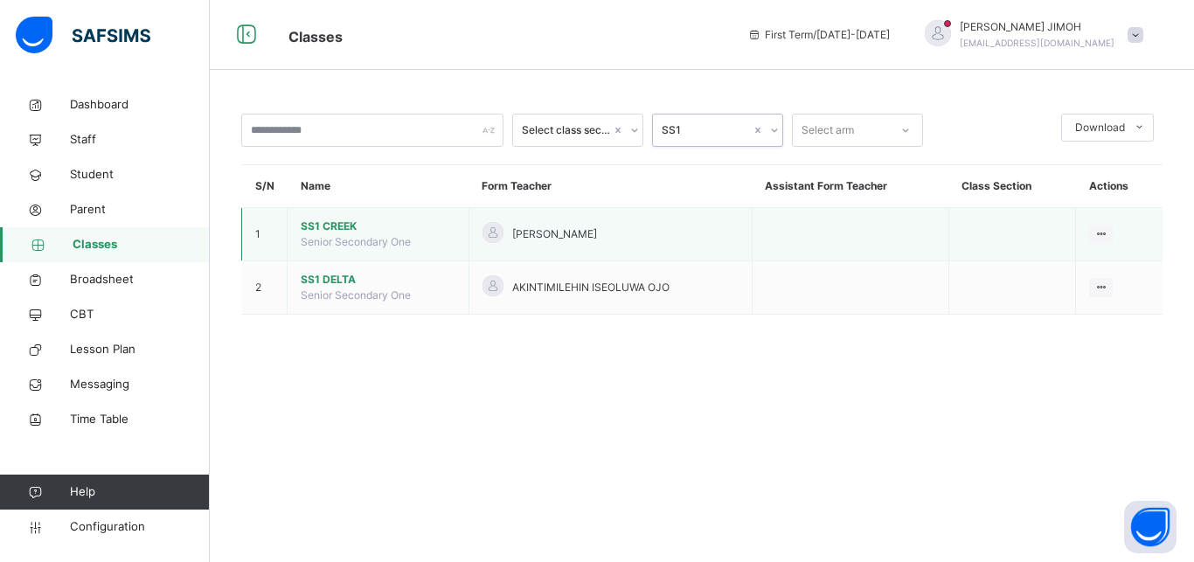
click at [329, 223] on span "SS1 CREEK" at bounding box center [378, 227] width 155 height 16
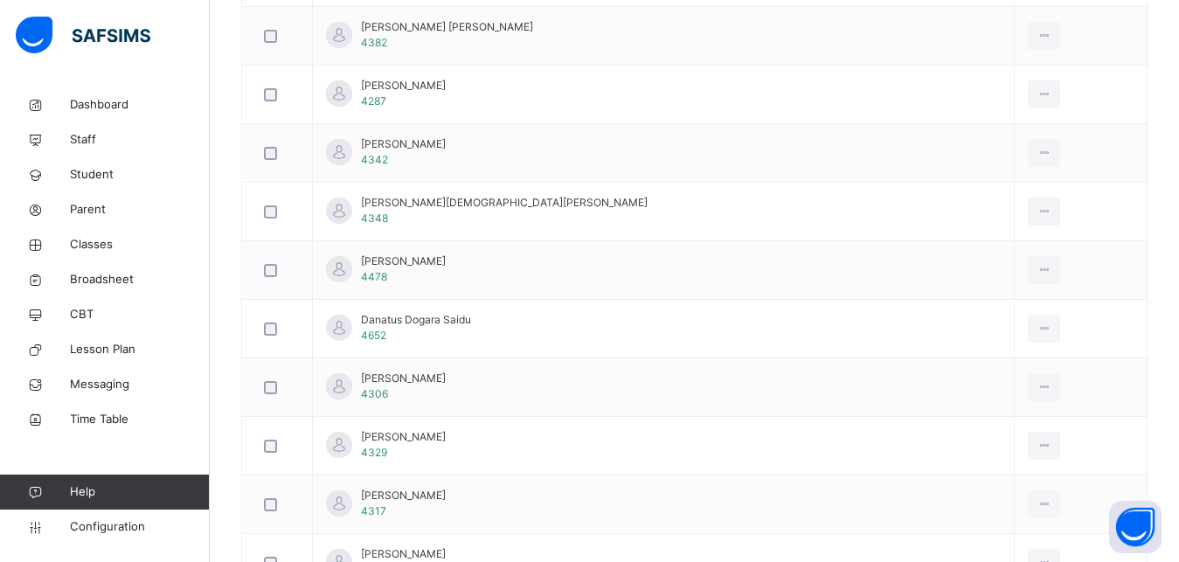
scroll to position [178, 0]
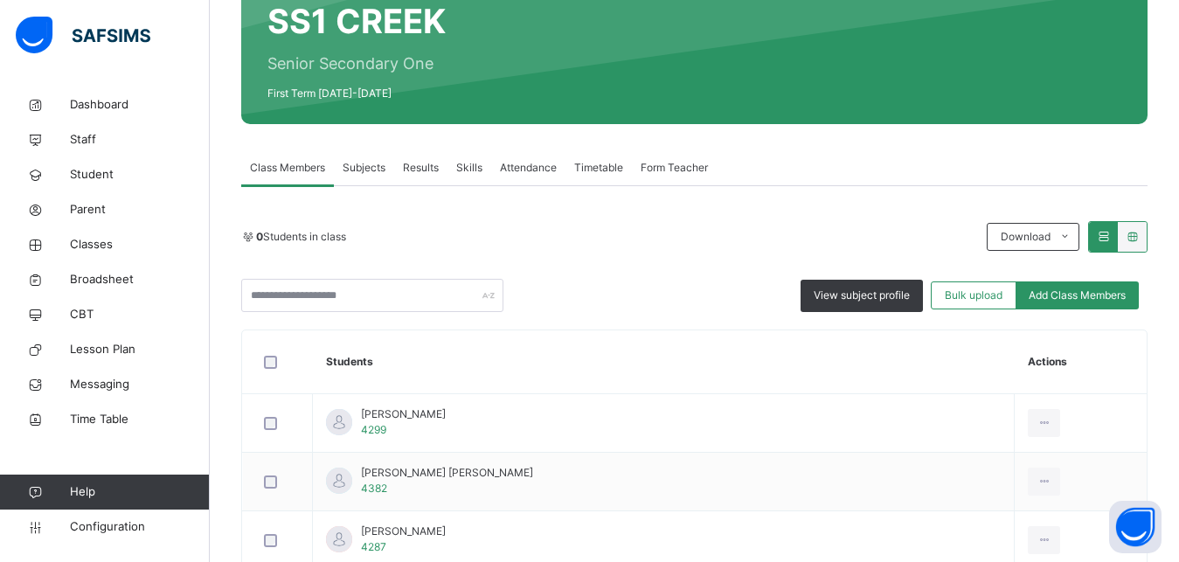
click at [379, 173] on span "Subjects" at bounding box center [364, 168] width 43 height 16
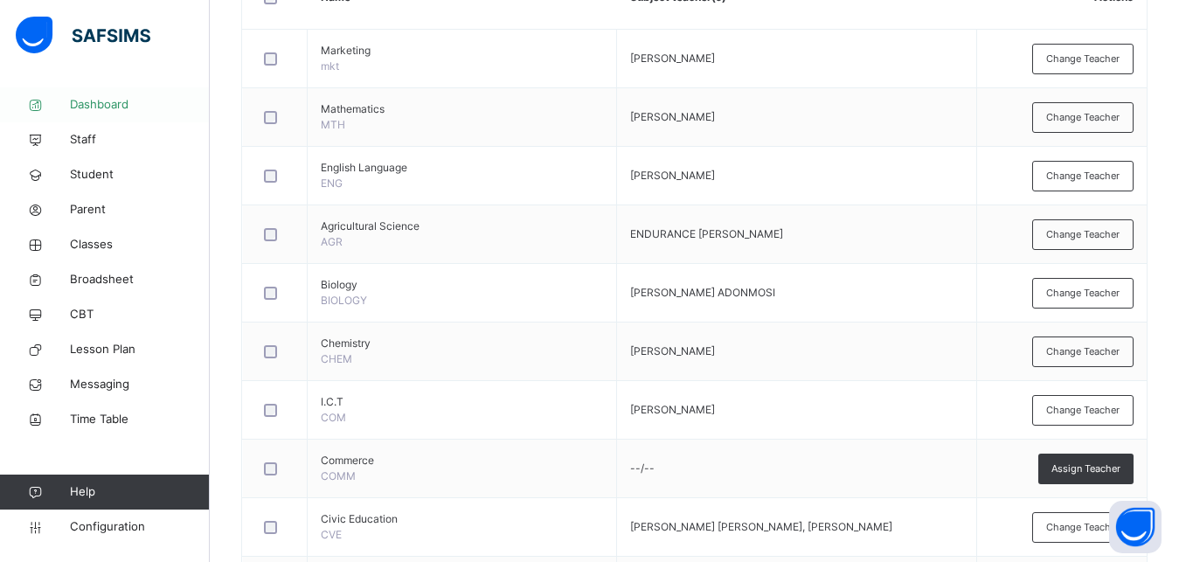
scroll to position [382, 0]
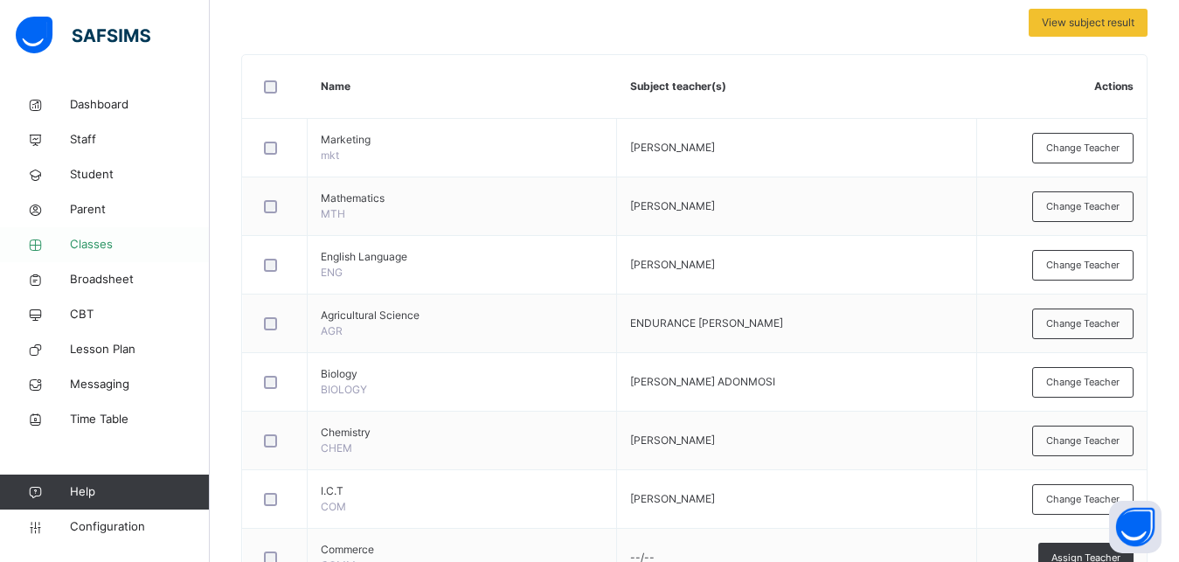
click at [83, 240] on span "Classes" at bounding box center [140, 244] width 140 height 17
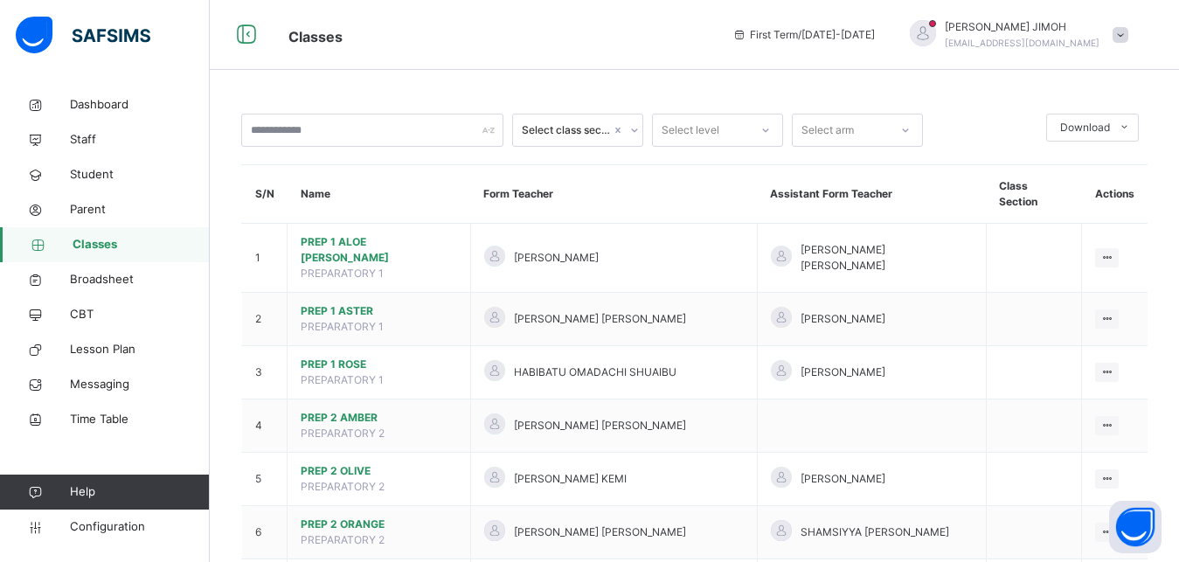
click at [768, 128] on icon at bounding box center [766, 130] width 10 height 17
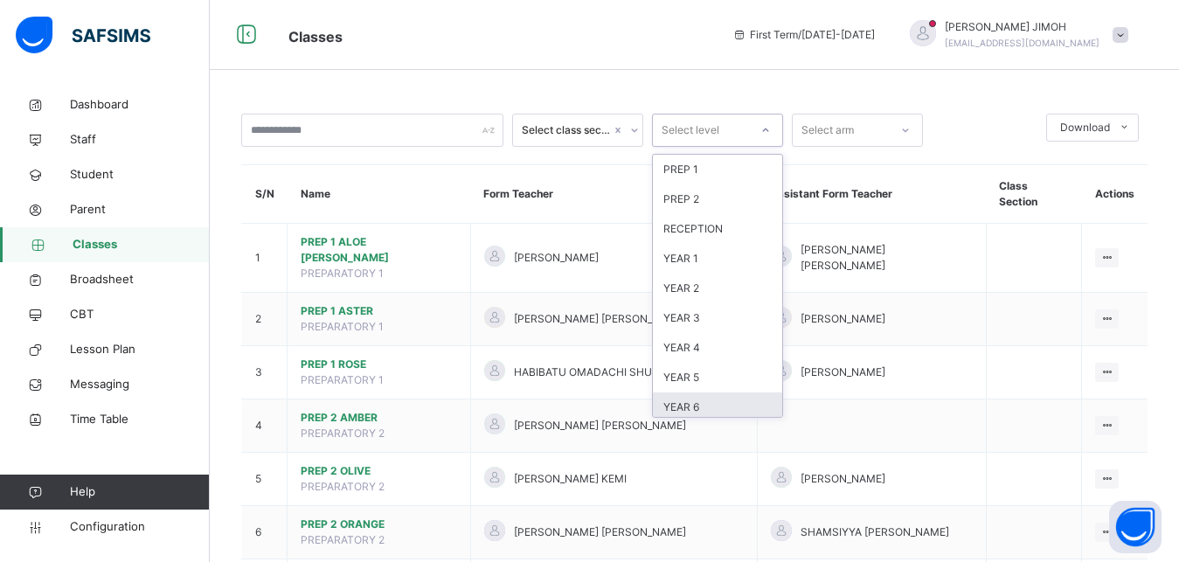
scroll to position [184, 0]
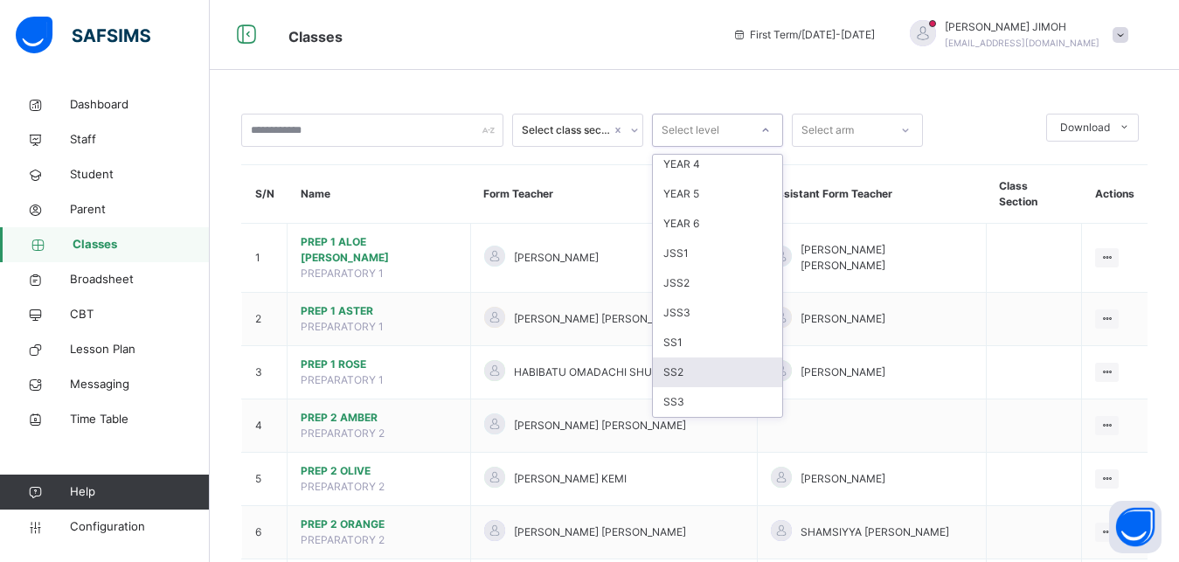
click at [688, 372] on div "SS2" at bounding box center [717, 373] width 129 height 30
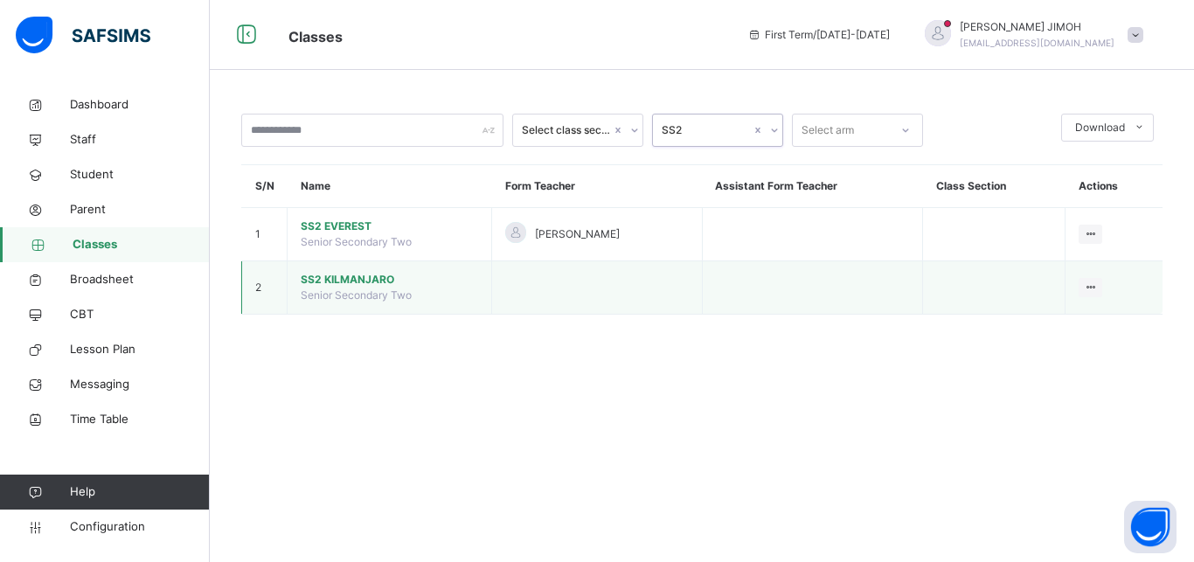
click at [358, 276] on span "SS2 KILMANJARO" at bounding box center [389, 280] width 177 height 16
